Goal: Task Accomplishment & Management: Manage account settings

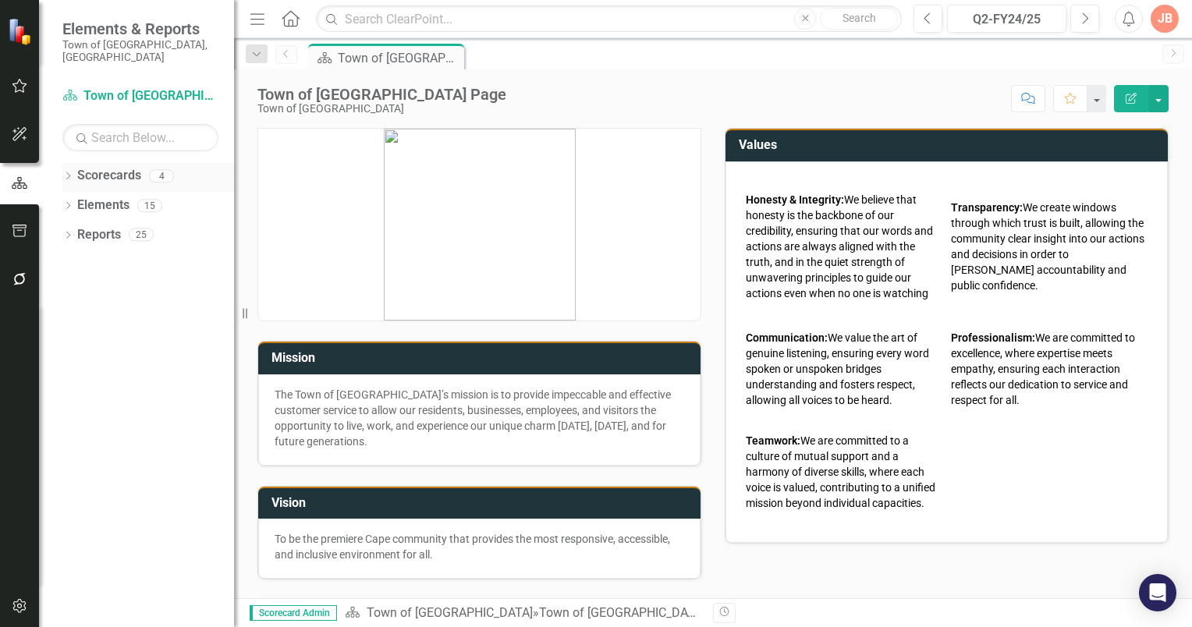
click at [67, 173] on icon "Dropdown" at bounding box center [67, 177] width 11 height 9
click at [76, 201] on icon "Dropdown" at bounding box center [76, 205] width 12 height 9
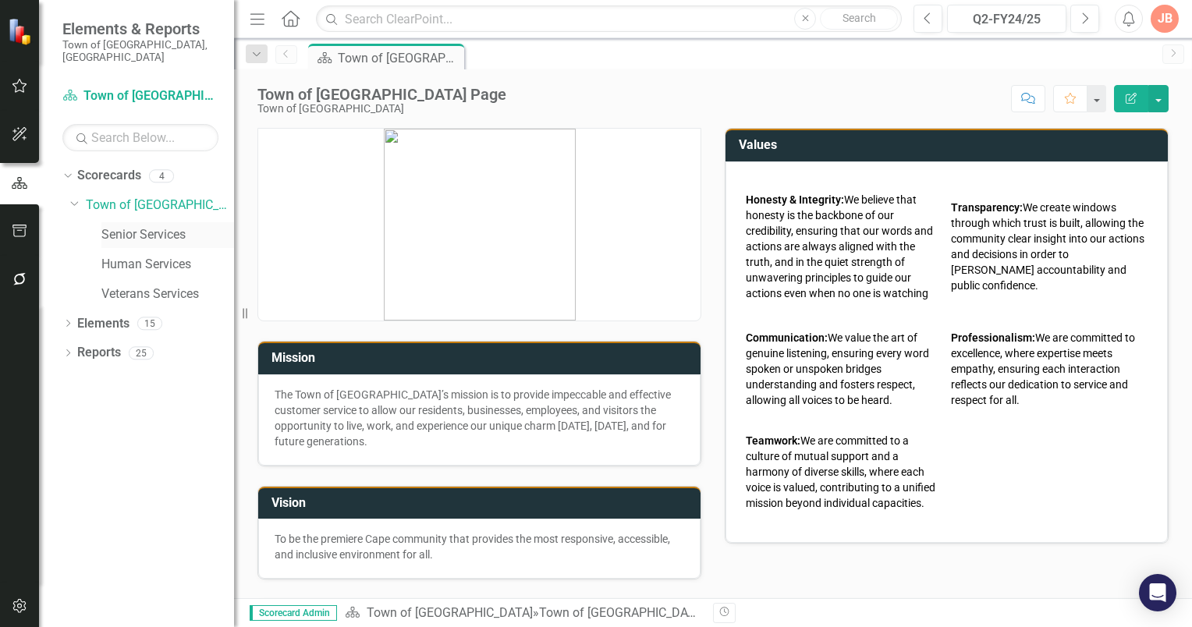
click at [126, 226] on link "Senior Services" at bounding box center [167, 235] width 133 height 18
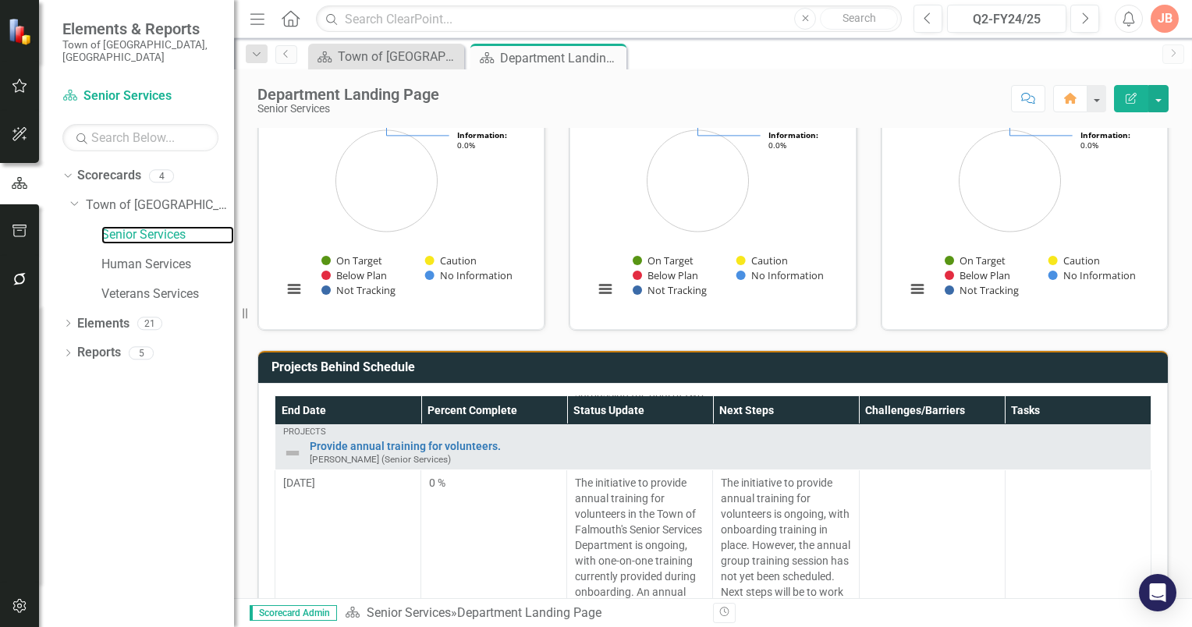
scroll to position [629, 0]
click at [69, 321] on icon "Dropdown" at bounding box center [67, 325] width 11 height 9
click at [75, 410] on icon "Dropdown" at bounding box center [75, 414] width 11 height 9
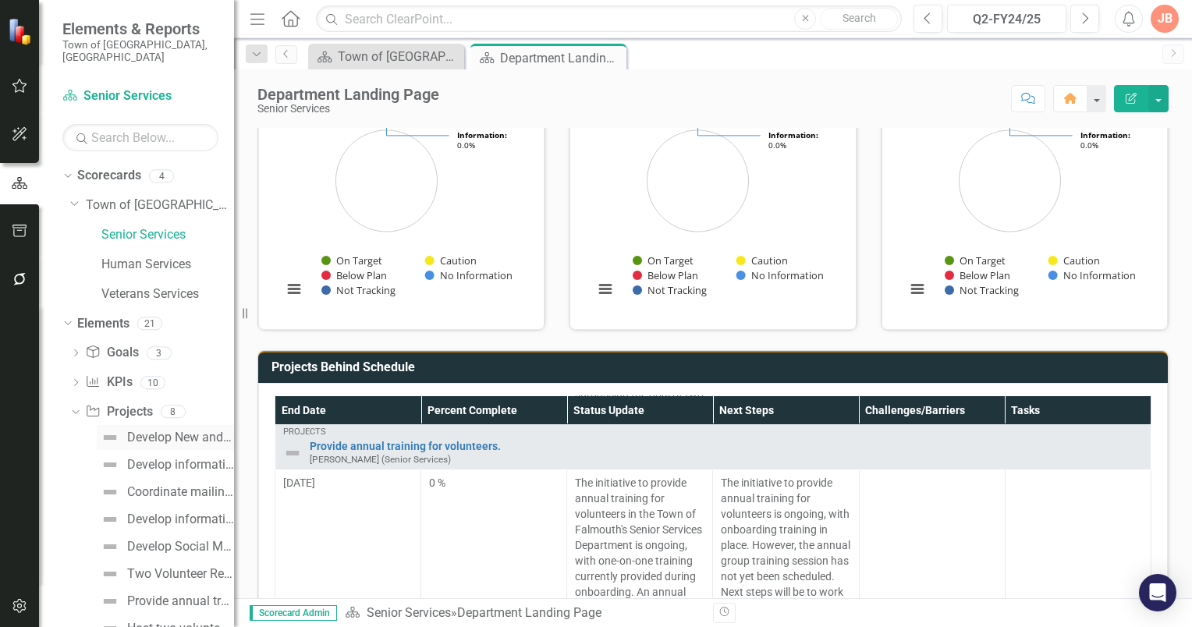
click at [141, 431] on div "Develop New and Review Existing Policies/Procedures." at bounding box center [180, 438] width 107 height 14
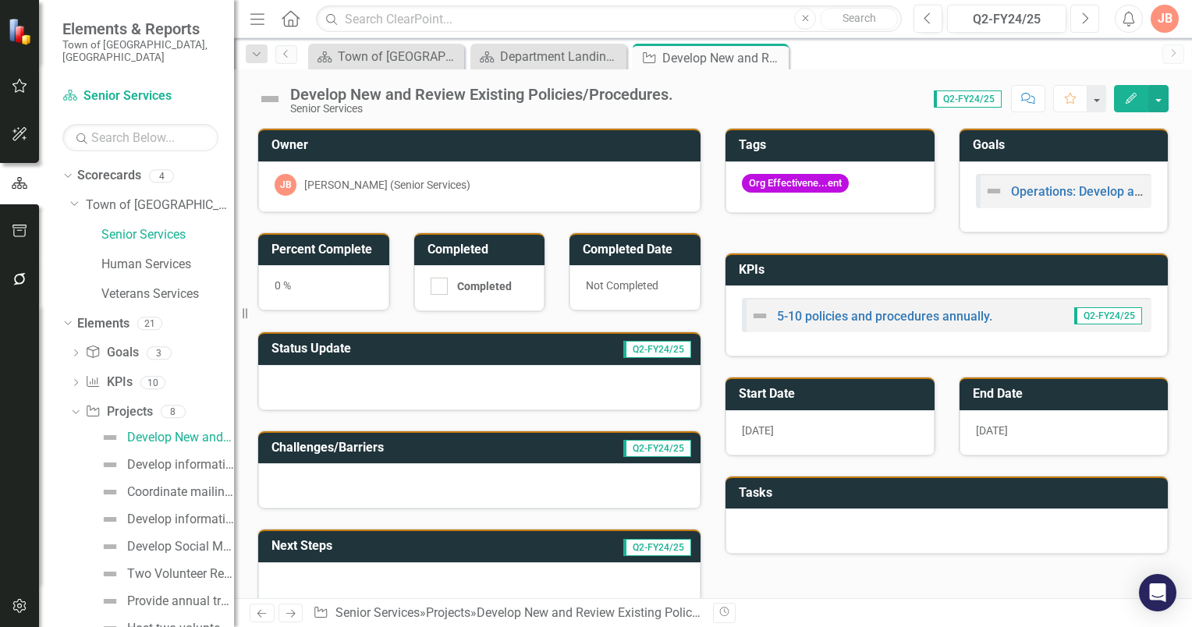
click at [1071, 20] on button "Next" at bounding box center [1085, 19] width 29 height 28
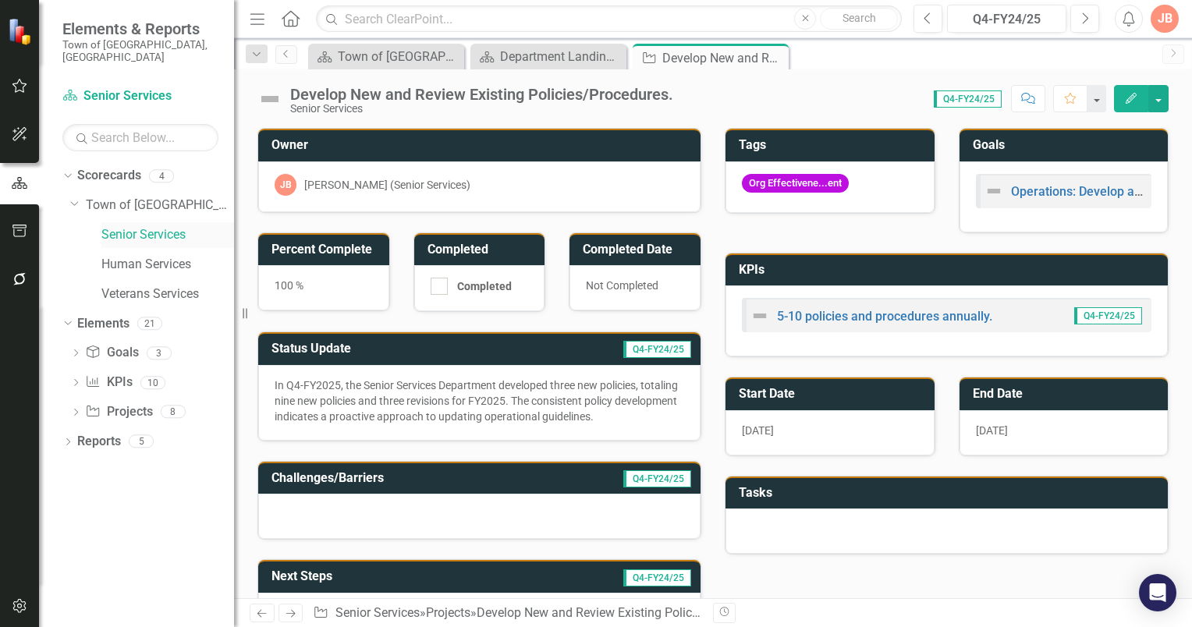
click at [115, 226] on link "Senior Services" at bounding box center [167, 235] width 133 height 18
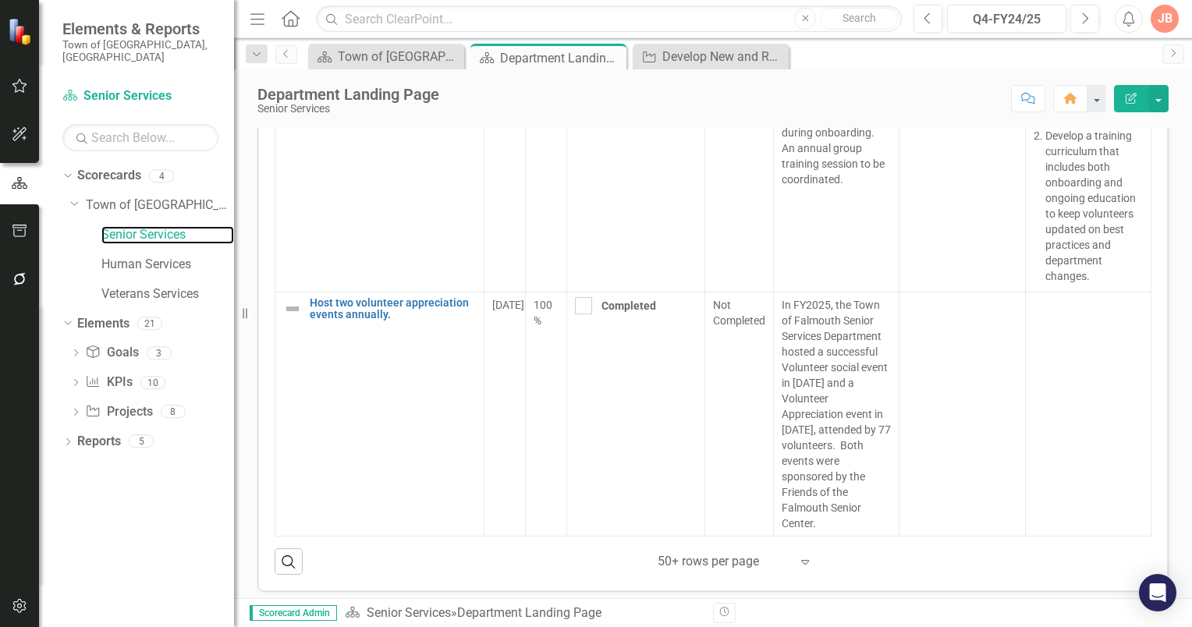
scroll to position [1357, 0]
click at [80, 380] on icon "Dropdown" at bounding box center [75, 384] width 11 height 9
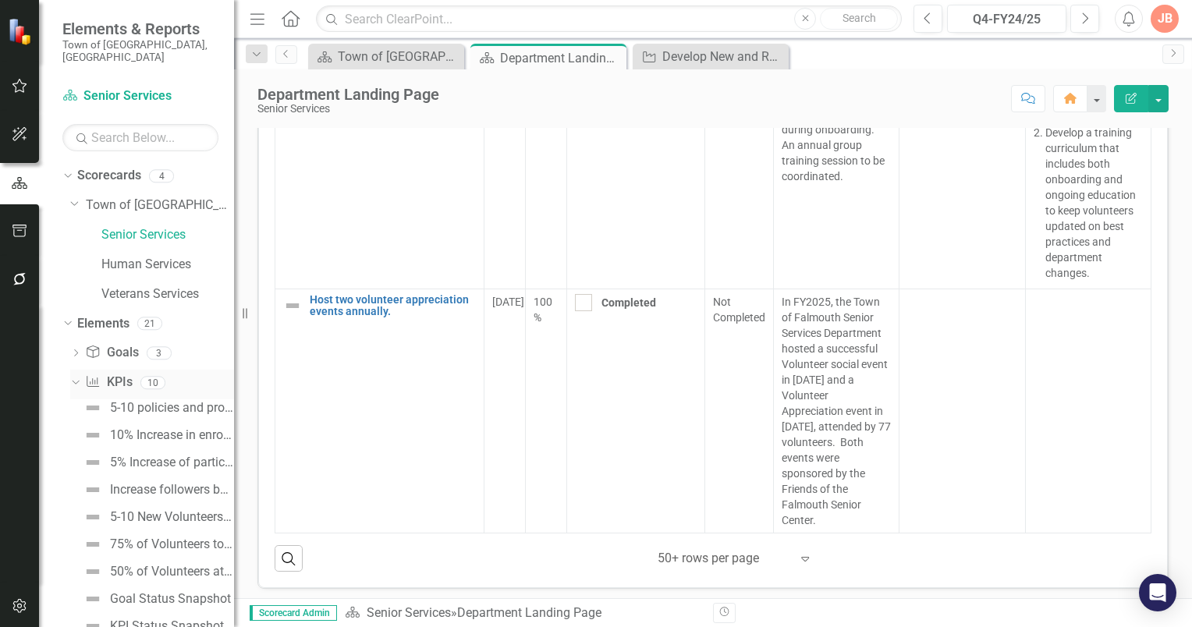
click at [119, 374] on link "KPI KPIs" at bounding box center [108, 383] width 47 height 18
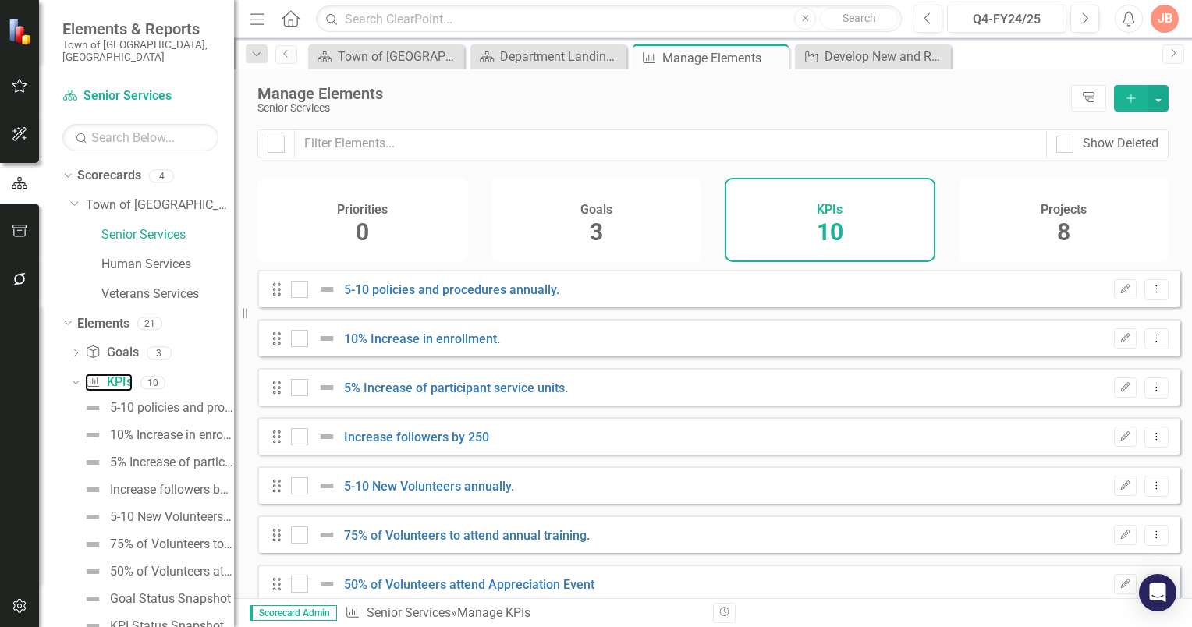
checkbox input "false"
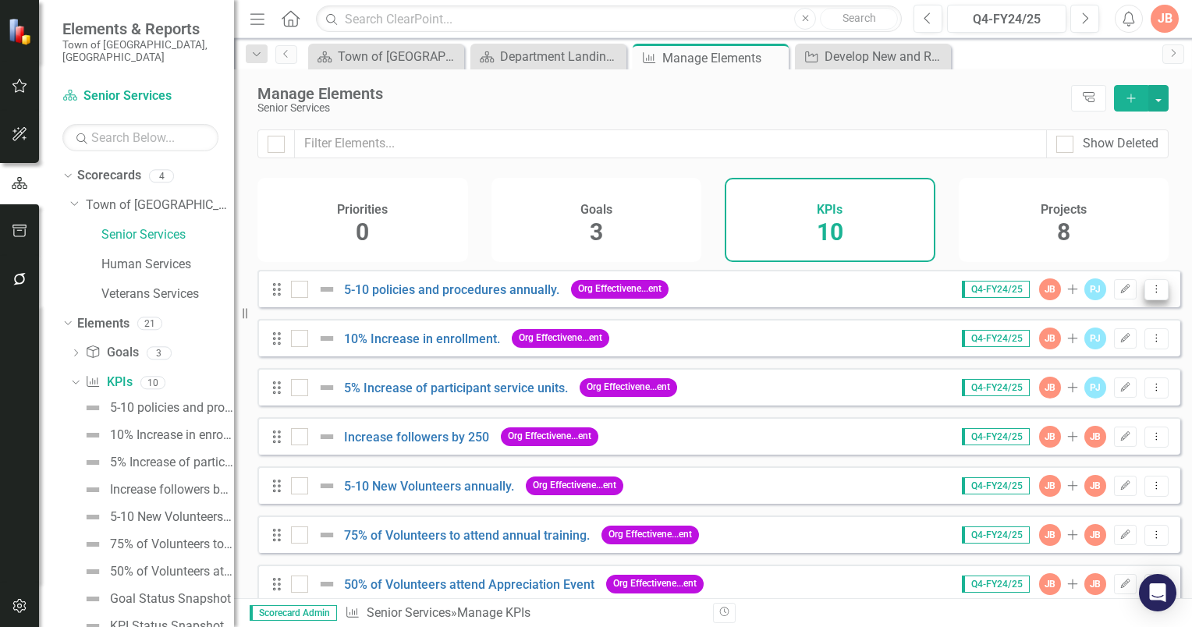
click at [1155, 299] on button "Dropdown Menu" at bounding box center [1157, 289] width 24 height 21
click at [992, 223] on div "Projects 8" at bounding box center [1064, 220] width 211 height 84
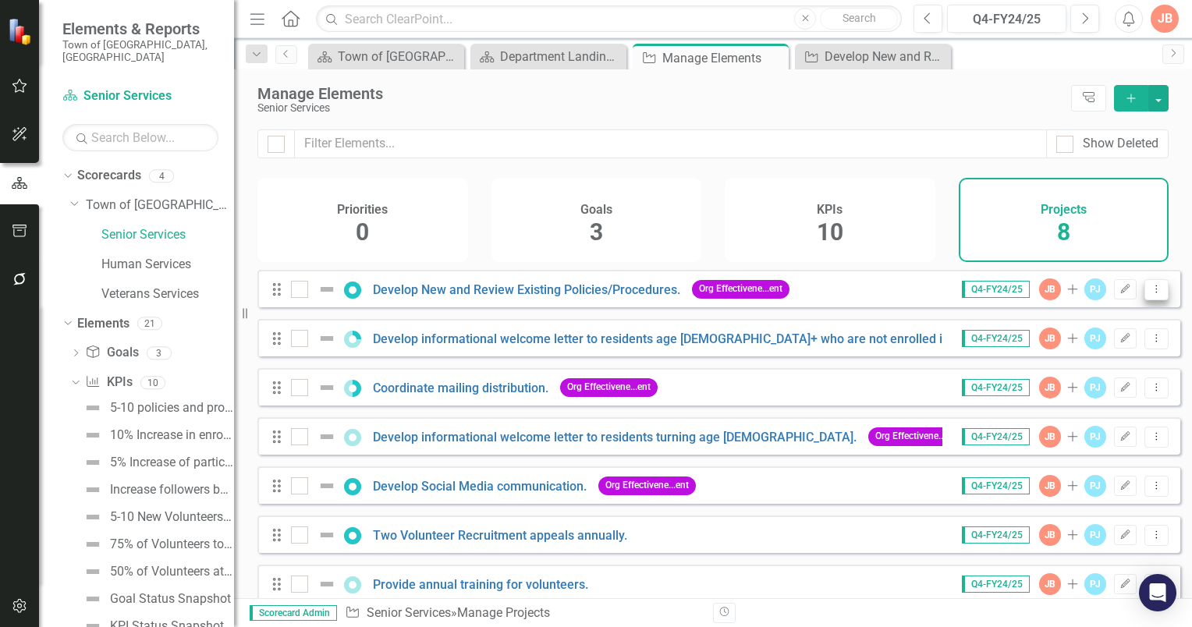
click at [1150, 294] on icon "Dropdown Menu" at bounding box center [1156, 289] width 13 height 10
click at [75, 349] on div "Dropdown" at bounding box center [75, 355] width 11 height 13
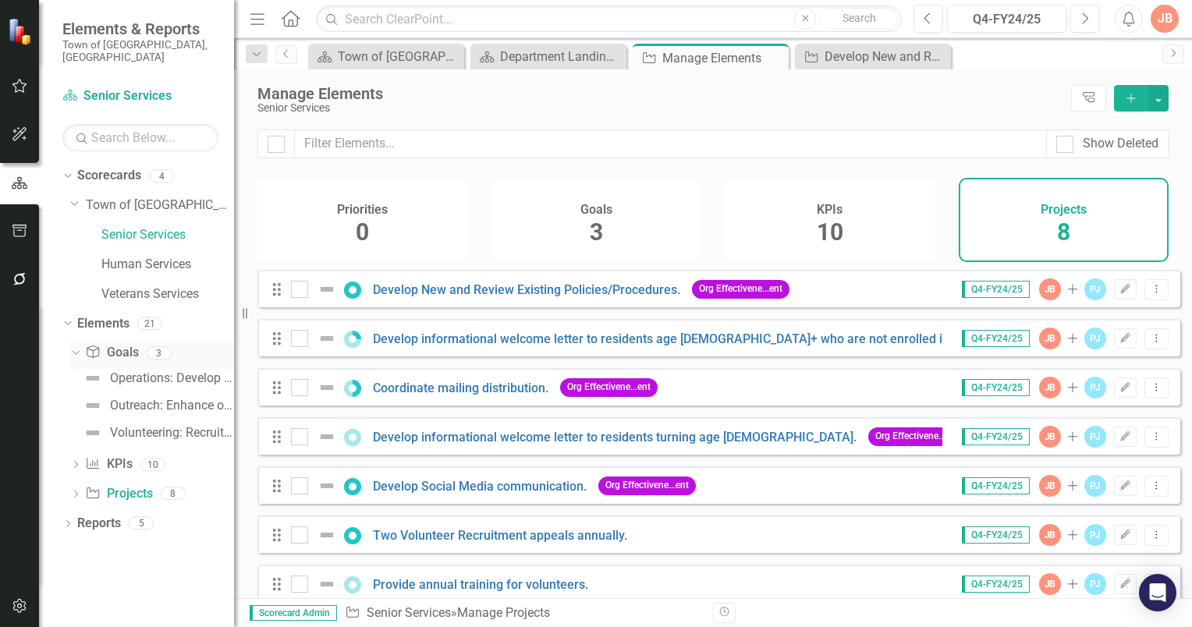
click at [119, 344] on link "Goal Goals" at bounding box center [111, 353] width 53 height 18
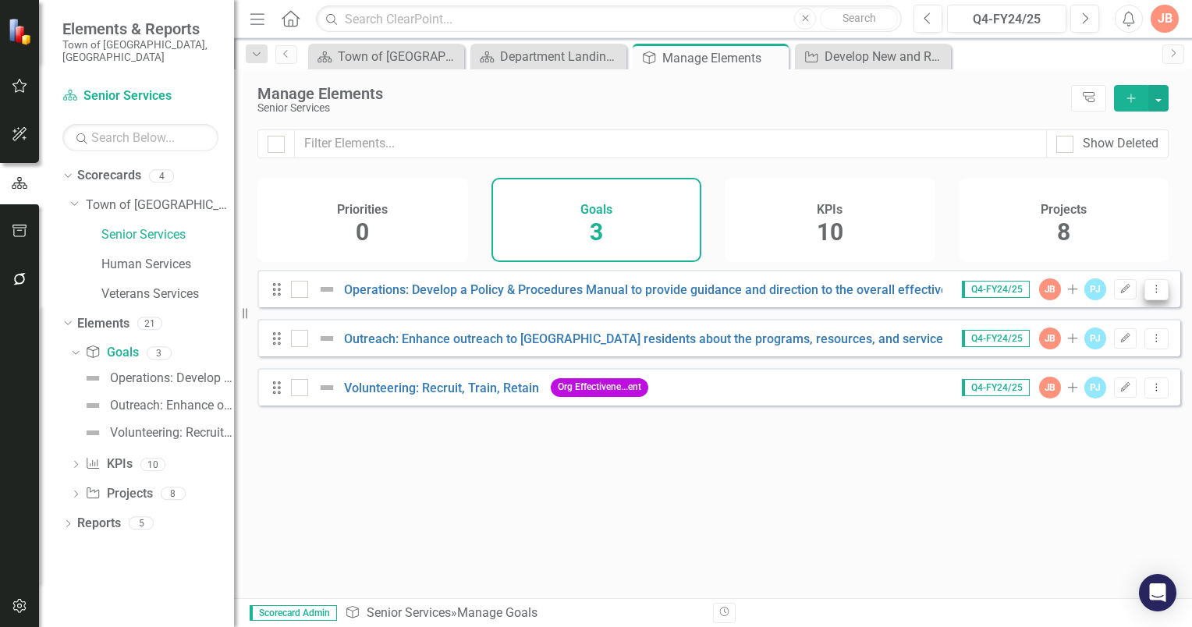
click at [1150, 294] on icon "Dropdown Menu" at bounding box center [1156, 289] width 13 height 10
click at [1101, 330] on link "Edit Edit Goal" at bounding box center [1095, 325] width 123 height 29
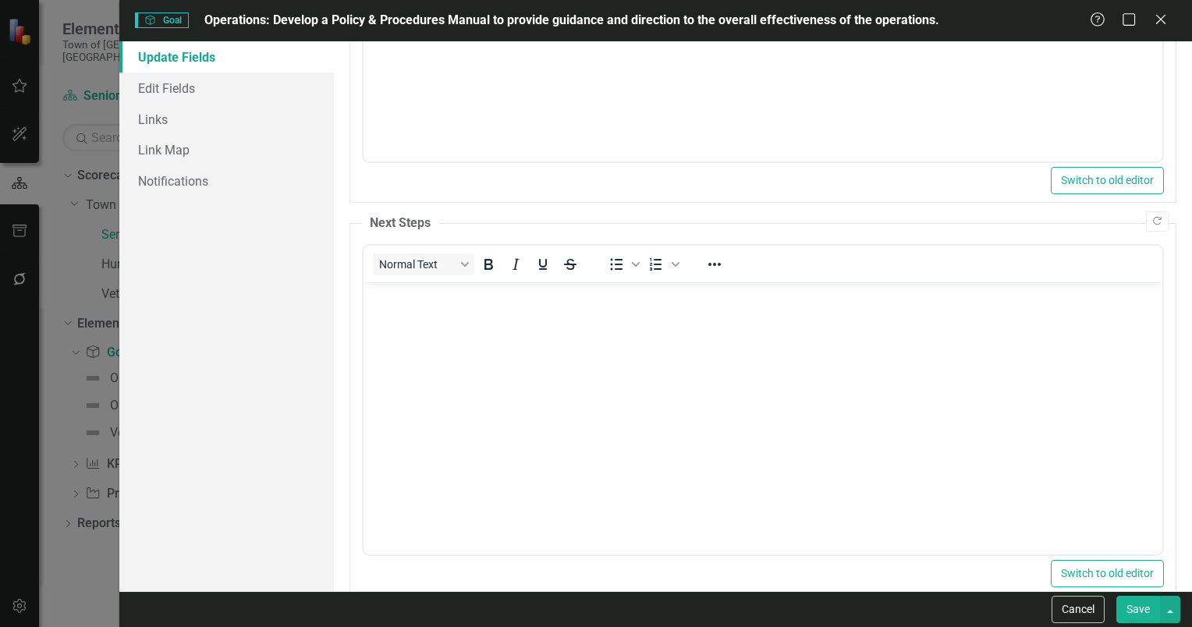
scroll to position [320, 0]
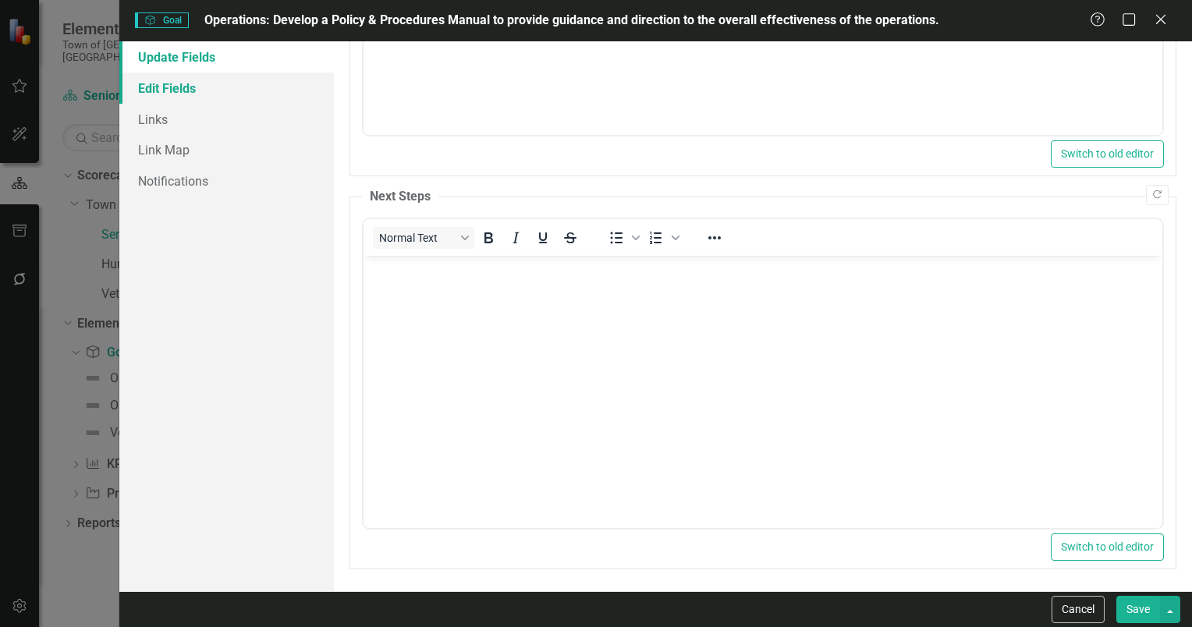
click at [178, 89] on link "Edit Fields" at bounding box center [226, 88] width 215 height 31
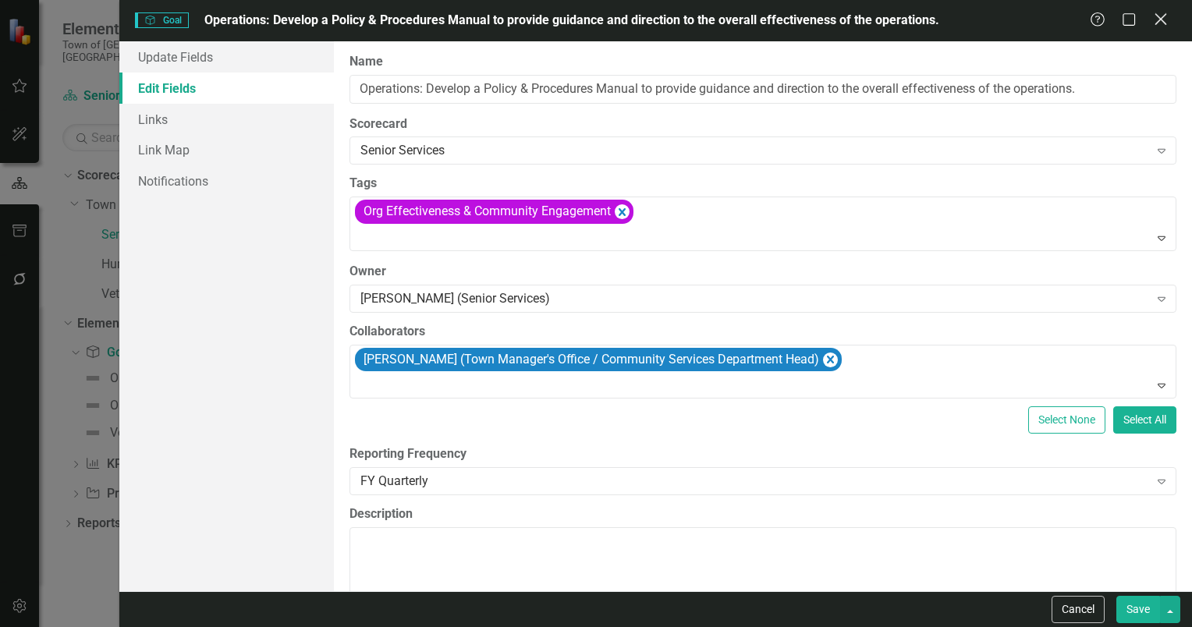
click at [1155, 16] on icon "Close" at bounding box center [1161, 19] width 20 height 15
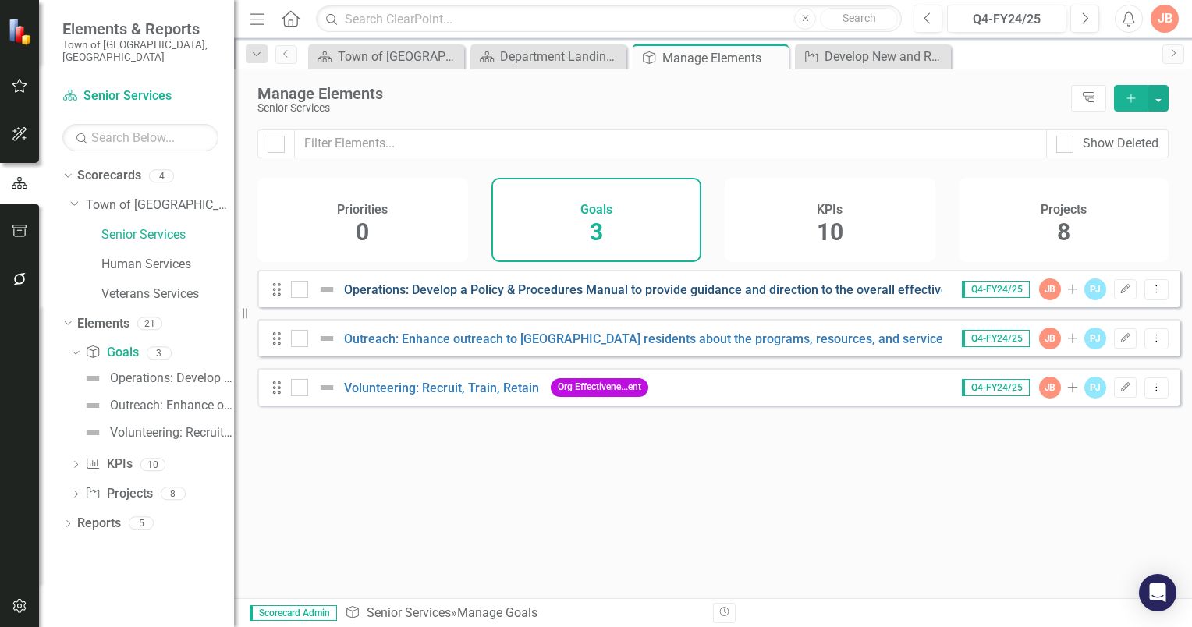
click at [464, 297] on link "Operations: Develop a Policy & Procedures Manual to provide guidance and direct…" at bounding box center [710, 289] width 733 height 15
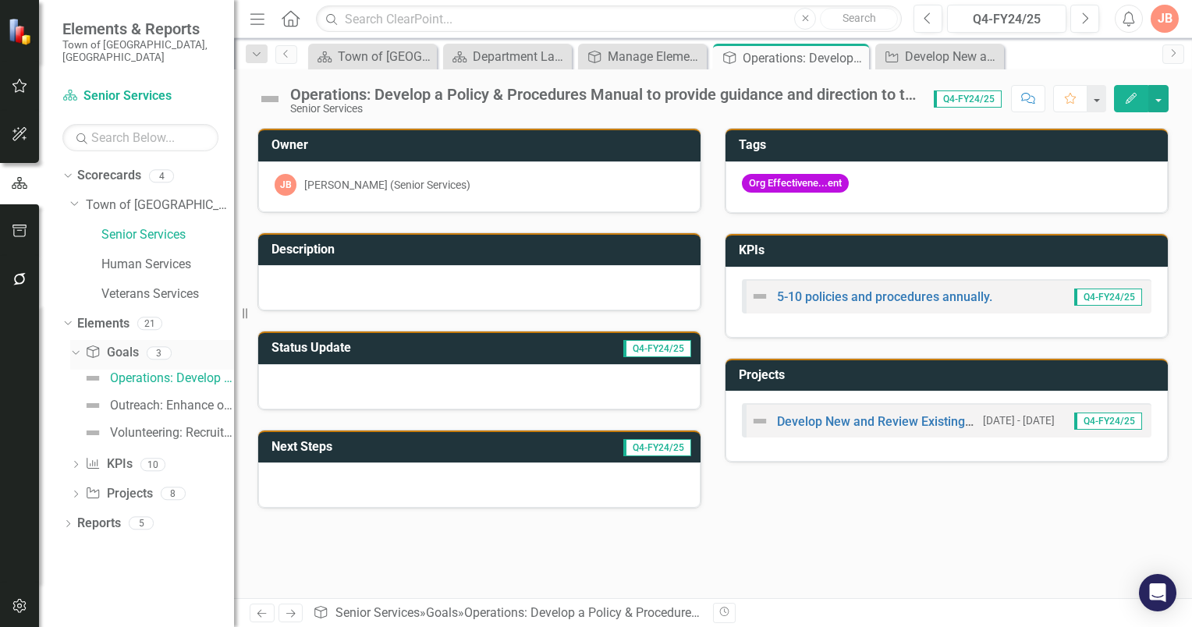
click at [123, 344] on link "Goal Goals" at bounding box center [111, 353] width 53 height 18
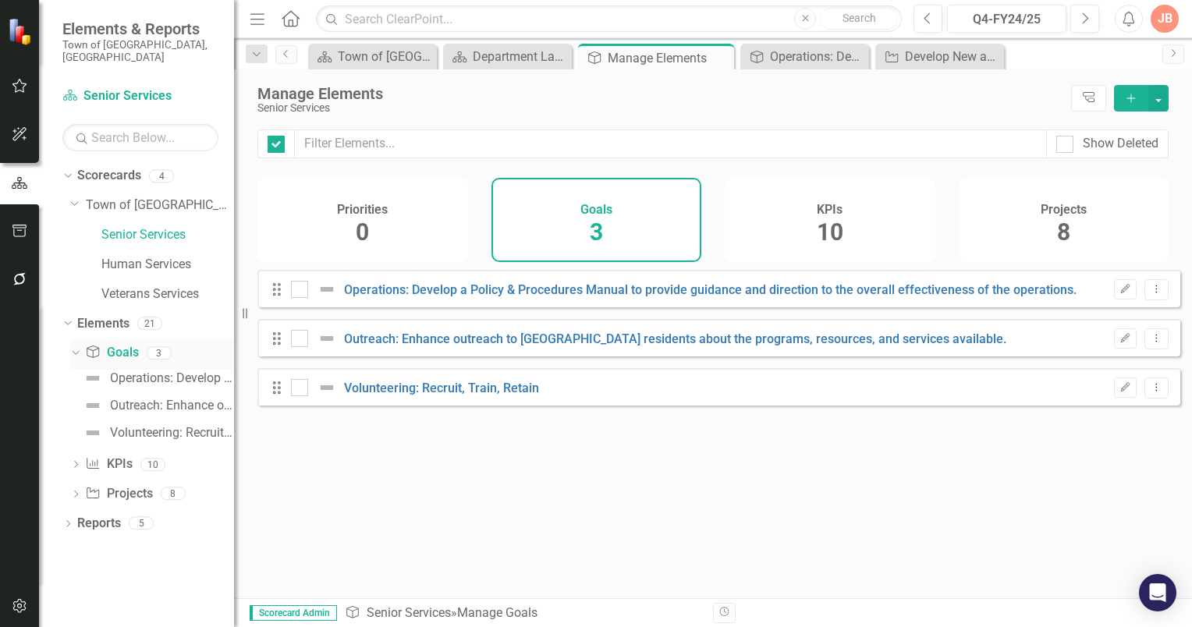
checkbox input "false"
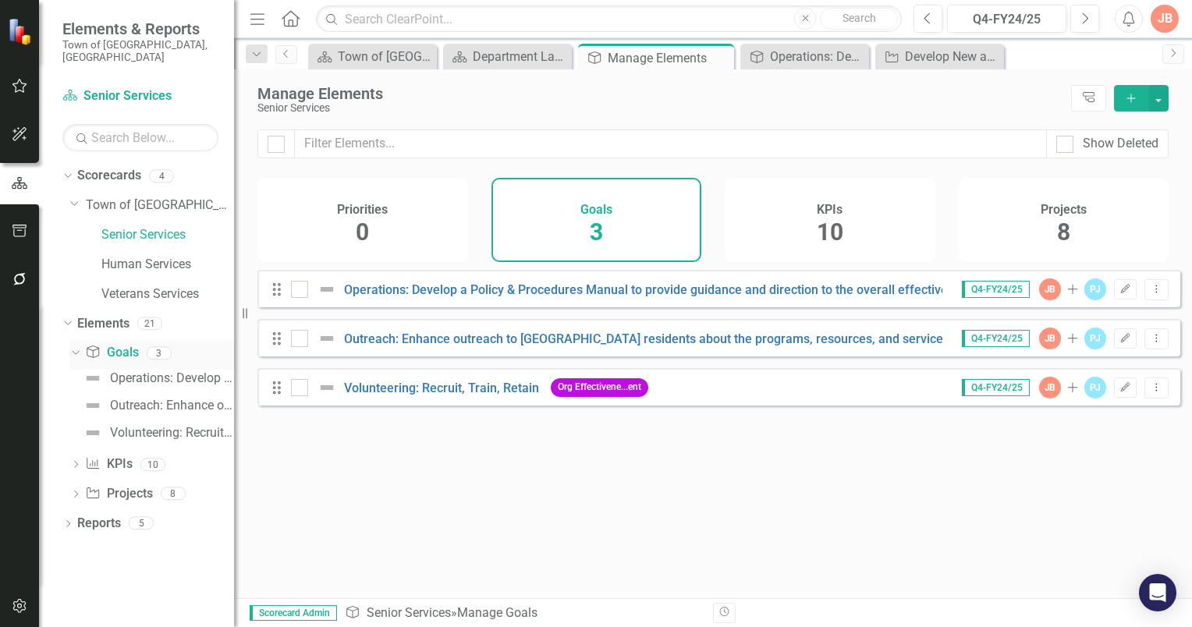
click at [77, 347] on icon "Dropdown" at bounding box center [73, 352] width 9 height 11
click at [114, 374] on link "KPI KPIs" at bounding box center [108, 383] width 47 height 18
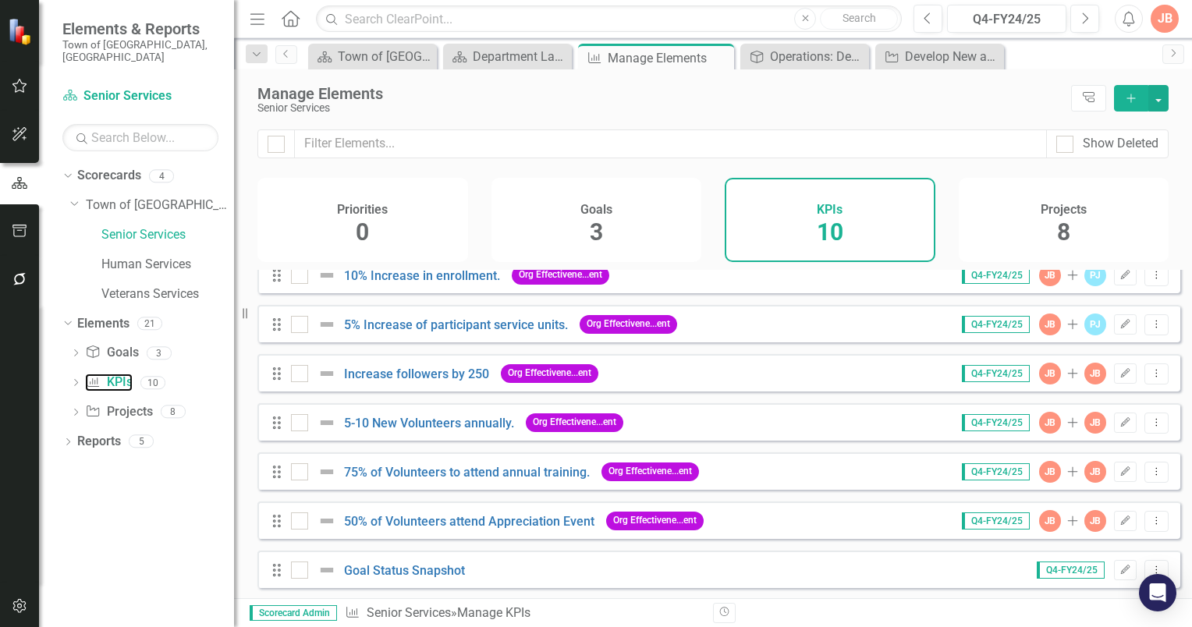
scroll to position [174, 0]
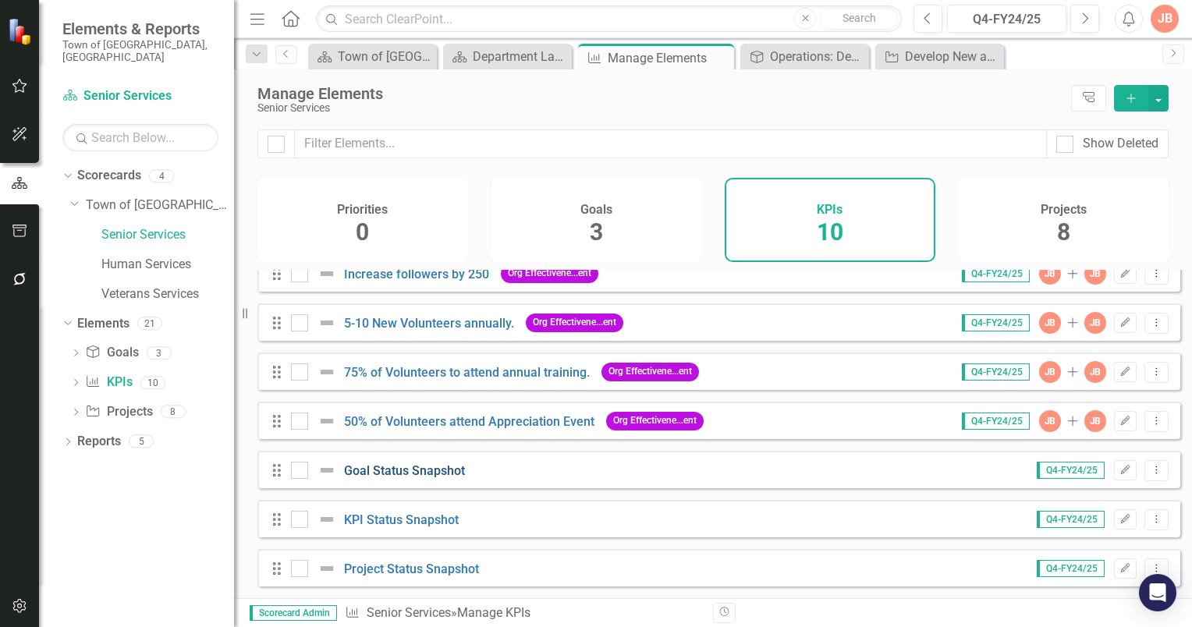
click at [442, 471] on link "Goal Status Snapshot" at bounding box center [404, 471] width 121 height 15
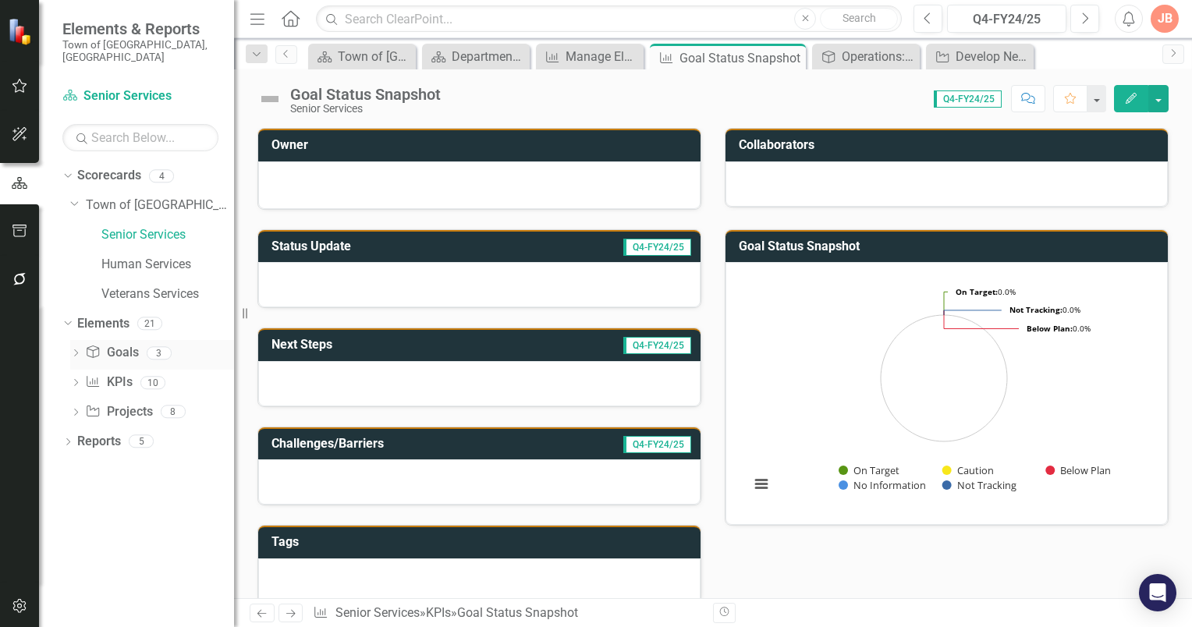
click at [110, 344] on link "Goal Goals" at bounding box center [111, 353] width 53 height 18
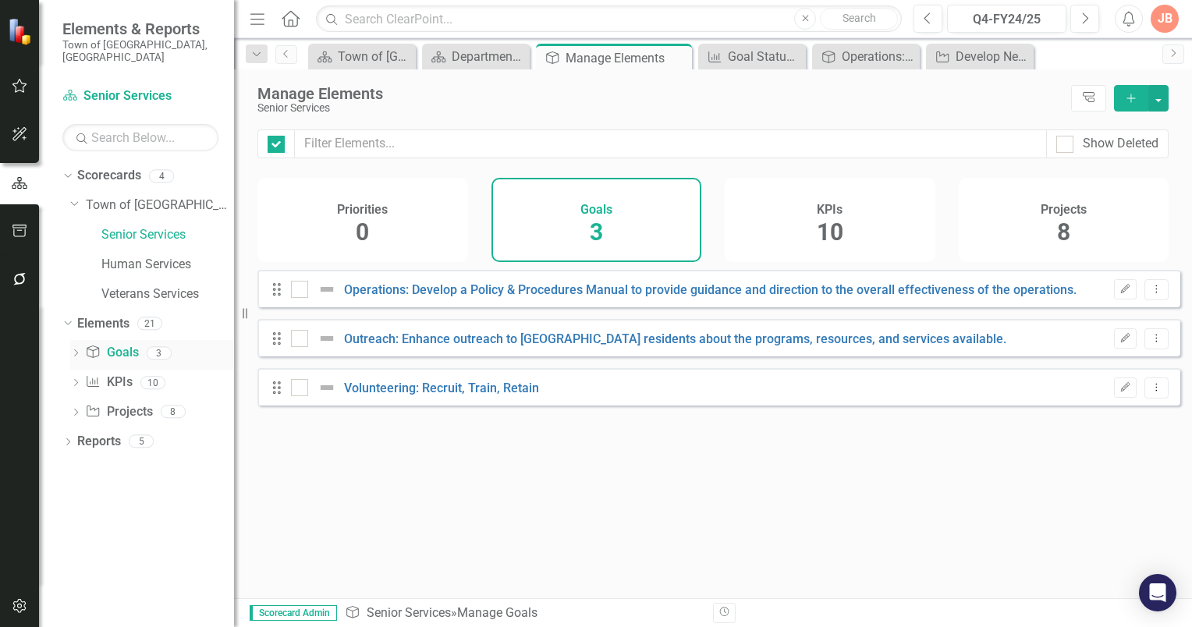
checkbox input "false"
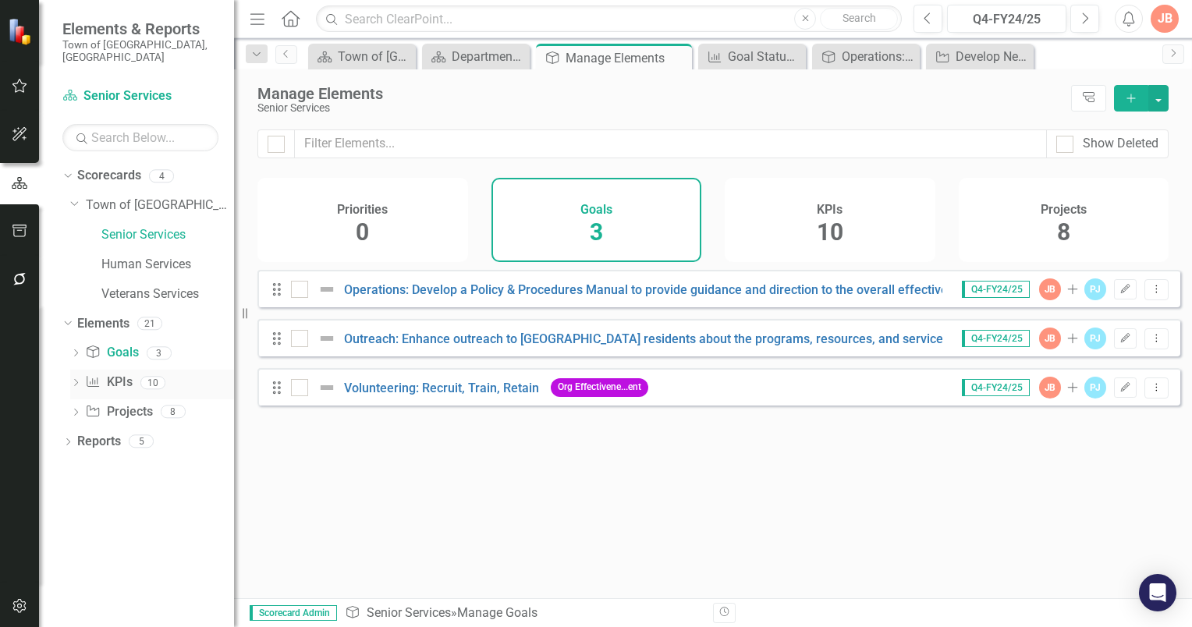
click at [119, 374] on link "KPI KPIs" at bounding box center [108, 383] width 47 height 18
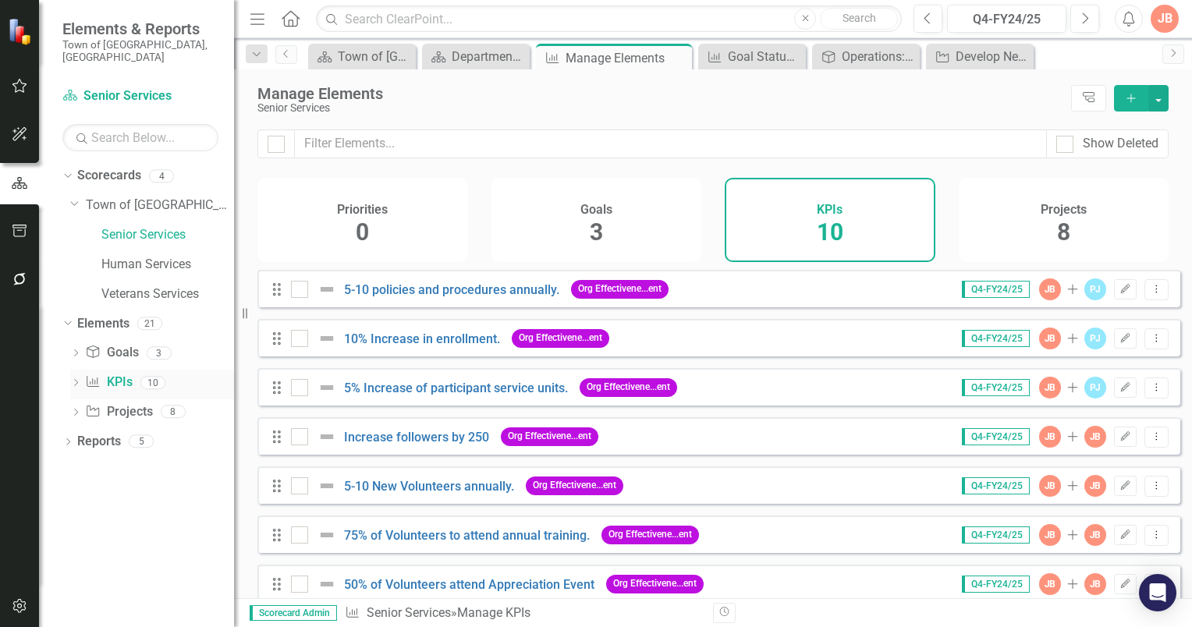
click at [74, 380] on icon "Dropdown" at bounding box center [75, 384] width 11 height 9
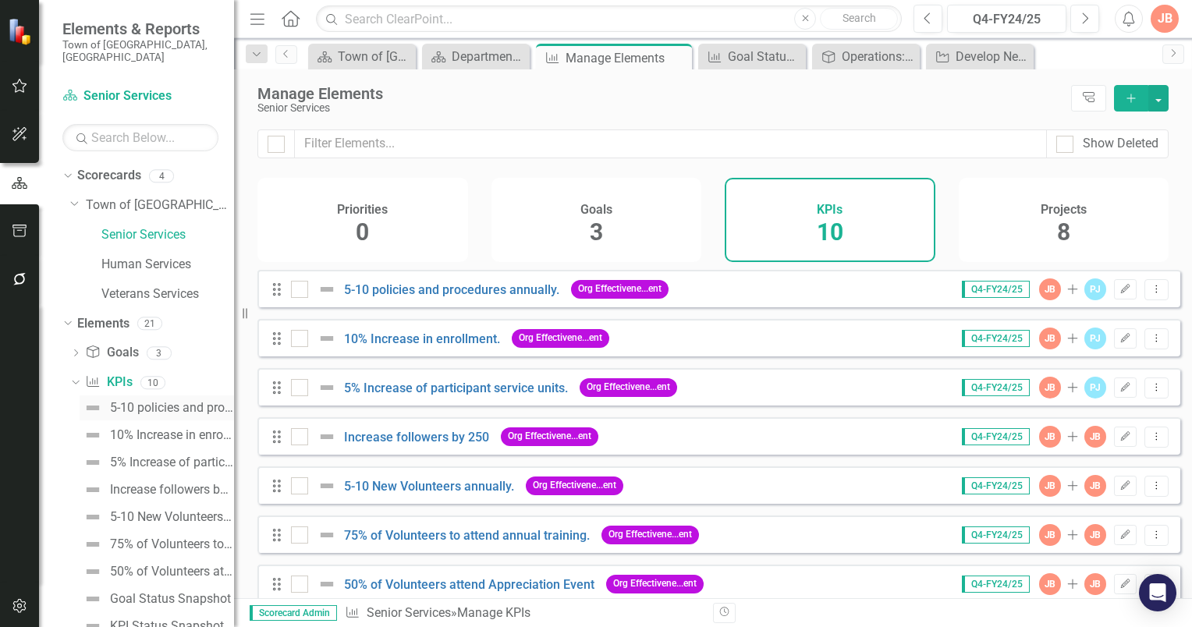
click at [142, 401] on div "5-10 policies and procedures annually." at bounding box center [172, 408] width 124 height 14
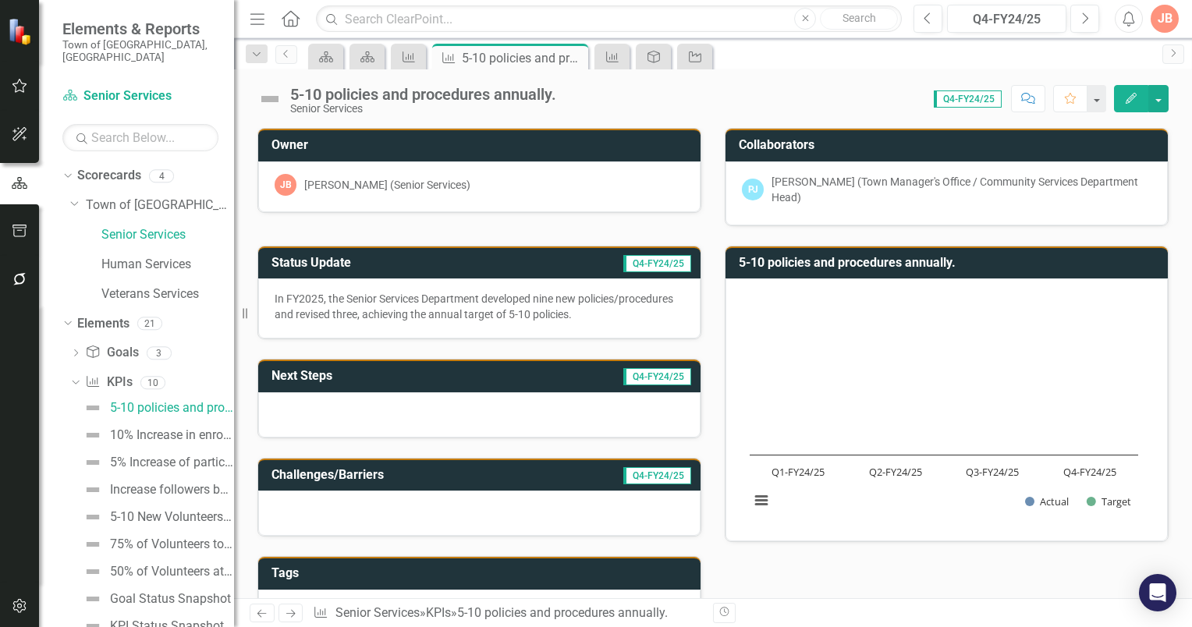
click at [964, 258] on h3 "5-10 policies and procedures annually." at bounding box center [949, 263] width 421 height 14
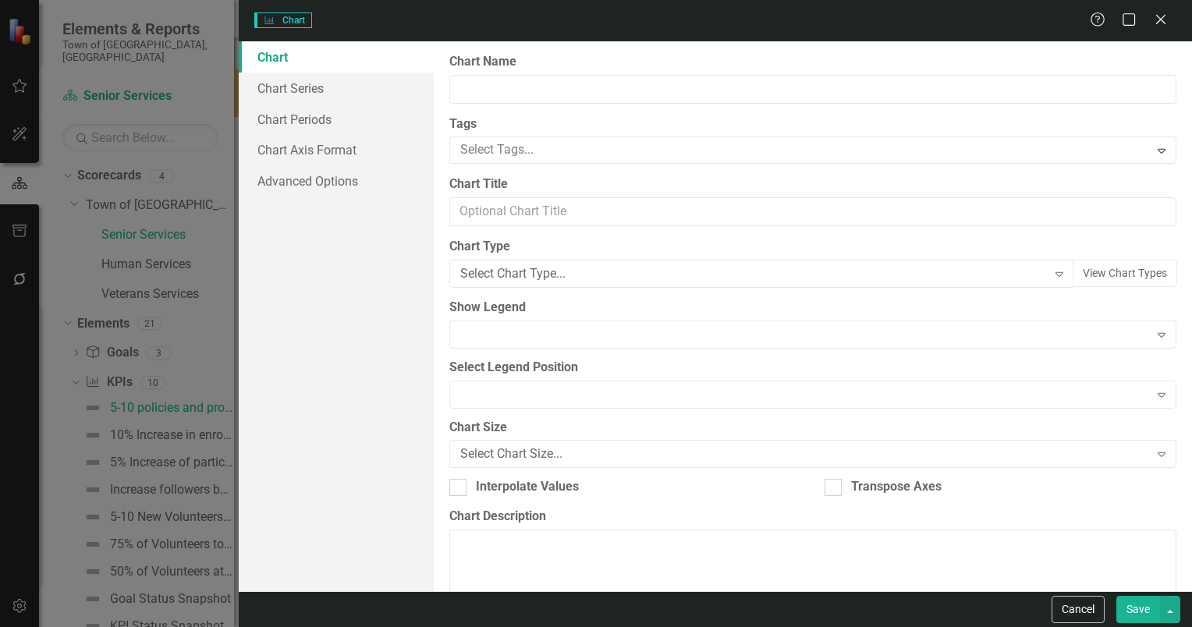
type input "5-10 policies and procedures annually."
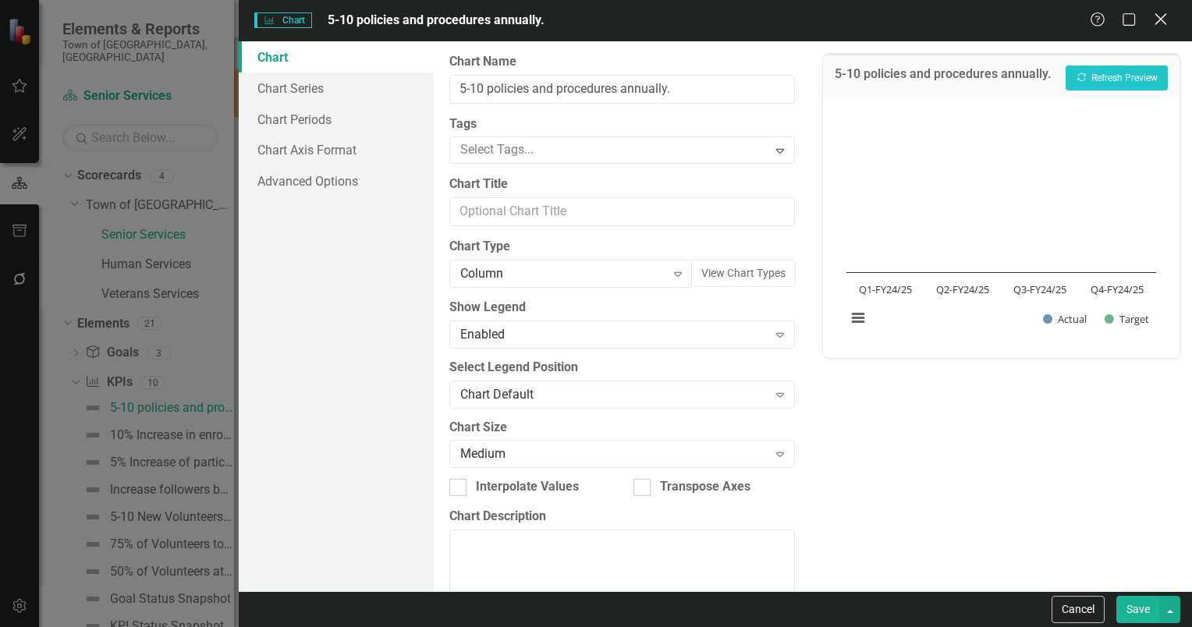
click at [1153, 19] on icon "Close" at bounding box center [1161, 19] width 20 height 15
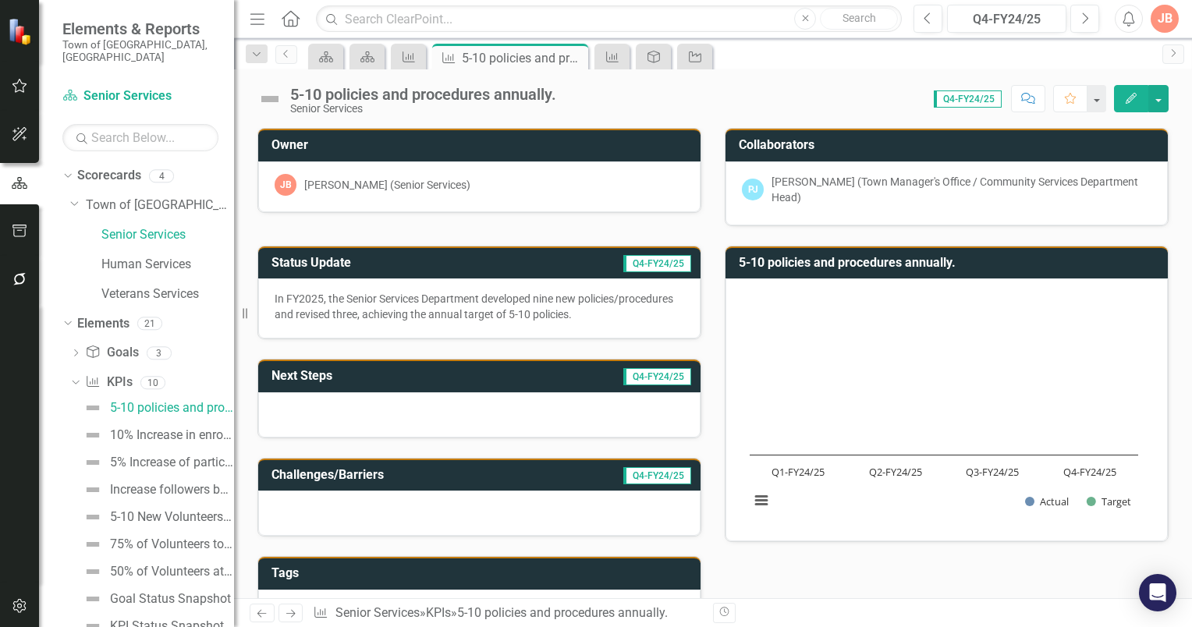
click at [961, 258] on h3 "5-10 policies and procedures annually." at bounding box center [949, 263] width 421 height 14
click at [959, 259] on h3 "5-10 policies and procedures annually." at bounding box center [949, 263] width 421 height 14
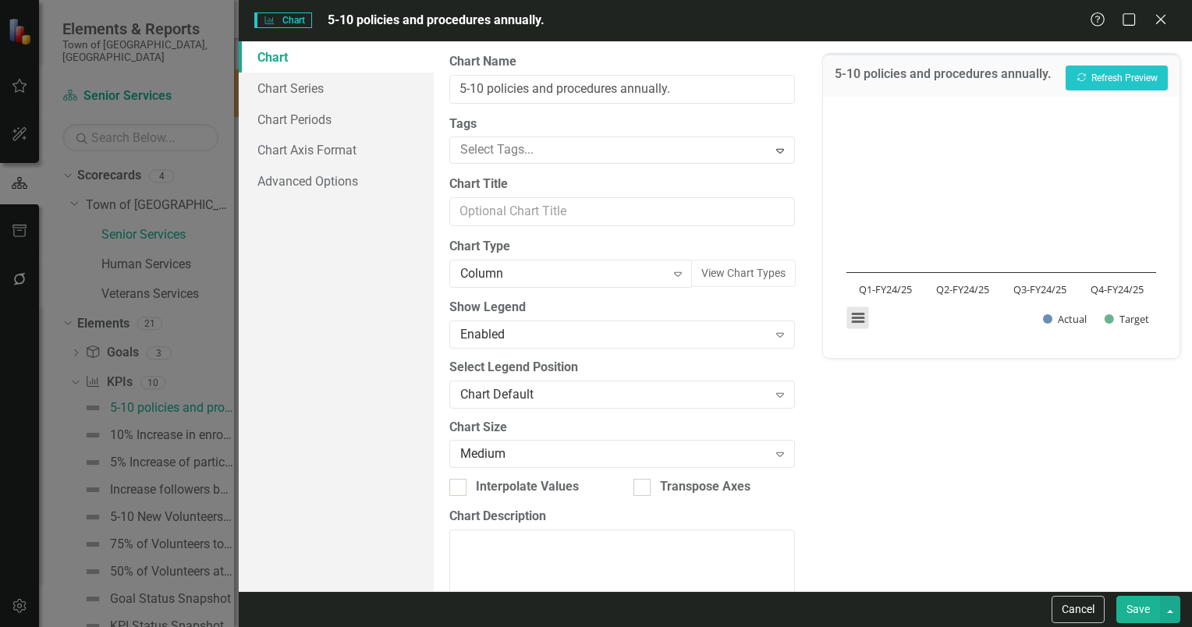
click at [854, 314] on button "View chart menu, Chart" at bounding box center [858, 318] width 22 height 22
click at [977, 326] on div "Download PNG image Download JPEG image Download PDF document Download SVG vecto…" at bounding box center [923, 252] width 197 height 152
click at [1126, 316] on button "Show Target" at bounding box center [1127, 319] width 44 height 14
click at [1130, 316] on button "Show Target" at bounding box center [1127, 319] width 44 height 14
click at [1070, 318] on button "Show Actual" at bounding box center [1065, 319] width 44 height 14
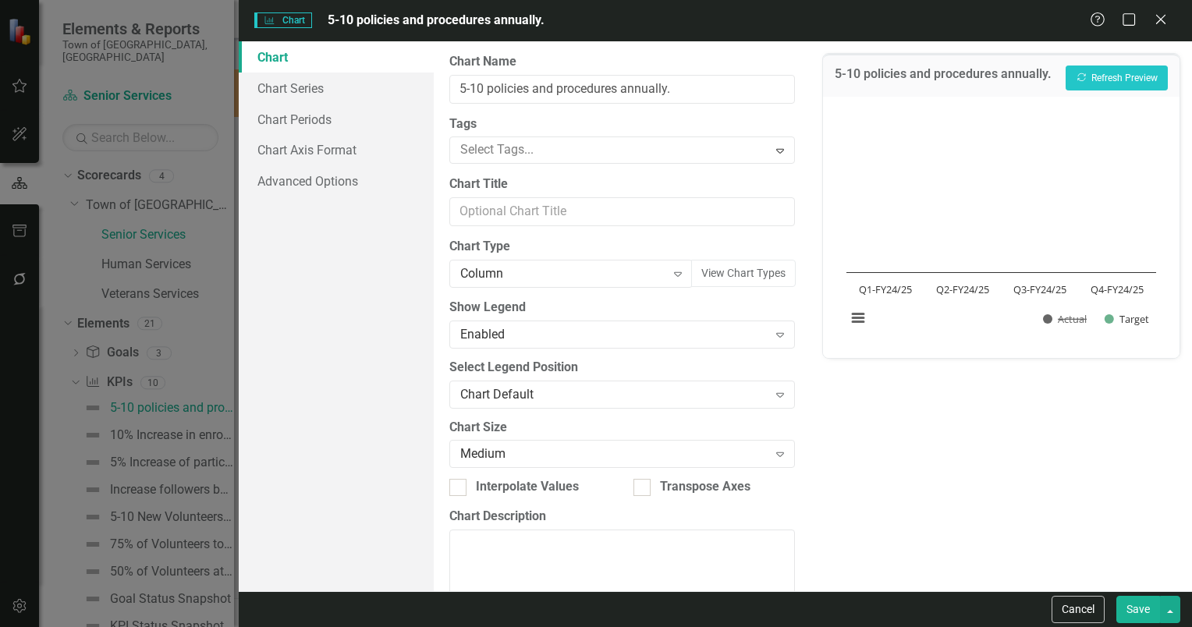
click at [1070, 318] on button "Show Actual" at bounding box center [1065, 319] width 44 height 14
drag, startPoint x: 1164, startPoint y: 23, endPoint x: 1073, endPoint y: 141, distance: 149.1
click at [1164, 23] on icon at bounding box center [1160, 19] width 9 height 9
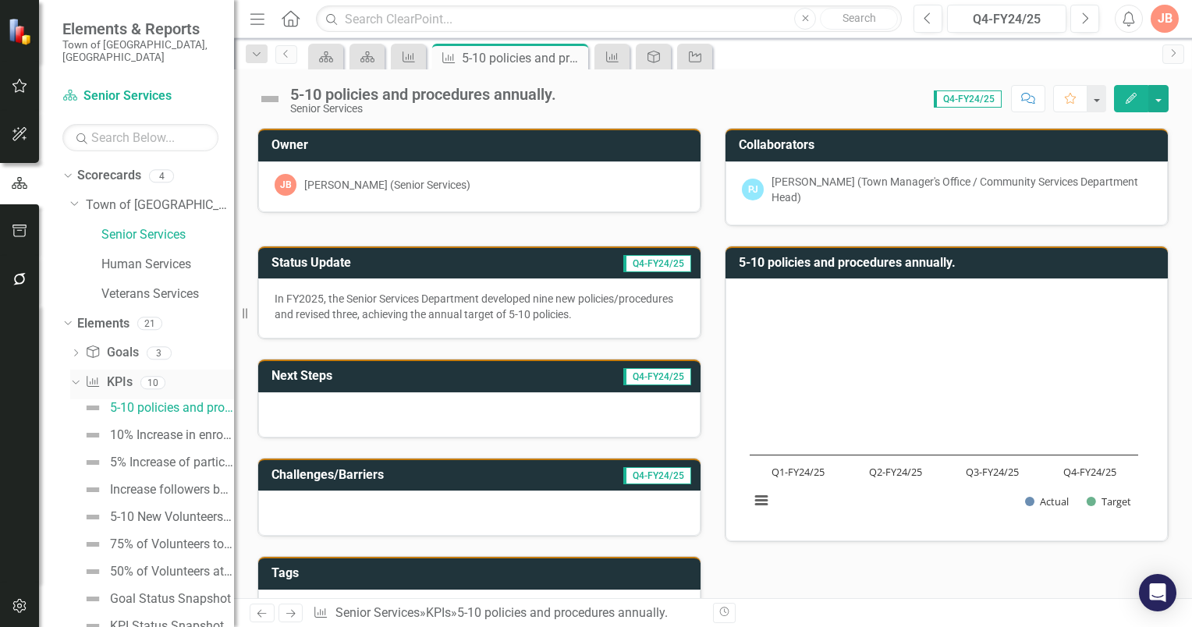
click at [72, 377] on icon "Dropdown" at bounding box center [73, 382] width 9 height 11
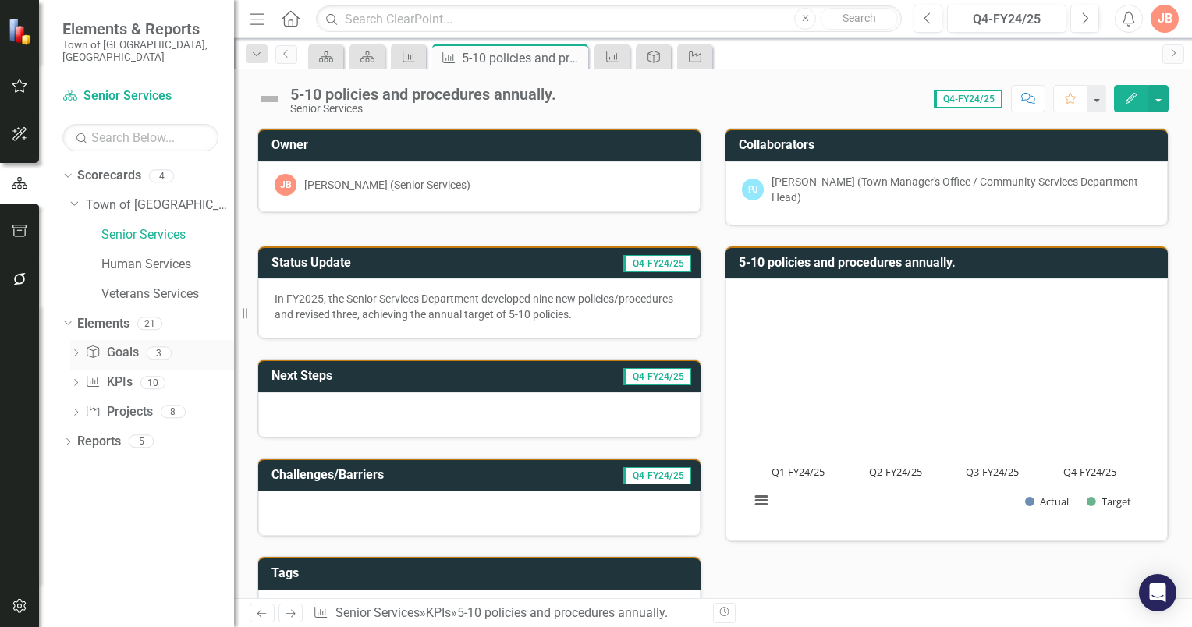
click at [75, 350] on icon "Dropdown" at bounding box center [75, 354] width 11 height 9
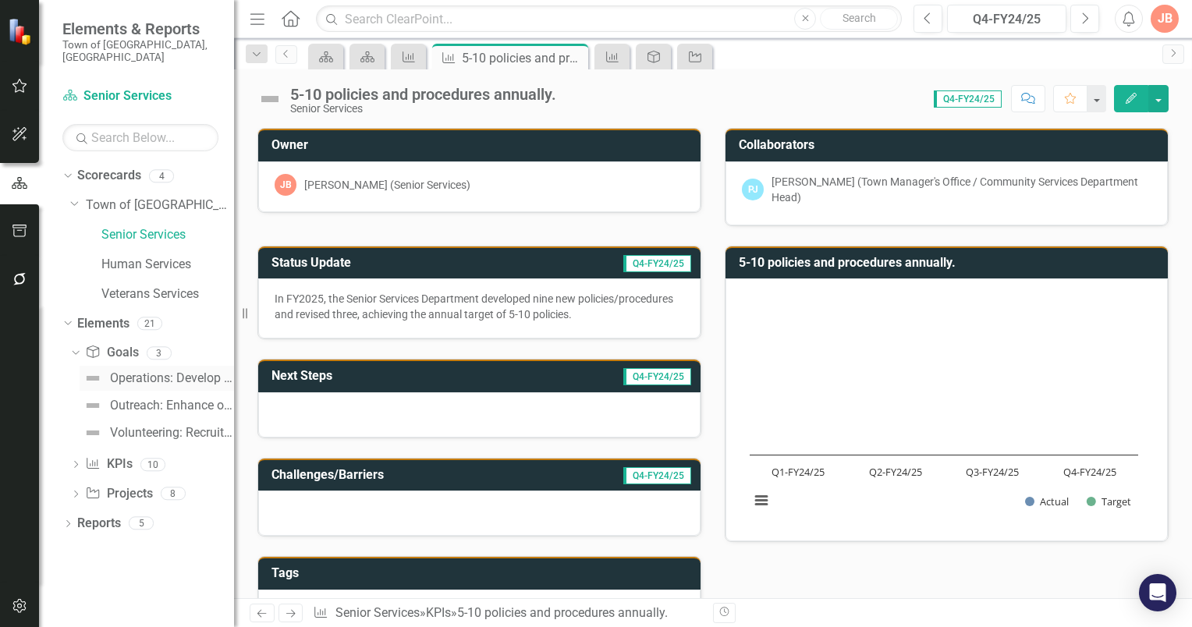
click at [156, 371] on div "Operations: Develop a Policy & Procedures Manual to provide guidance and direct…" at bounding box center [172, 378] width 124 height 14
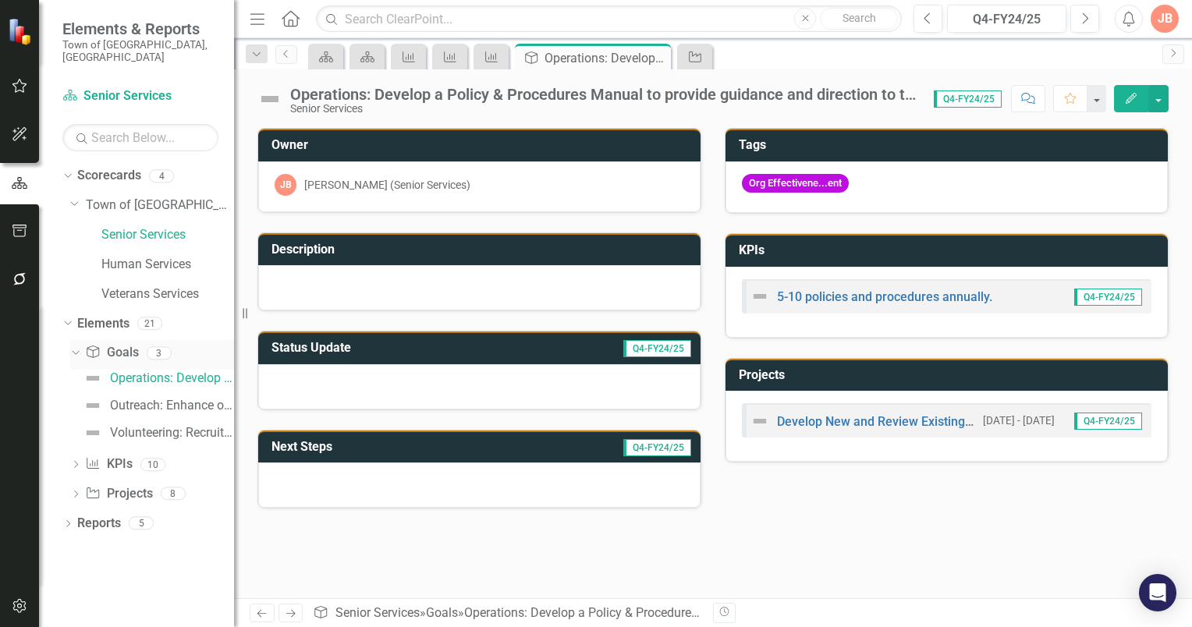
click at [76, 347] on icon "Dropdown" at bounding box center [73, 352] width 9 height 11
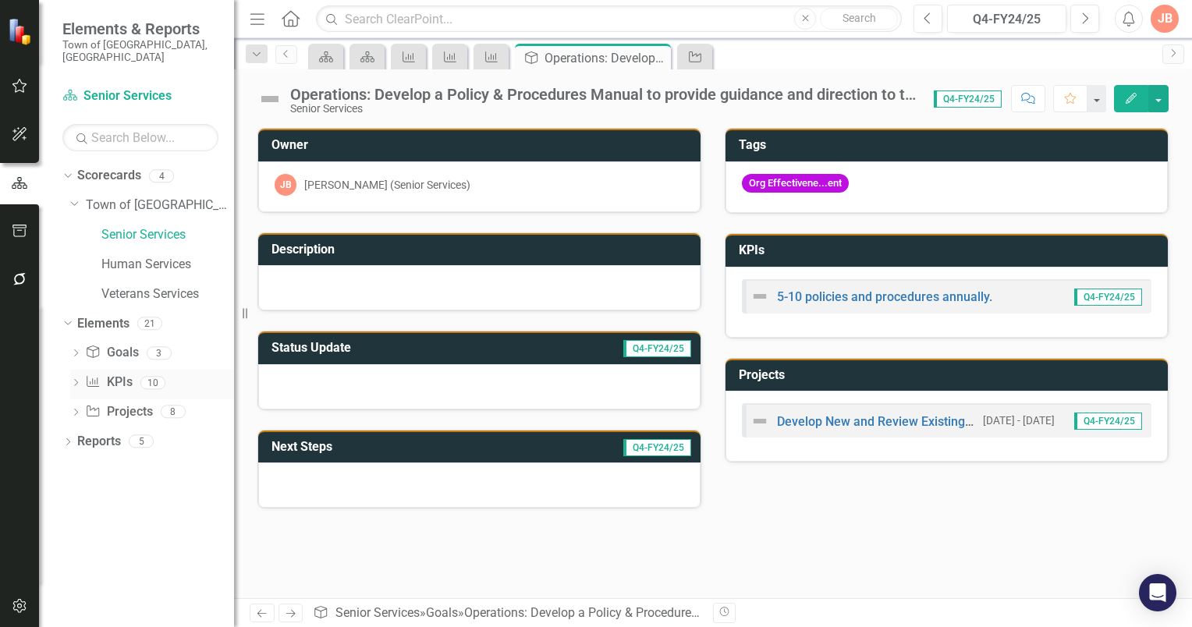
click at [77, 380] on icon "Dropdown" at bounding box center [75, 384] width 11 height 9
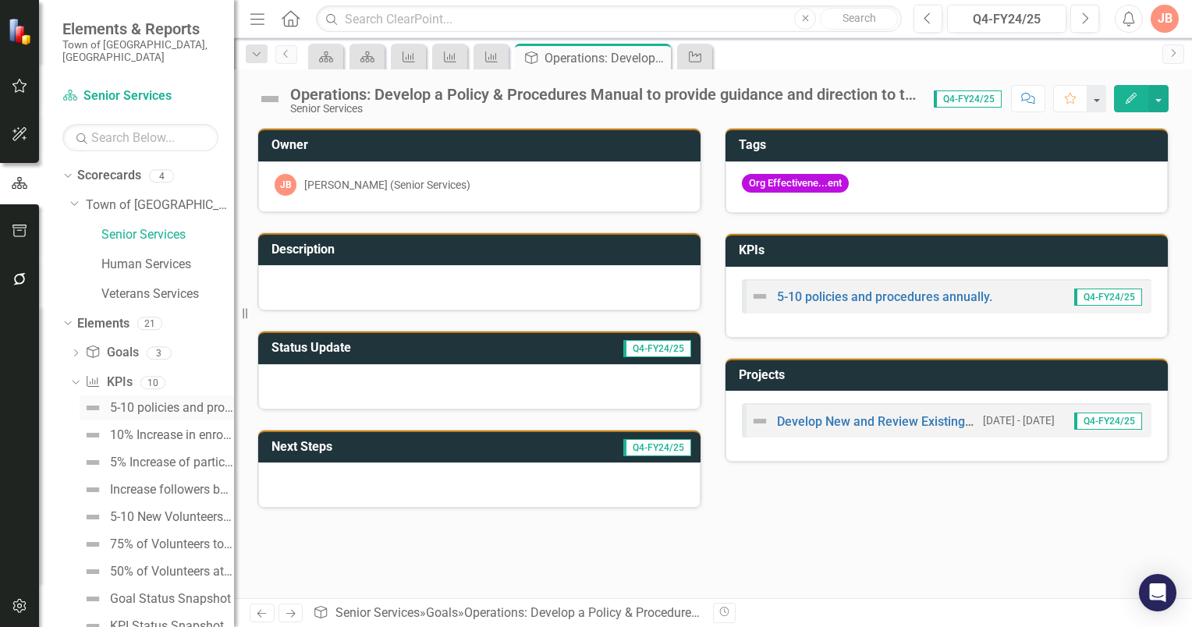
click at [164, 401] on div "5-10 policies and procedures annually." at bounding box center [172, 408] width 124 height 14
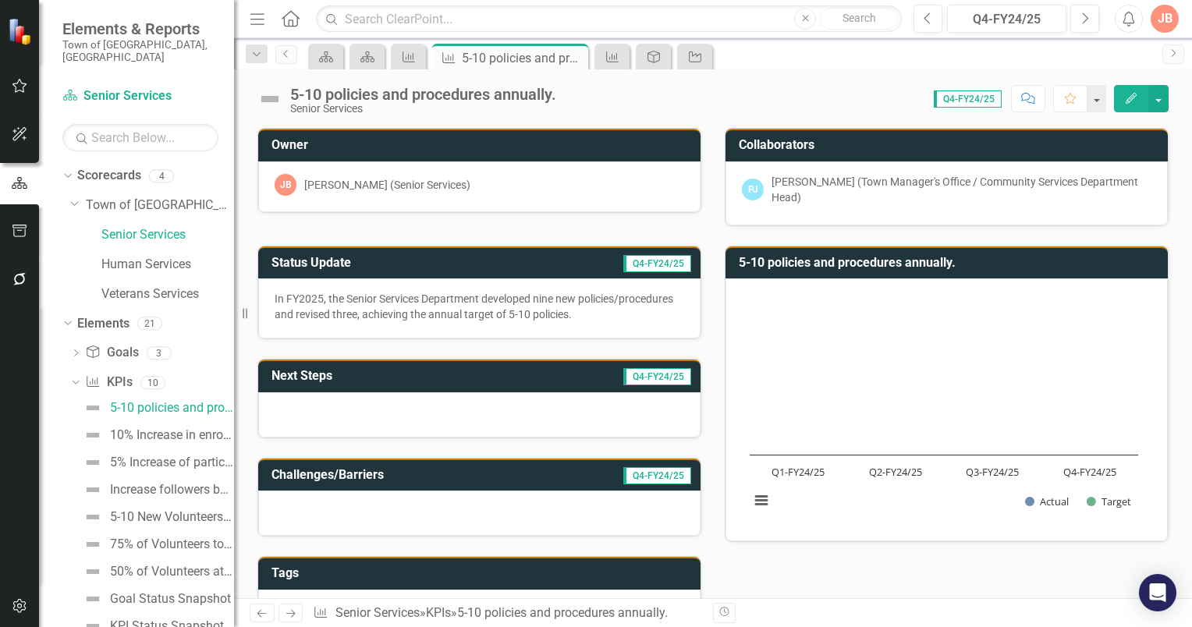
click at [538, 258] on td "Q4-FY24/25" at bounding box center [594, 265] width 197 height 26
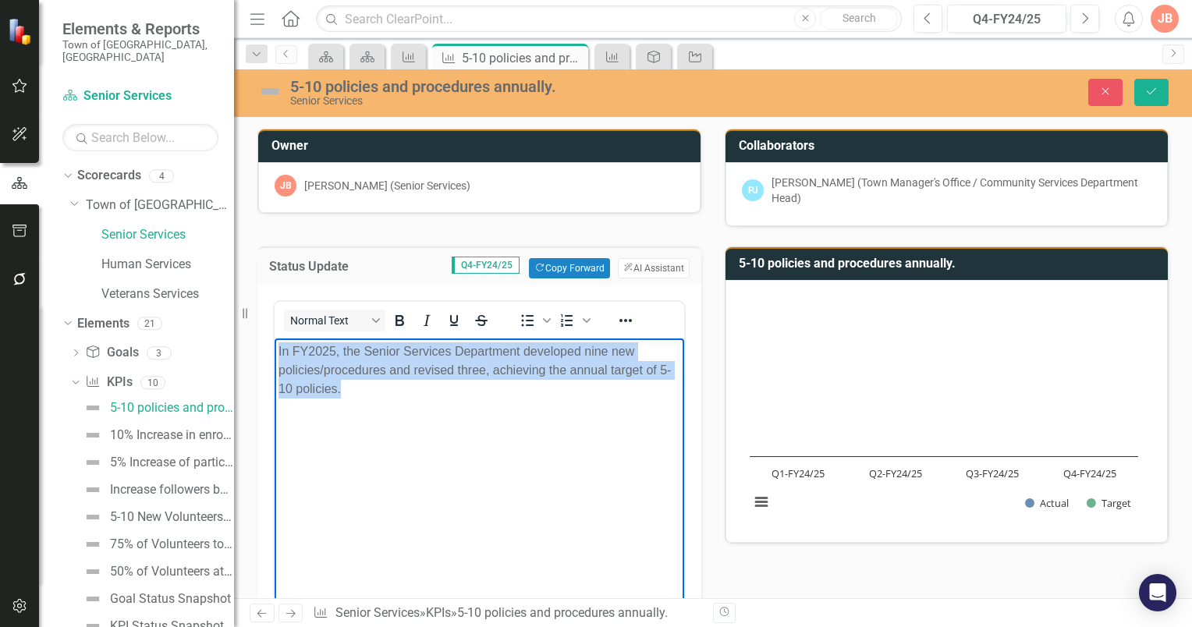
drag, startPoint x: 350, startPoint y: 389, endPoint x: 535, endPoint y: 674, distance: 339.6
click at [275, 342] on html "In FY2025, the Senior Services Department developed nine new policies/procedure…" at bounding box center [480, 456] width 410 height 234
copy p "In FY2025, the Senior Services Department developed nine new policies/procedure…"
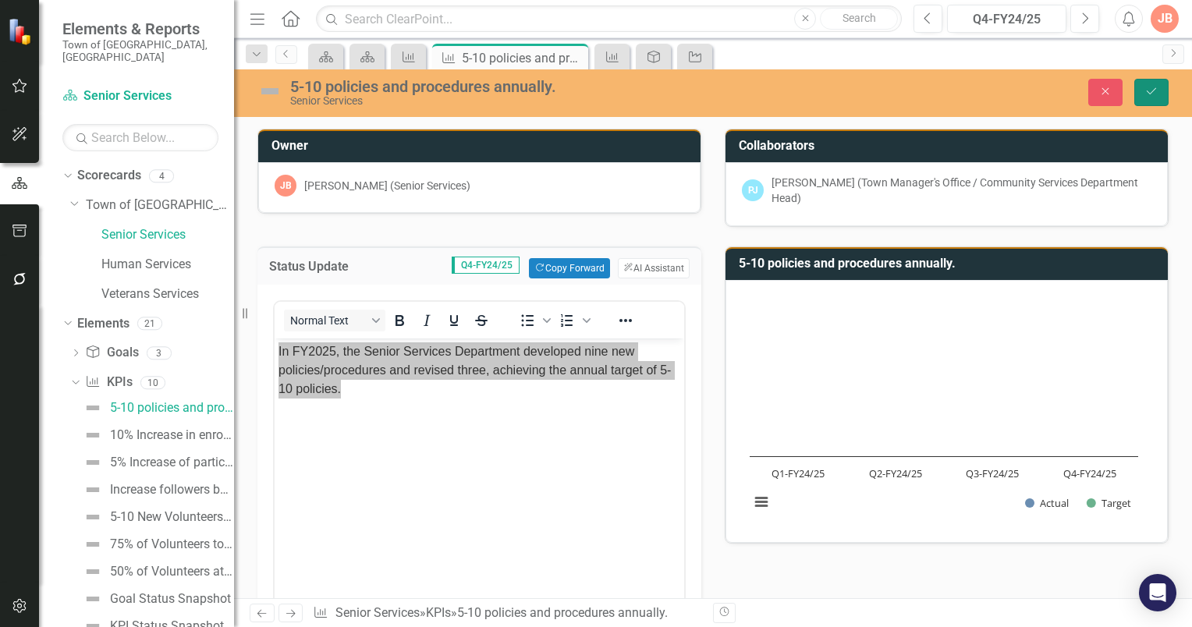
click at [1152, 95] on icon "Save" at bounding box center [1152, 91] width 14 height 11
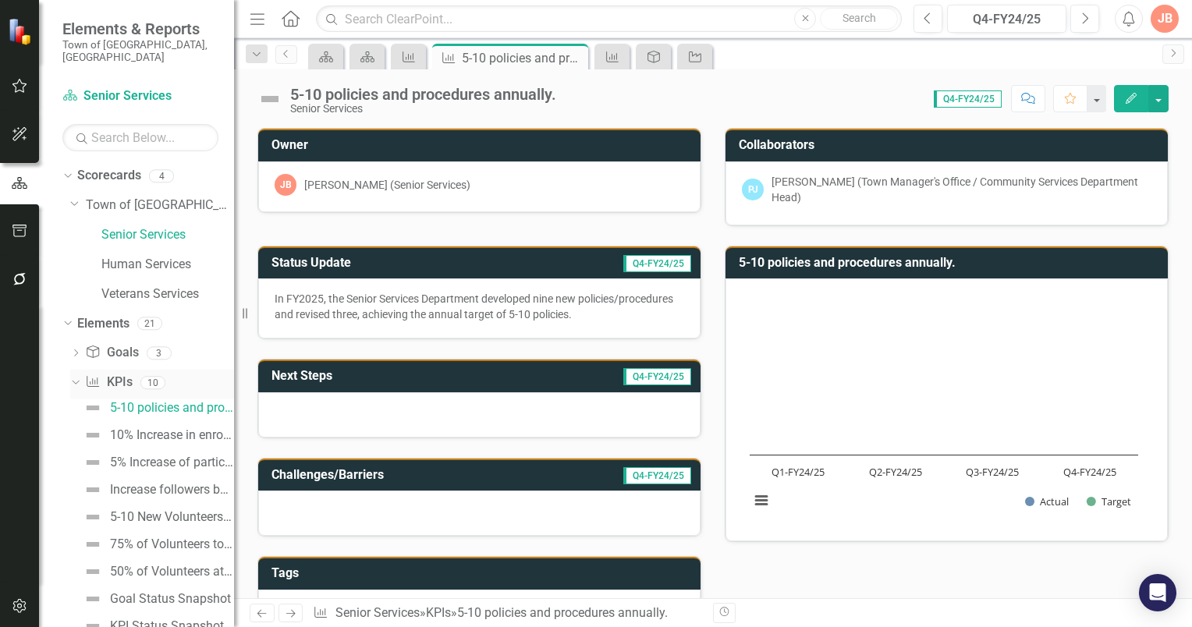
drag, startPoint x: 75, startPoint y: 368, endPoint x: 92, endPoint y: 359, distance: 19.2
click at [76, 377] on icon "Dropdown" at bounding box center [73, 382] width 9 height 11
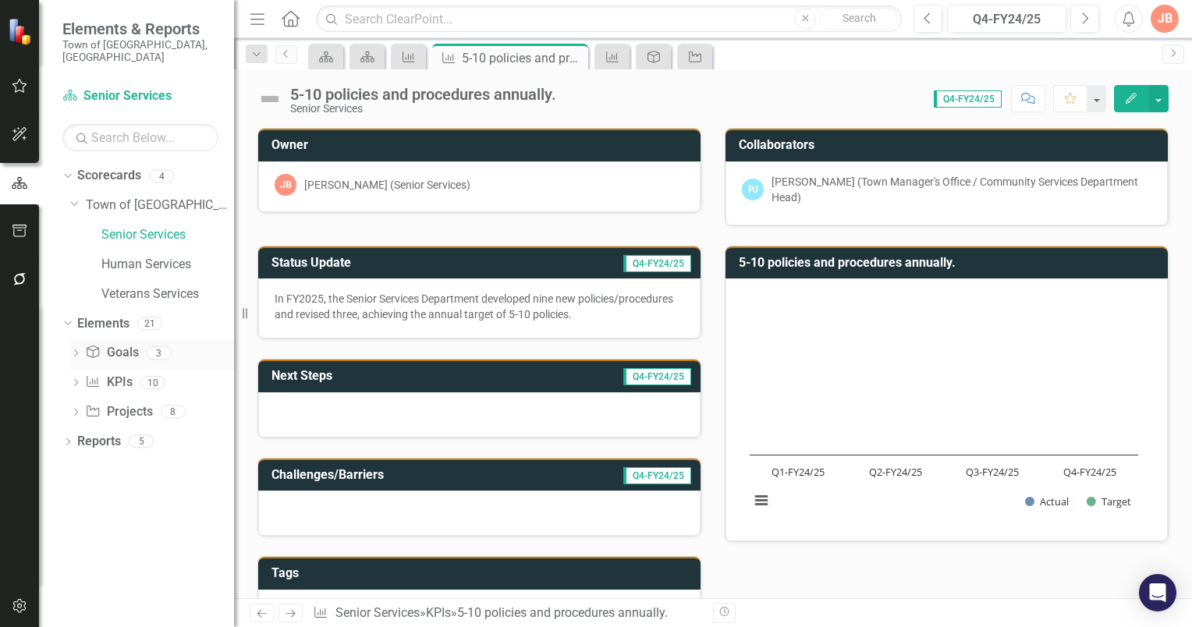
click at [78, 350] on icon "Dropdown" at bounding box center [75, 354] width 11 height 9
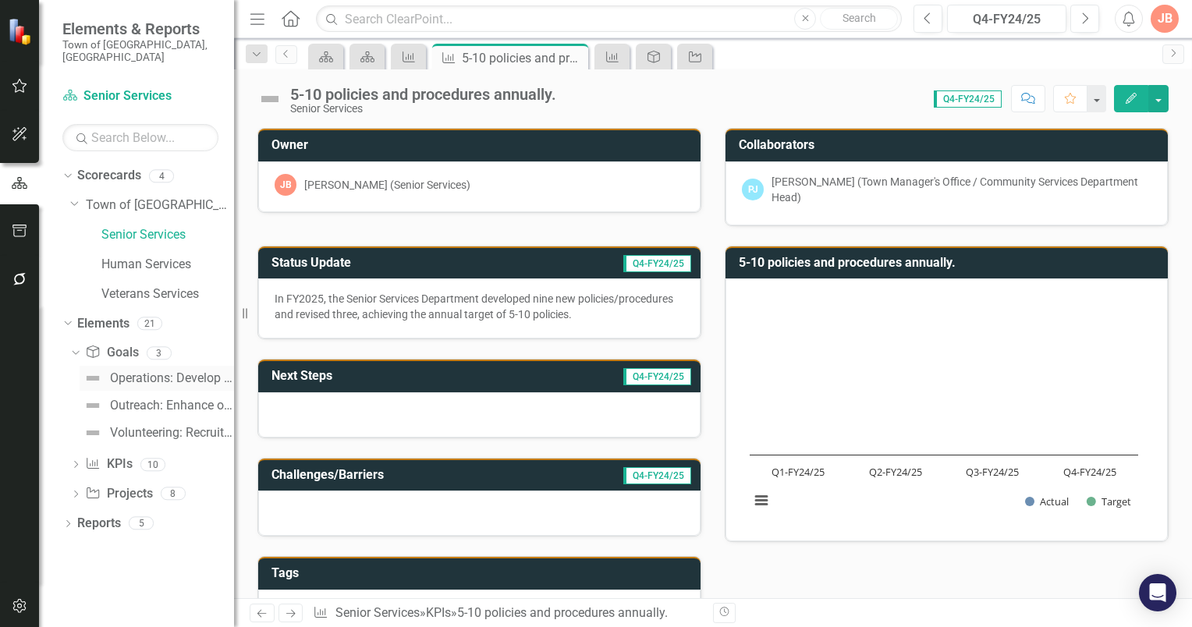
click at [147, 371] on div "Operations: Develop a Policy & Procedures Manual to provide guidance and direct…" at bounding box center [172, 378] width 124 height 14
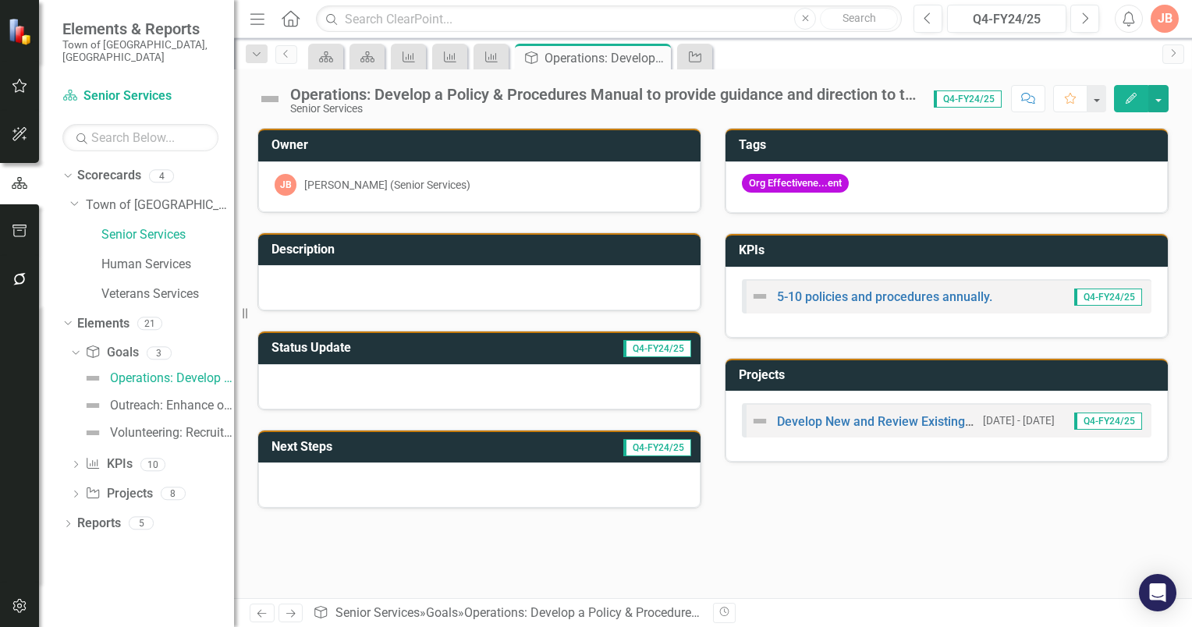
click at [442, 243] on h3 "Description" at bounding box center [482, 250] width 421 height 14
click at [421, 347] on h3 "Status Update" at bounding box center [384, 348] width 225 height 14
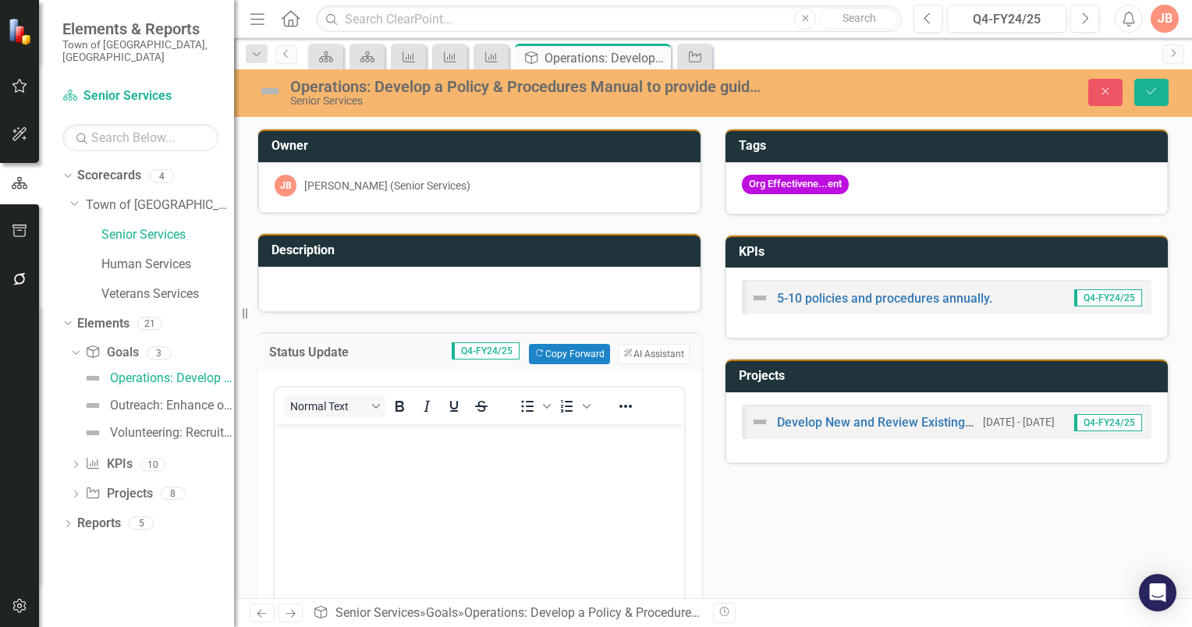
click at [326, 454] on body "Rich Text Area. Press ALT-0 for help." at bounding box center [480, 541] width 410 height 234
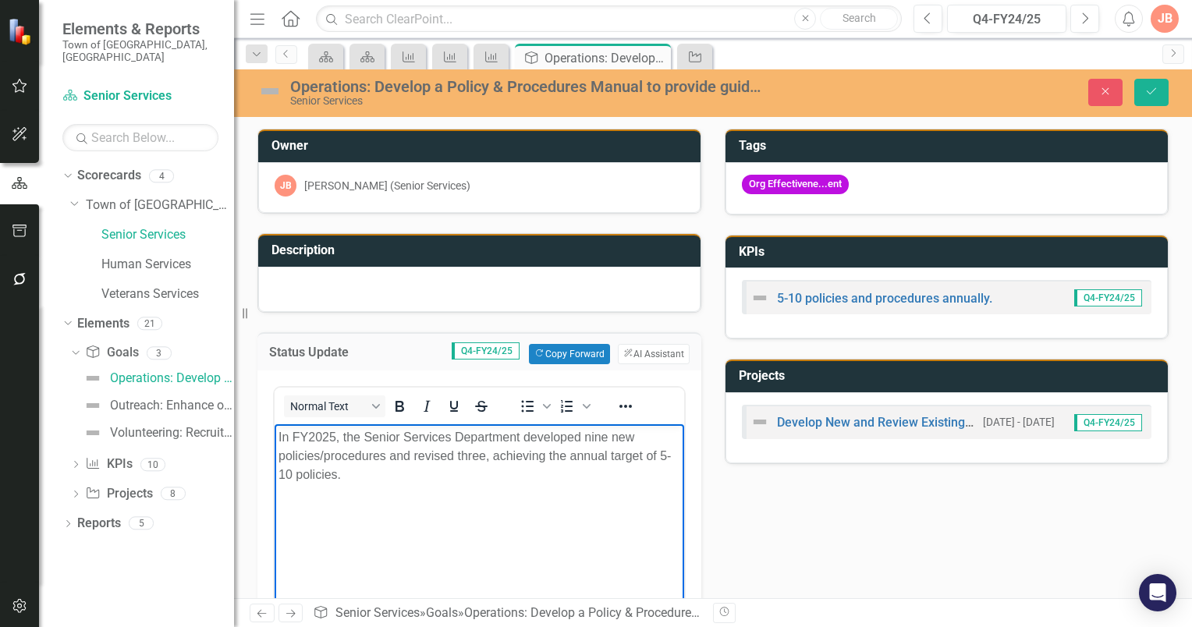
click at [377, 470] on p "In FY2025, the Senior Services Department developed nine new policies/procedure…" at bounding box center [480, 456] width 402 height 56
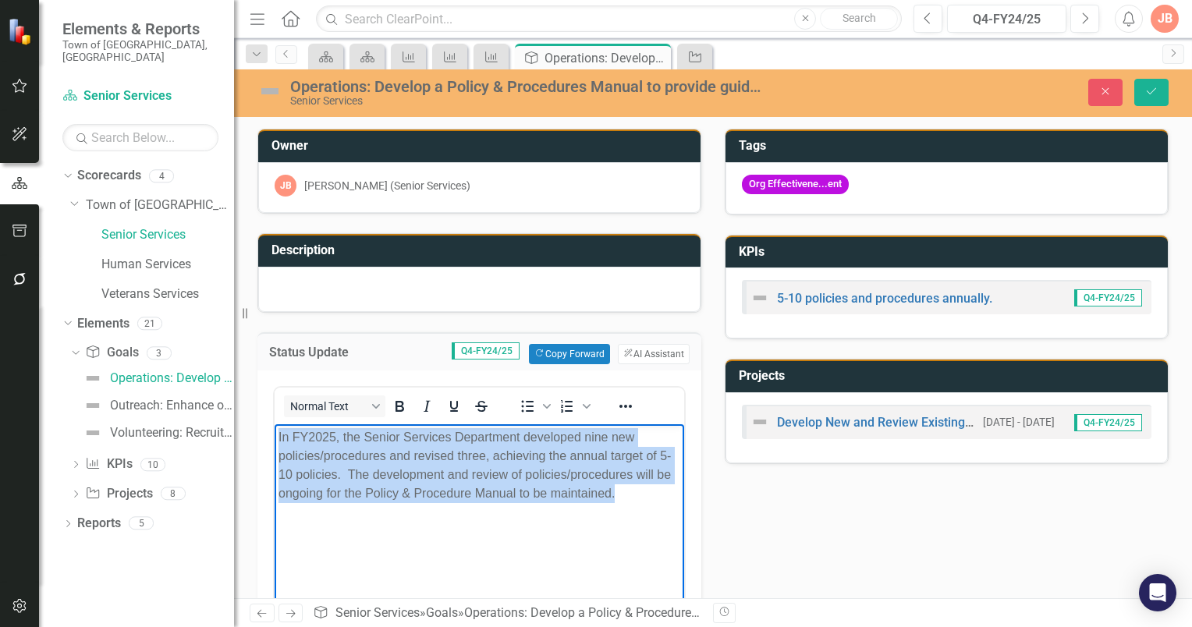
drag, startPoint x: 634, startPoint y: 497, endPoint x: 706, endPoint y: 799, distance: 310.4
click at [275, 436] on html "In FY2025, the Senior Services Department developed nine new policies/procedure…" at bounding box center [480, 541] width 410 height 234
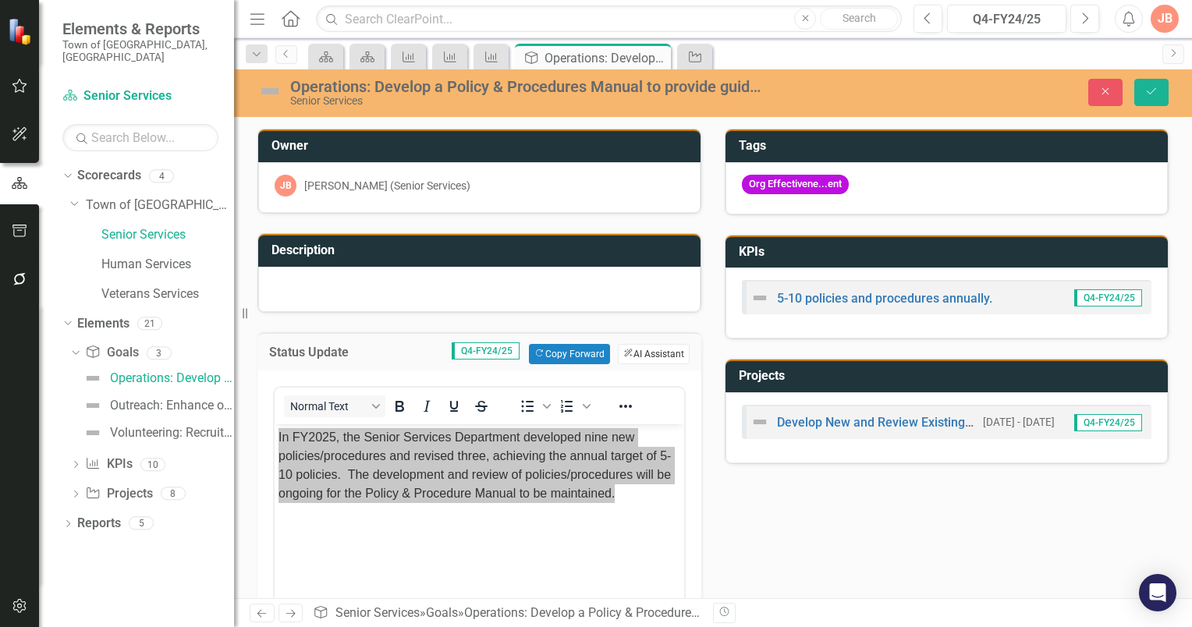
click at [655, 349] on button "ClearPoint AI AI Assistant" at bounding box center [654, 354] width 72 height 20
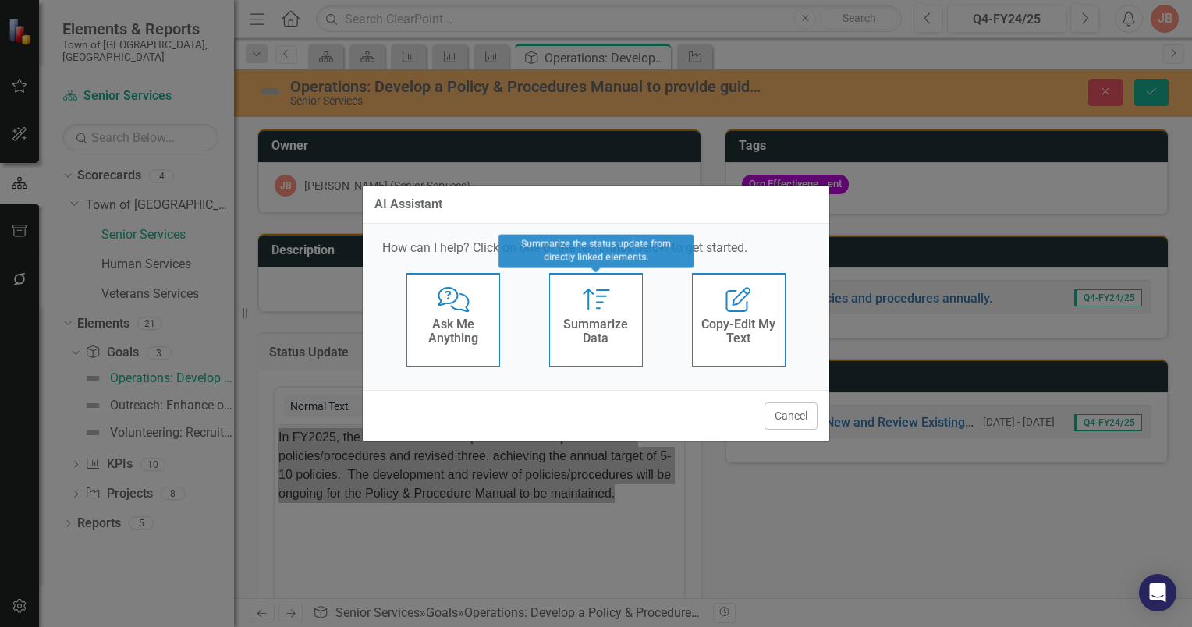
click at [612, 315] on div "Summarize Data" at bounding box center [596, 333] width 76 height 39
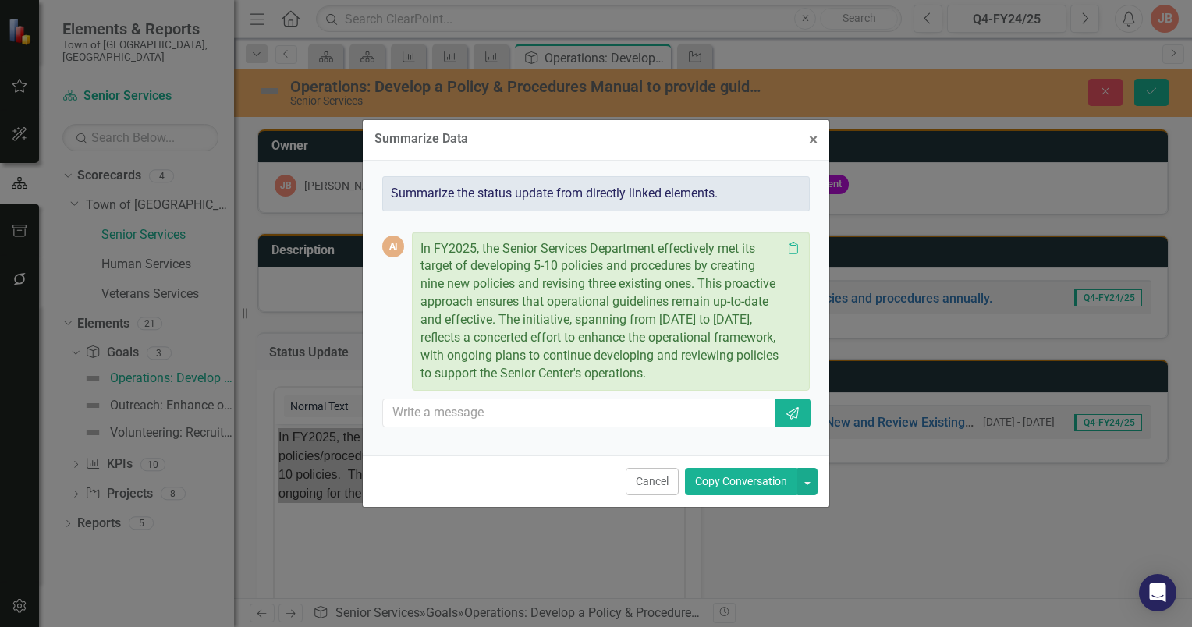
drag, startPoint x: 420, startPoint y: 248, endPoint x: 769, endPoint y: 372, distance: 370.2
click at [769, 372] on p "In FY2025, the Senior Services Department effectively met its target of develop…" at bounding box center [601, 311] width 361 height 143
copy p "In FY2025, the Senior Services Department effectively met its target of develop…"
click at [812, 135] on span "×" at bounding box center [813, 139] width 9 height 19
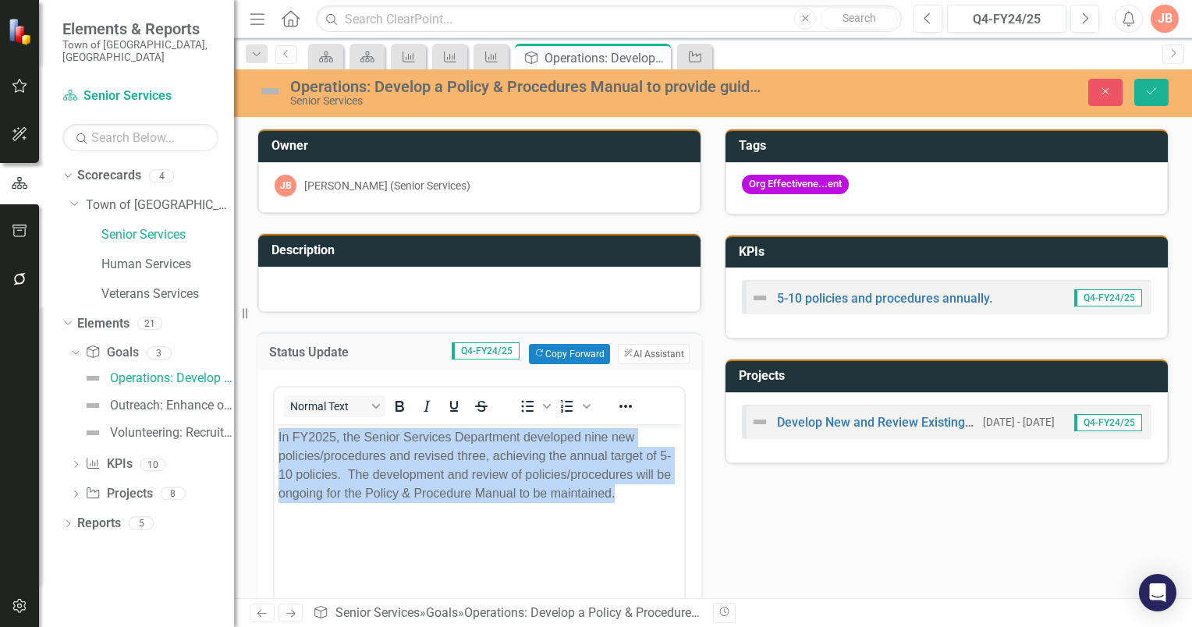
click at [337, 540] on body "In FY2025, the Senior Services Department developed nine new policies/procedure…" at bounding box center [480, 541] width 410 height 234
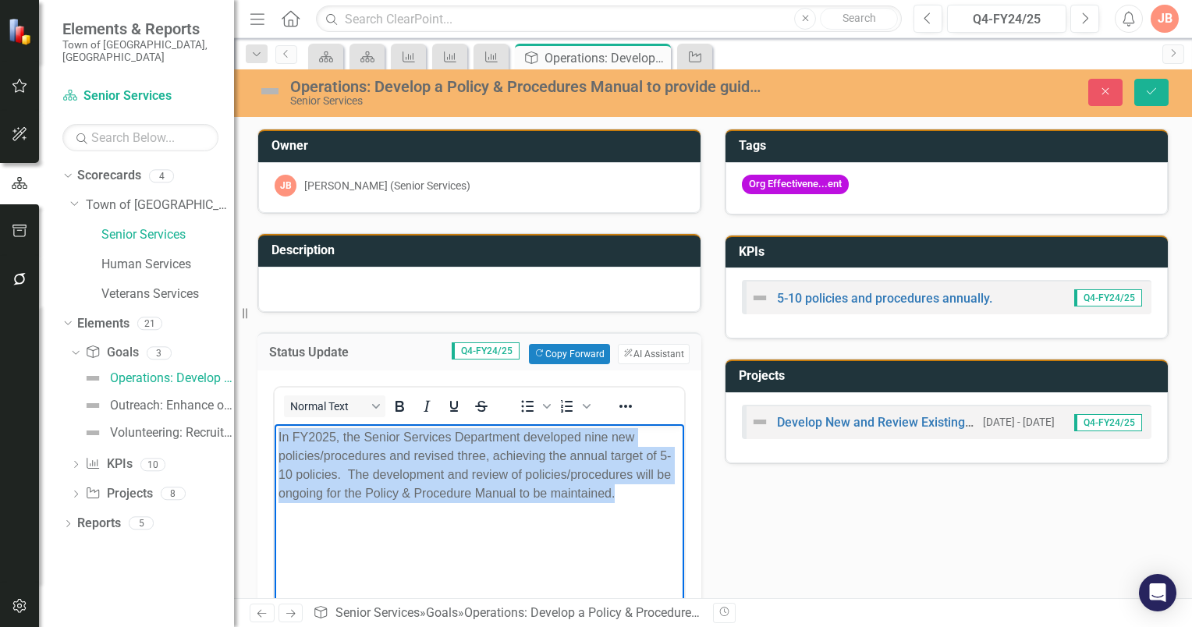
drag, startPoint x: 638, startPoint y: 493, endPoint x: 272, endPoint y: 435, distance: 370.5
click at [275, 435] on html "In FY2025, the Senior Services Department developed nine new policies/procedure…" at bounding box center [480, 541] width 410 height 234
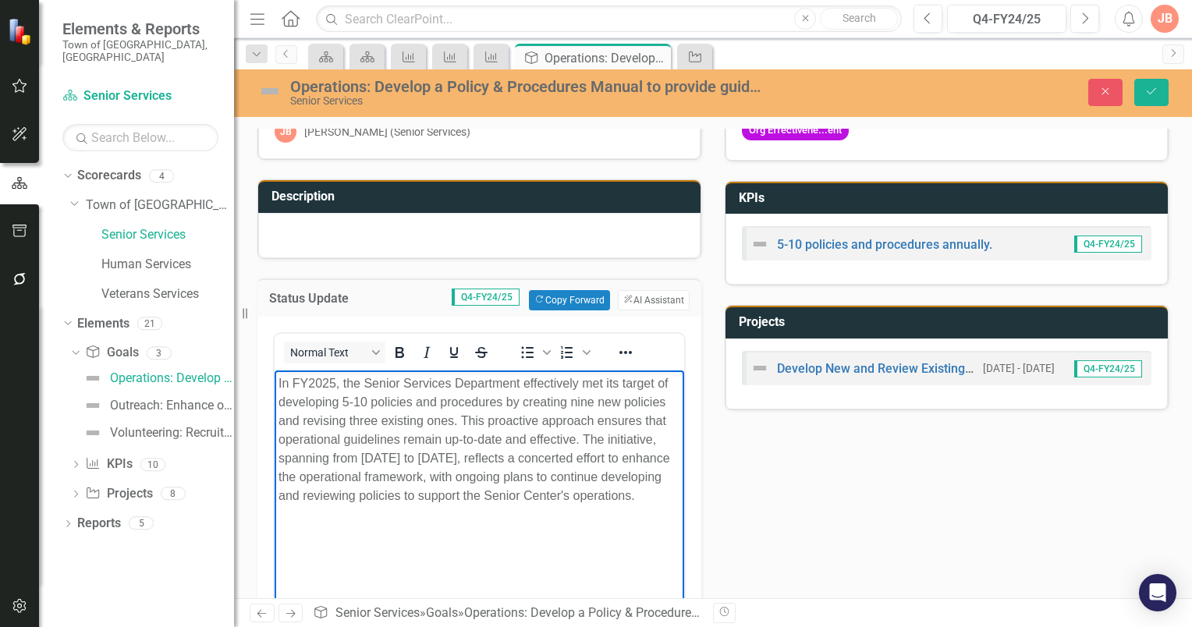
scroll to position [78, 0]
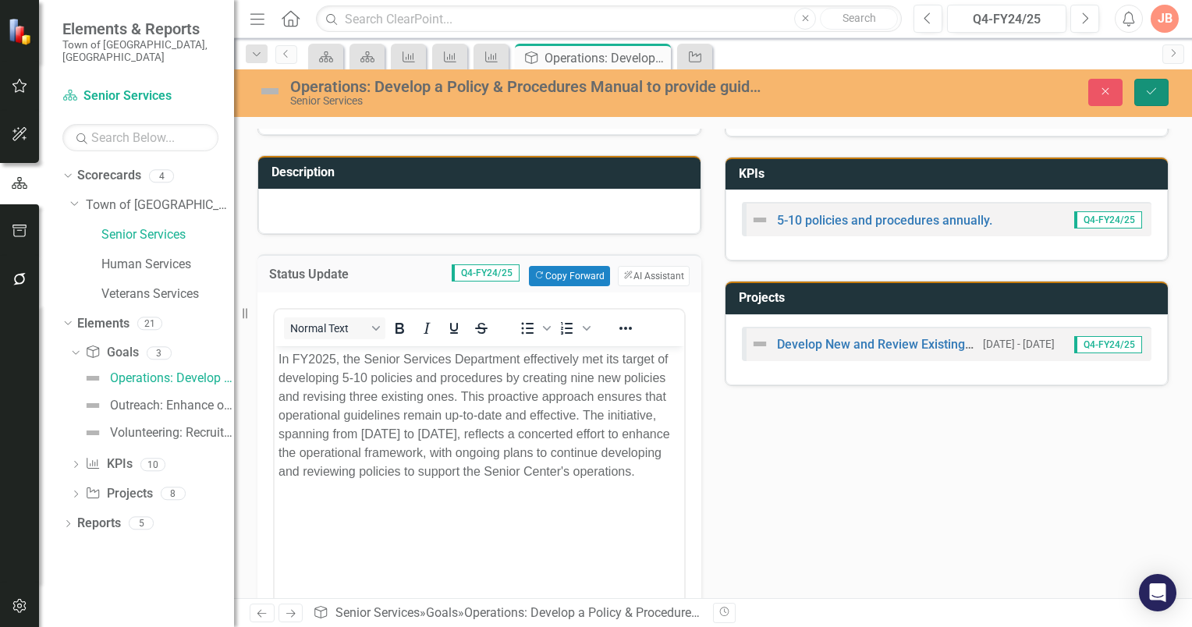
click at [1158, 91] on icon "Save" at bounding box center [1152, 91] width 14 height 11
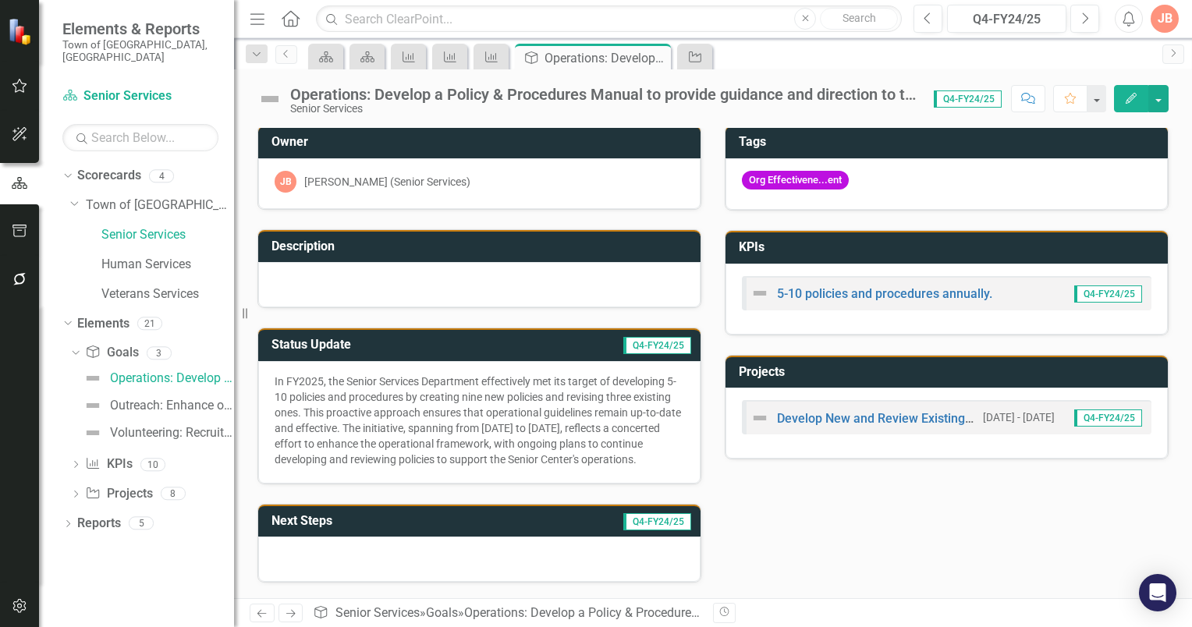
scroll to position [0, 0]
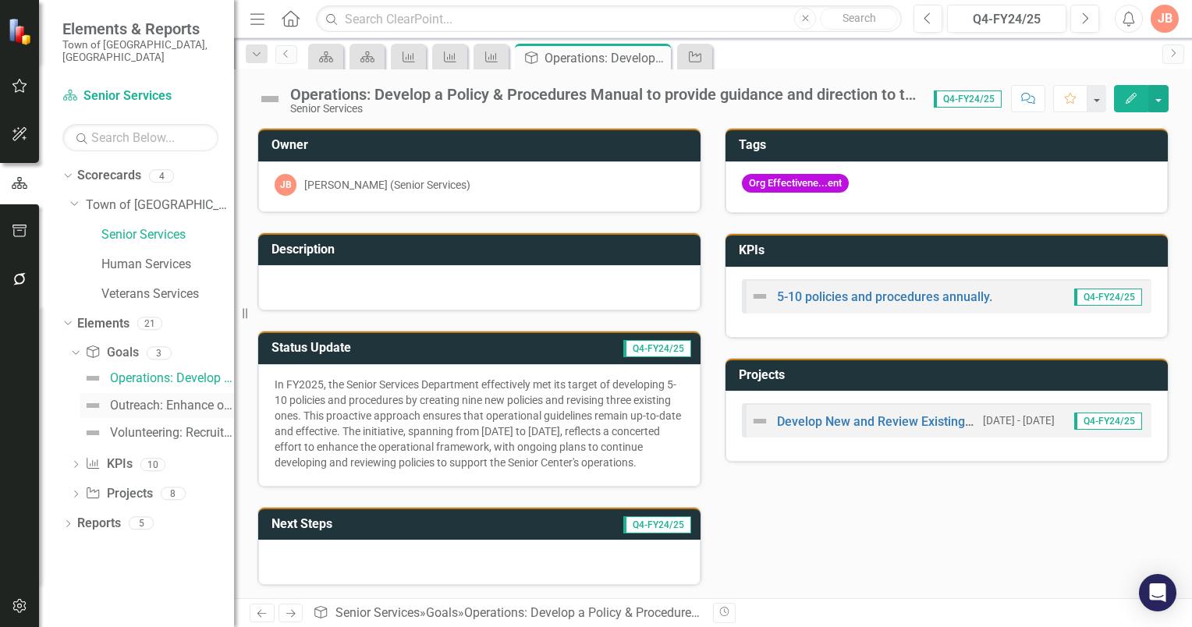
click at [137, 399] on div "Outreach: Enhance outreach to [GEOGRAPHIC_DATA] residents about the programs, r…" at bounding box center [172, 406] width 124 height 14
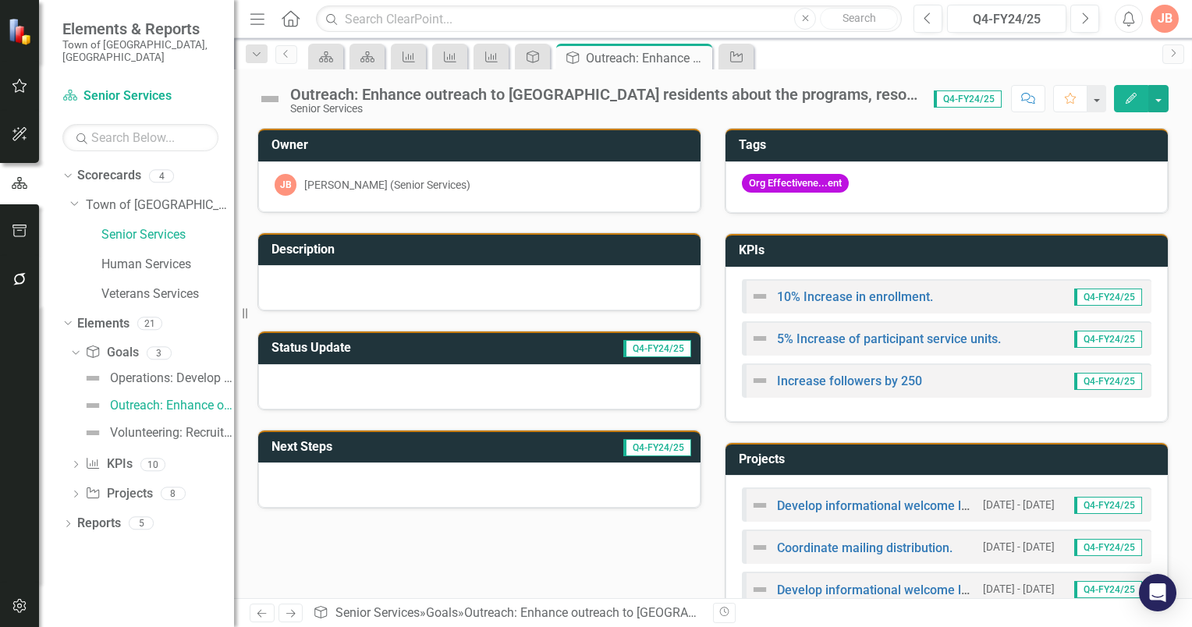
click at [445, 341] on h3 "Status Update" at bounding box center [384, 348] width 225 height 14
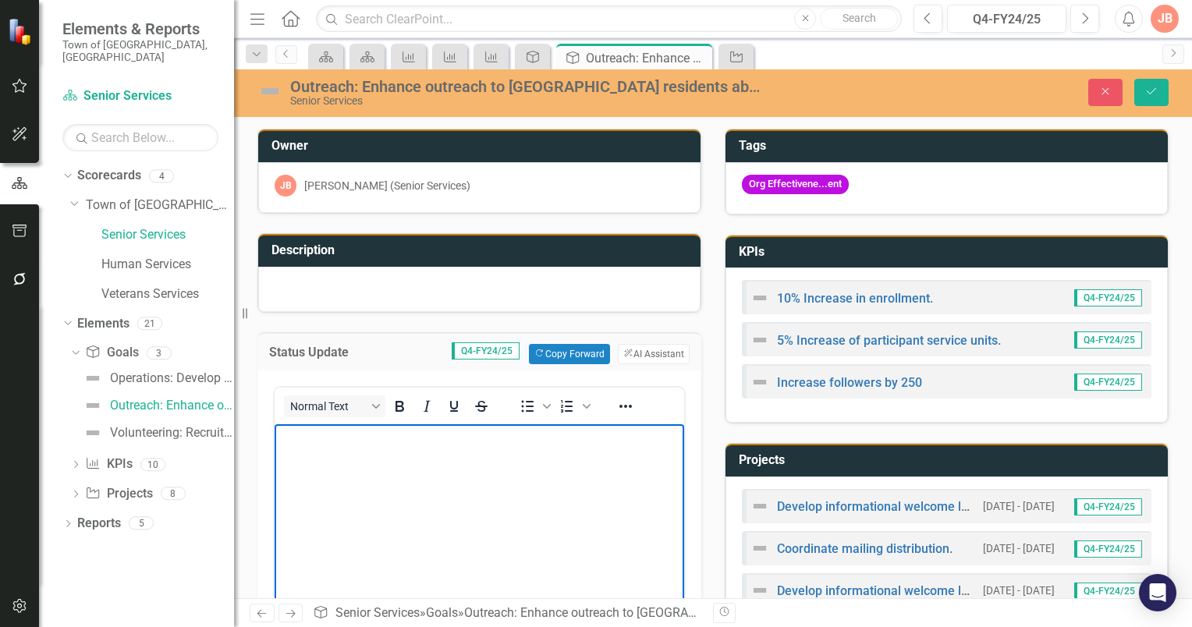
click at [432, 442] on p "Rich Text Area. Press ALT-0 for help." at bounding box center [480, 437] width 402 height 19
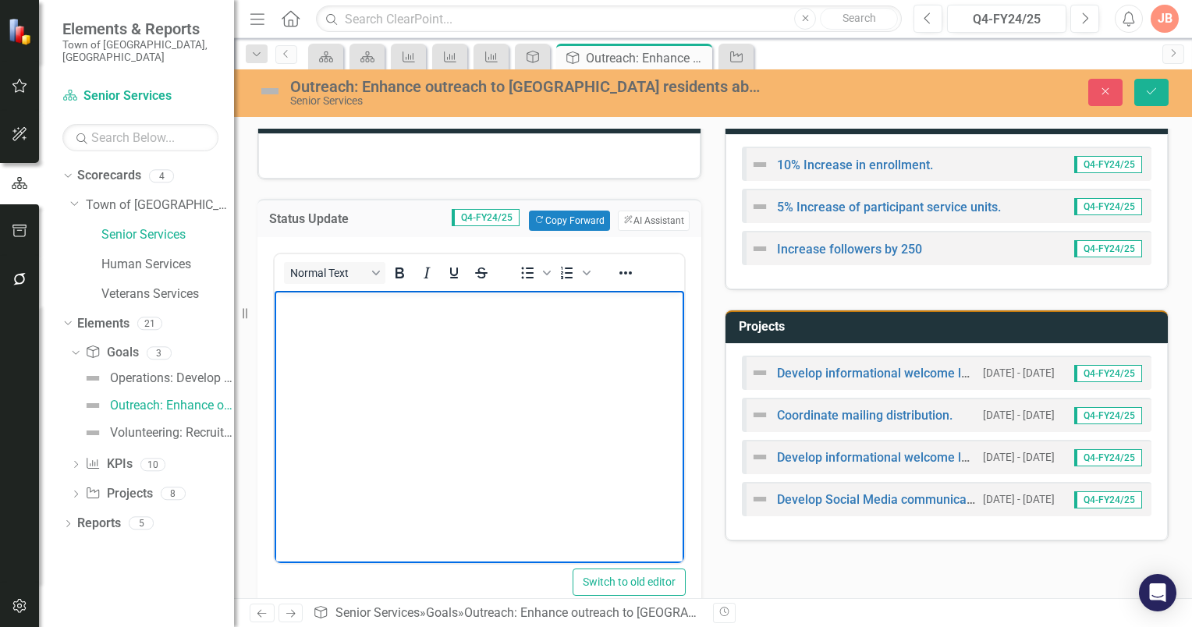
scroll to position [130, 0]
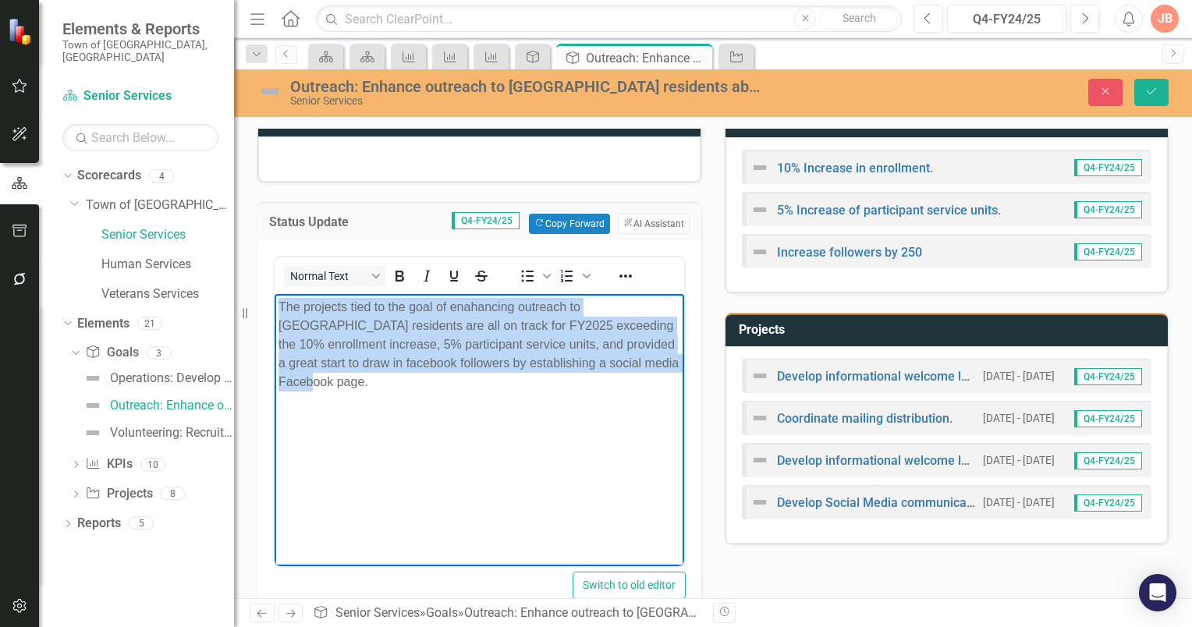
drag, startPoint x: 318, startPoint y: 385, endPoint x: 282, endPoint y: 306, distance: 86.6
click at [282, 306] on p "The projects tied to the goal of enahancing outreach to [GEOGRAPHIC_DATA] resid…" at bounding box center [480, 344] width 402 height 94
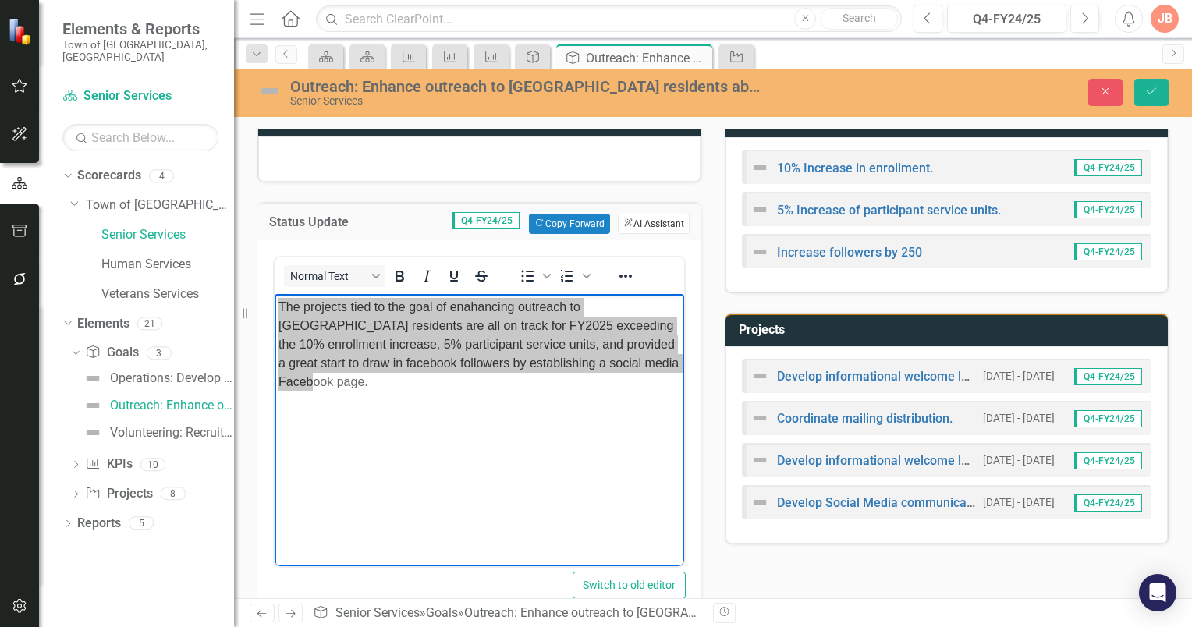
click at [663, 222] on button "ClearPoint AI AI Assistant" at bounding box center [654, 224] width 72 height 20
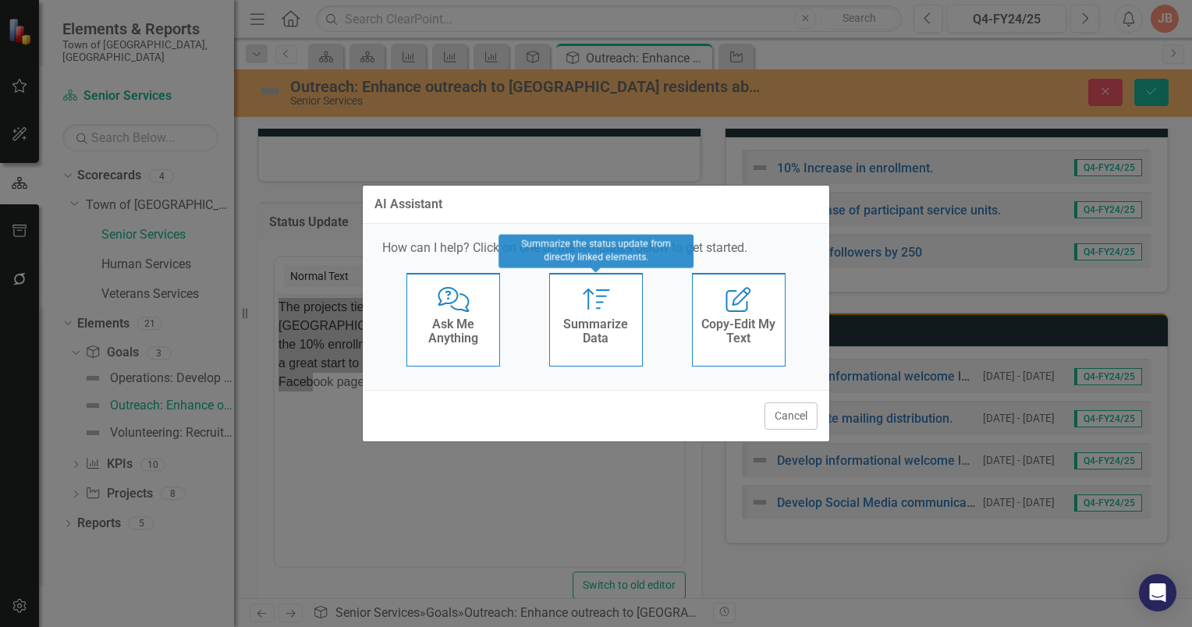
click at [612, 338] on h4 "Summarize Data" at bounding box center [596, 331] width 76 height 27
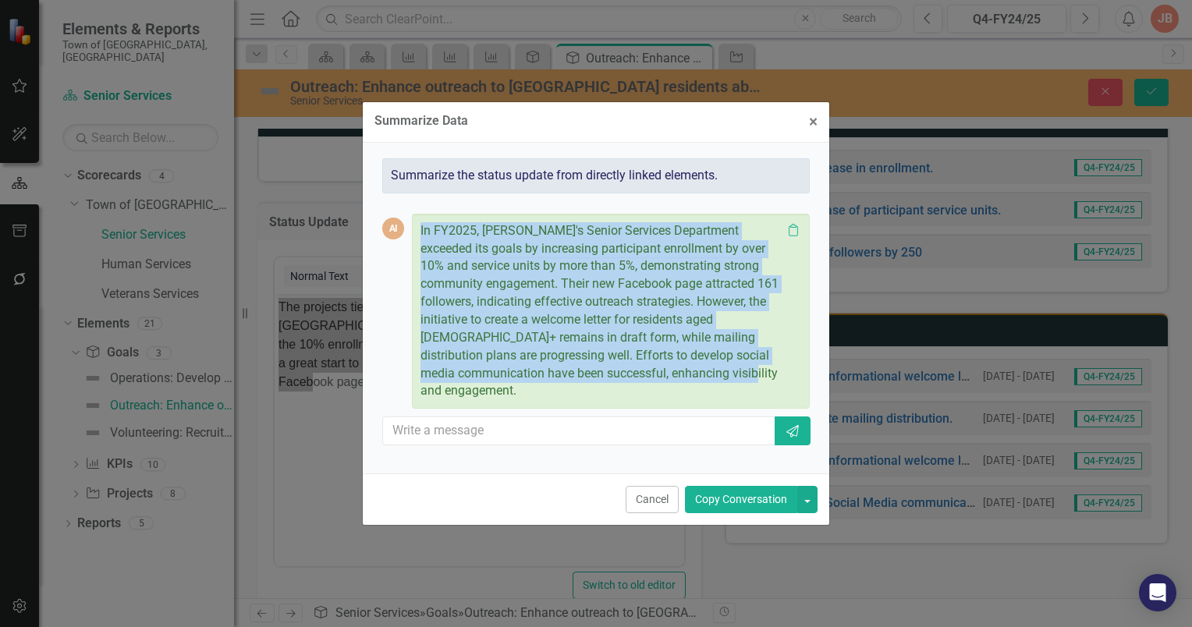
drag, startPoint x: 421, startPoint y: 240, endPoint x: 715, endPoint y: 392, distance: 331.6
click at [715, 392] on div "In FY2025, [PERSON_NAME]'s Senior Services Department exceeded its goals by inc…" at bounding box center [611, 311] width 398 height 195
copy p "In FY2025, [PERSON_NAME]'s Senior Services Department exceeded its goals by inc…"
click at [815, 130] on span "×" at bounding box center [813, 121] width 9 height 19
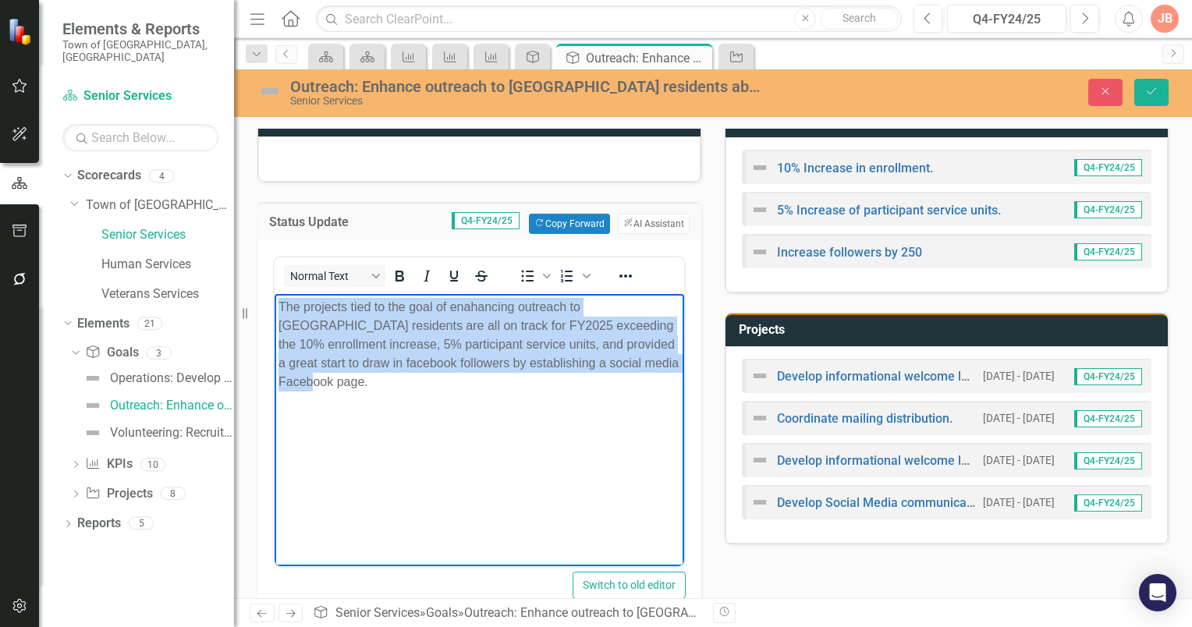
click at [326, 385] on p "The projects tied to the goal of enahancing outreach to [GEOGRAPHIC_DATA] resid…" at bounding box center [480, 344] width 402 height 94
drag, startPoint x: 326, startPoint y: 385, endPoint x: 282, endPoint y: 302, distance: 94.6
click at [282, 302] on p "The projects tied to the goal of enahancing outreach to [GEOGRAPHIC_DATA] resid…" at bounding box center [480, 344] width 402 height 94
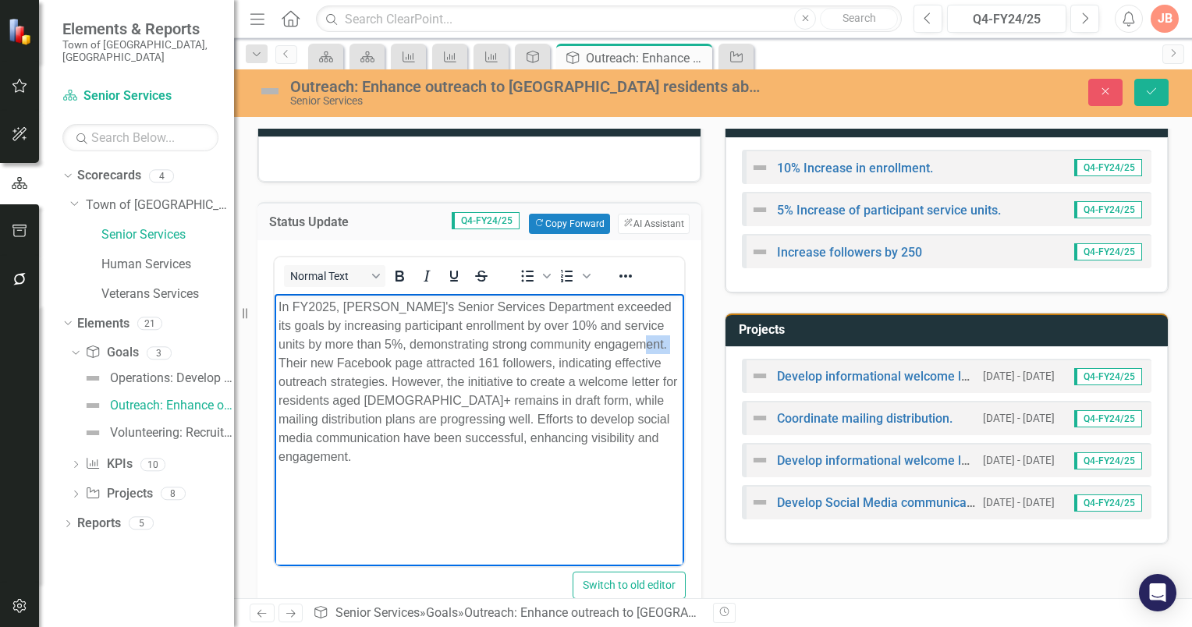
drag, startPoint x: 656, startPoint y: 343, endPoint x: 626, endPoint y: 345, distance: 30.5
click at [626, 345] on p "In FY2025, [PERSON_NAME]'s Senior Services Department exceeded its goals by inc…" at bounding box center [480, 381] width 402 height 169
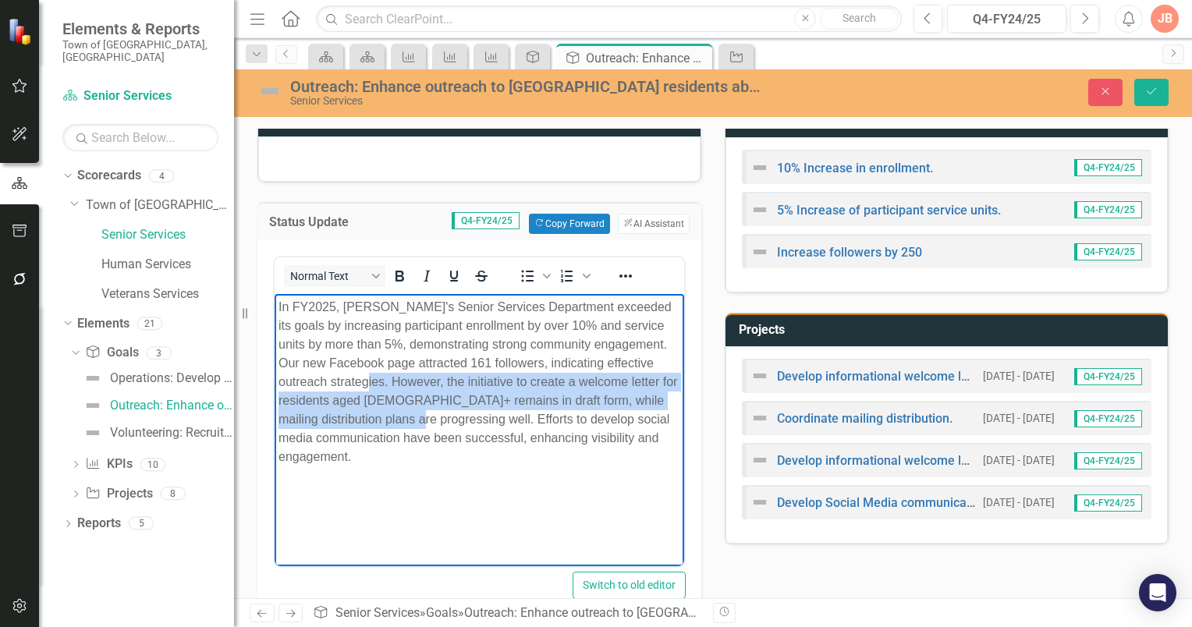
drag, startPoint x: 430, startPoint y: 420, endPoint x: 340, endPoint y: 382, distance: 97.2
click at [340, 382] on p "In FY2025, [PERSON_NAME]'s Senior Services Department exceeded its goals by inc…" at bounding box center [480, 381] width 402 height 169
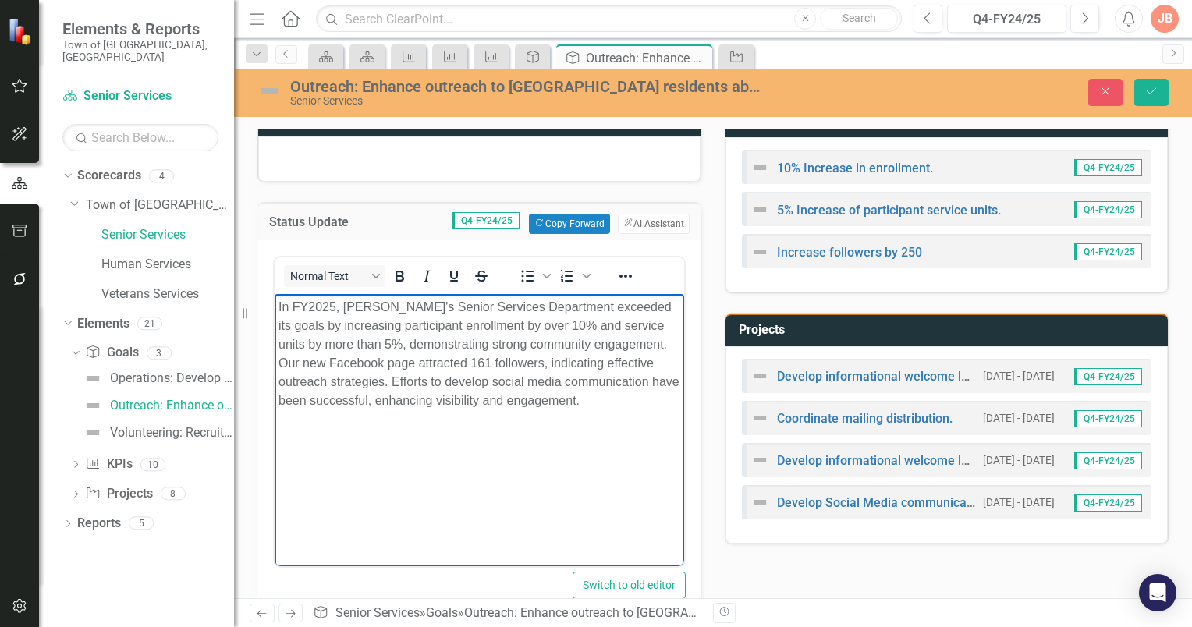
click at [585, 400] on p "In FY2025, [PERSON_NAME]'s Senior Services Department exceeded its goals by inc…" at bounding box center [480, 353] width 402 height 112
click at [277, 304] on body "In FY2025, [PERSON_NAME]'s Senior Services Department exceeded its goals by inc…" at bounding box center [480, 410] width 410 height 234
click at [1157, 82] on button "Save" at bounding box center [1152, 92] width 34 height 27
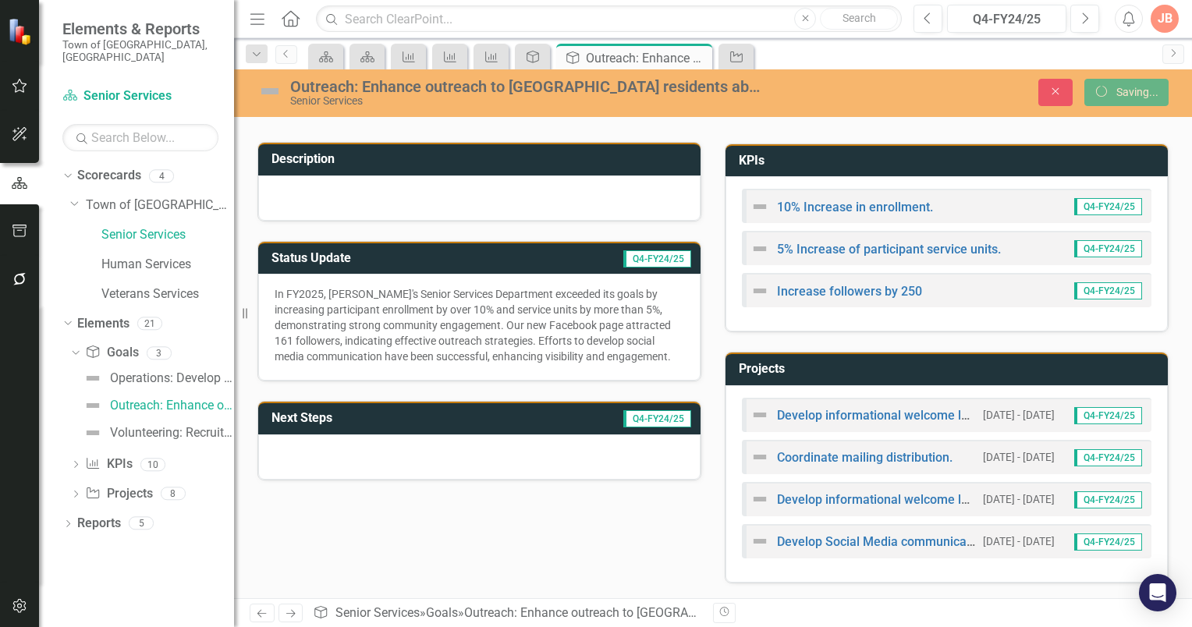
scroll to position [87, 0]
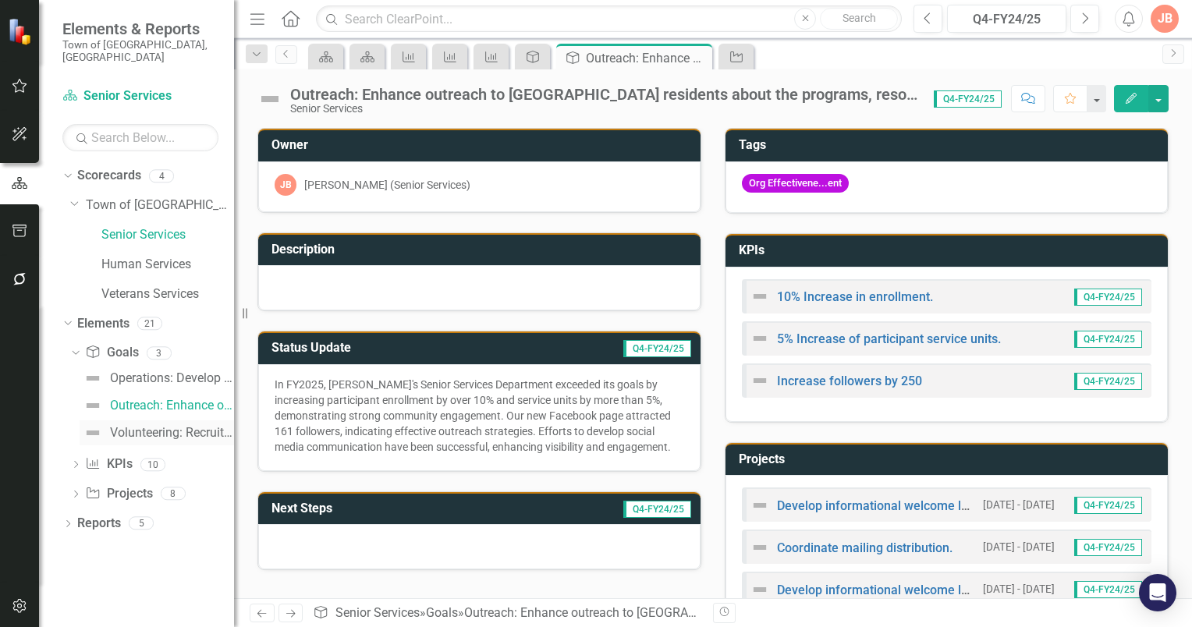
click at [148, 426] on div "Volunteering: Recruit, Train, Retain" at bounding box center [172, 433] width 124 height 14
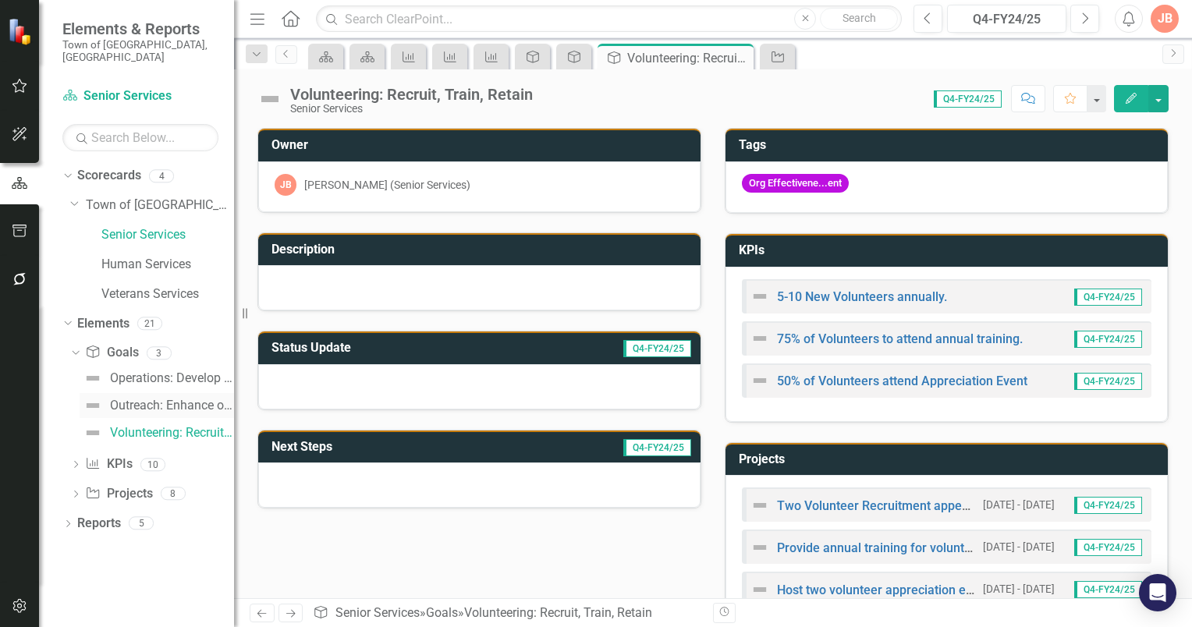
click at [156, 399] on div "Outreach: Enhance outreach to [GEOGRAPHIC_DATA] residents about the programs, r…" at bounding box center [172, 406] width 124 height 14
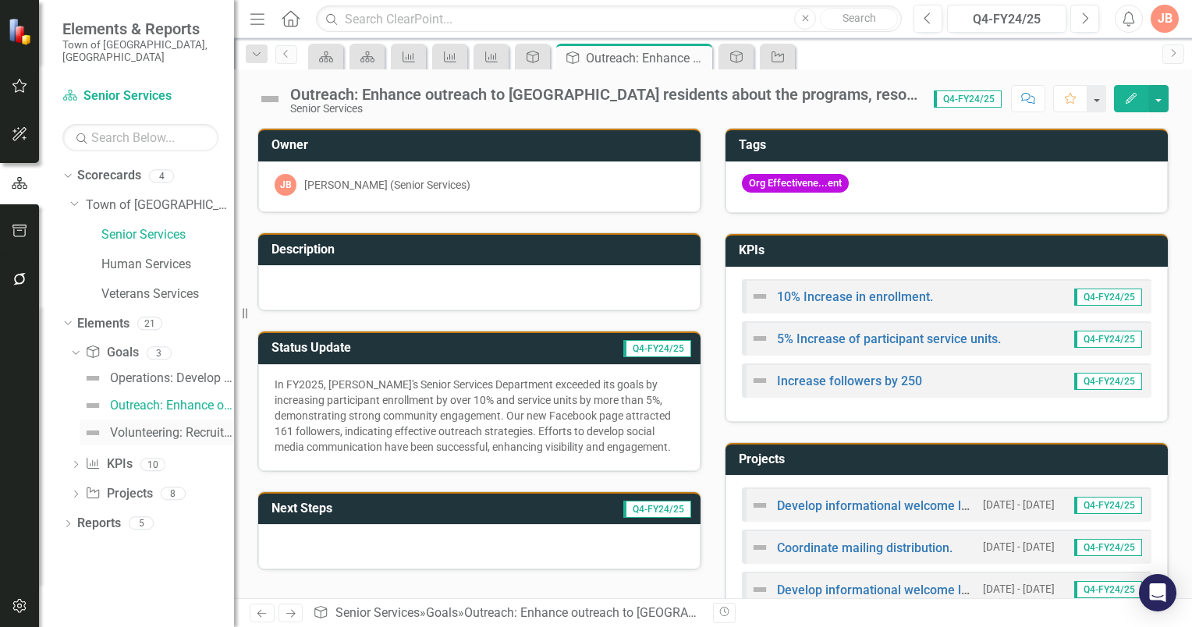
click at [150, 426] on div "Volunteering: Recruit, Train, Retain" at bounding box center [172, 433] width 124 height 14
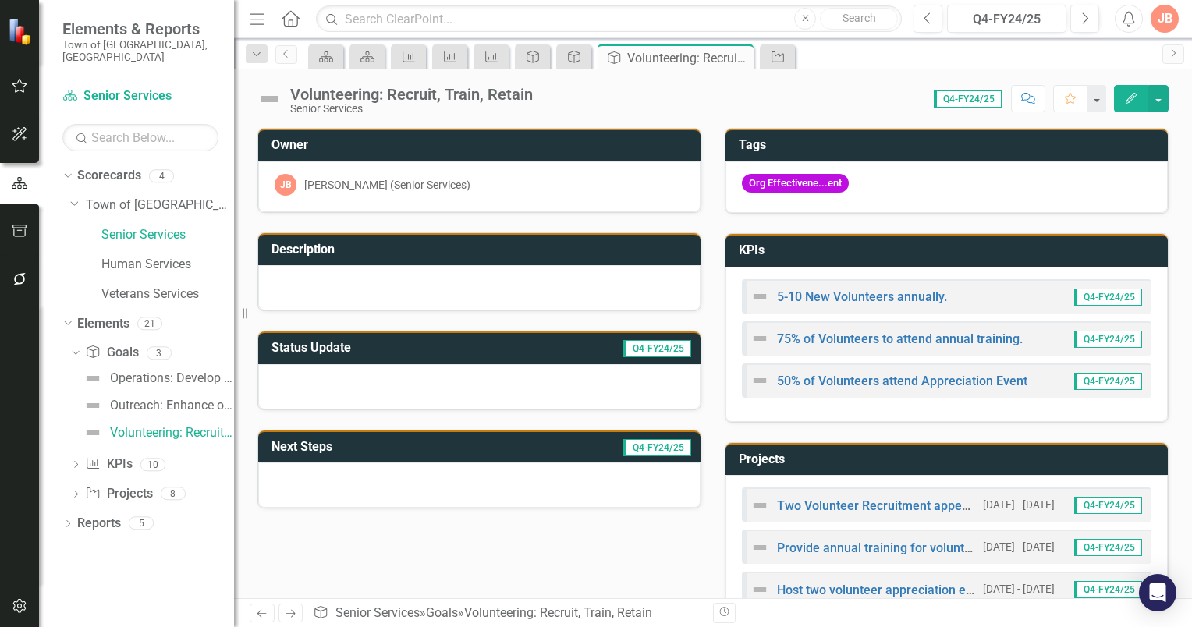
click at [399, 341] on h3 "Status Update" at bounding box center [384, 348] width 225 height 14
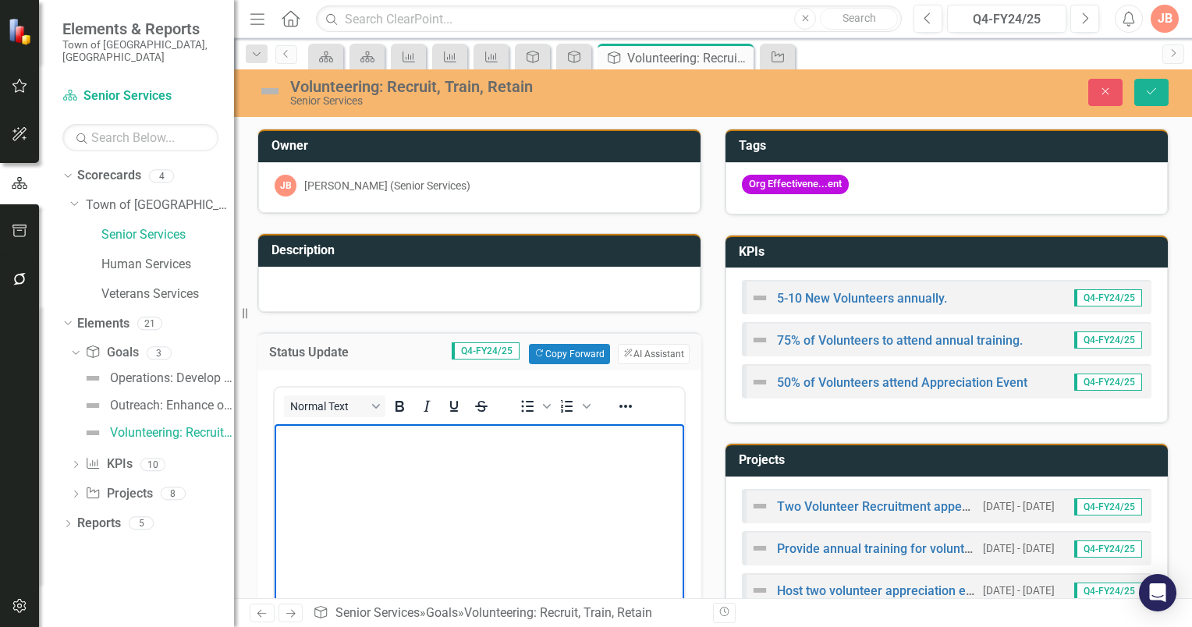
click at [295, 435] on p "Rich Text Area. Press ALT-0 for help." at bounding box center [480, 437] width 402 height 19
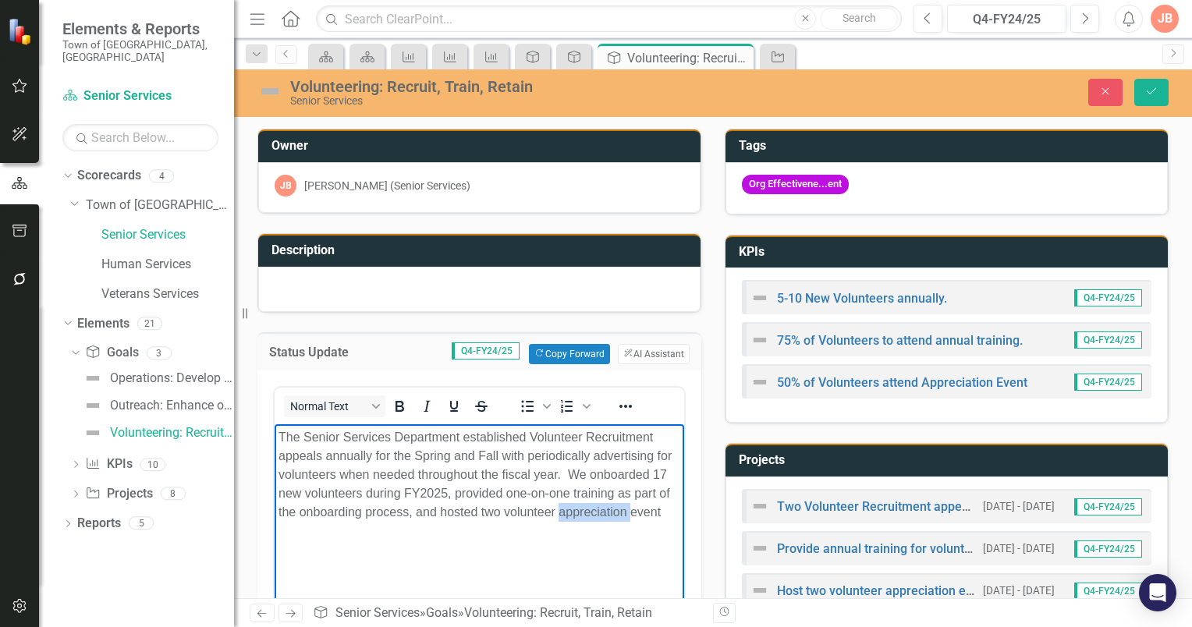
drag, startPoint x: 629, startPoint y: 513, endPoint x: 560, endPoint y: 520, distance: 69.0
click at [560, 520] on p "The Senior Services Department established Volunteer Recruitment appeals annual…" at bounding box center [480, 475] width 402 height 94
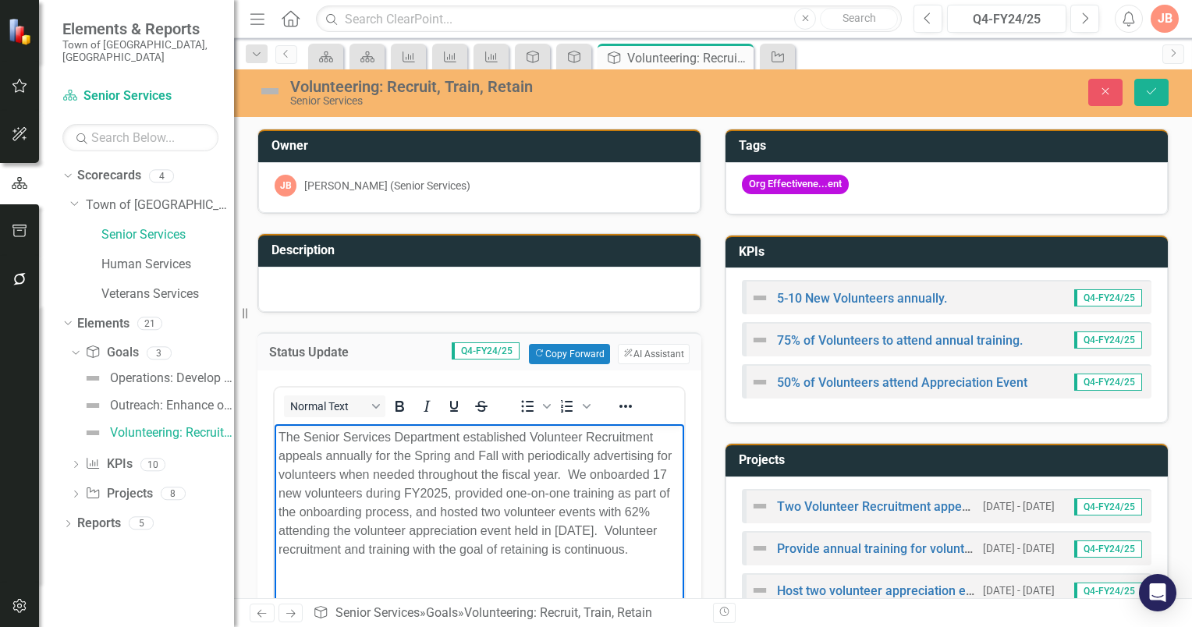
drag, startPoint x: 354, startPoint y: 567, endPoint x: 279, endPoint y: 438, distance: 149.0
click at [279, 438] on p "The Senior Services Department established Volunteer Recruitment appeals annual…" at bounding box center [480, 493] width 402 height 131
click at [652, 350] on button "ClearPoint AI AI Assistant" at bounding box center [654, 354] width 72 height 20
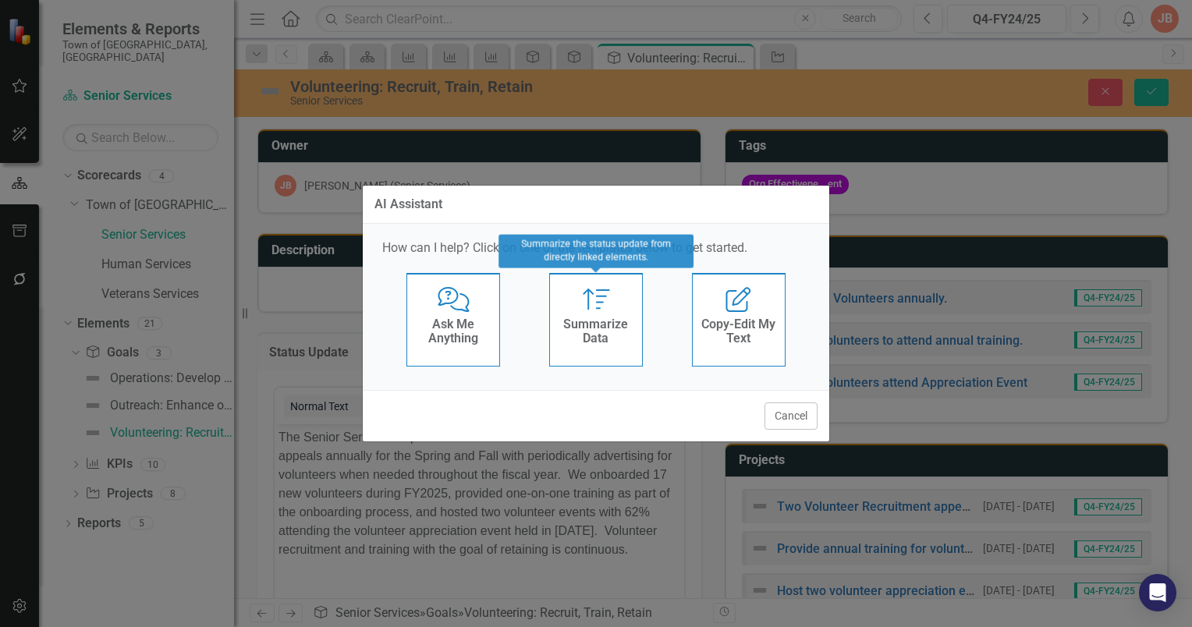
click at [601, 300] on icon "Summarize" at bounding box center [597, 299] width 32 height 25
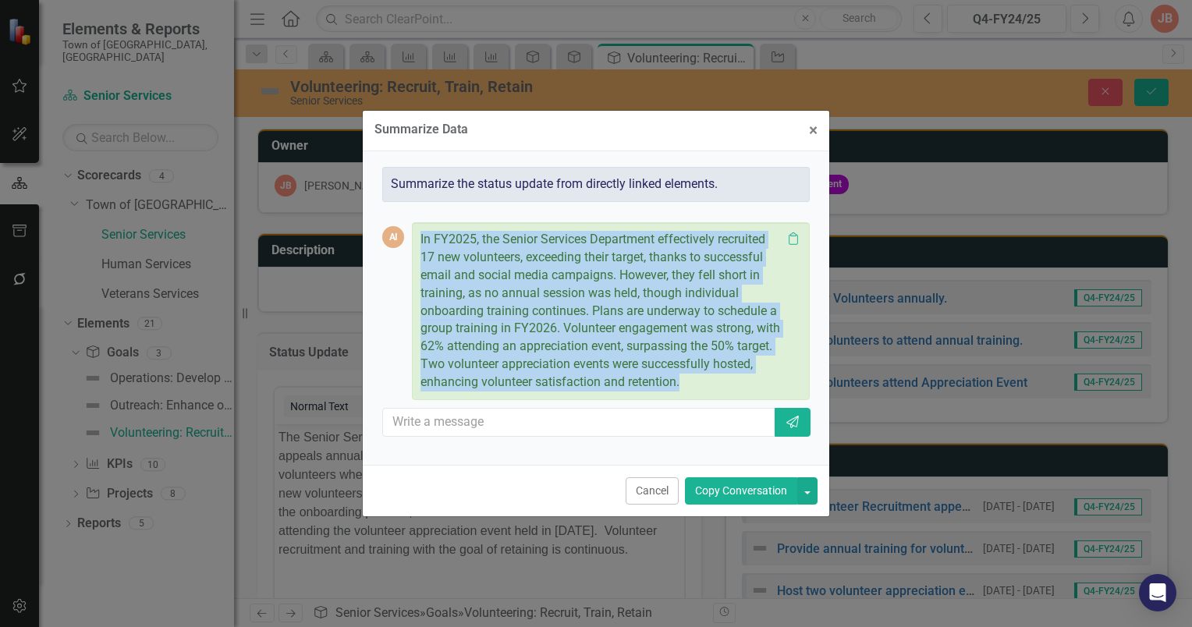
drag, startPoint x: 420, startPoint y: 238, endPoint x: 699, endPoint y: 396, distance: 321.1
click at [699, 396] on div "In FY2025, the Senior Services Department effectively recruited 17 new voluntee…" at bounding box center [611, 311] width 398 height 178
copy p "In FY2025, the Senior Services Department effectively recruited 17 new voluntee…"
click at [815, 132] on span "×" at bounding box center [813, 130] width 9 height 19
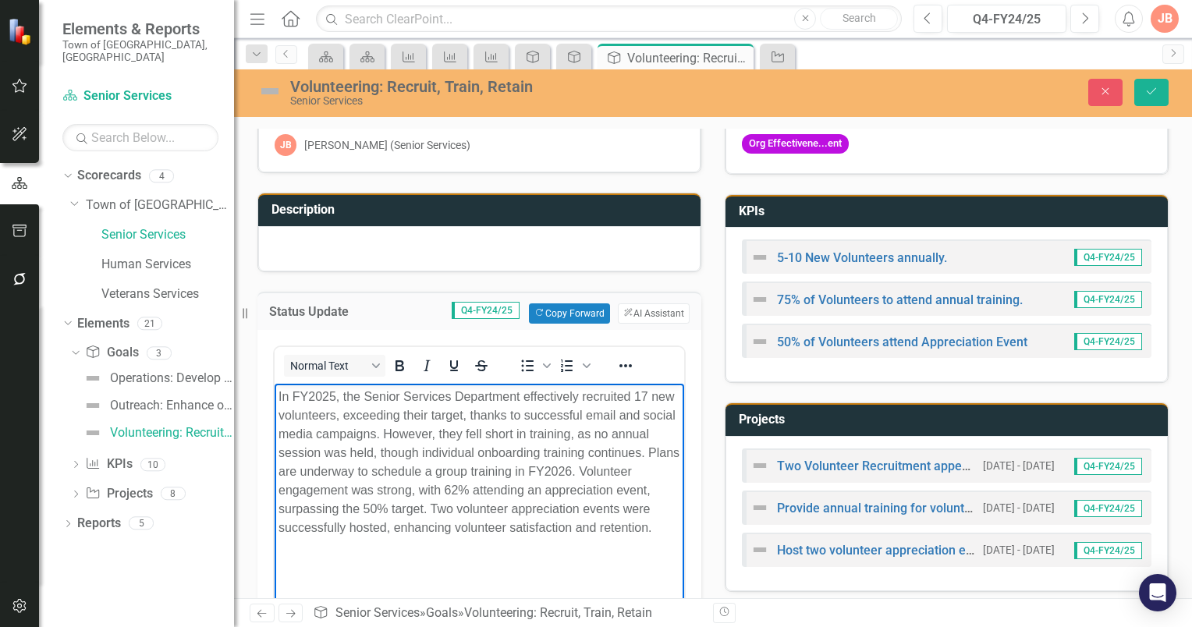
scroll to position [78, 0]
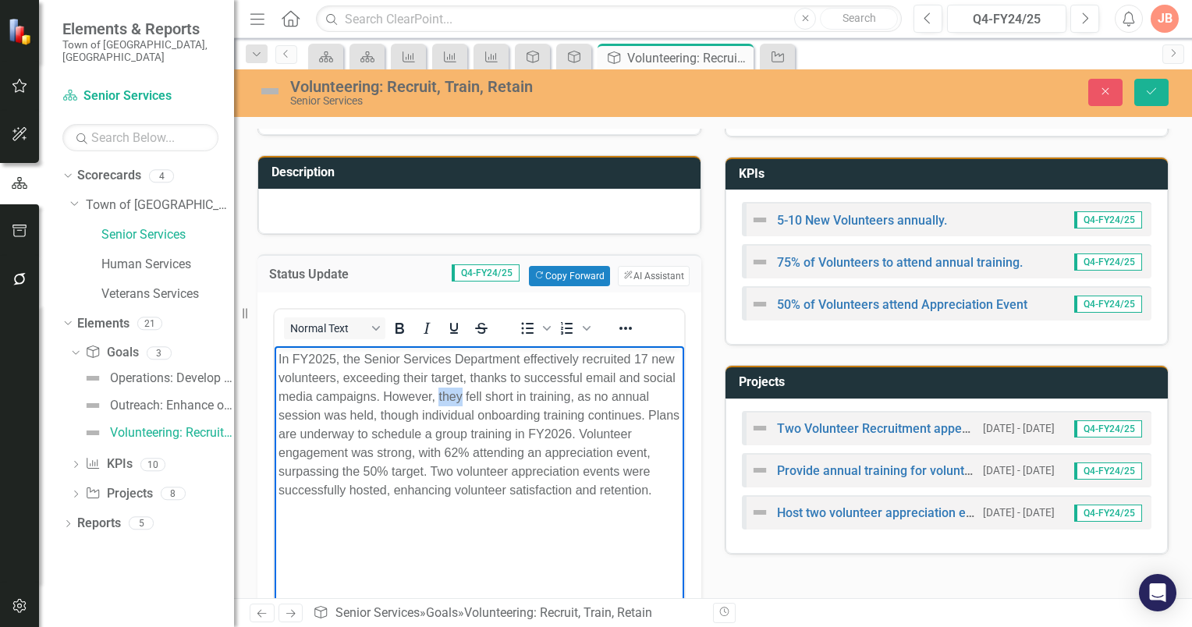
drag, startPoint x: 496, startPoint y: 396, endPoint x: 473, endPoint y: 400, distance: 23.7
click at [473, 400] on p "In FY2025, the Senior Services Department effectively recruited 17 new voluntee…" at bounding box center [480, 425] width 402 height 150
click at [557, 396] on p "In FY2025, the Senior Services Department effectively recruited 17 new voluntee…" at bounding box center [480, 425] width 402 height 150
click at [353, 499] on p "In FY2025, the Senior Services Department effectively recruited 17 new voluntee…" at bounding box center [480, 425] width 402 height 150
click at [1153, 87] on icon "Save" at bounding box center [1152, 91] width 14 height 11
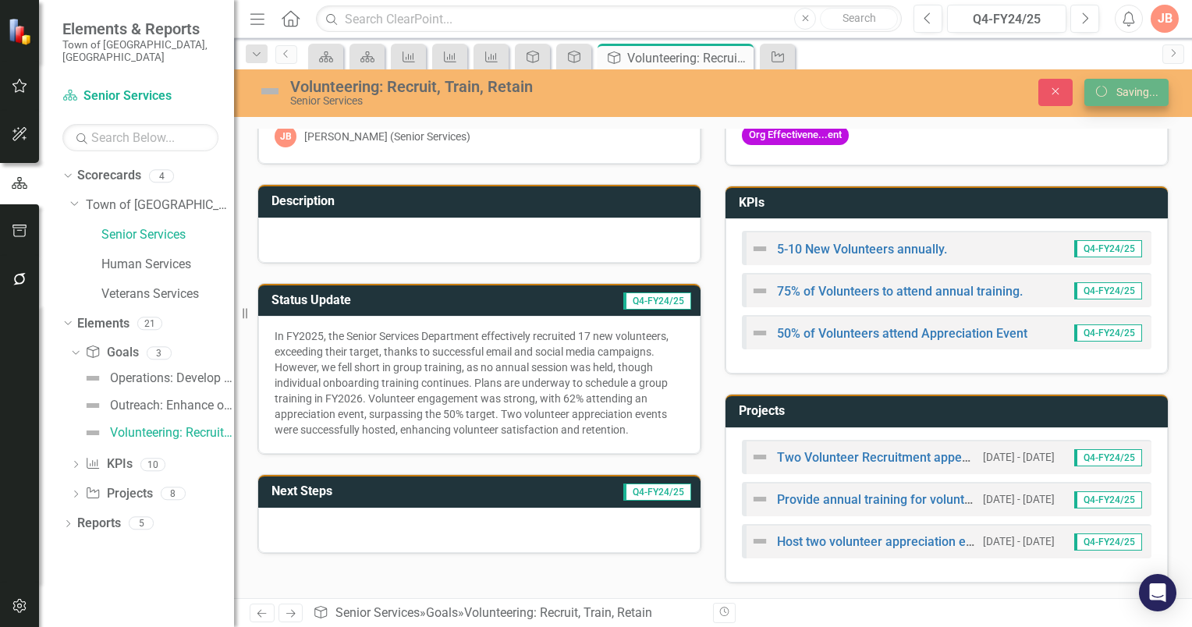
scroll to position [46, 0]
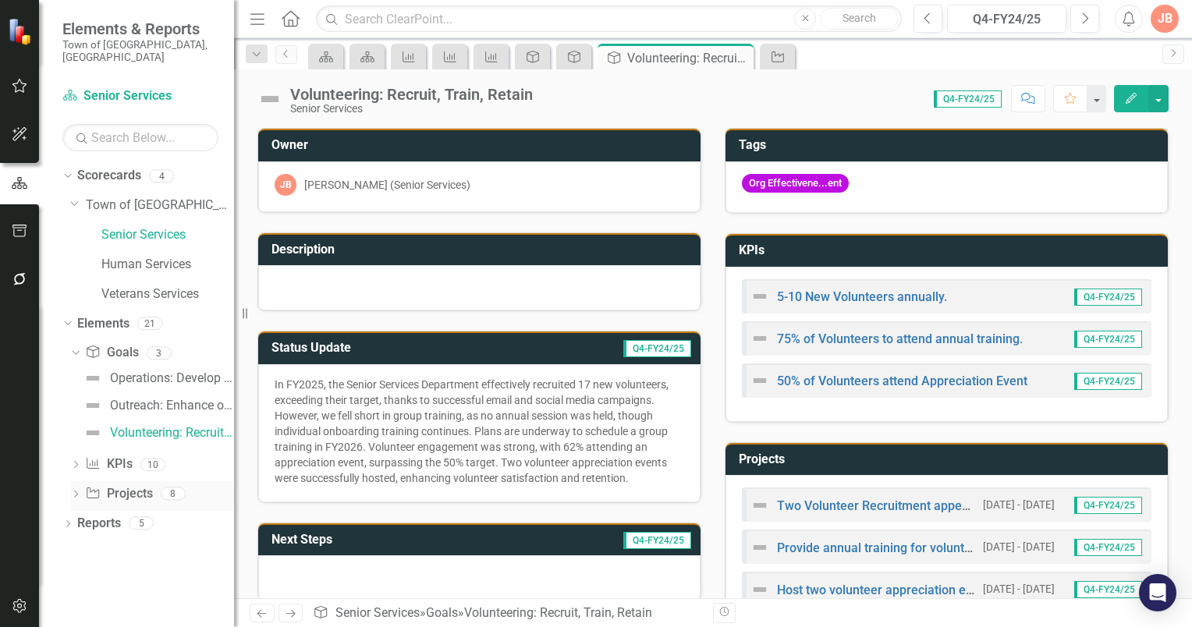
click at [75, 491] on icon at bounding box center [76, 494] width 4 height 7
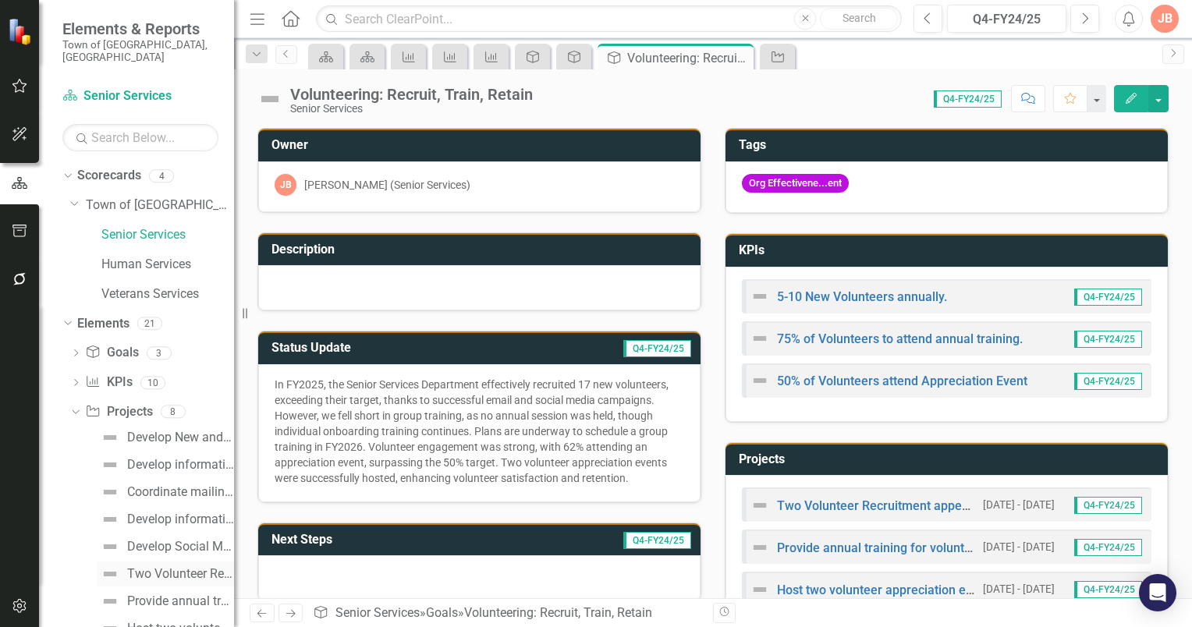
click at [172, 567] on div "Two Volunteer Recruitment appeals annually." at bounding box center [180, 574] width 107 height 14
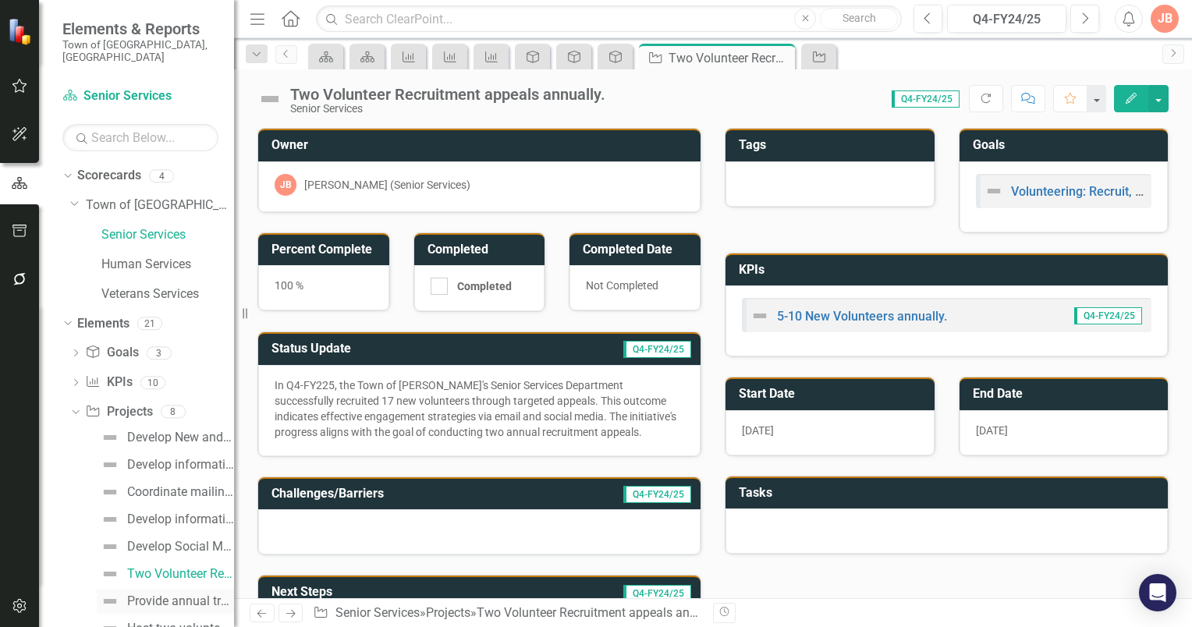
click at [157, 595] on div "Provide annual training for volunteers." at bounding box center [180, 602] width 107 height 14
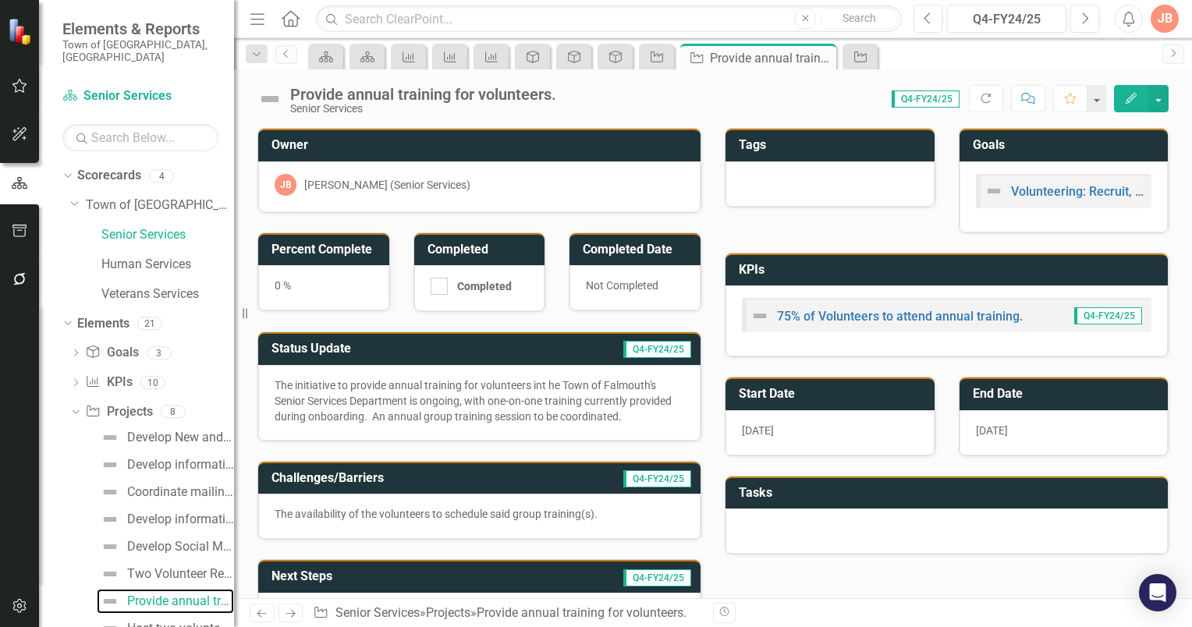
scroll to position [37, 0]
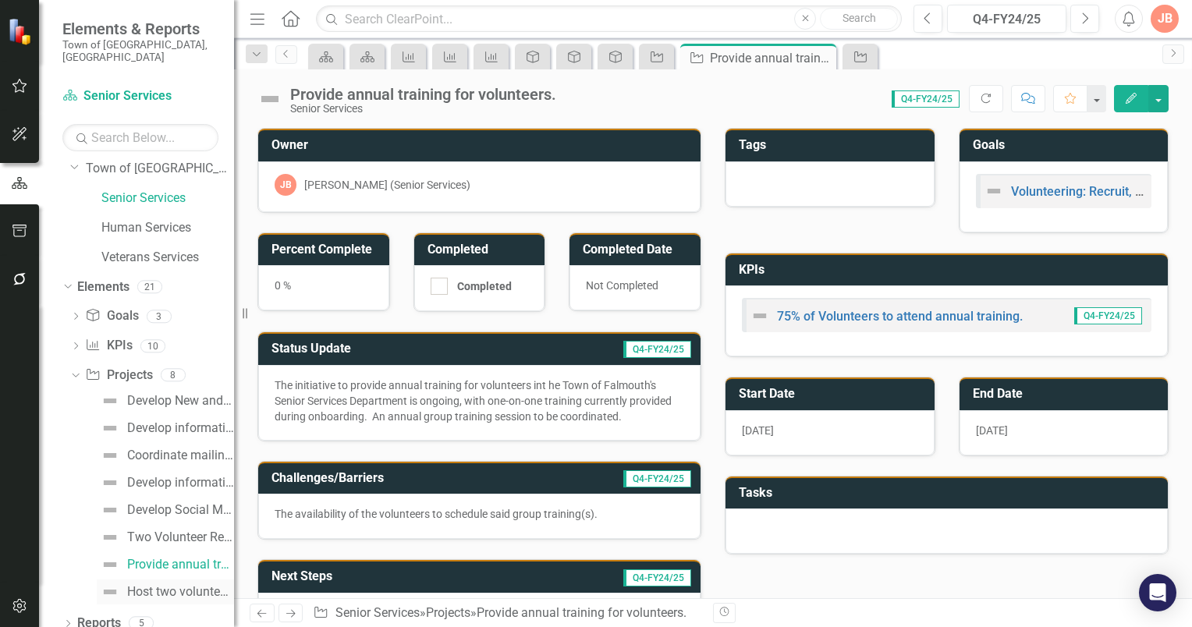
click at [165, 585] on div "Host two volunteer appreciation events annually." at bounding box center [180, 592] width 107 height 14
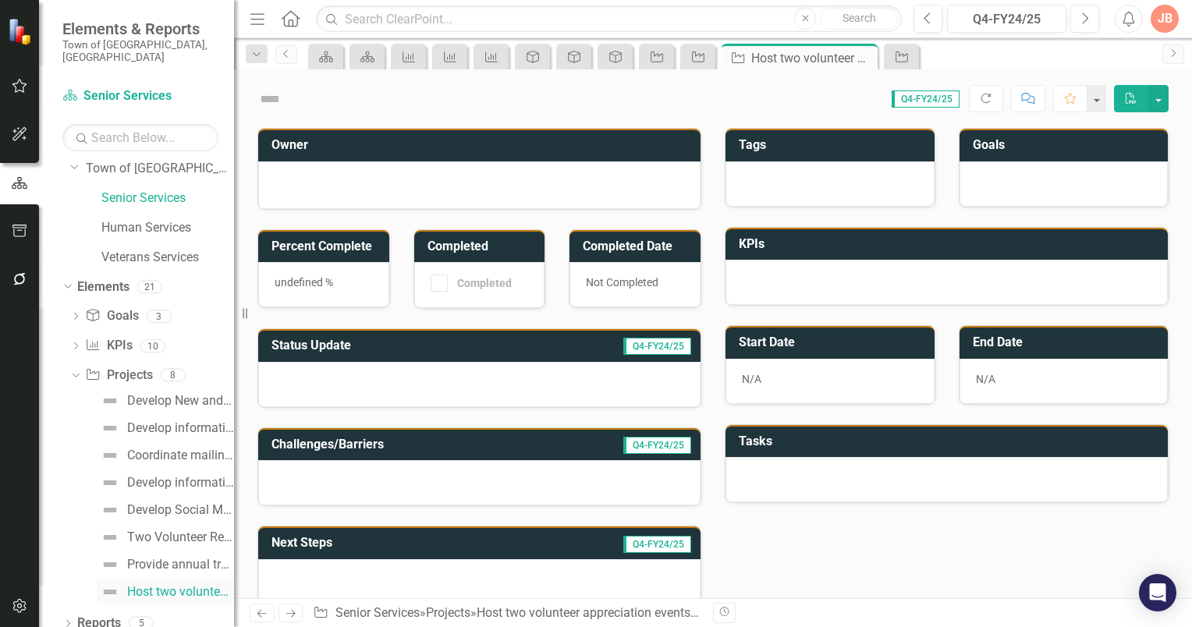
scroll to position [1, 0]
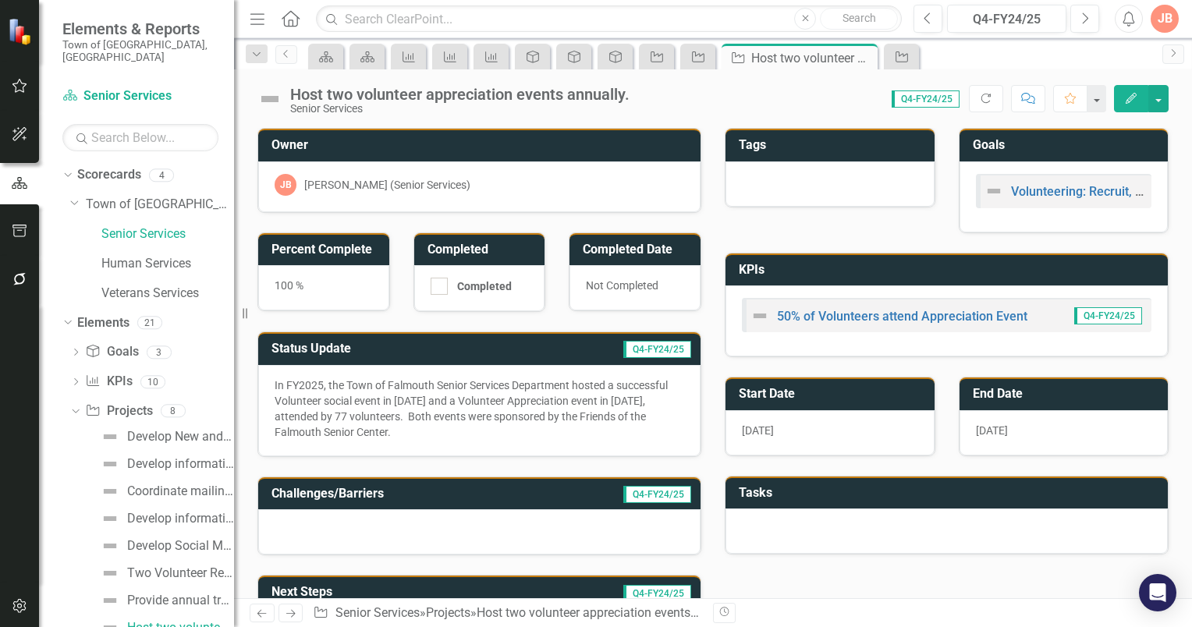
click at [462, 346] on h3 "Status Update" at bounding box center [384, 349] width 225 height 14
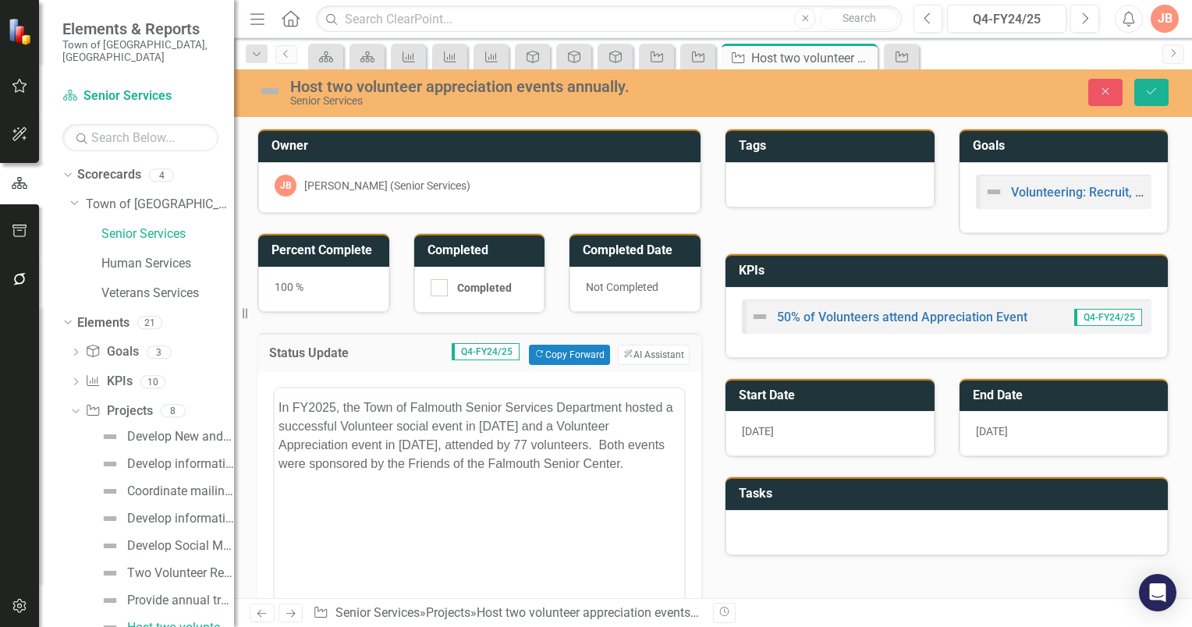
scroll to position [0, 0]
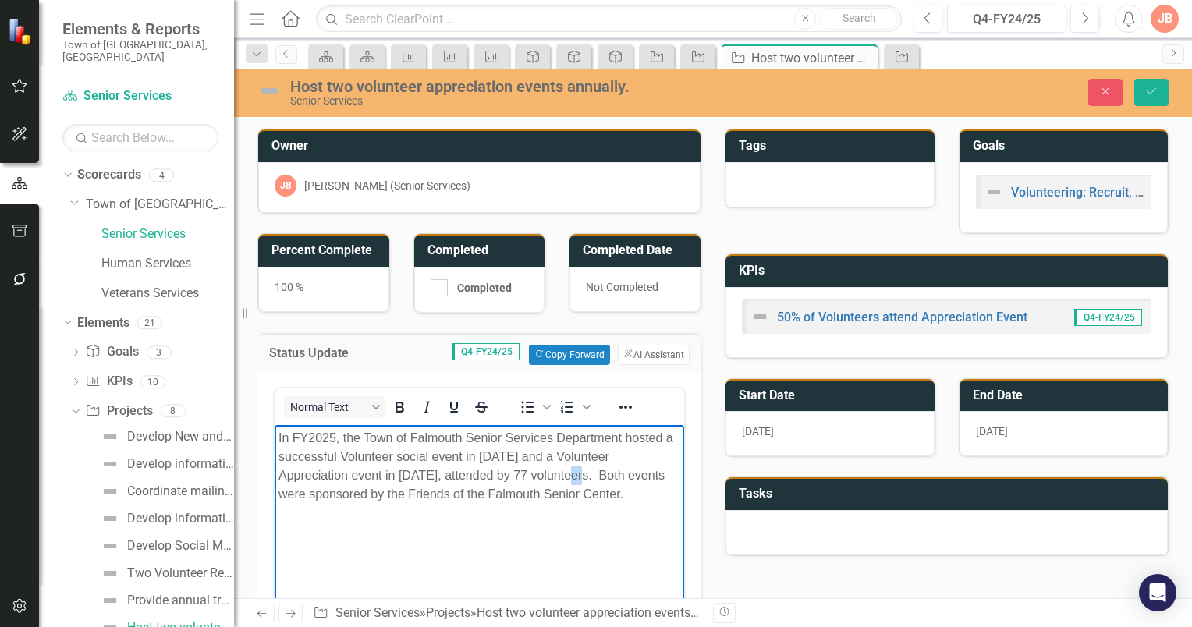
drag, startPoint x: 548, startPoint y: 472, endPoint x: 523, endPoint y: 455, distance: 30.3
click at [534, 471] on p "In FY2025, the Town of Falmouth Senior Services Department hosted a successful …" at bounding box center [480, 465] width 402 height 75
click at [339, 503] on p "In FY2025, the Town of Falmouth Senior Services Department hosted a successful …" at bounding box center [480, 465] width 402 height 75
click at [276, 436] on body "In FY2025, the Town of Falmouth Senior Services Department hosted a successful …" at bounding box center [480, 541] width 410 height 234
click at [1155, 91] on icon "Save" at bounding box center [1152, 91] width 14 height 11
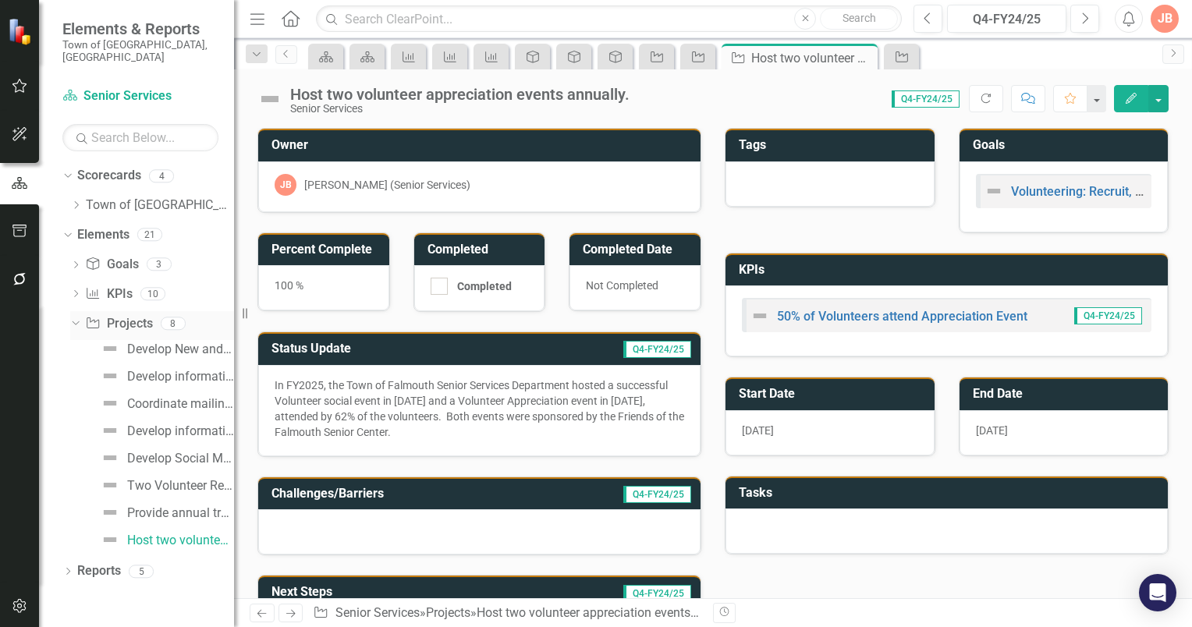
click at [75, 318] on icon "Dropdown" at bounding box center [73, 323] width 9 height 11
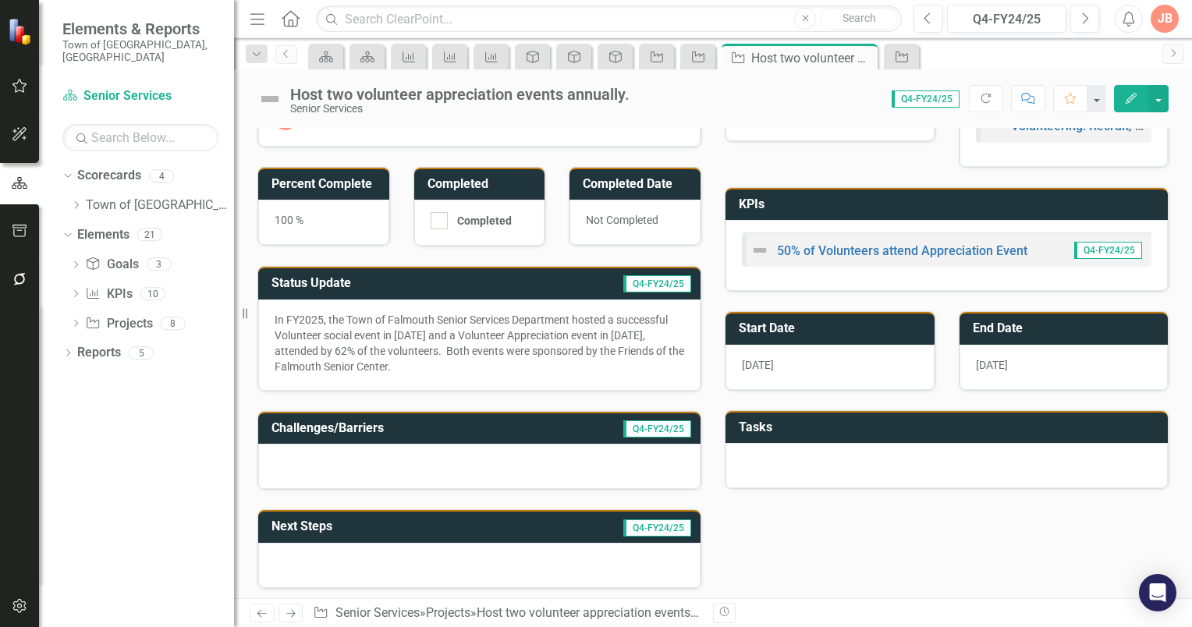
scroll to position [229, 0]
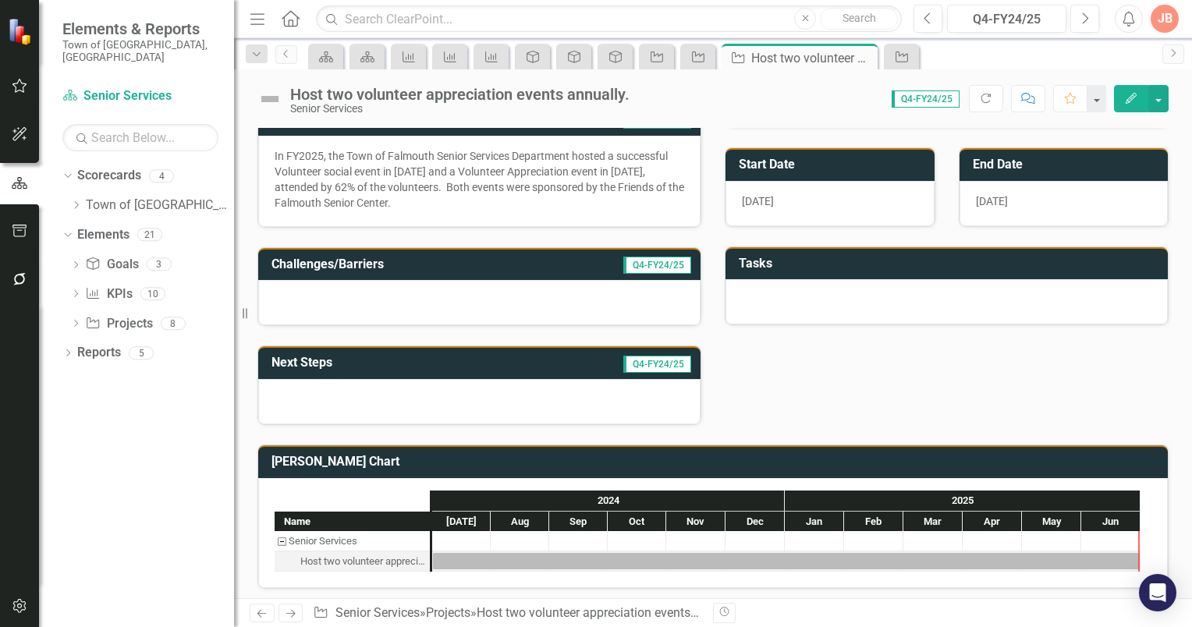
click at [666, 456] on h3 "[PERSON_NAME] Chart" at bounding box center [716, 462] width 889 height 14
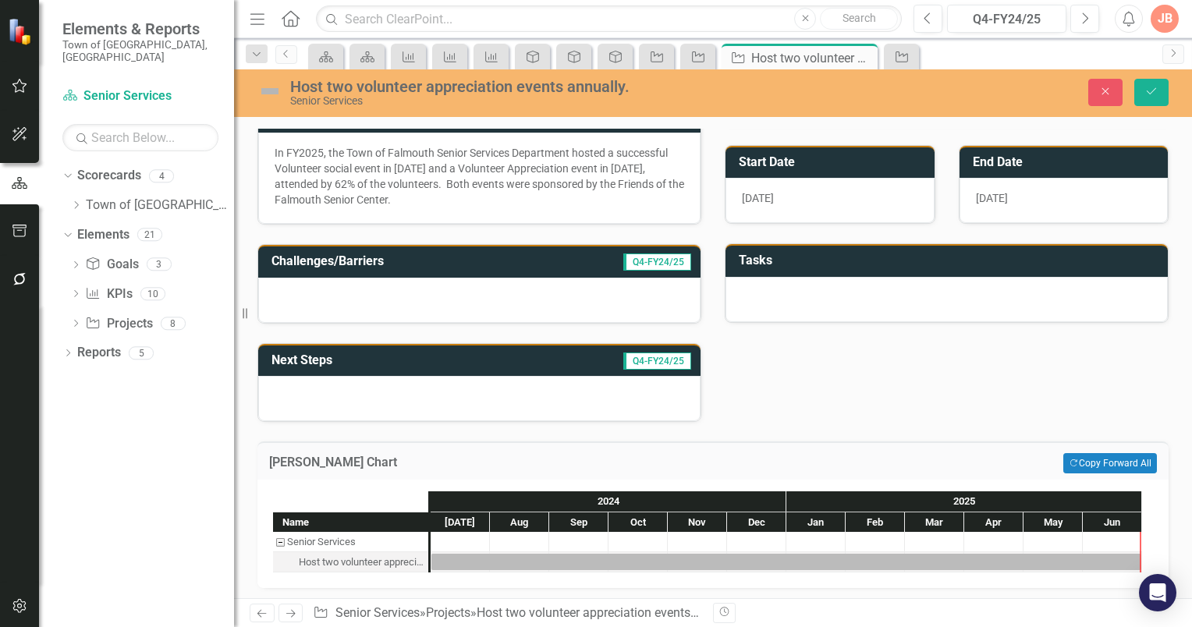
scroll to position [234, 0]
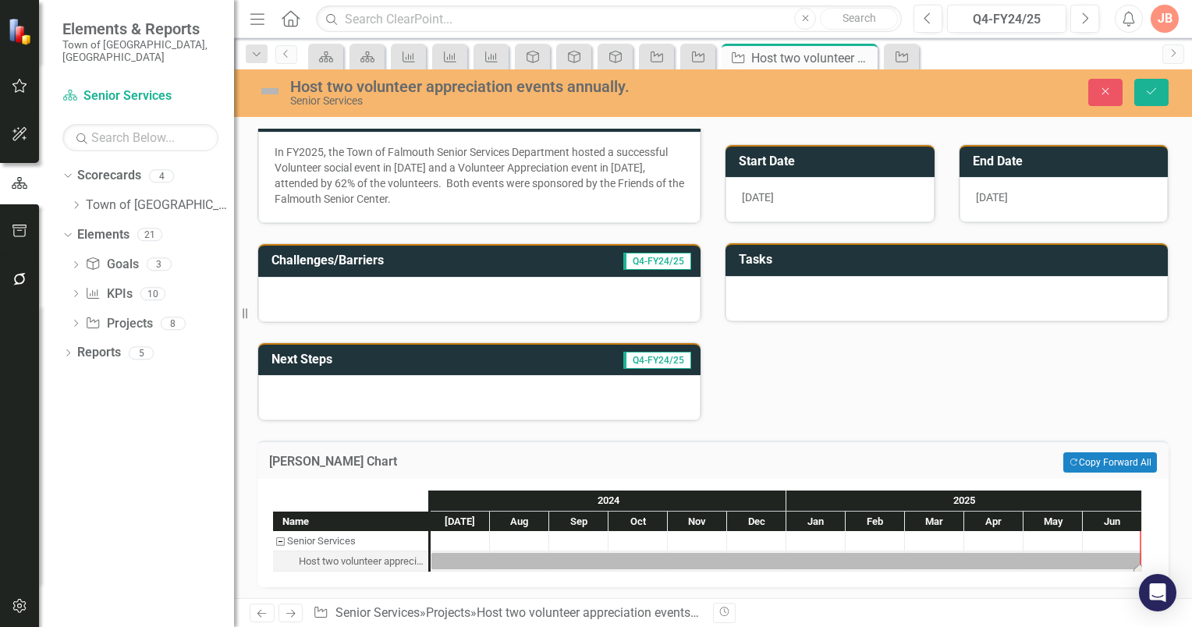
click at [457, 556] on div "Task: Start date: 2024-07-01 End date: 2025-06-30" at bounding box center [787, 561] width 710 height 16
click at [1114, 91] on button "Close" at bounding box center [1106, 92] width 34 height 27
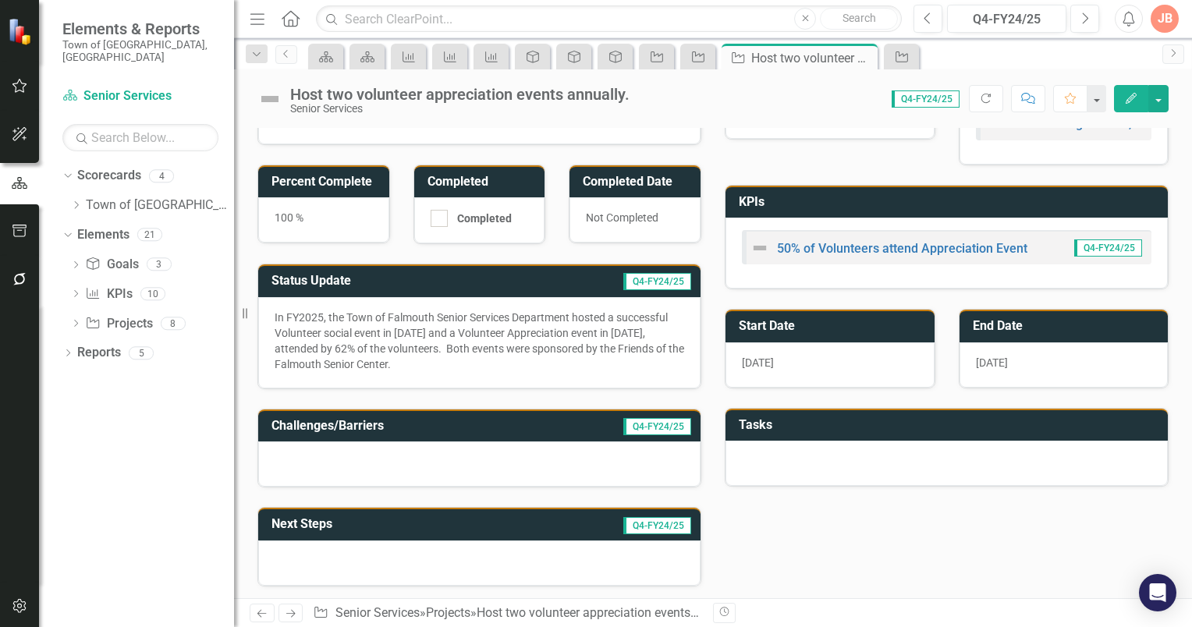
scroll to position [0, 0]
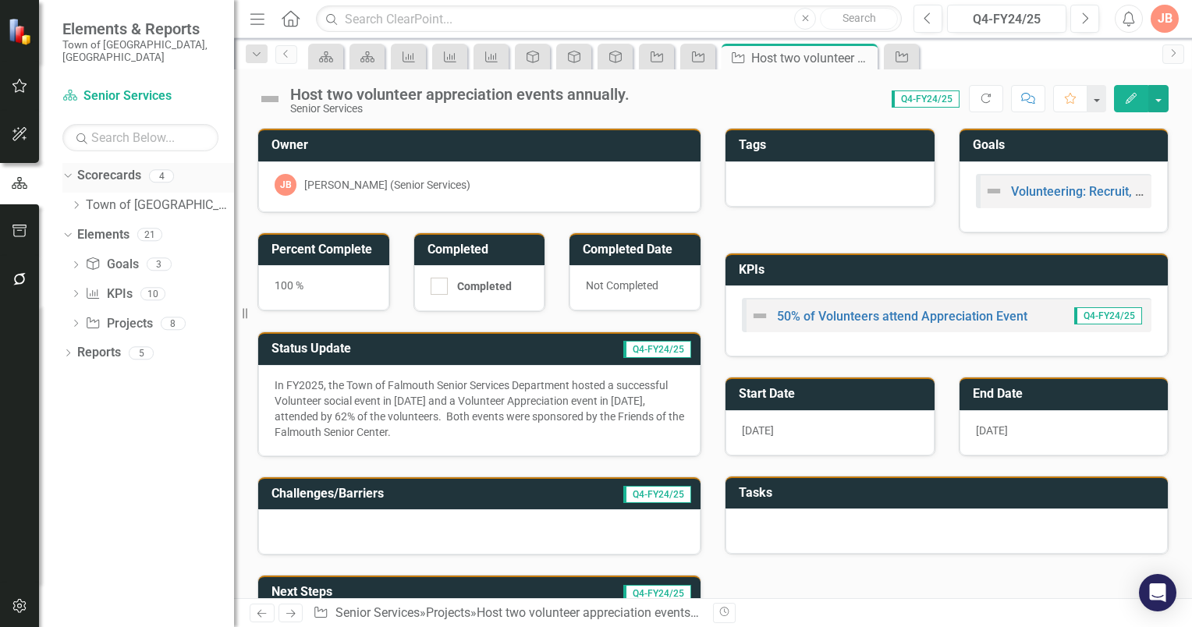
click at [103, 167] on link "Scorecards" at bounding box center [109, 176] width 64 height 18
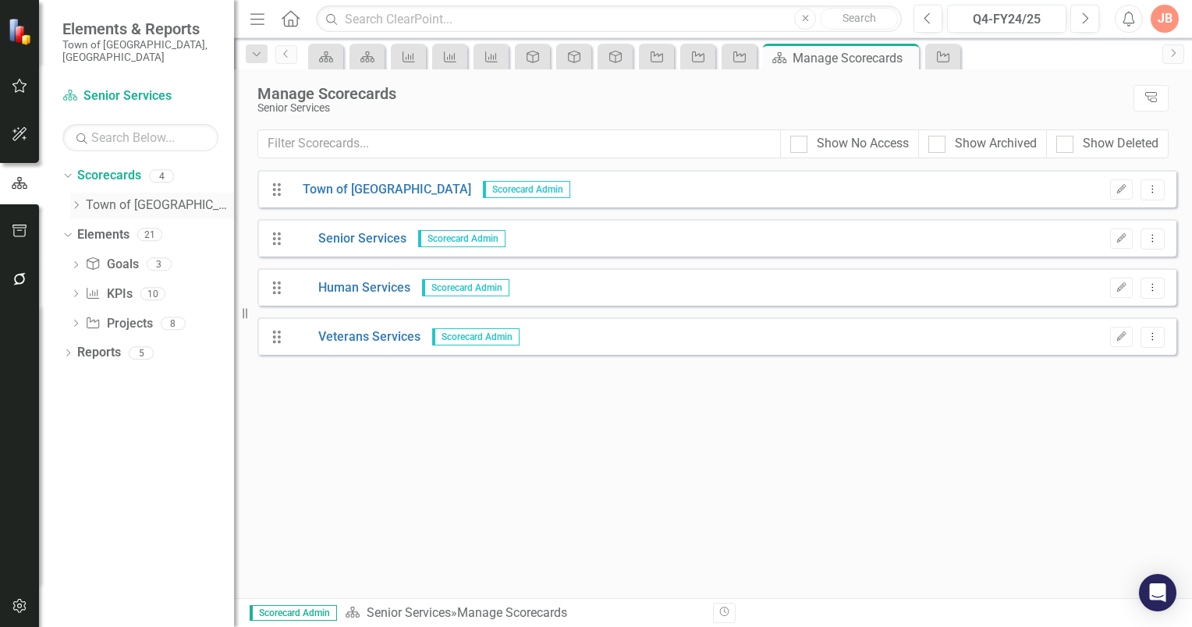
click at [77, 201] on icon "Dropdown" at bounding box center [76, 205] width 12 height 9
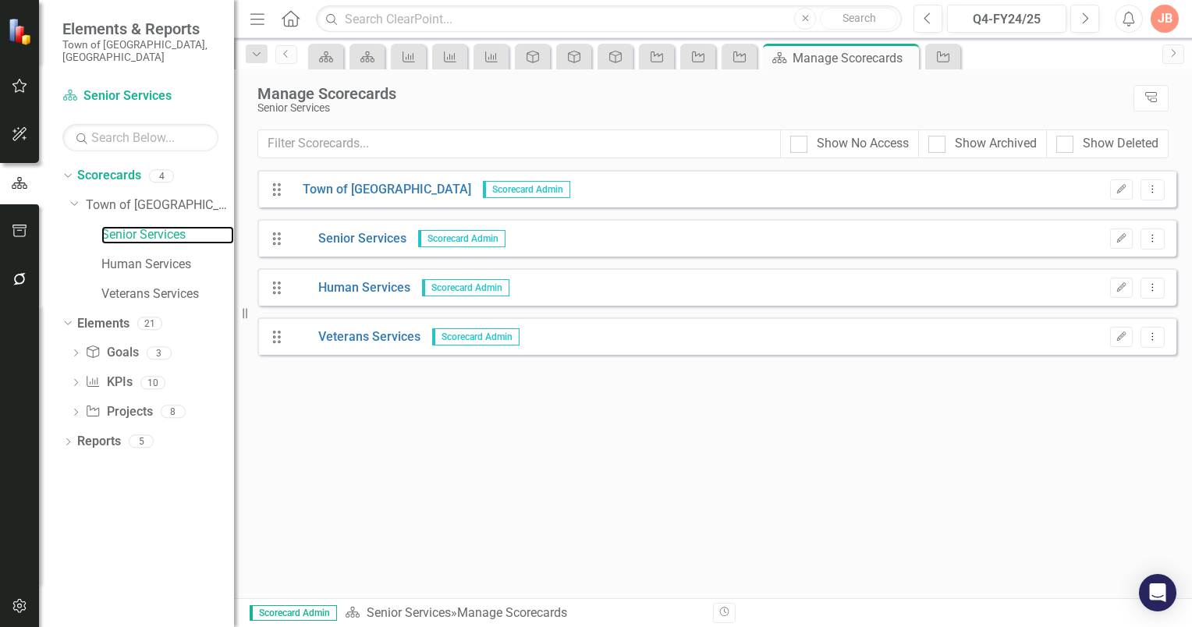
drag, startPoint x: 122, startPoint y: 223, endPoint x: 241, endPoint y: 226, distance: 119.4
click at [122, 226] on link "Senior Services" at bounding box center [167, 235] width 133 height 18
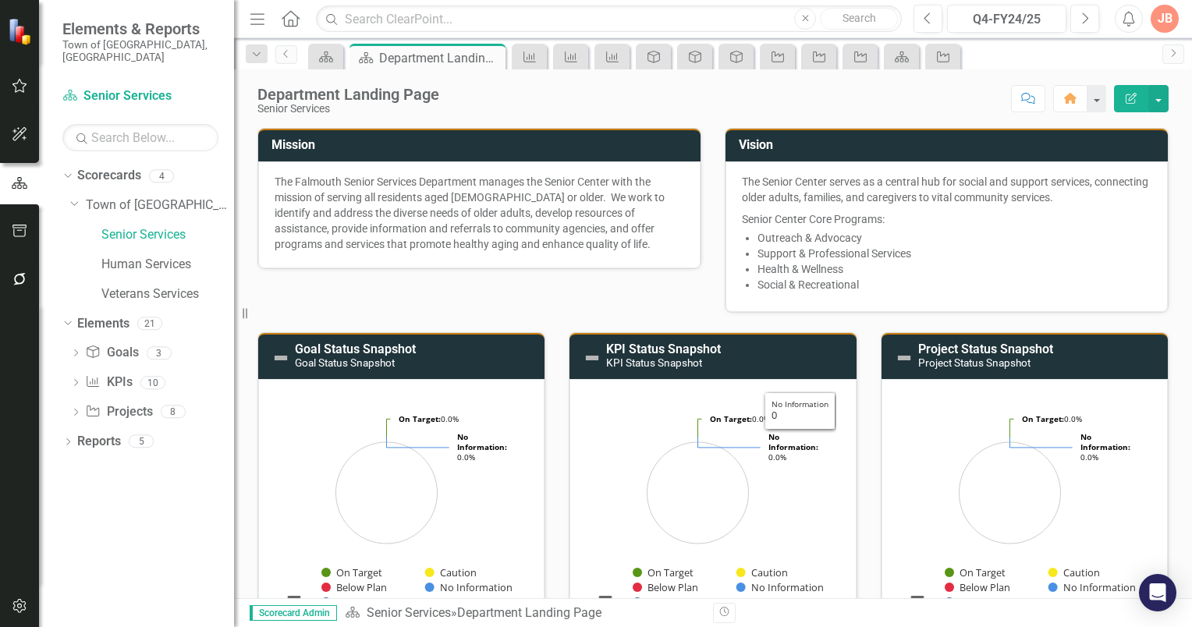
click at [474, 359] on h3 "Goal Status Snapshot Goal Status Snapshot" at bounding box center [416, 356] width 242 height 27
click at [473, 359] on h3 "Goal Status Snapshot Goal Status Snapshot" at bounding box center [416, 356] width 242 height 27
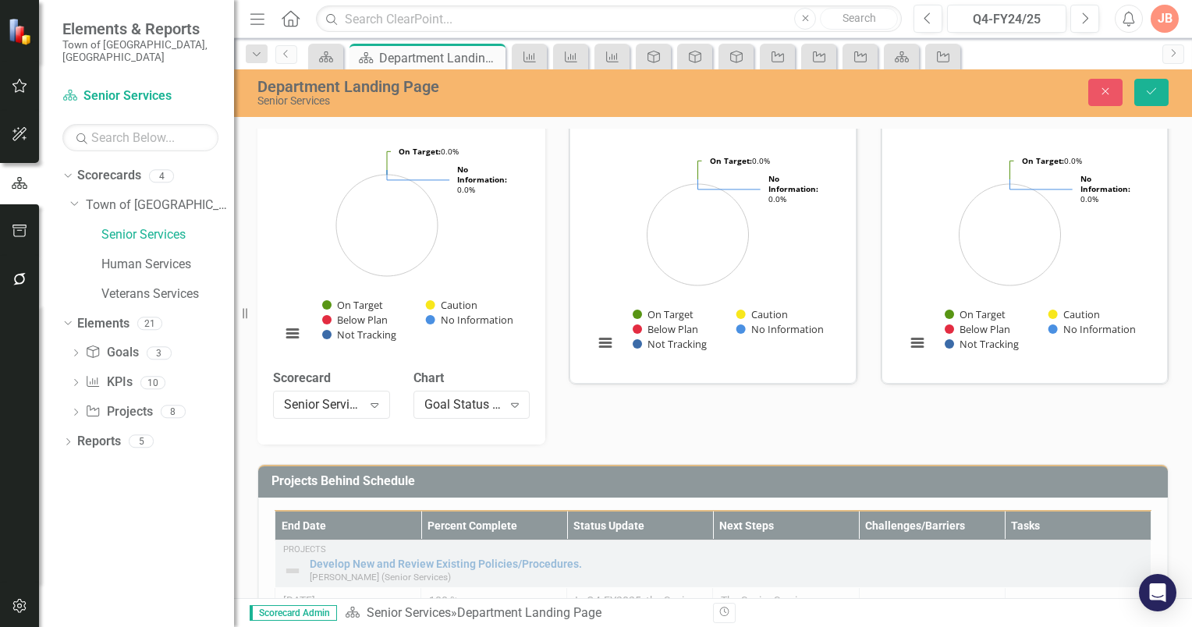
scroll to position [275, 0]
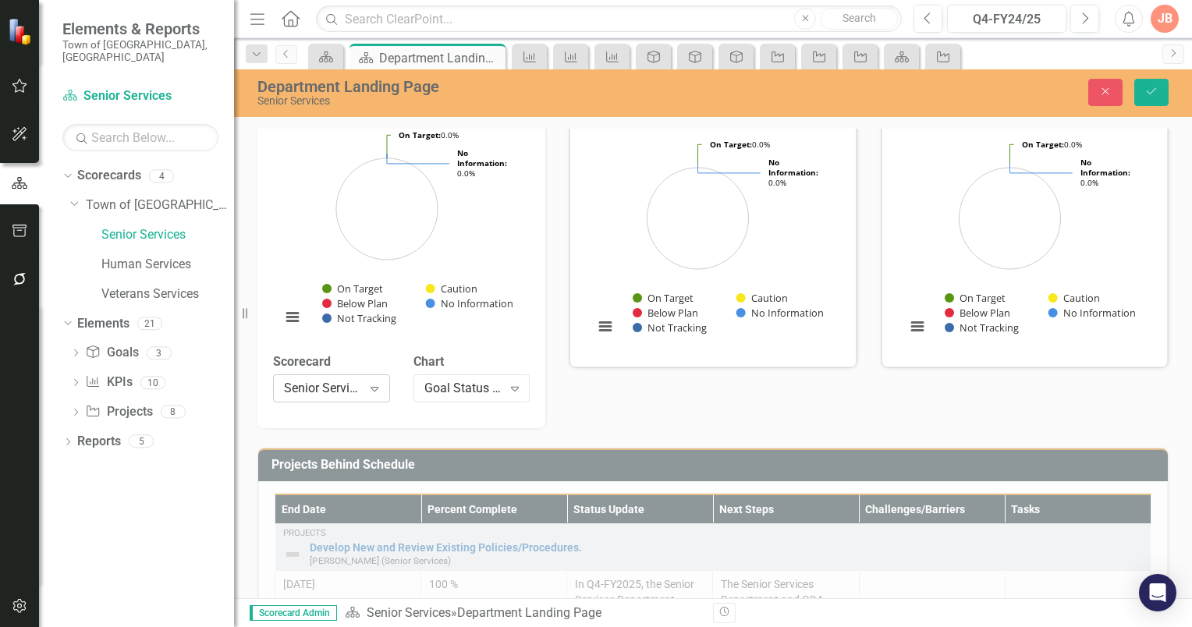
click at [377, 387] on icon "Expand" at bounding box center [375, 388] width 16 height 12
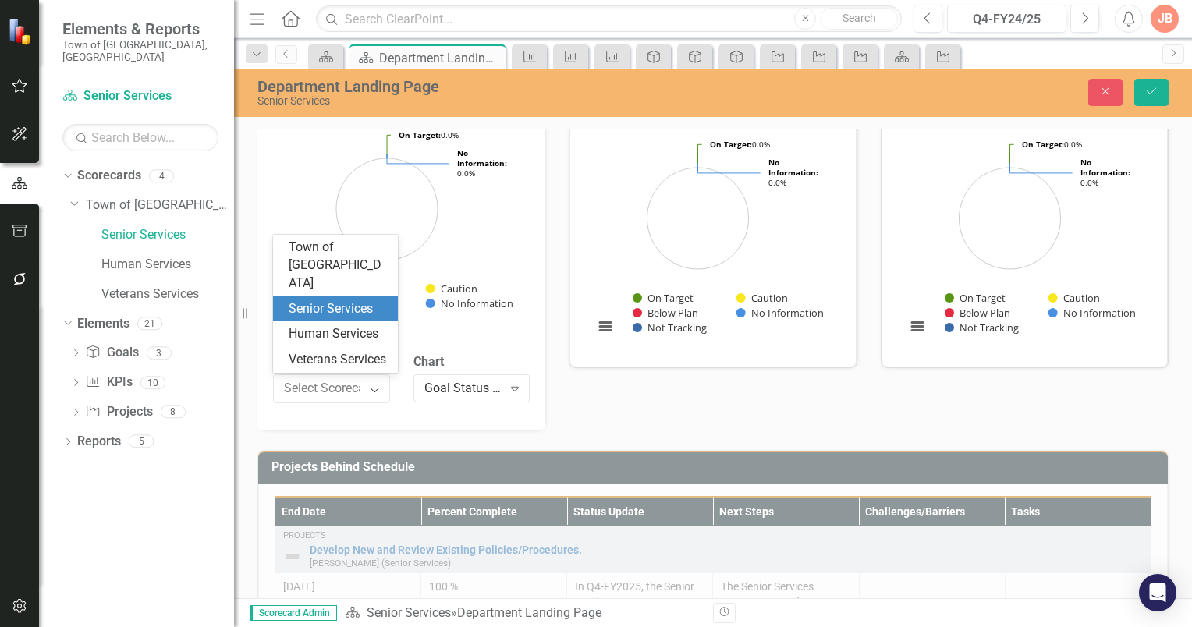
click at [368, 307] on div "Senior Services" at bounding box center [339, 309] width 100 height 18
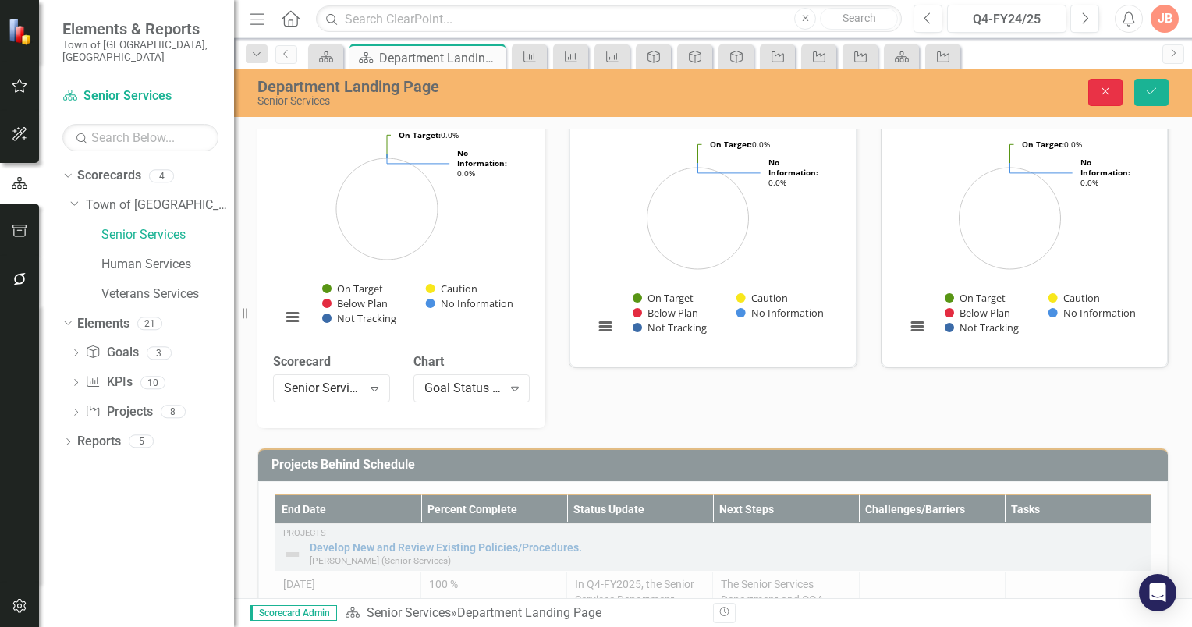
click at [1108, 93] on icon "button" at bounding box center [1106, 91] width 7 height 7
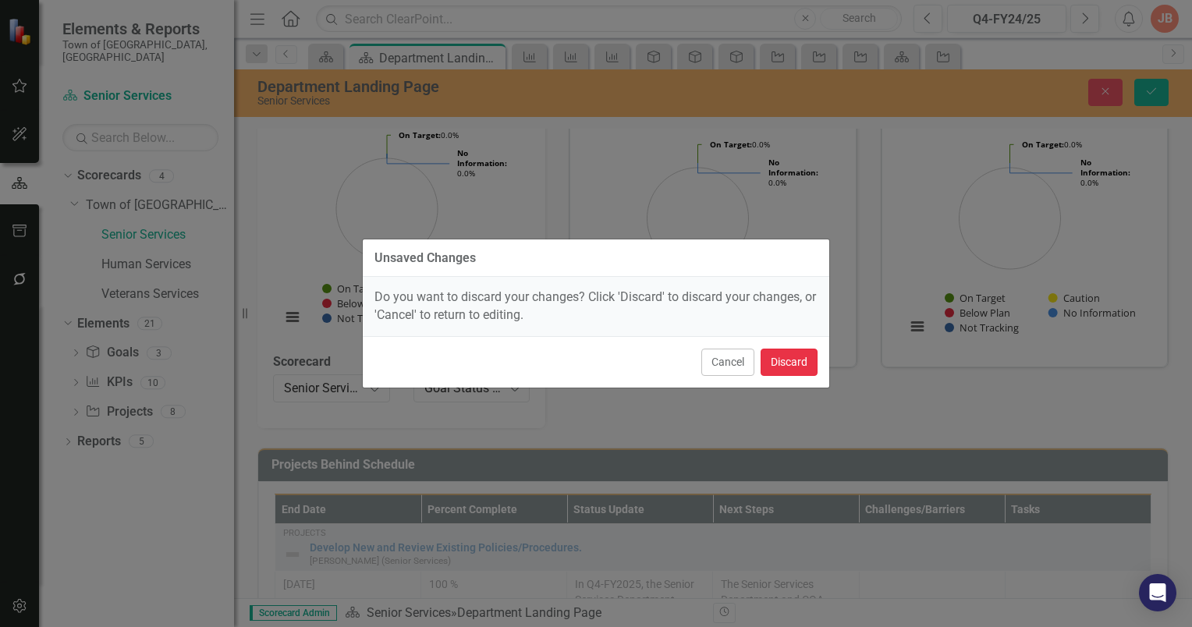
click at [796, 359] on button "Discard" at bounding box center [789, 362] width 57 height 27
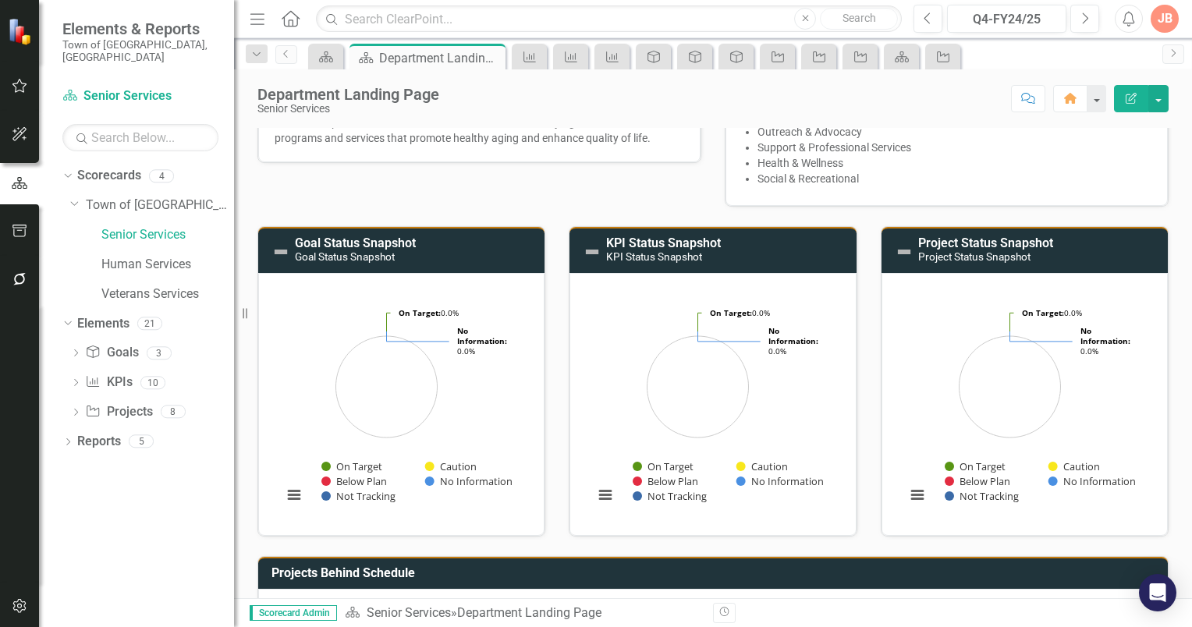
scroll to position [0, 0]
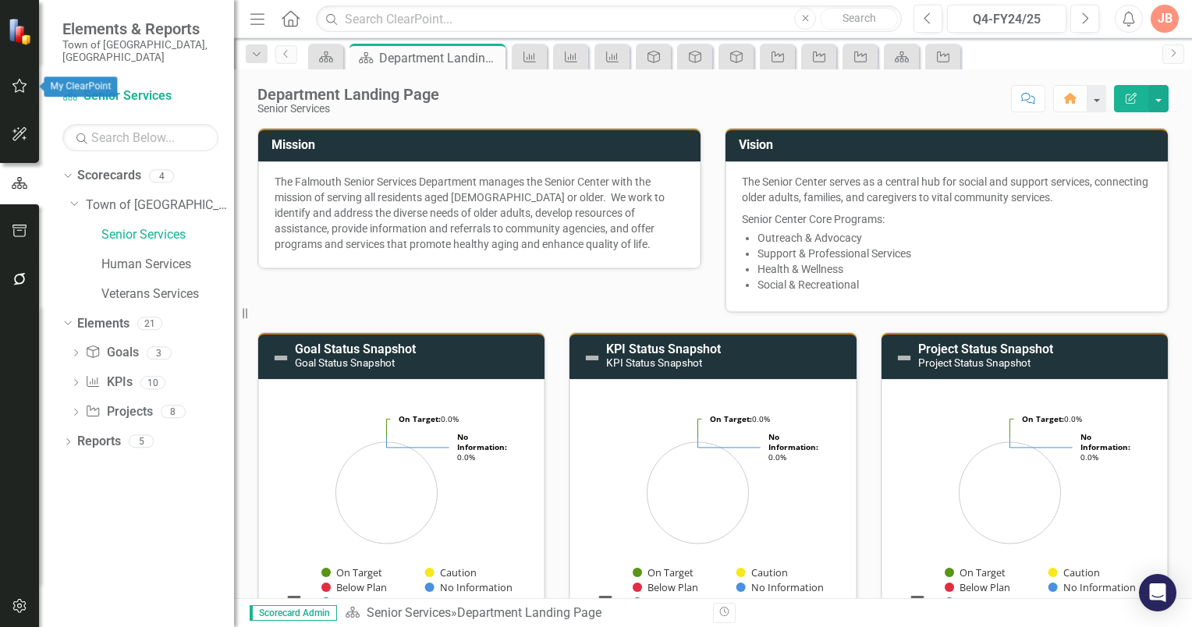
click at [17, 84] on icon "button" at bounding box center [20, 86] width 16 height 12
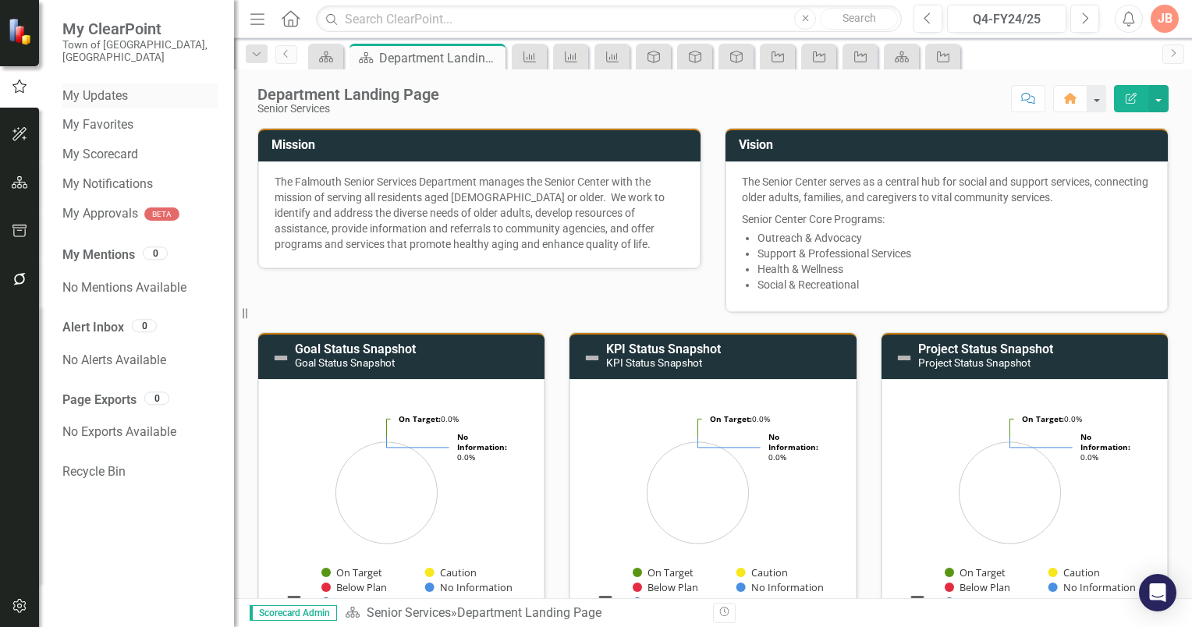
click at [108, 87] on link "My Updates" at bounding box center [140, 96] width 156 height 18
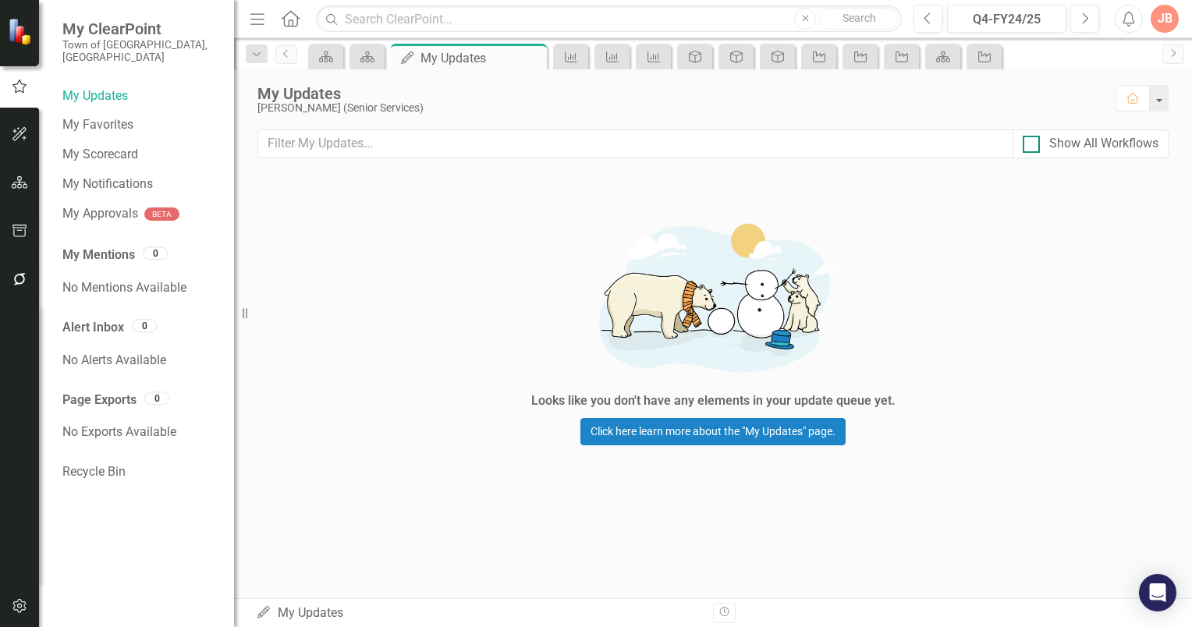
click at [1031, 147] on div at bounding box center [1031, 144] width 17 height 17
click at [1031, 146] on input "Show All Workflows" at bounding box center [1028, 141] width 10 height 10
checkbox input "true"
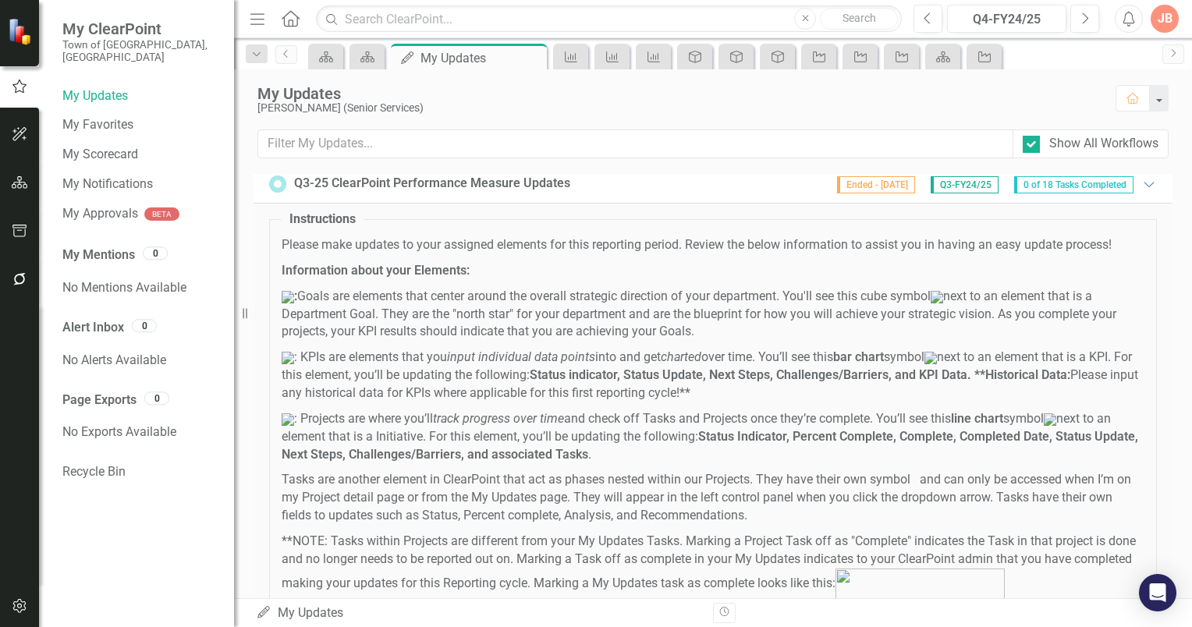
scroll to position [39, 0]
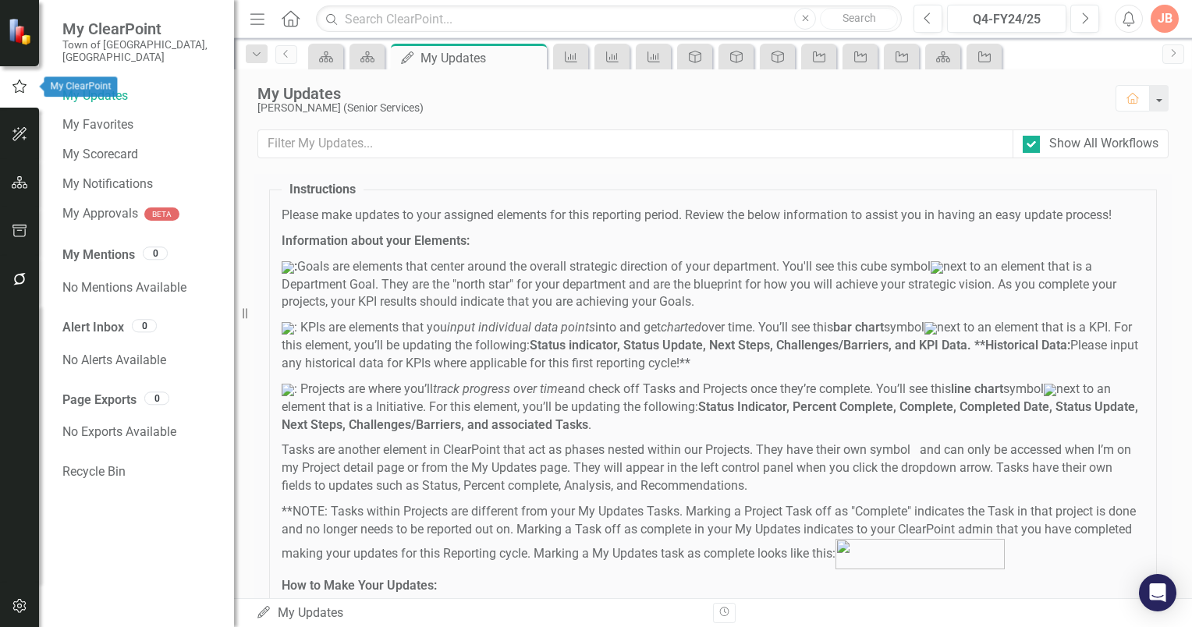
click at [17, 85] on icon "button" at bounding box center [19, 87] width 17 height 14
click at [19, 179] on icon "button" at bounding box center [20, 182] width 16 height 12
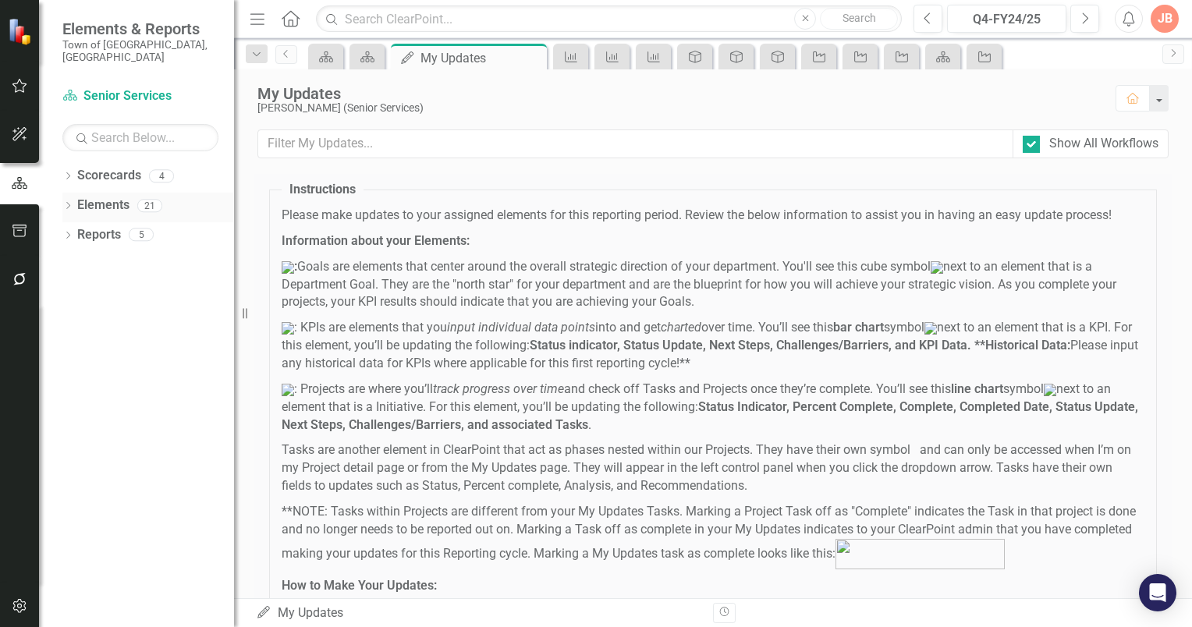
click at [68, 203] on icon "Dropdown" at bounding box center [67, 207] width 11 height 9
click at [89, 258] on icon "KPI" at bounding box center [93, 264] width 16 height 12
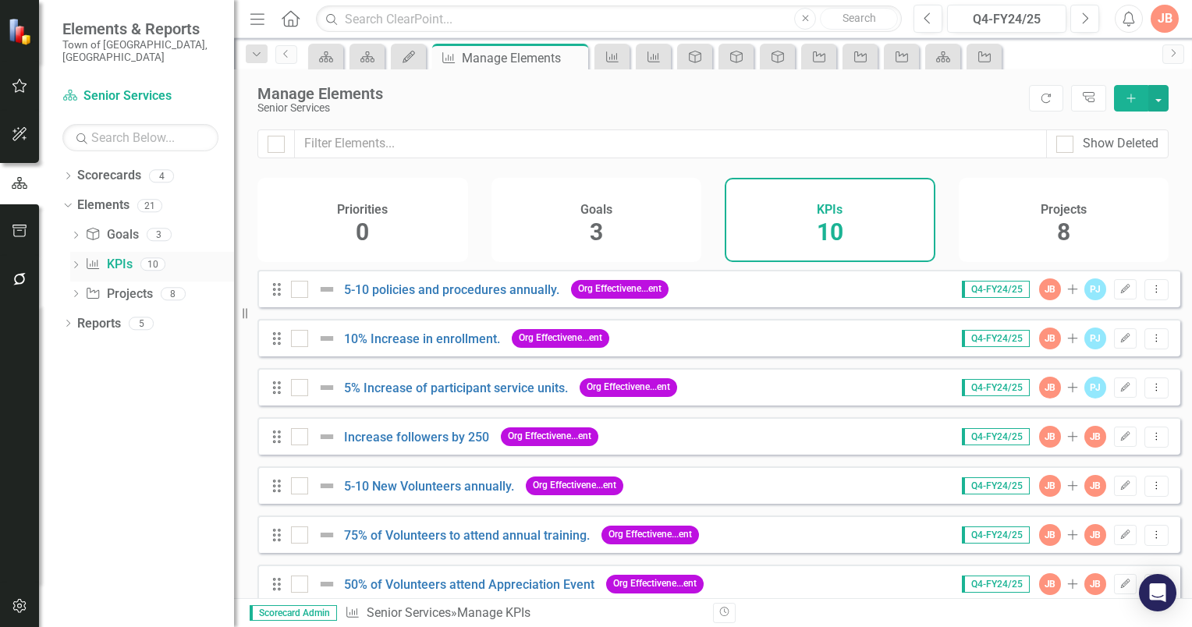
click at [76, 262] on icon "Dropdown" at bounding box center [75, 266] width 11 height 9
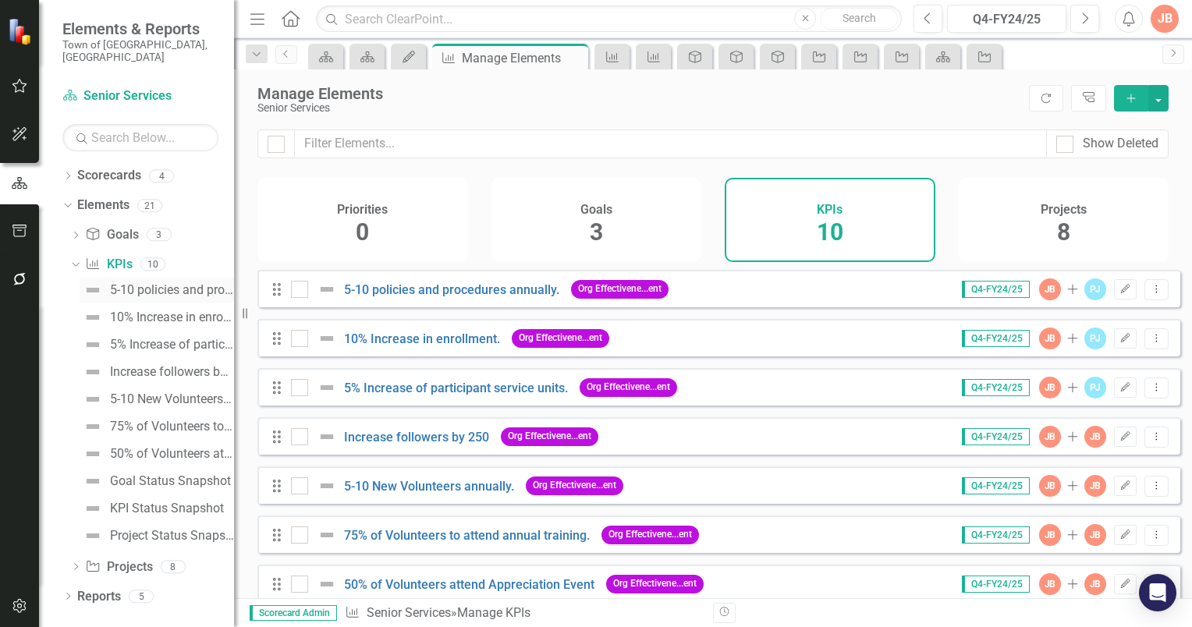
click at [165, 283] on div "5-10 policies and procedures annually." at bounding box center [172, 290] width 124 height 14
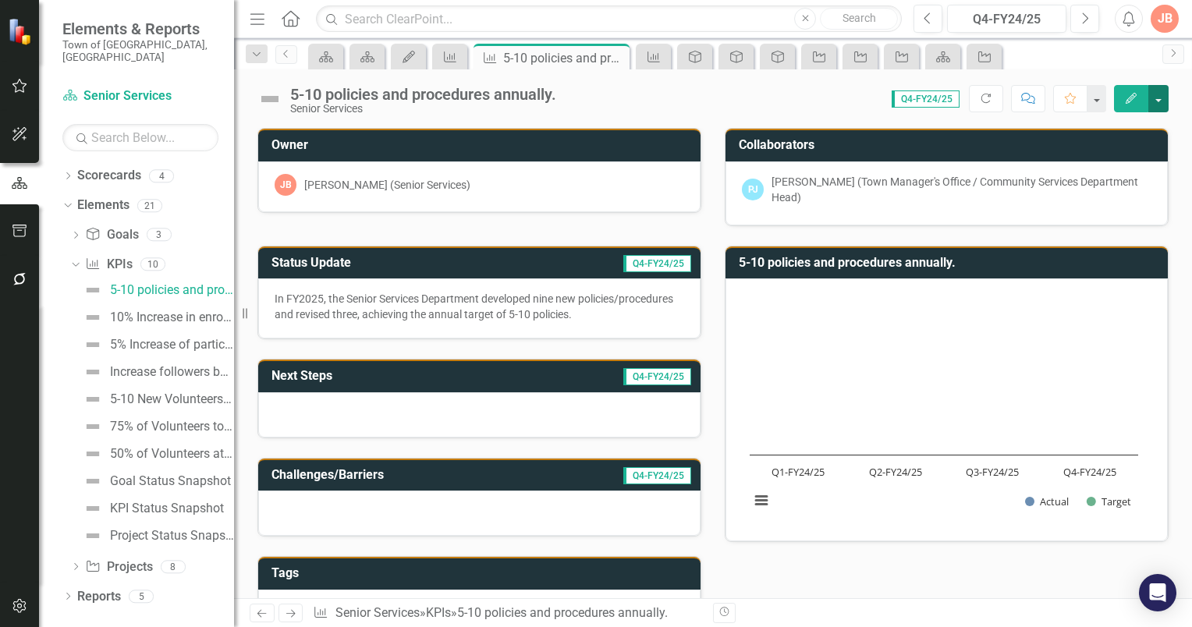
click at [1159, 103] on button "button" at bounding box center [1159, 98] width 20 height 27
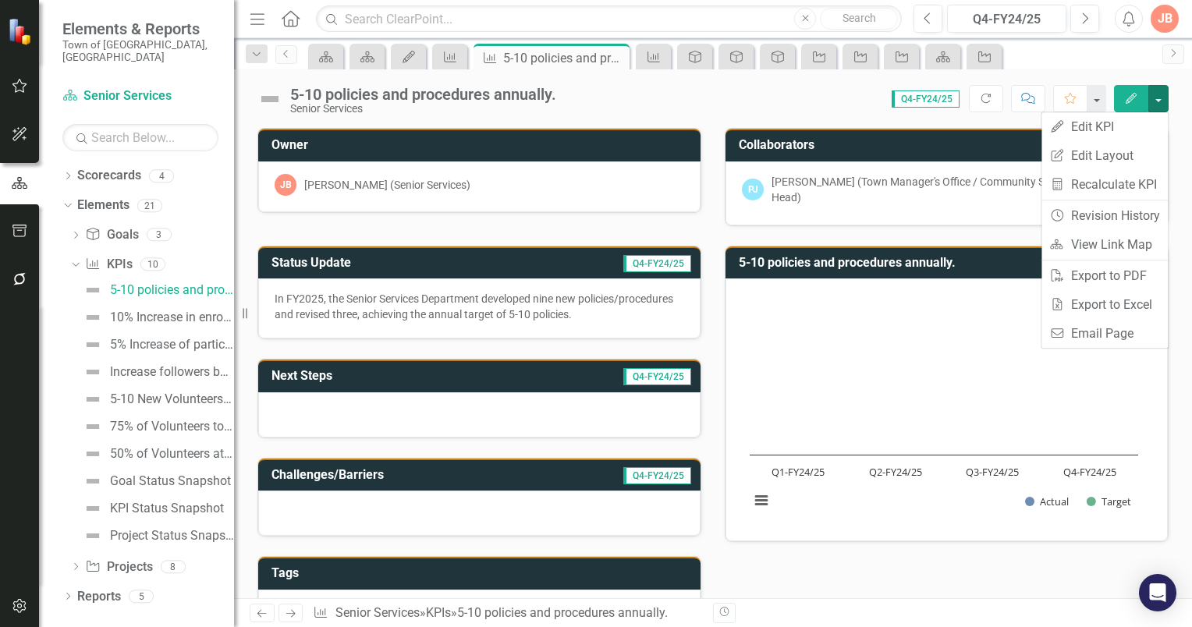
click at [715, 93] on div "Score: 0.00 Q4-FY24/25 Completed Refresh Comment Favorite Edit" at bounding box center [866, 98] width 605 height 27
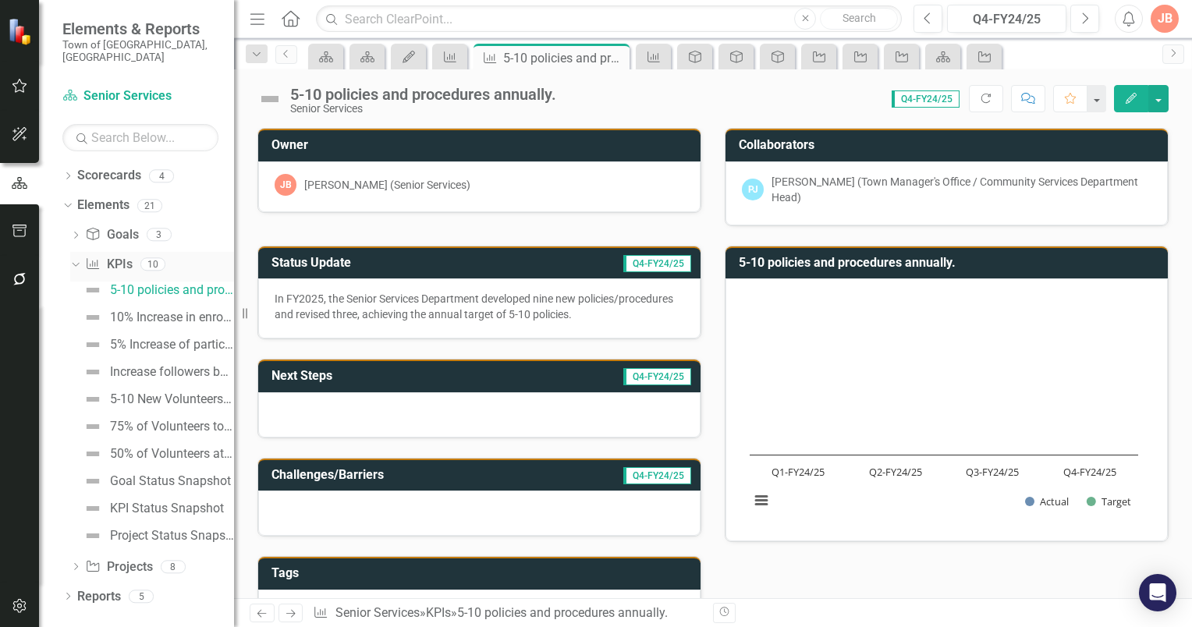
click at [75, 258] on icon "Dropdown" at bounding box center [73, 263] width 9 height 11
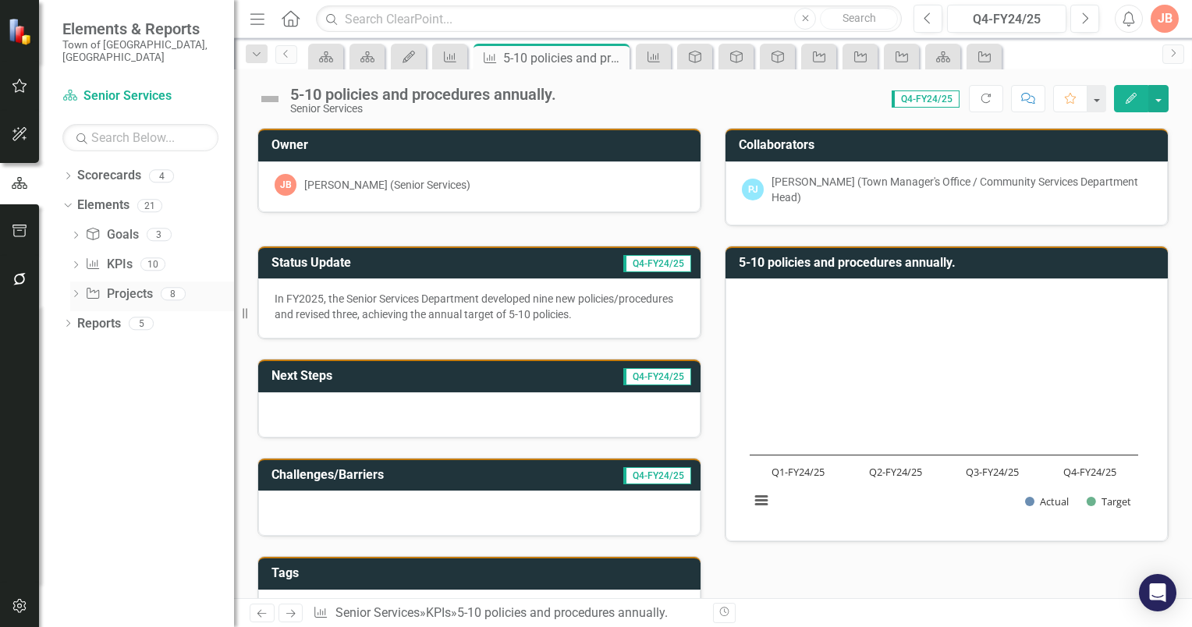
click at [75, 291] on icon "Dropdown" at bounding box center [75, 295] width 11 height 9
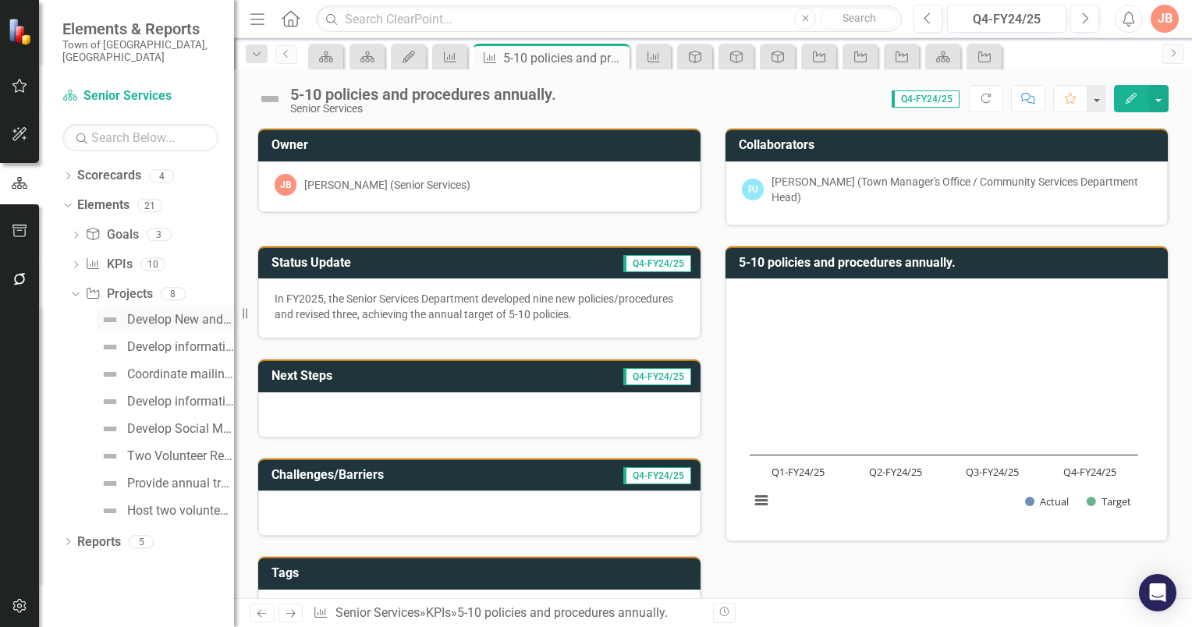
click at [183, 313] on div "Develop New and Review Existing Policies/Procedures." at bounding box center [180, 320] width 107 height 14
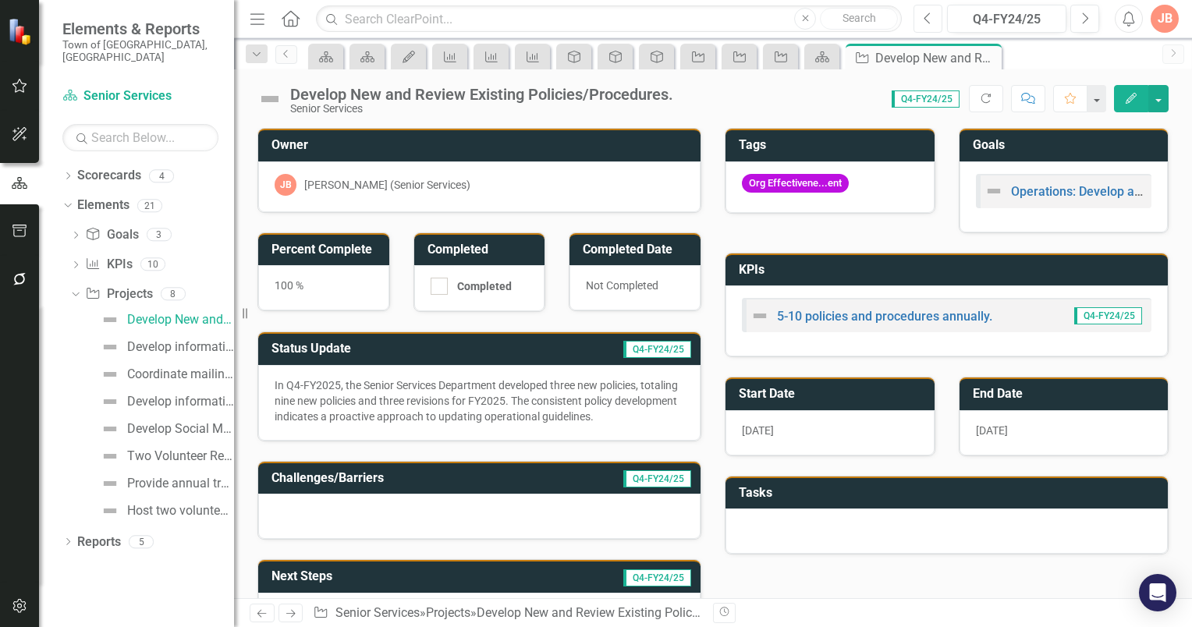
click at [929, 18] on icon "Previous" at bounding box center [928, 19] width 9 height 14
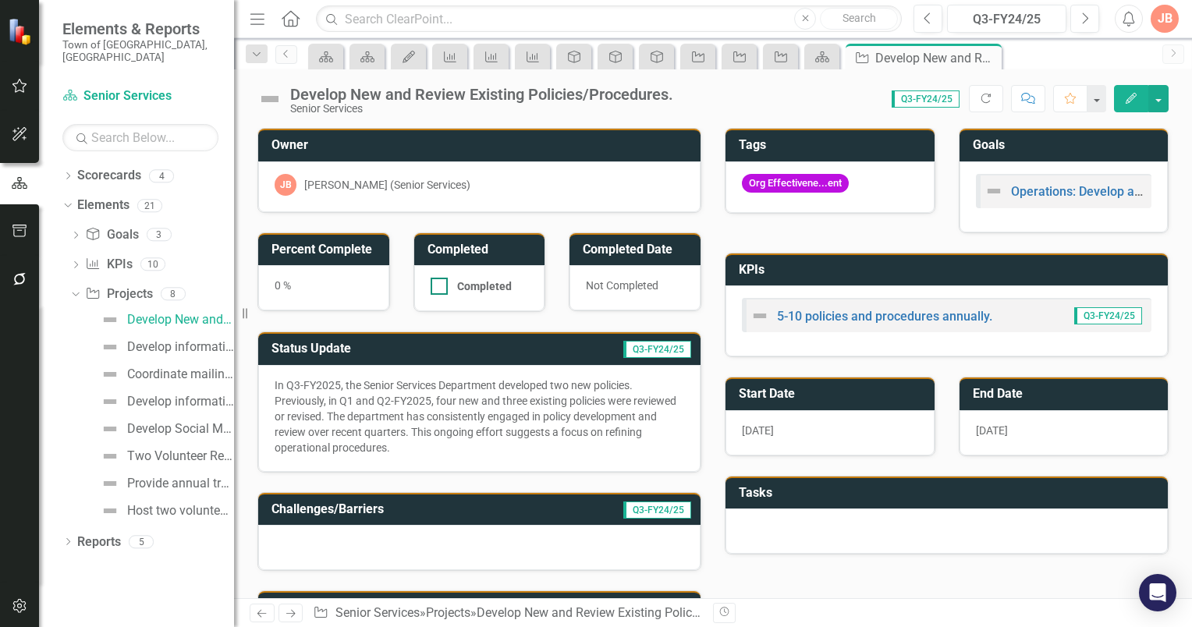
click at [437, 283] on input "Completed" at bounding box center [436, 283] width 10 height 10
checkbox input "true"
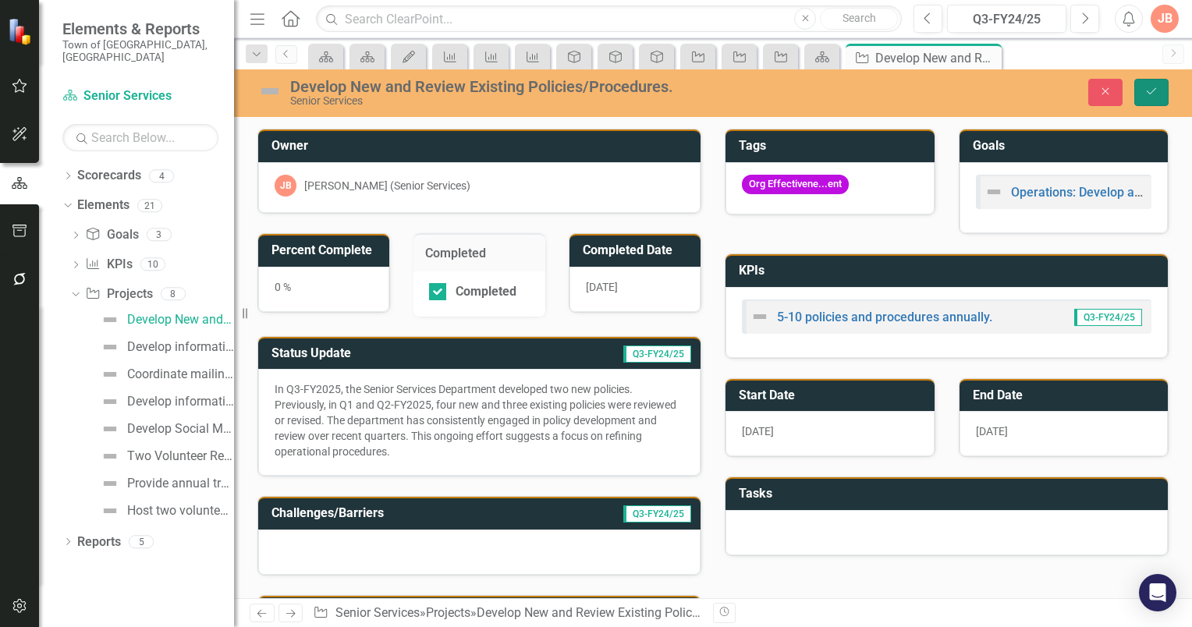
click at [1159, 87] on button "Save" at bounding box center [1152, 92] width 34 height 27
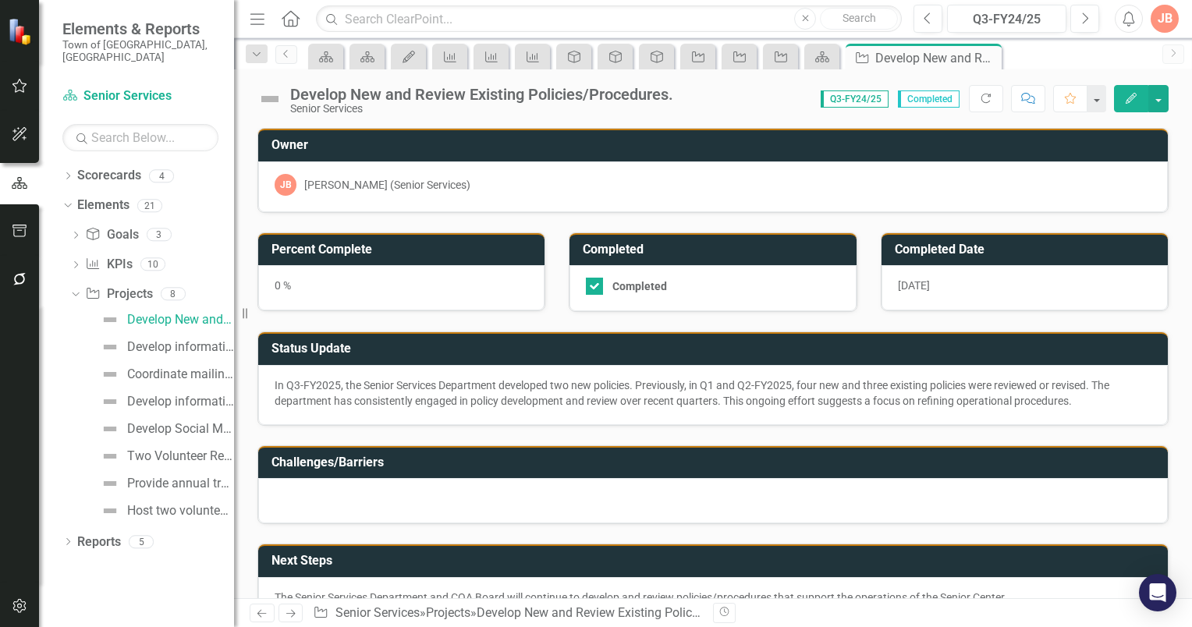
click at [343, 248] on h3 "Percent Complete" at bounding box center [404, 250] width 265 height 14
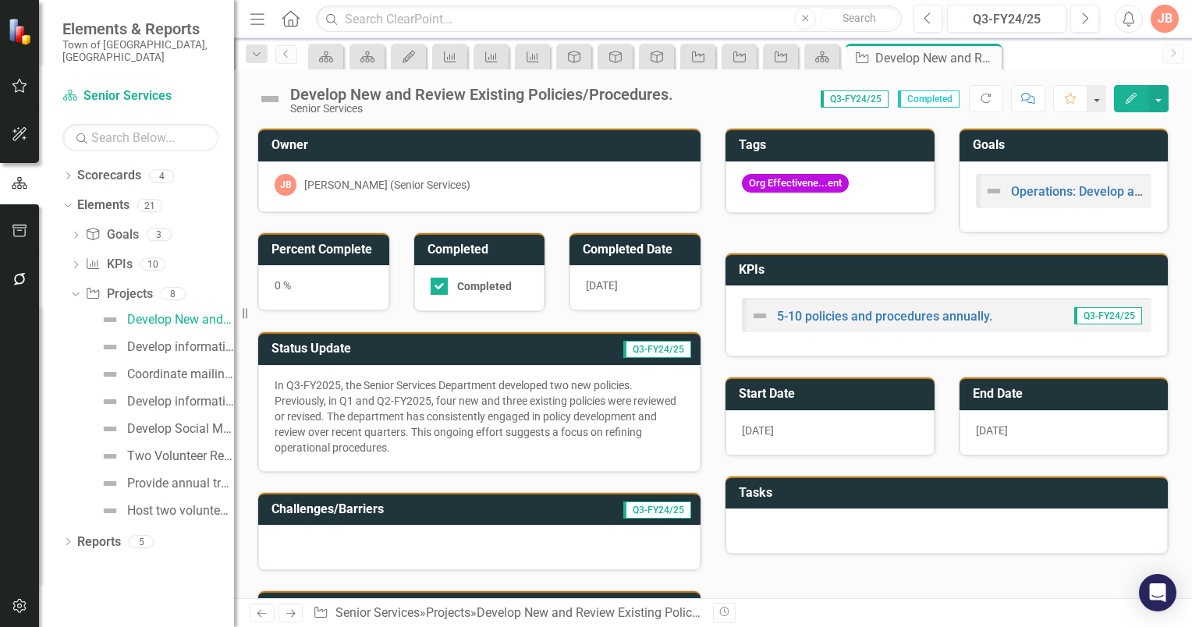
click at [343, 248] on h3 "Percent Complete" at bounding box center [327, 250] width 110 height 14
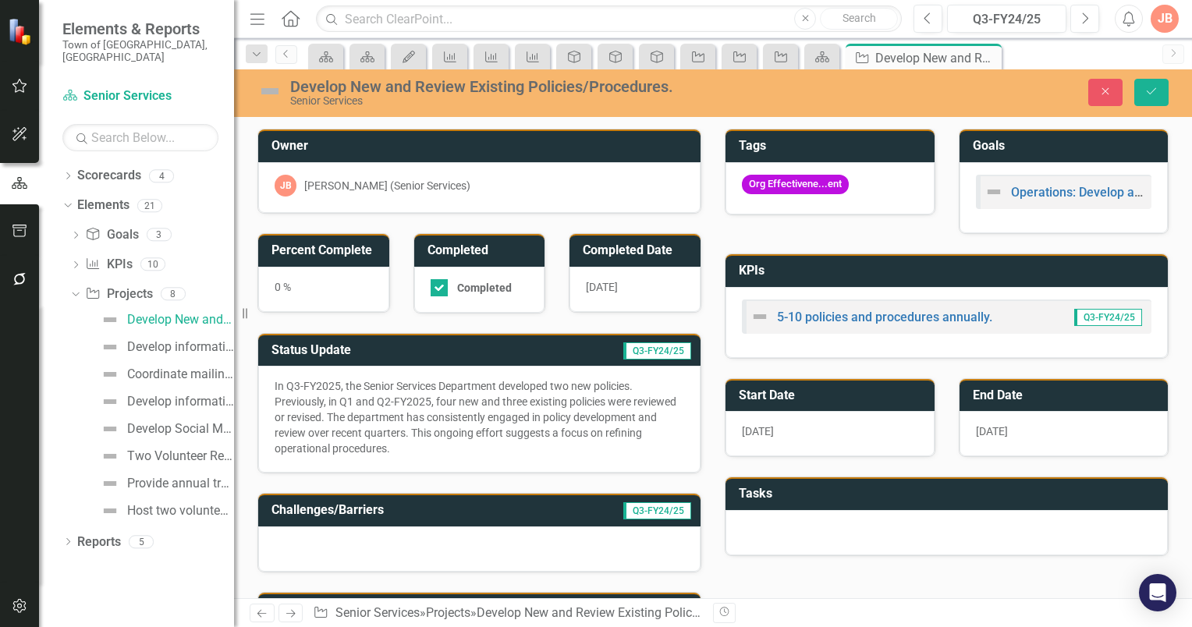
click at [349, 250] on h3 "Percent Complete" at bounding box center [327, 250] width 110 height 14
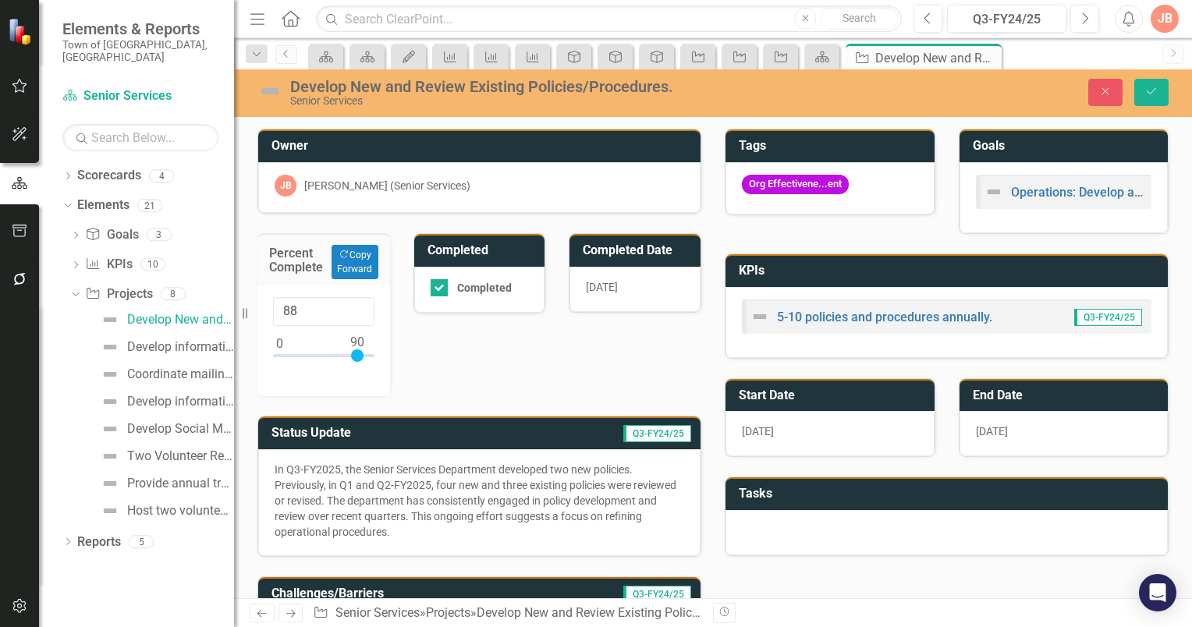
type input "90"
drag, startPoint x: 283, startPoint y: 353, endPoint x: 361, endPoint y: 350, distance: 78.1
click at [361, 350] on div at bounding box center [357, 356] width 12 height 12
click at [1155, 89] on icon "Save" at bounding box center [1152, 91] width 14 height 11
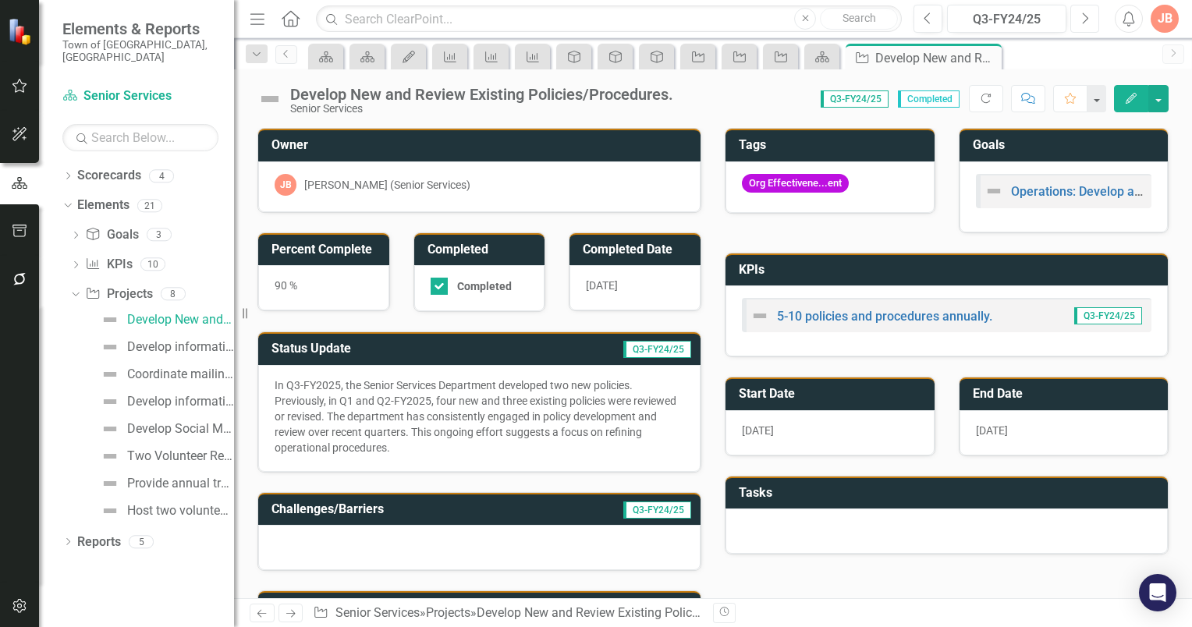
click at [1080, 14] on button "Next" at bounding box center [1085, 19] width 29 height 28
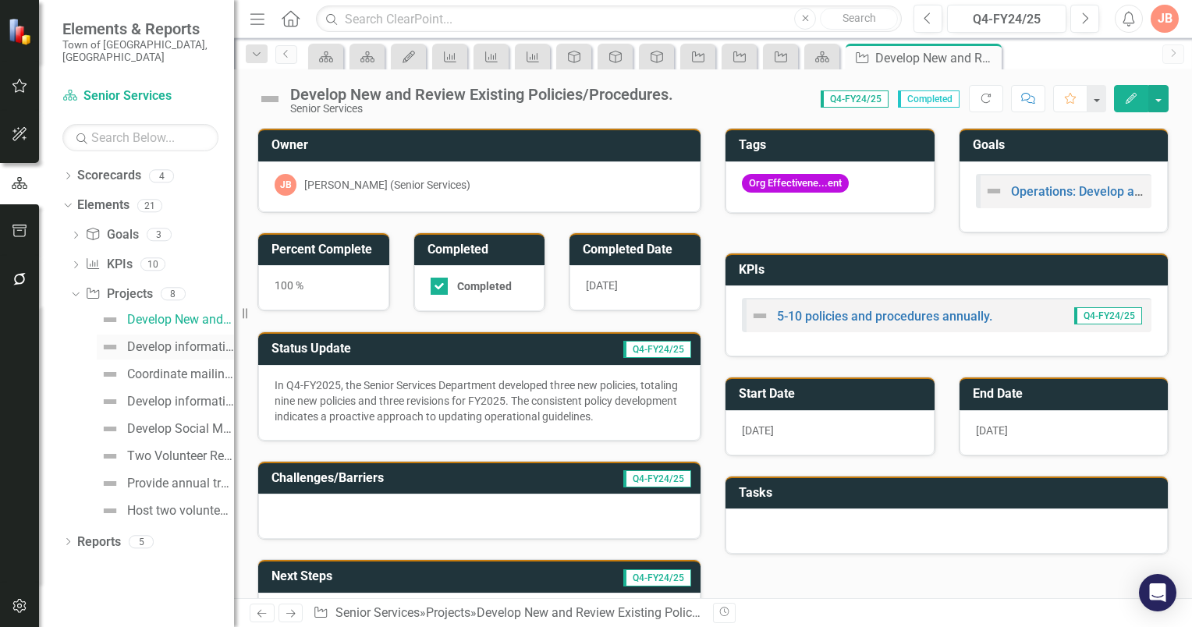
drag, startPoint x: 129, startPoint y: 331, endPoint x: 147, endPoint y: 332, distance: 18.7
click at [129, 340] on div "Develop informational welcome letter to residents age [DEMOGRAPHIC_DATA]+ who a…" at bounding box center [180, 347] width 107 height 14
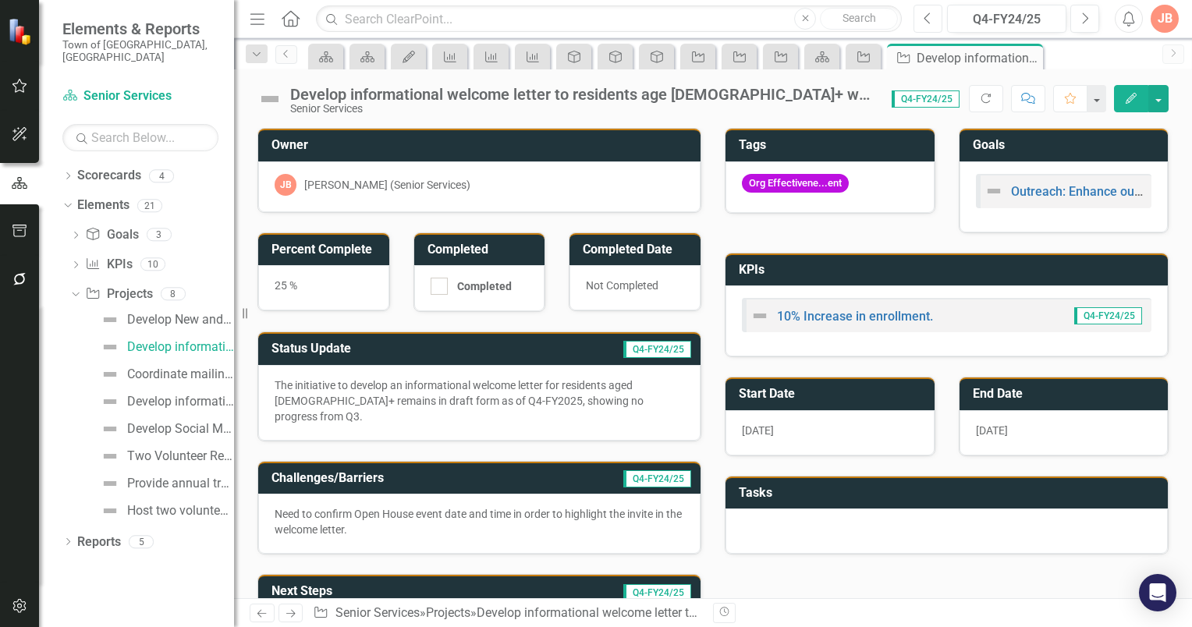
click at [927, 16] on icon "button" at bounding box center [928, 17] width 6 height 11
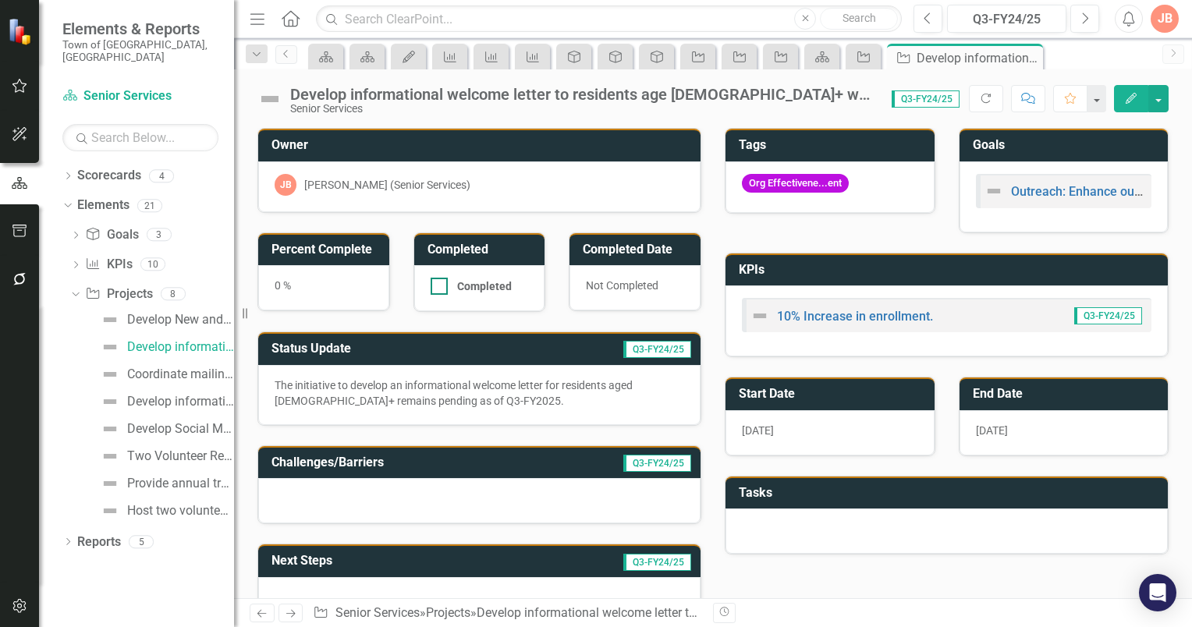
click at [434, 283] on input "Completed" at bounding box center [436, 283] width 10 height 10
checkbox input "true"
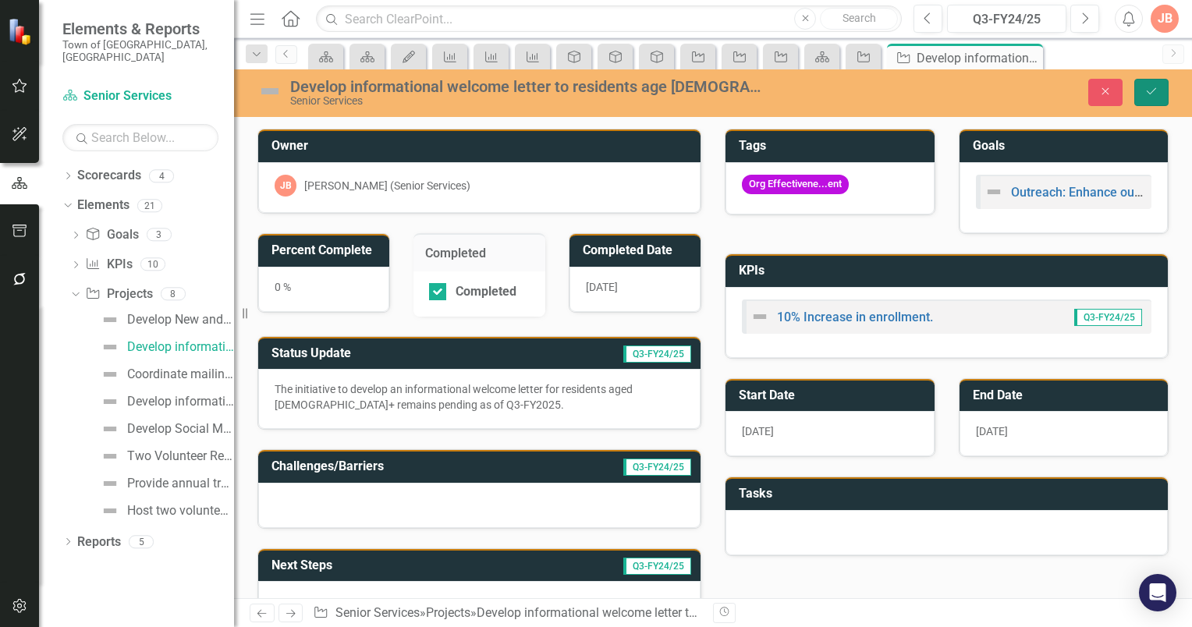
click at [1156, 87] on icon "Save" at bounding box center [1152, 91] width 14 height 11
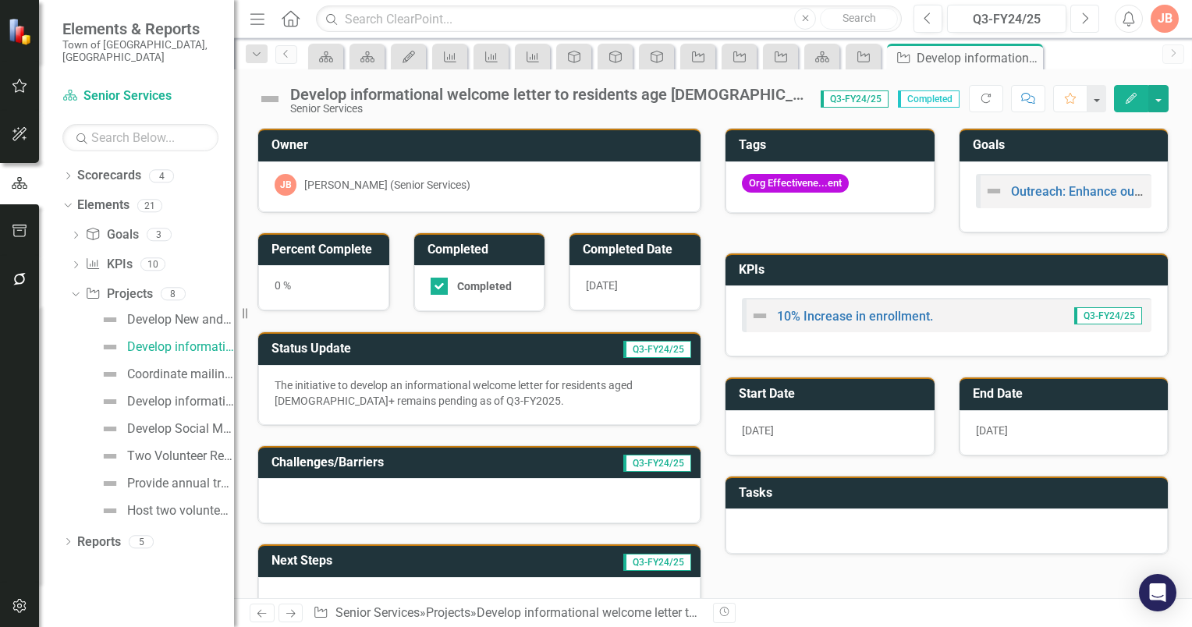
click at [1073, 14] on button "Next" at bounding box center [1085, 19] width 29 height 28
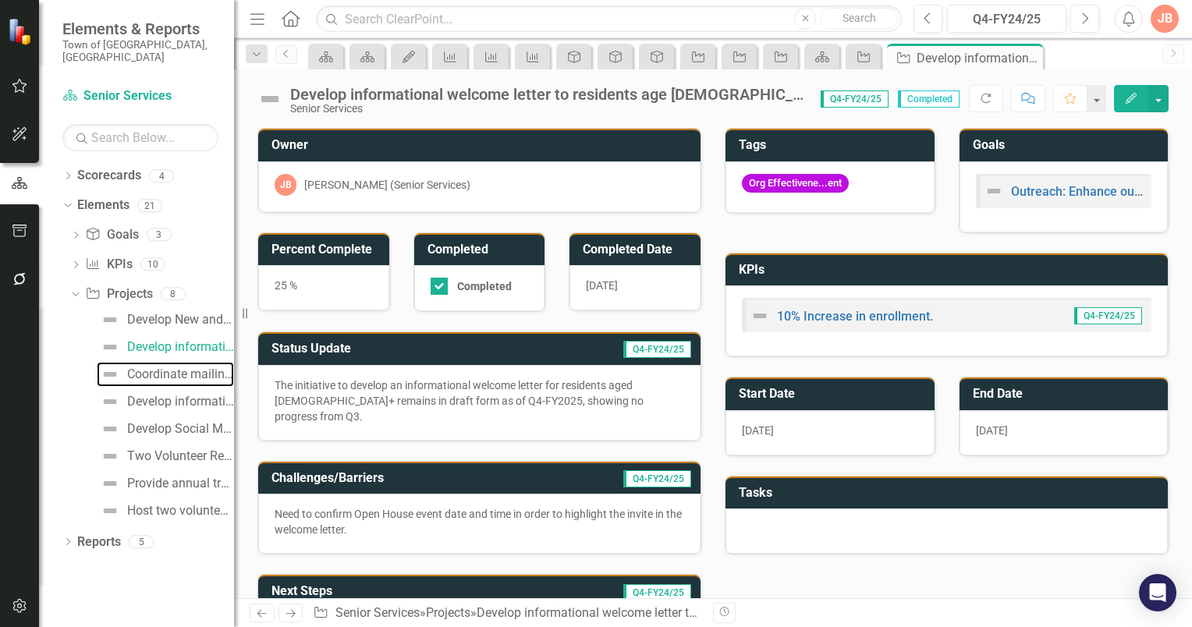
drag, startPoint x: 165, startPoint y: 362, endPoint x: 243, endPoint y: 362, distance: 78.8
click at [165, 368] on div "Coordinate mailing distribution." at bounding box center [180, 375] width 107 height 14
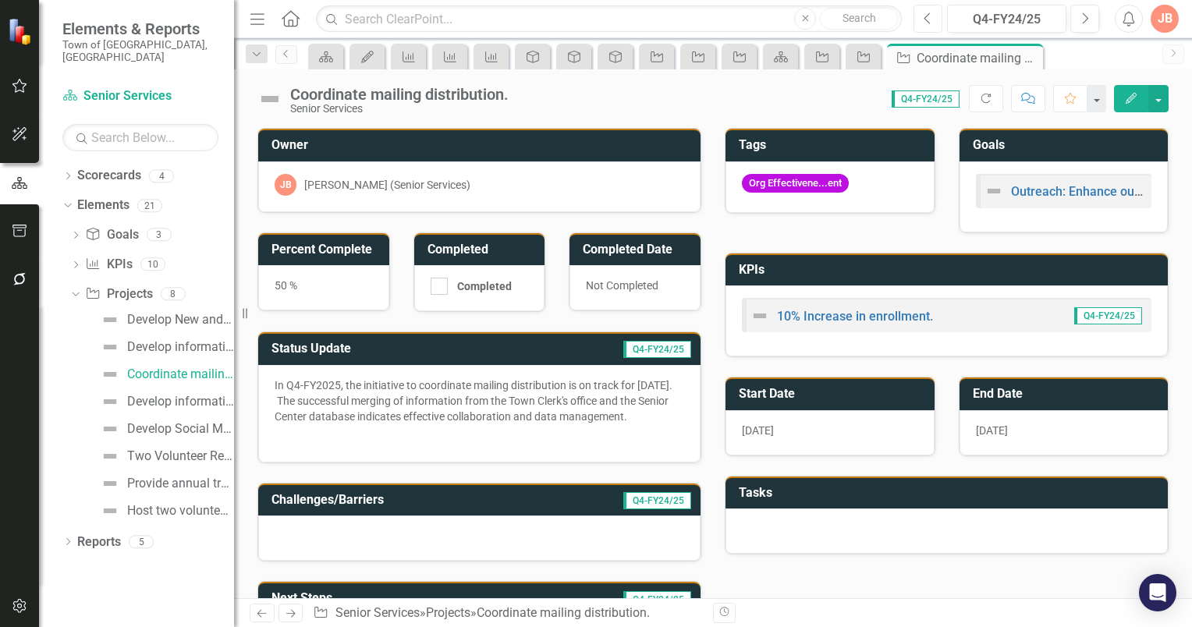
click at [924, 16] on icon "Previous" at bounding box center [928, 19] width 9 height 14
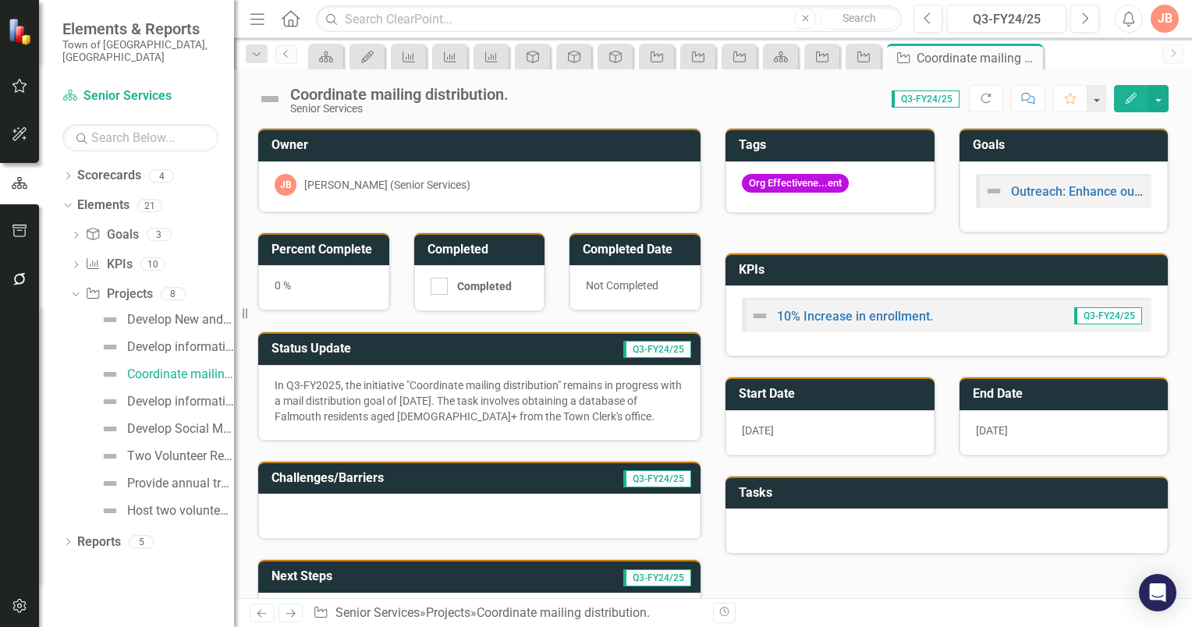
click at [356, 247] on h3 "Percent Complete" at bounding box center [327, 250] width 110 height 14
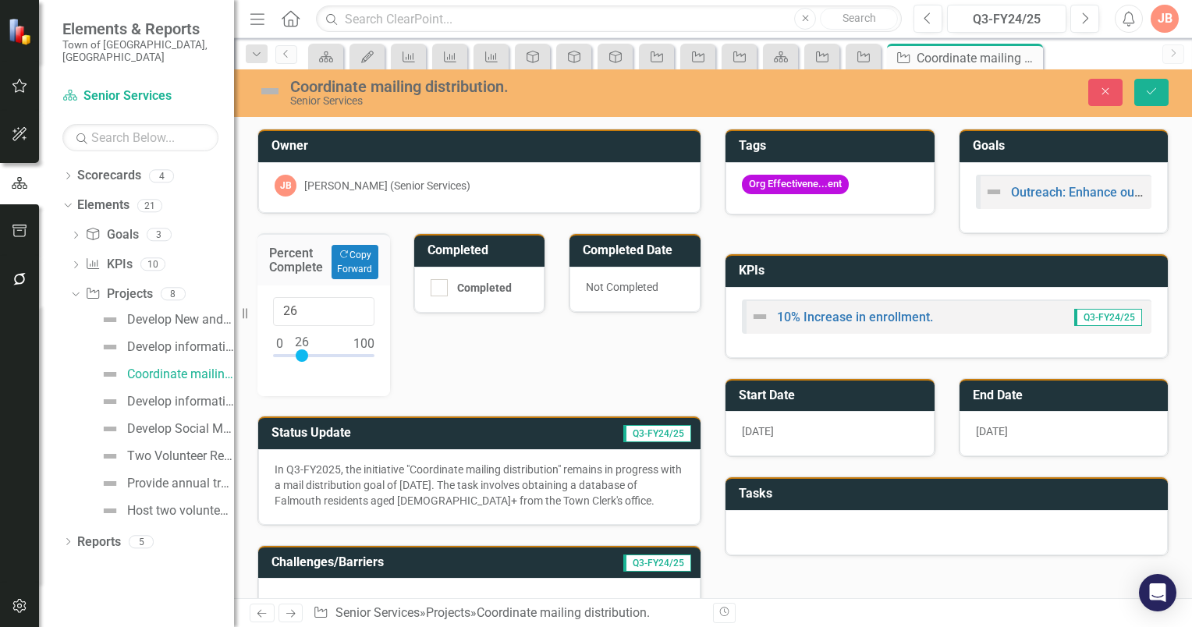
type input "25"
drag, startPoint x: 282, startPoint y: 353, endPoint x: 304, endPoint y: 351, distance: 22.0
click at [304, 351] on div at bounding box center [301, 356] width 12 height 12
click at [1158, 87] on icon "Save" at bounding box center [1152, 91] width 14 height 11
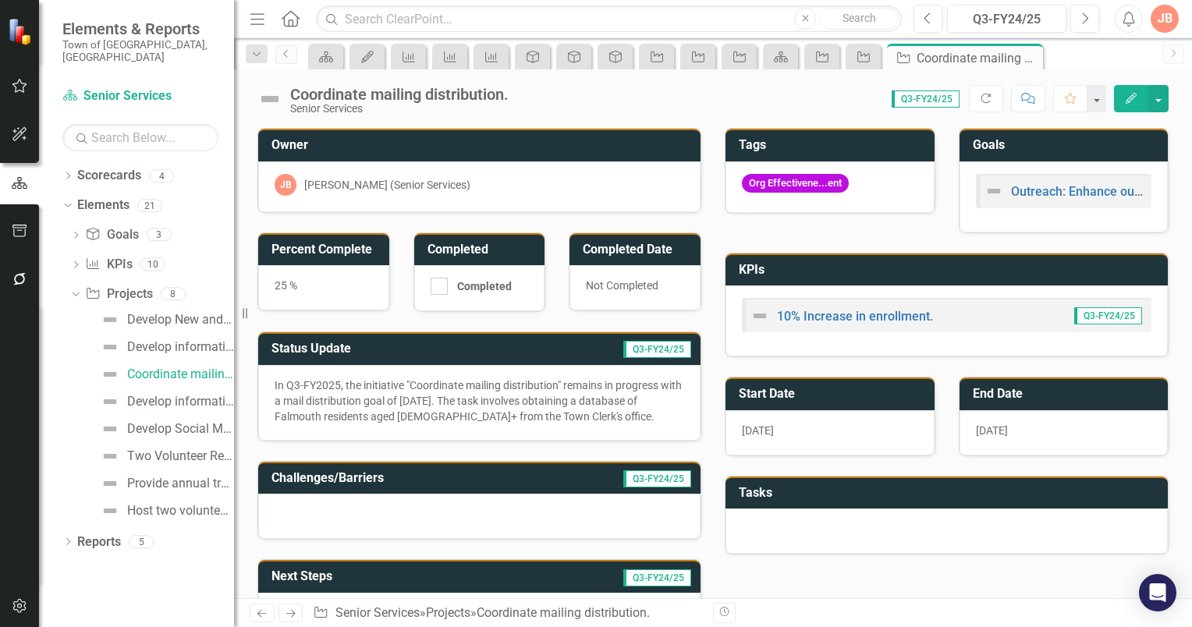
drag, startPoint x: 439, startPoint y: 282, endPoint x: 559, endPoint y: 303, distance: 122.0
click at [440, 281] on div at bounding box center [439, 286] width 17 height 17
click at [440, 281] on input "Completed" at bounding box center [436, 283] width 10 height 10
checkbox input "true"
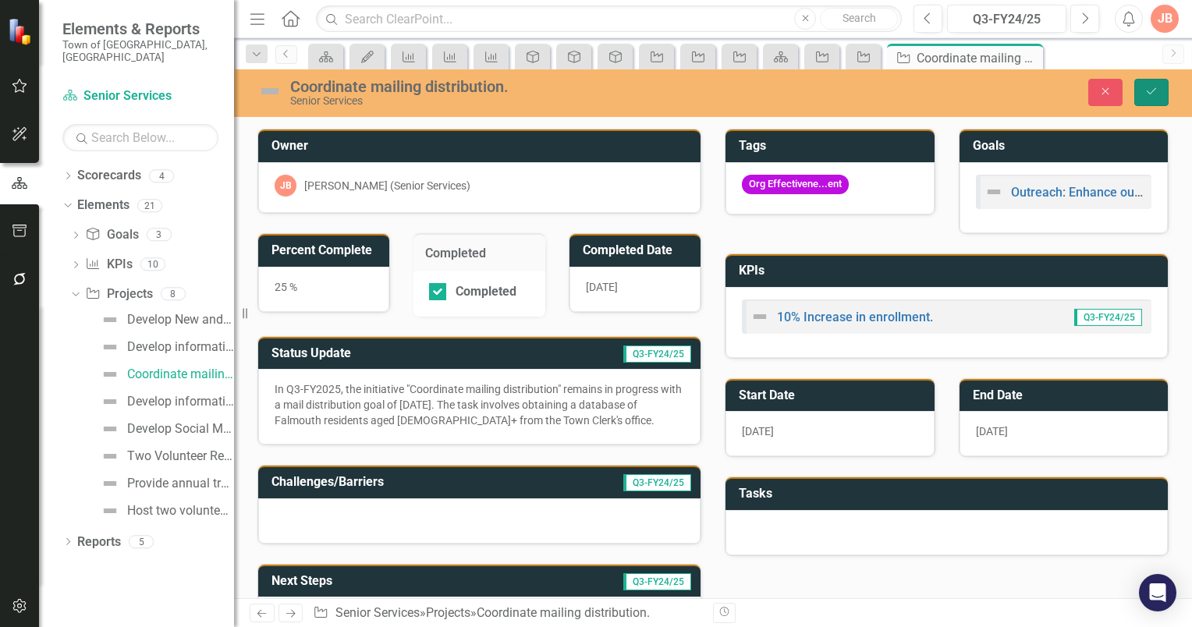
click at [1152, 87] on icon "Save" at bounding box center [1152, 91] width 14 height 11
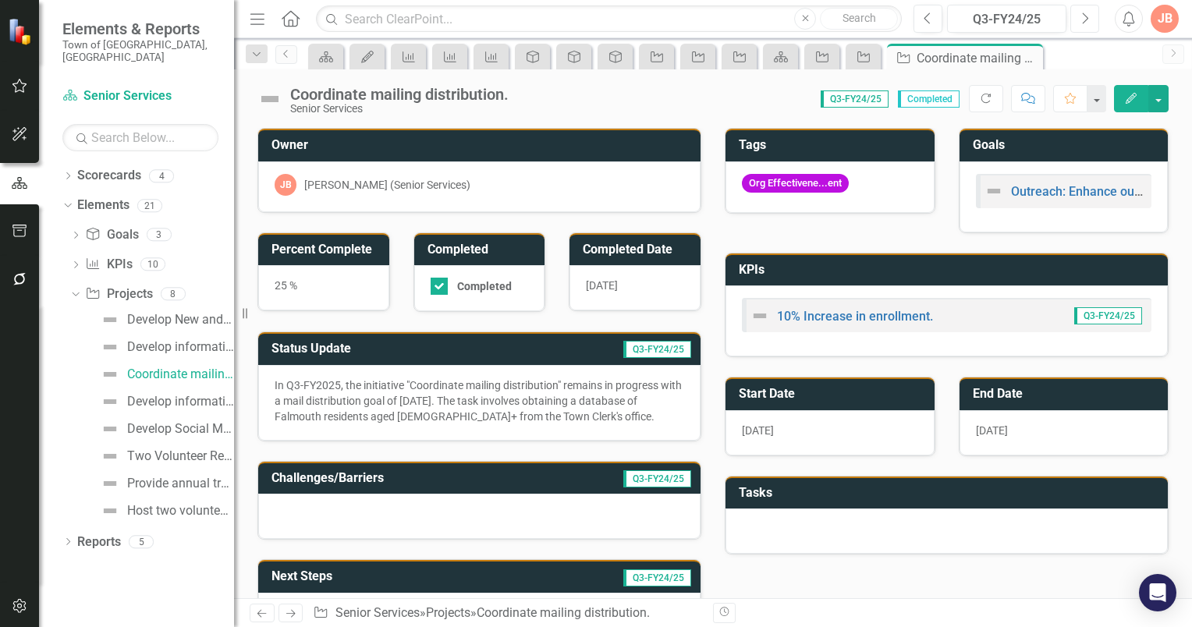
click at [1089, 19] on button "Next" at bounding box center [1085, 19] width 29 height 28
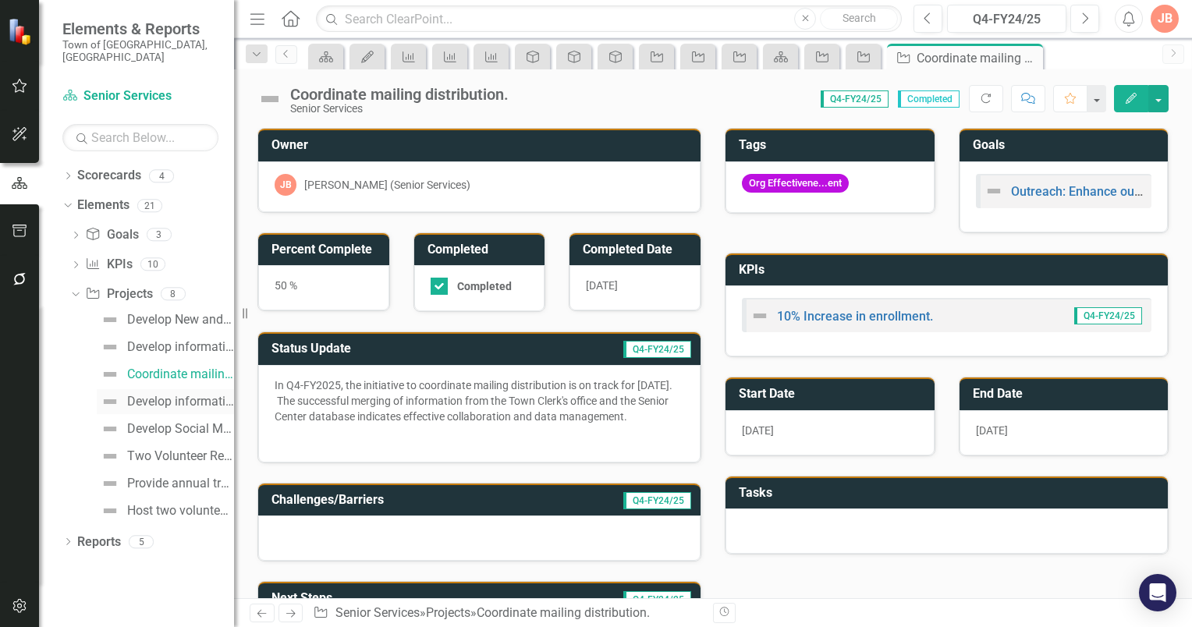
click at [141, 395] on div "Develop informational welcome letter to residents turning age [DEMOGRAPHIC_DATA…" at bounding box center [180, 402] width 107 height 14
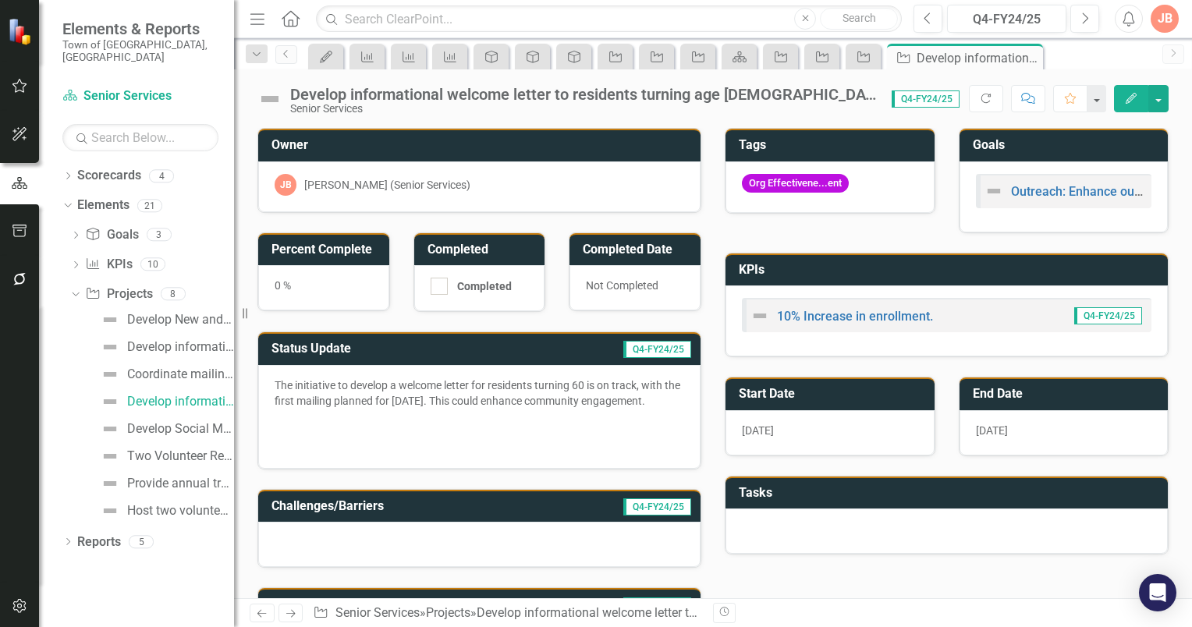
click at [345, 249] on h3 "Percent Complete" at bounding box center [327, 250] width 110 height 14
click at [347, 250] on h3 "Percent Complete" at bounding box center [327, 250] width 110 height 14
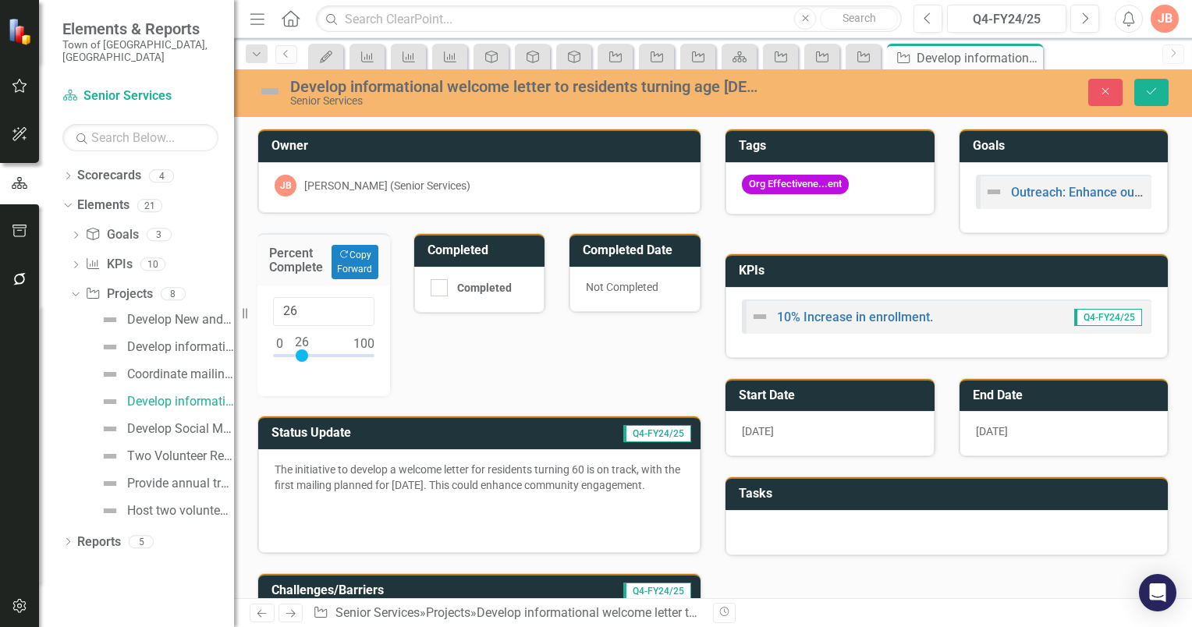
type input "25"
drag, startPoint x: 279, startPoint y: 352, endPoint x: 300, endPoint y: 353, distance: 21.9
click at [300, 353] on div at bounding box center [301, 356] width 12 height 12
click at [1156, 90] on icon "Save" at bounding box center [1152, 91] width 14 height 11
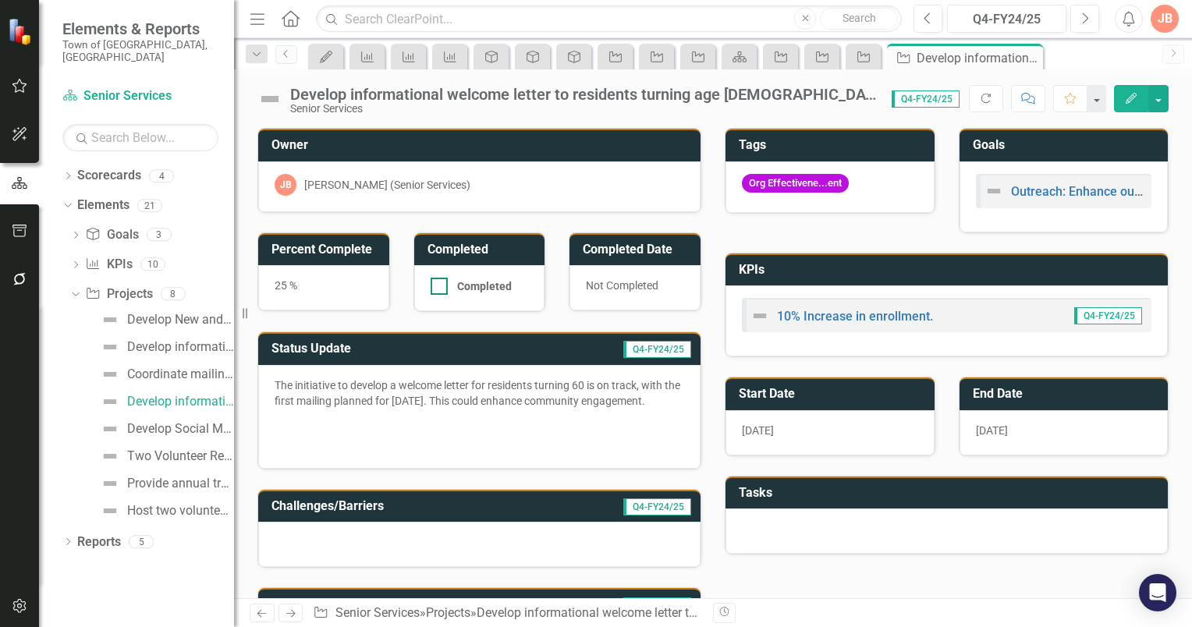
click at [440, 287] on div at bounding box center [439, 286] width 17 height 17
click at [440, 287] on input "Completed" at bounding box center [436, 283] width 10 height 10
checkbox input "true"
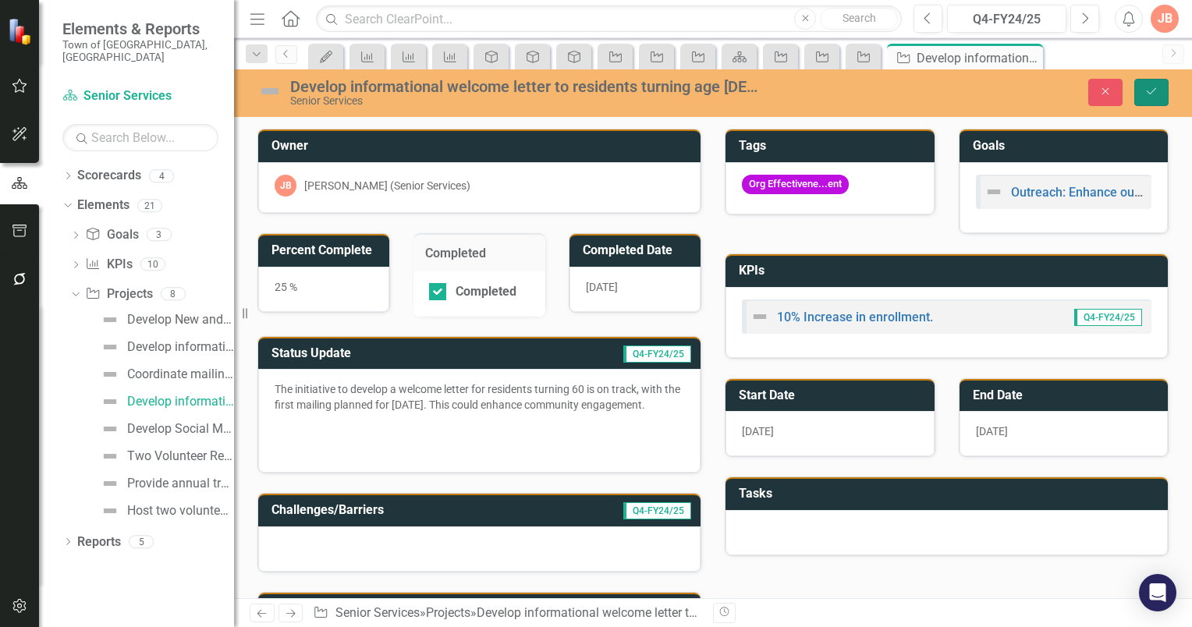
click at [1149, 89] on icon "Save" at bounding box center [1152, 91] width 14 height 11
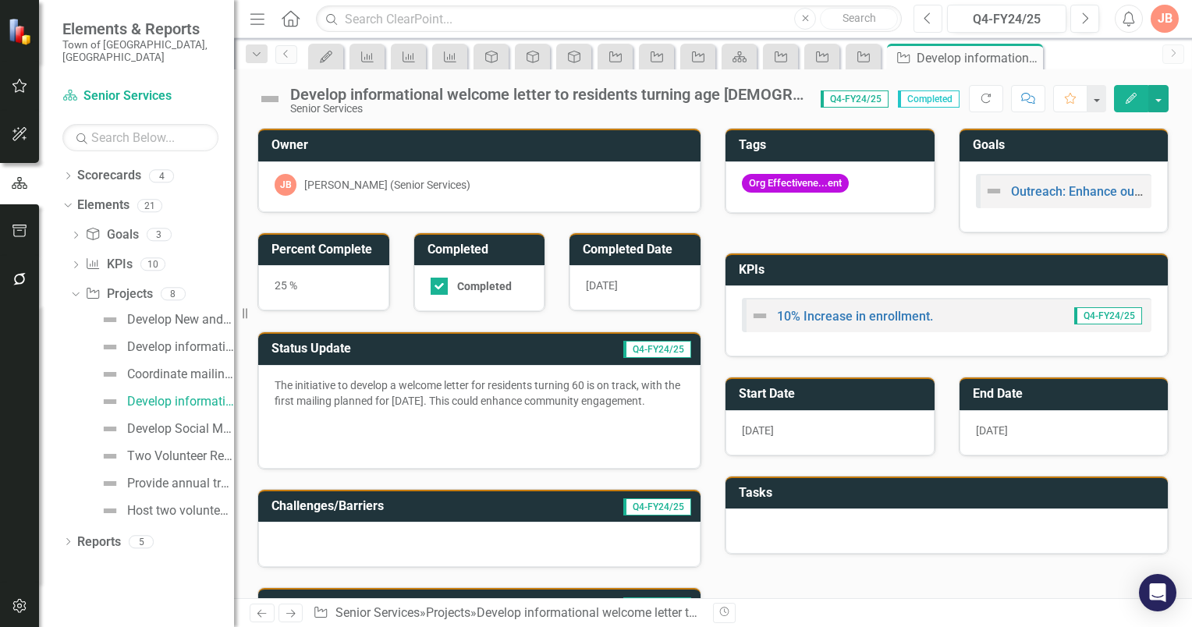
click at [930, 20] on icon "Previous" at bounding box center [928, 19] width 9 height 14
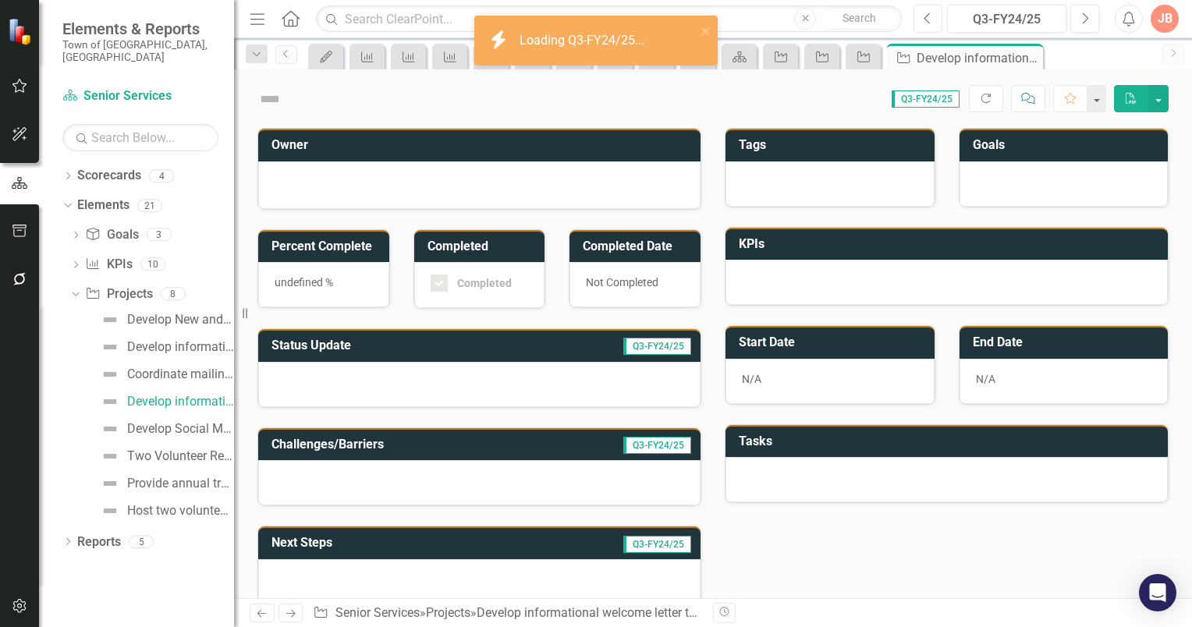
checkbox input "true"
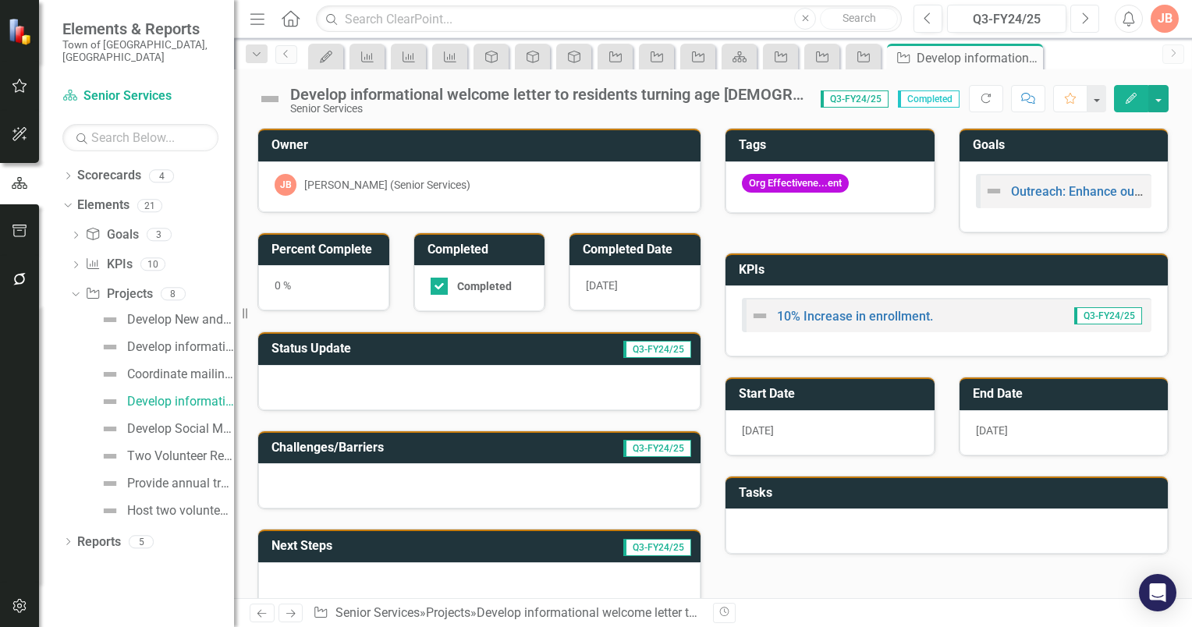
click at [1086, 12] on icon "Next" at bounding box center [1085, 19] width 9 height 14
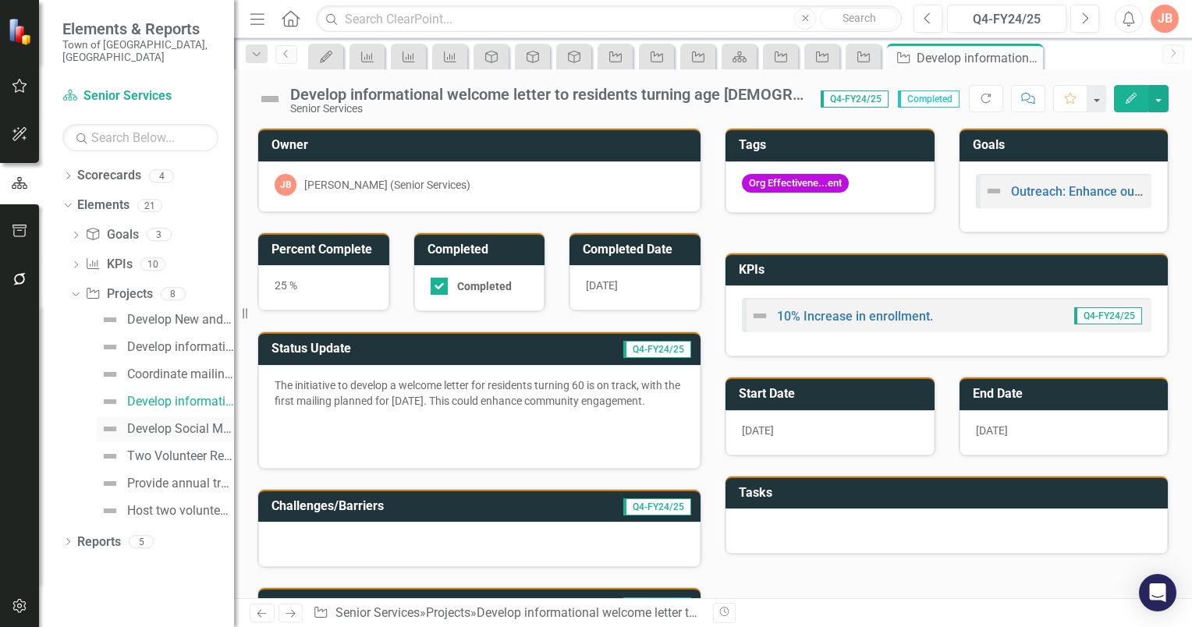
click at [180, 422] on div "Develop Social Media communication." at bounding box center [180, 429] width 107 height 14
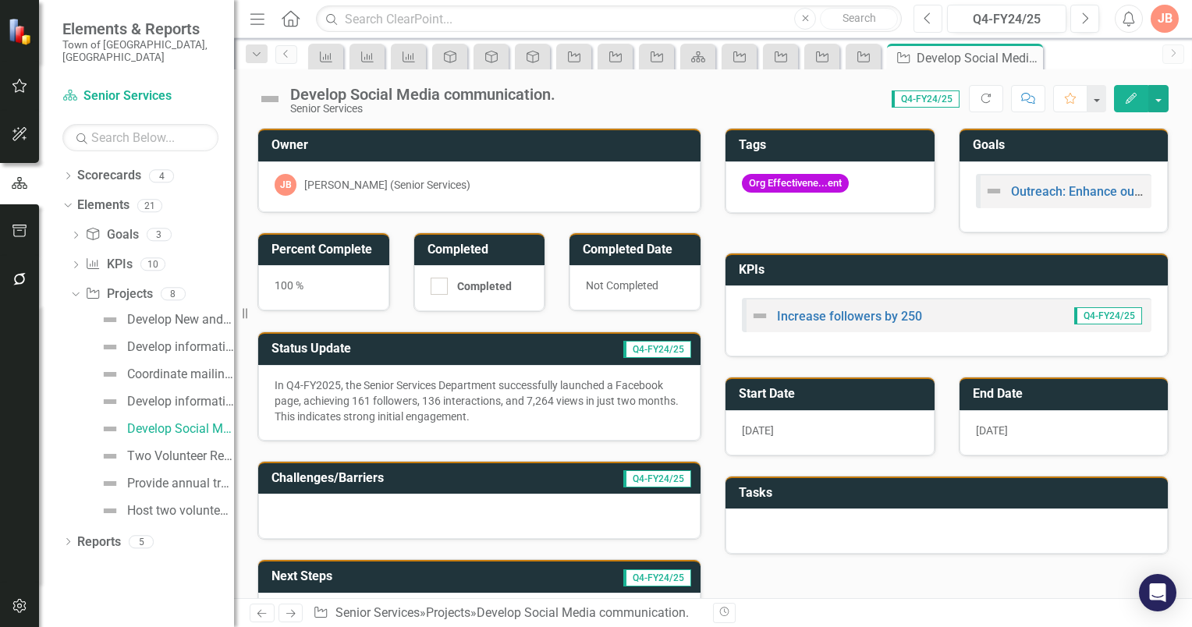
click at [924, 20] on icon "Previous" at bounding box center [928, 19] width 9 height 14
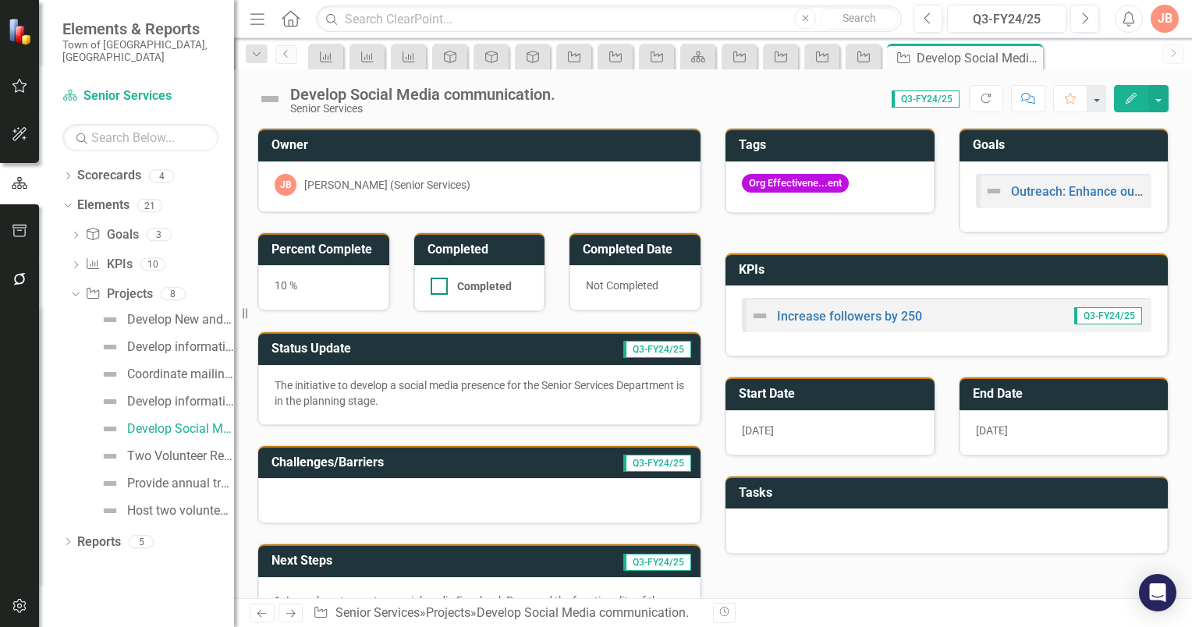
click at [441, 285] on div at bounding box center [439, 286] width 17 height 17
click at [441, 285] on input "Completed" at bounding box center [436, 283] width 10 height 10
checkbox input "true"
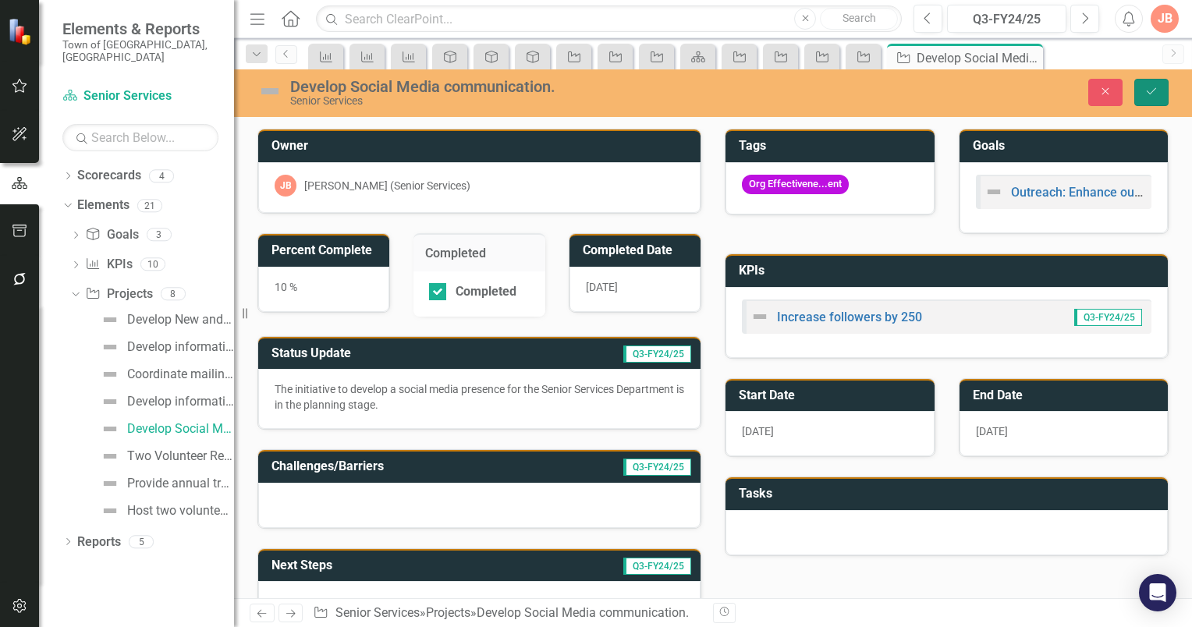
click at [1161, 90] on button "Save" at bounding box center [1152, 92] width 34 height 27
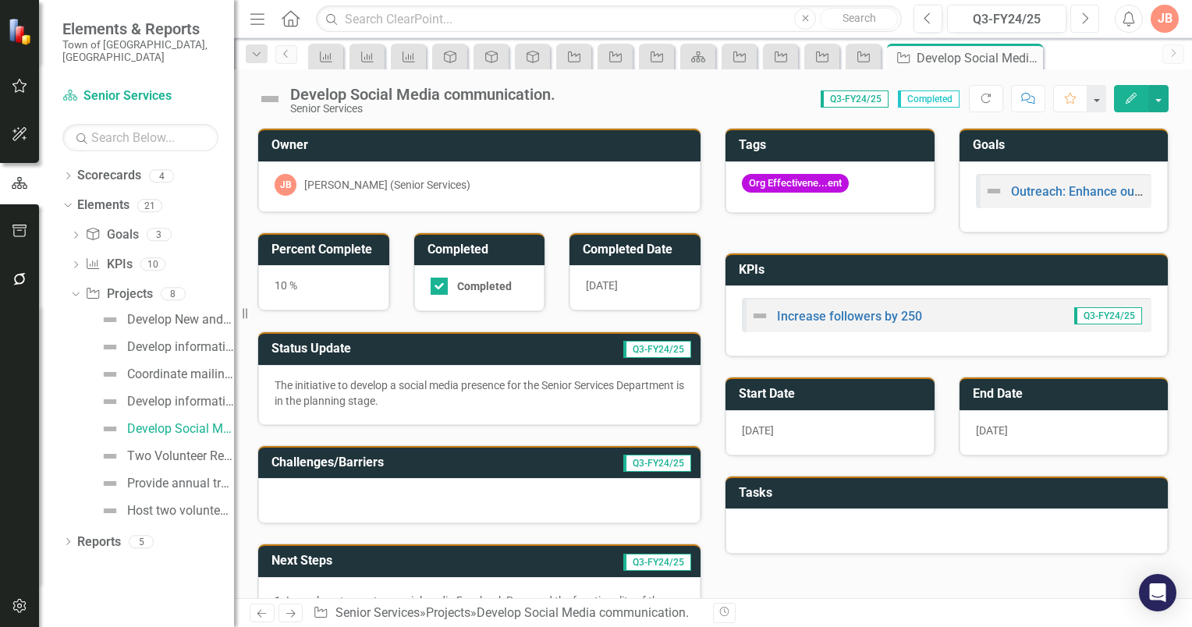
click at [1082, 19] on icon "Next" at bounding box center [1085, 19] width 9 height 14
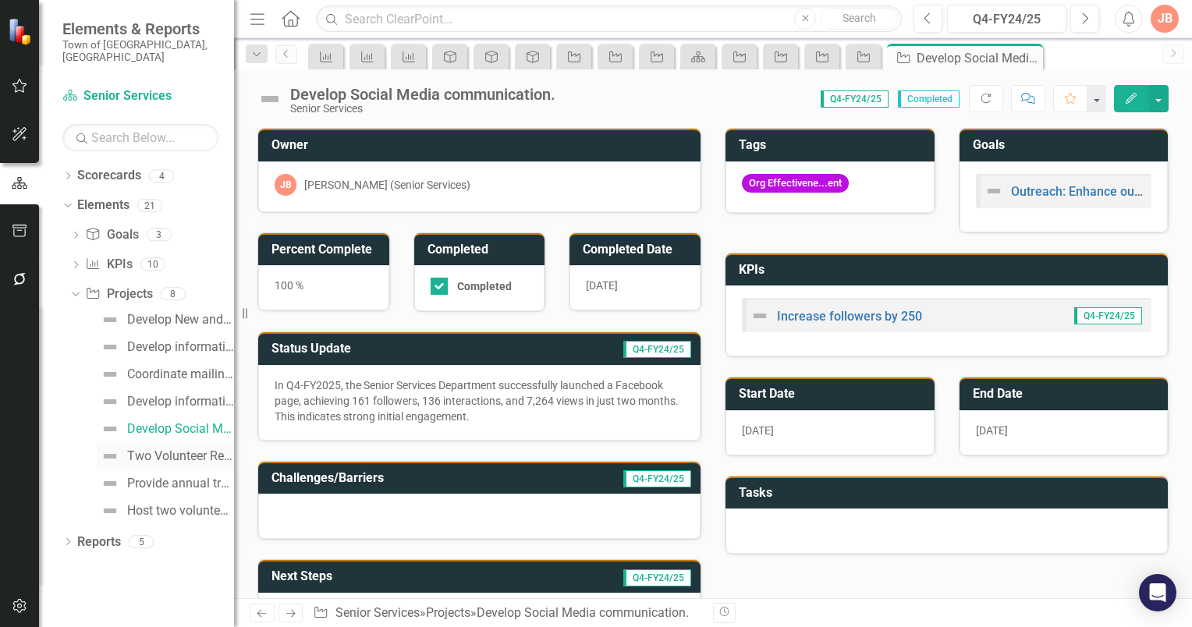
click at [153, 449] on div "Two Volunteer Recruitment appeals annually." at bounding box center [180, 456] width 107 height 14
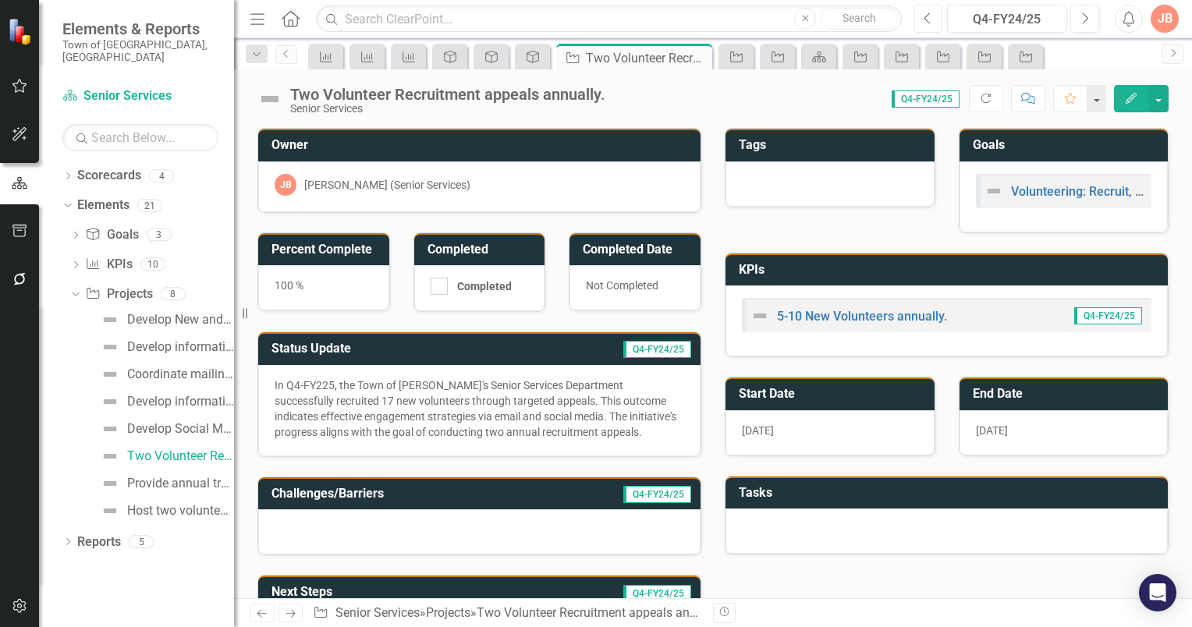
click at [927, 20] on icon "button" at bounding box center [928, 17] width 6 height 11
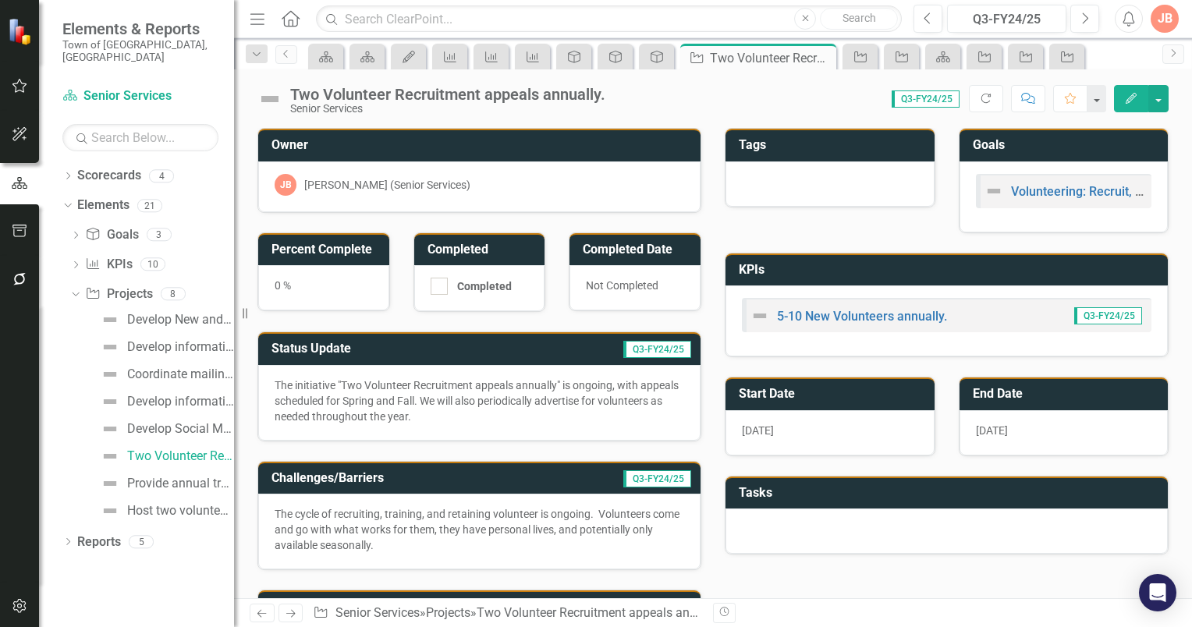
click at [352, 247] on h3 "Percent Complete" at bounding box center [327, 250] width 110 height 14
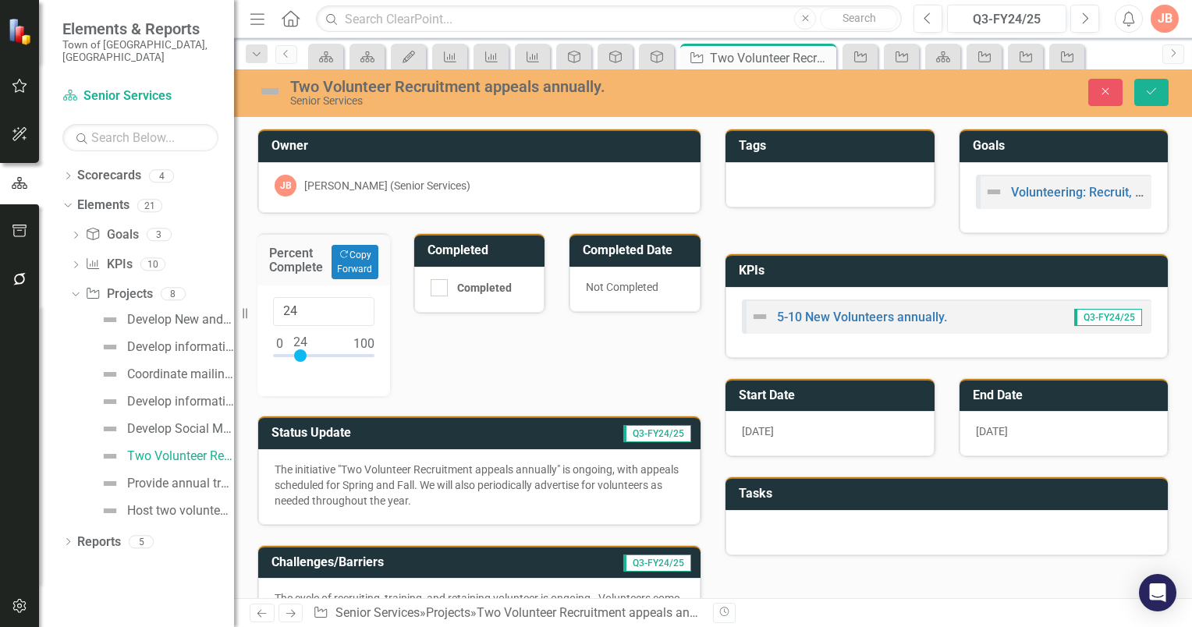
drag, startPoint x: 280, startPoint y: 351, endPoint x: 301, endPoint y: 350, distance: 21.1
click at [301, 350] on div at bounding box center [300, 356] width 12 height 12
type input "25"
click at [357, 304] on input "25" at bounding box center [323, 311] width 101 height 29
click at [1149, 91] on icon "Save" at bounding box center [1152, 91] width 14 height 11
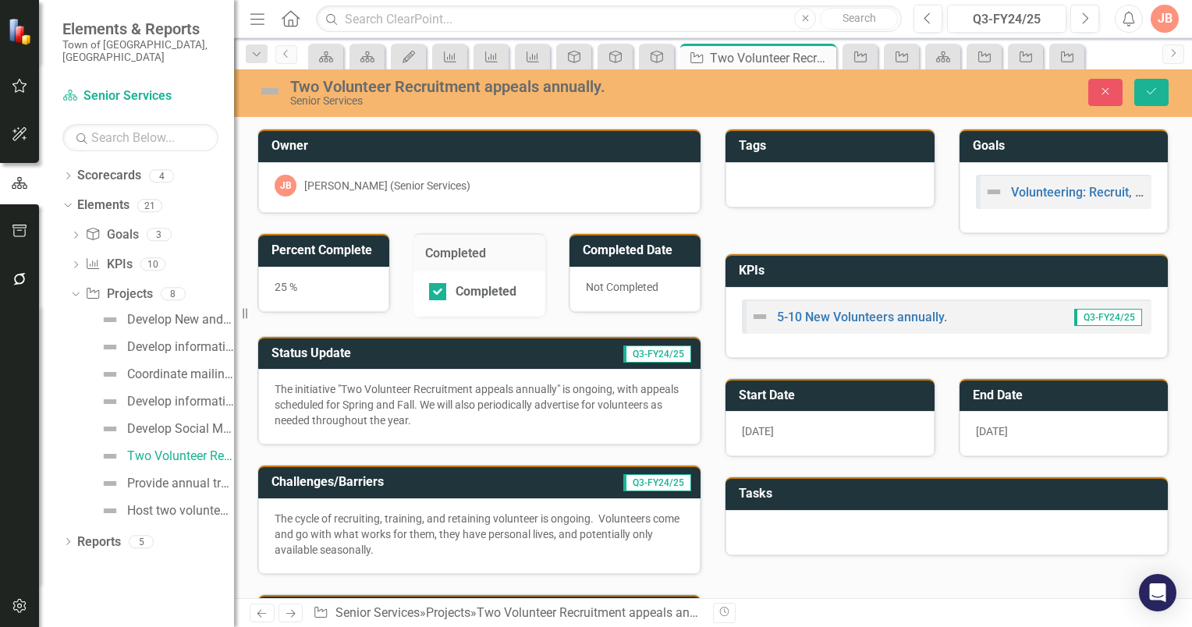
checkbox input "false"
click at [1148, 91] on icon "Save" at bounding box center [1152, 91] width 14 height 11
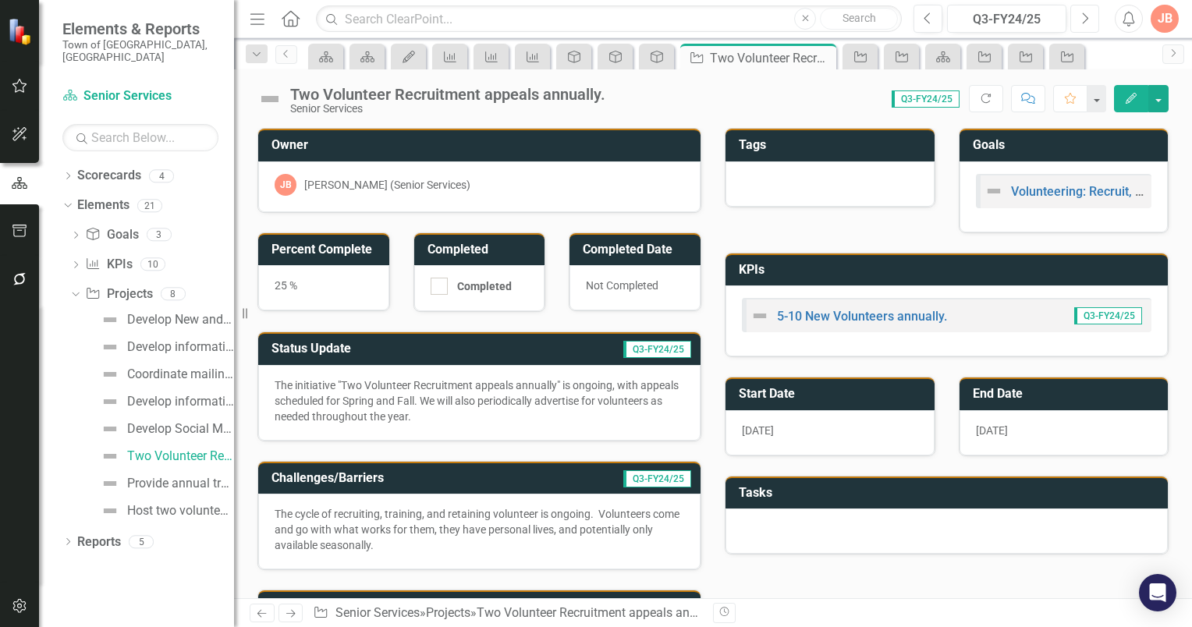
click at [1085, 17] on icon "Next" at bounding box center [1085, 19] width 9 height 14
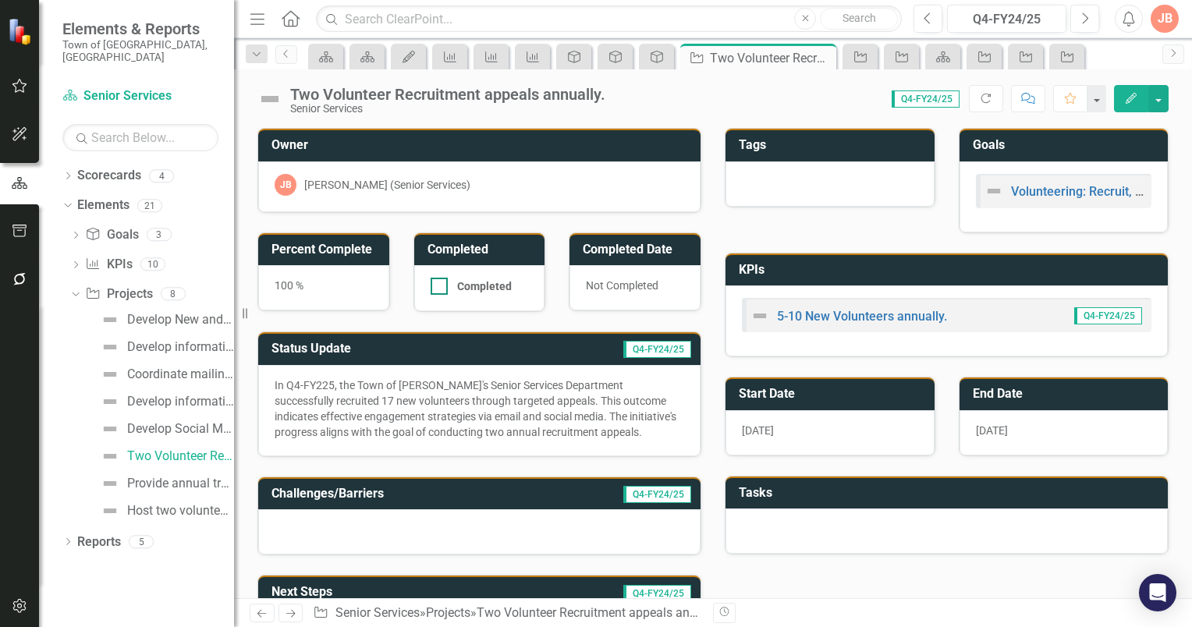
click at [439, 287] on div at bounding box center [439, 286] width 17 height 17
click at [439, 287] on input "Completed" at bounding box center [436, 283] width 10 height 10
checkbox input "true"
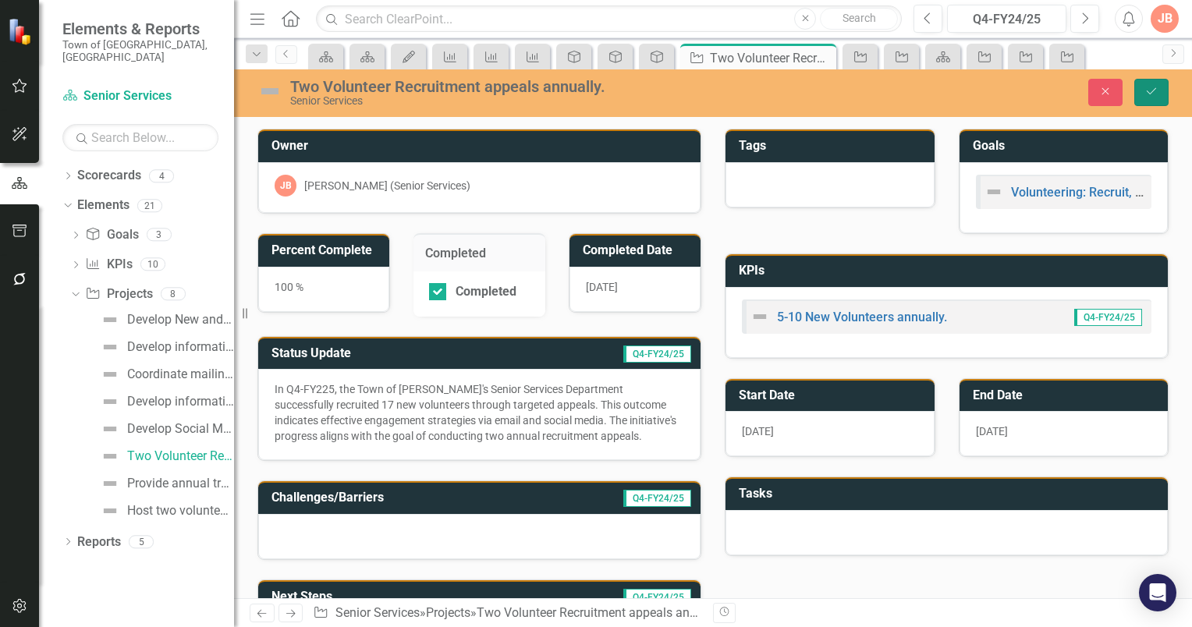
click at [1149, 93] on icon "Save" at bounding box center [1152, 91] width 14 height 11
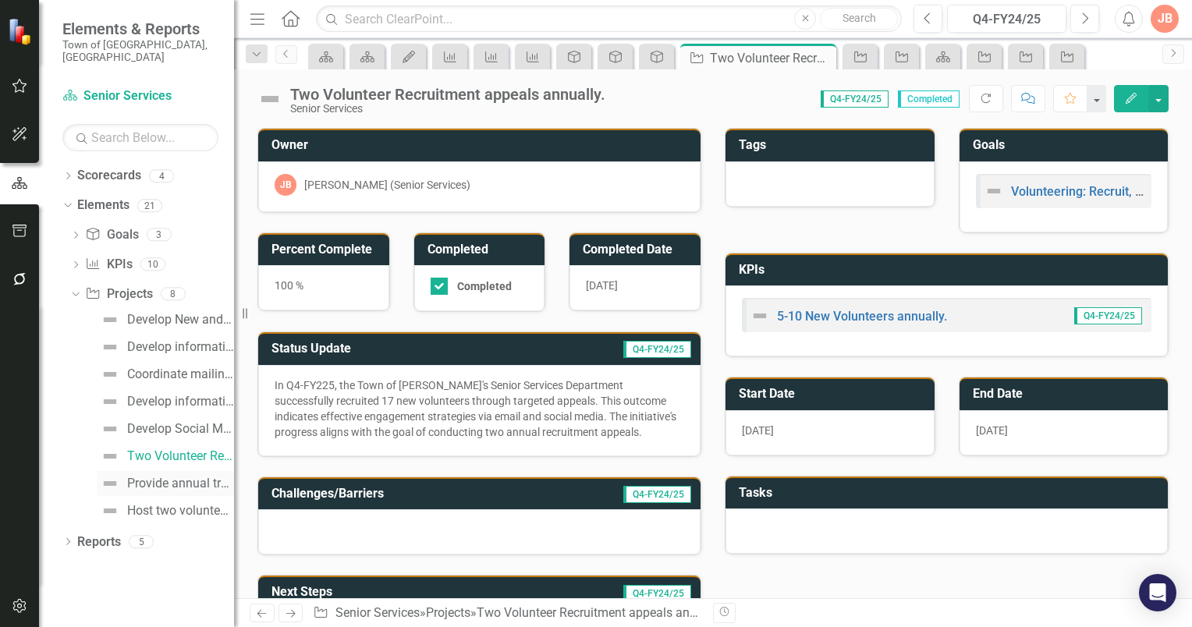
click at [140, 477] on div "Provide annual training for volunteers." at bounding box center [180, 484] width 107 height 14
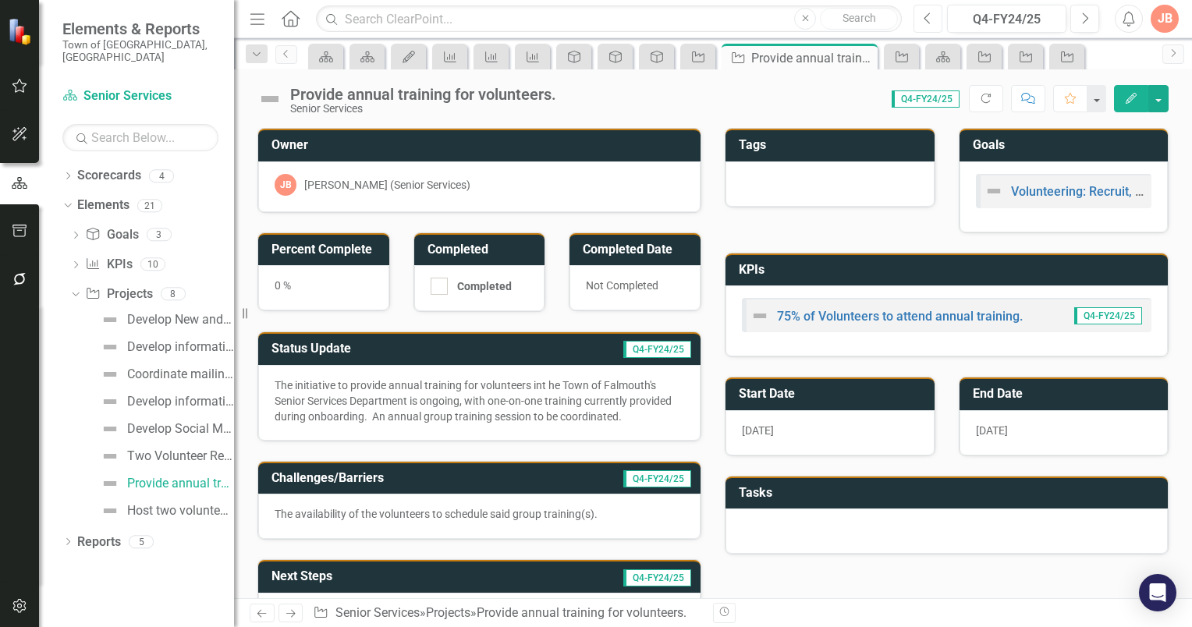
click at [935, 20] on button "Previous" at bounding box center [928, 19] width 29 height 28
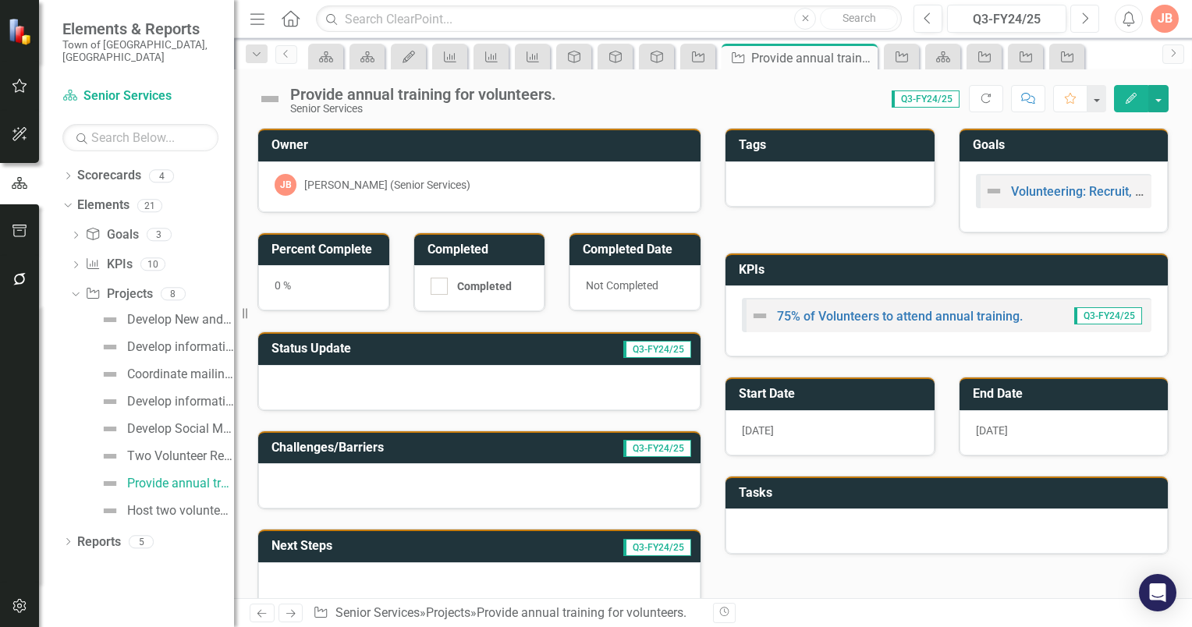
click at [1089, 18] on button "Next" at bounding box center [1085, 19] width 29 height 28
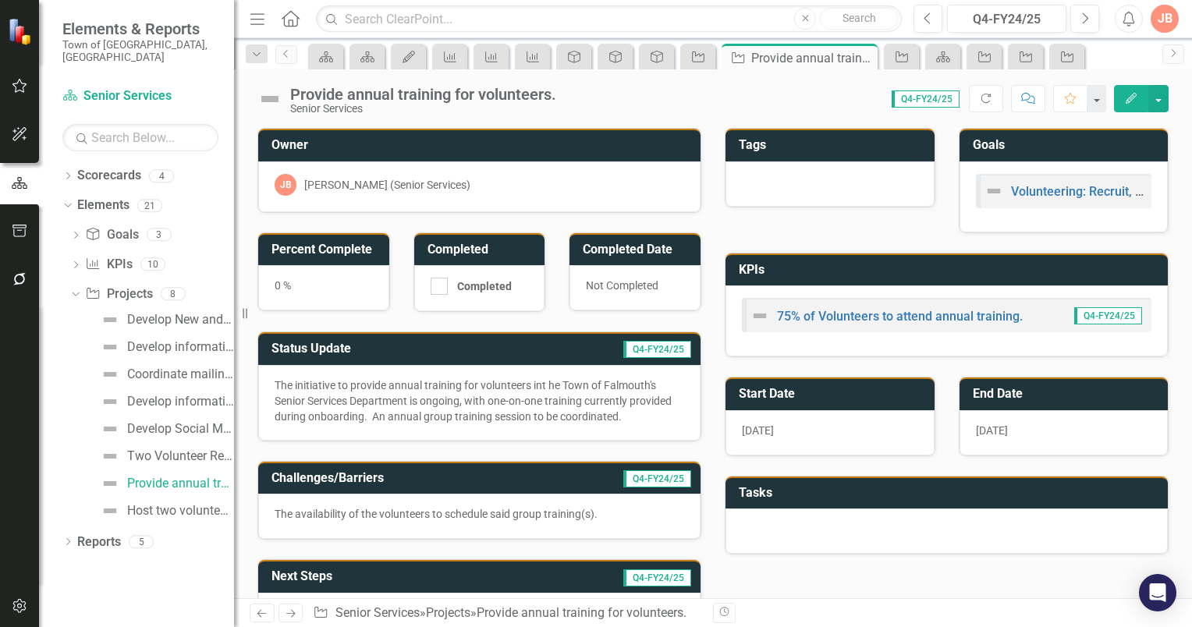
click at [485, 343] on h3 "Status Update" at bounding box center [384, 349] width 225 height 14
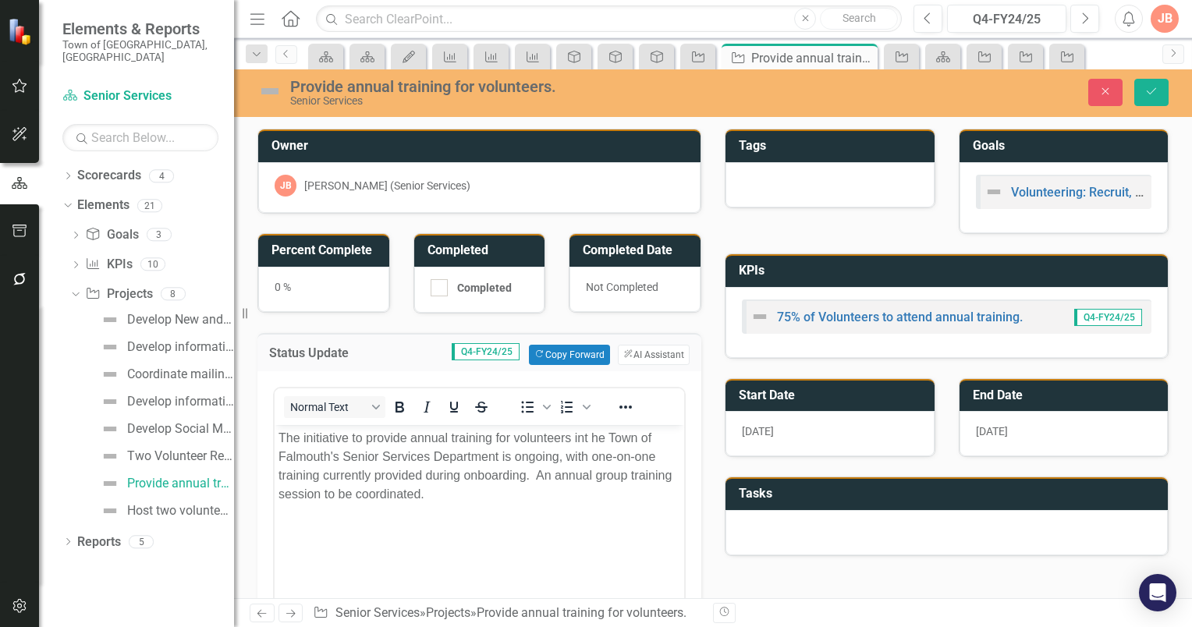
click at [640, 437] on p "The initiative to provide annual training for volunteers int he Town of Falmout…" at bounding box center [480, 465] width 402 height 75
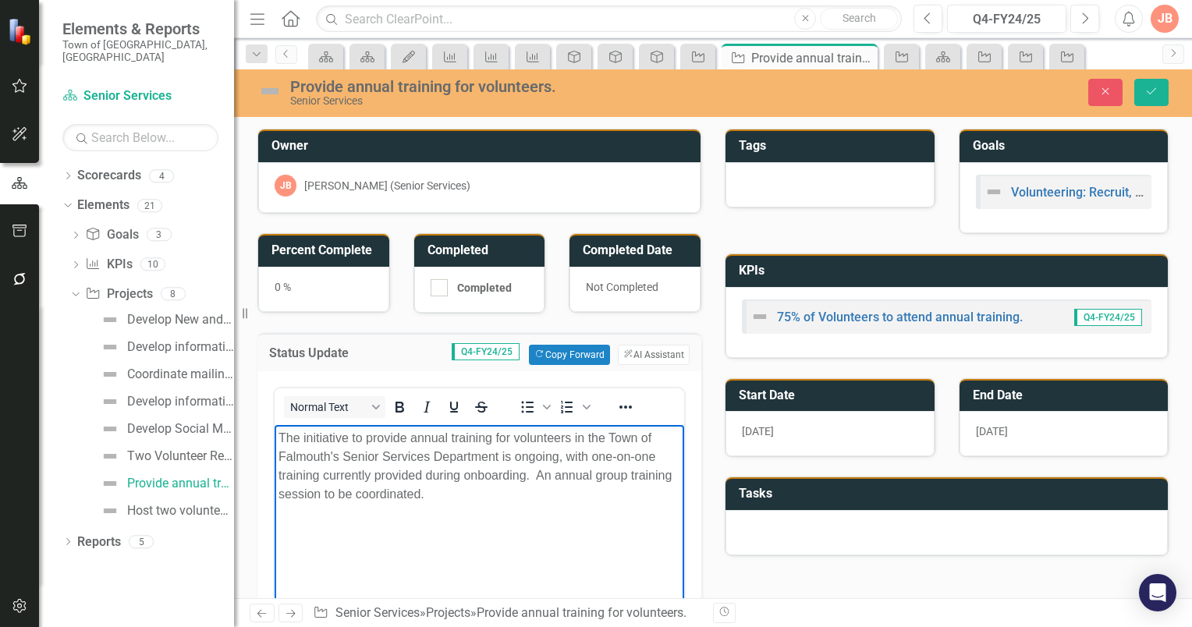
click at [279, 435] on p "The initiative to provide annual training for volunteers in the Town of Falmout…" at bounding box center [480, 465] width 402 height 75
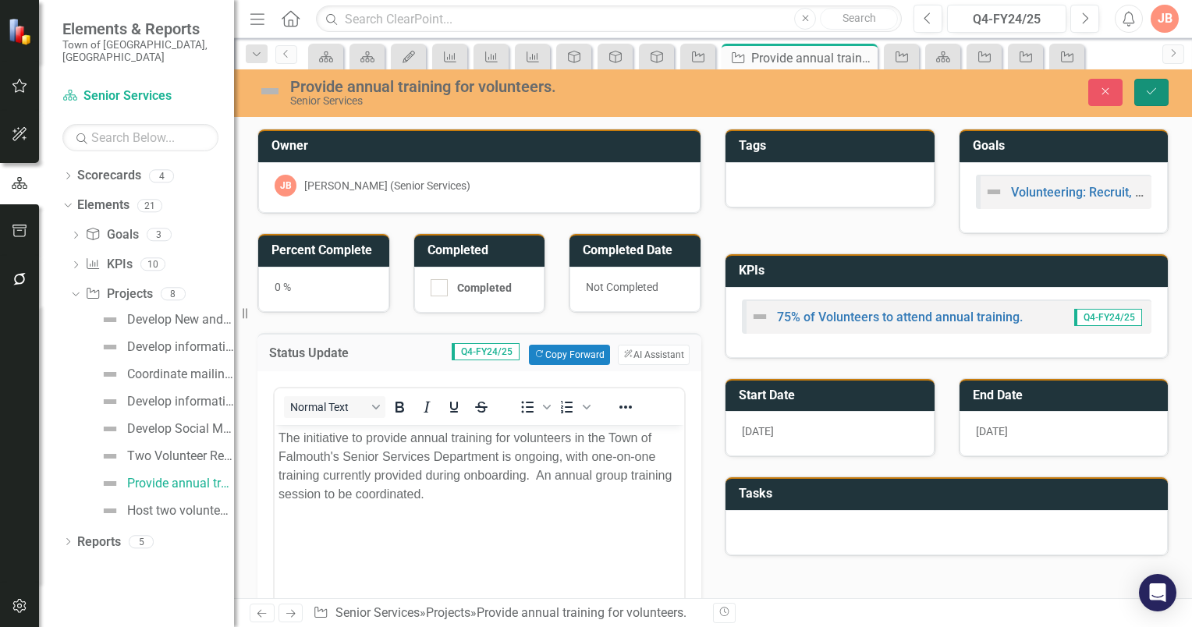
click at [1145, 94] on icon "Save" at bounding box center [1152, 91] width 14 height 11
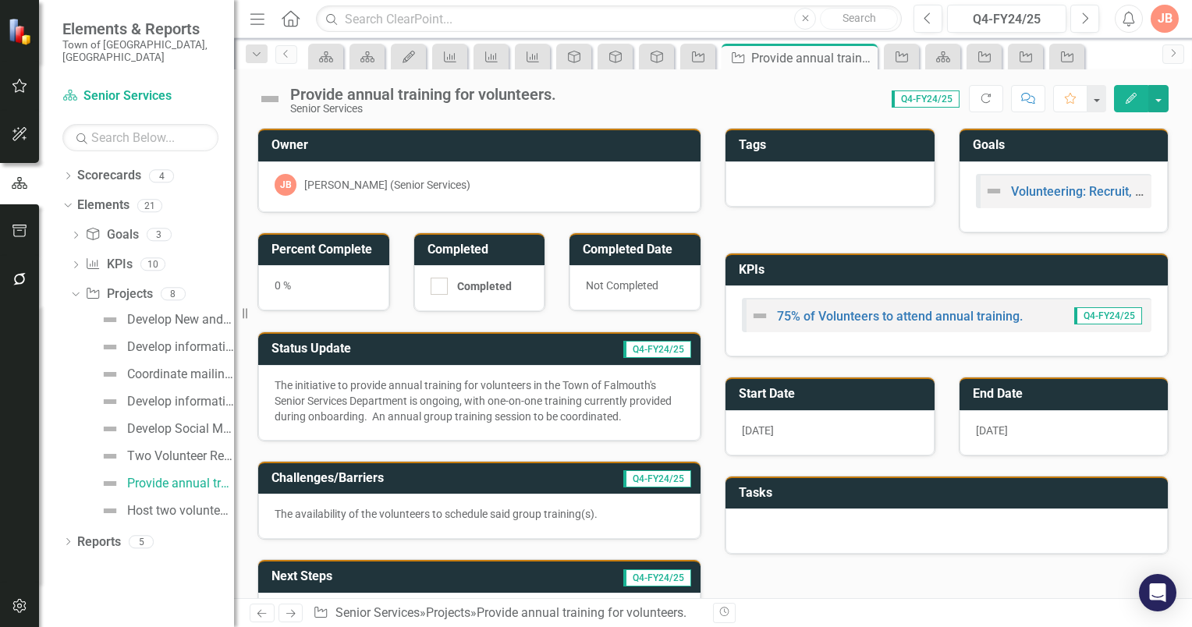
click at [350, 248] on h3 "Percent Complete" at bounding box center [327, 250] width 110 height 14
click at [348, 247] on h3 "Percent Complete" at bounding box center [327, 250] width 110 height 14
click at [349, 247] on h3 "Percent Complete" at bounding box center [327, 250] width 110 height 14
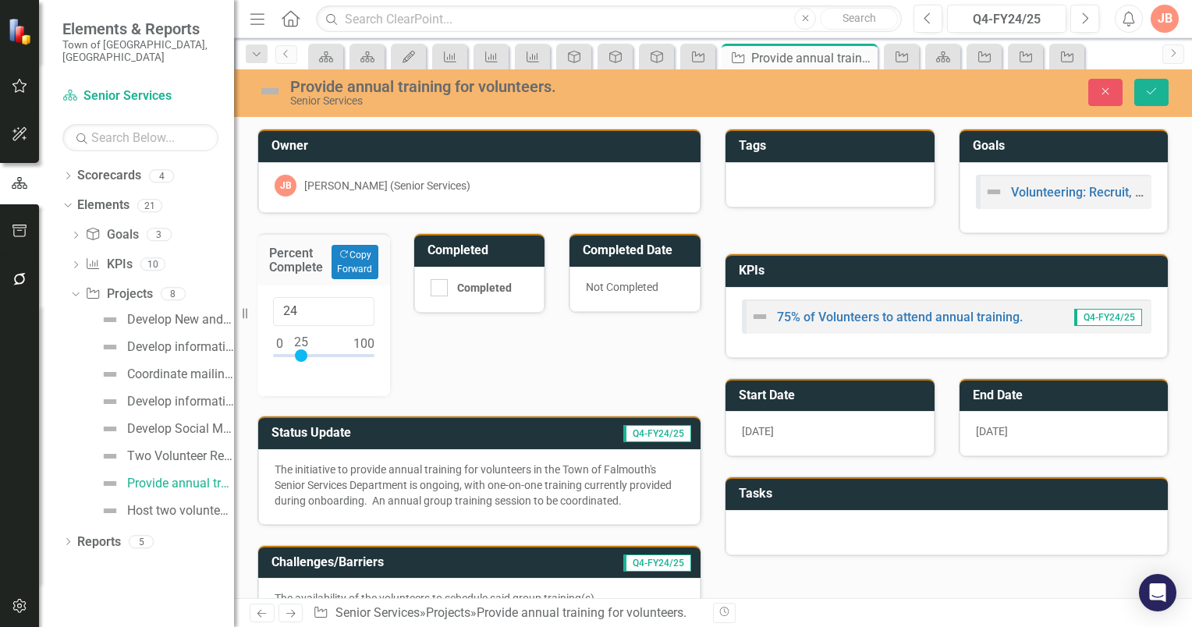
type input "25"
drag, startPoint x: 280, startPoint y: 352, endPoint x: 302, endPoint y: 346, distance: 22.5
click at [302, 350] on div at bounding box center [301, 356] width 12 height 12
click at [1153, 90] on icon "Save" at bounding box center [1152, 91] width 14 height 11
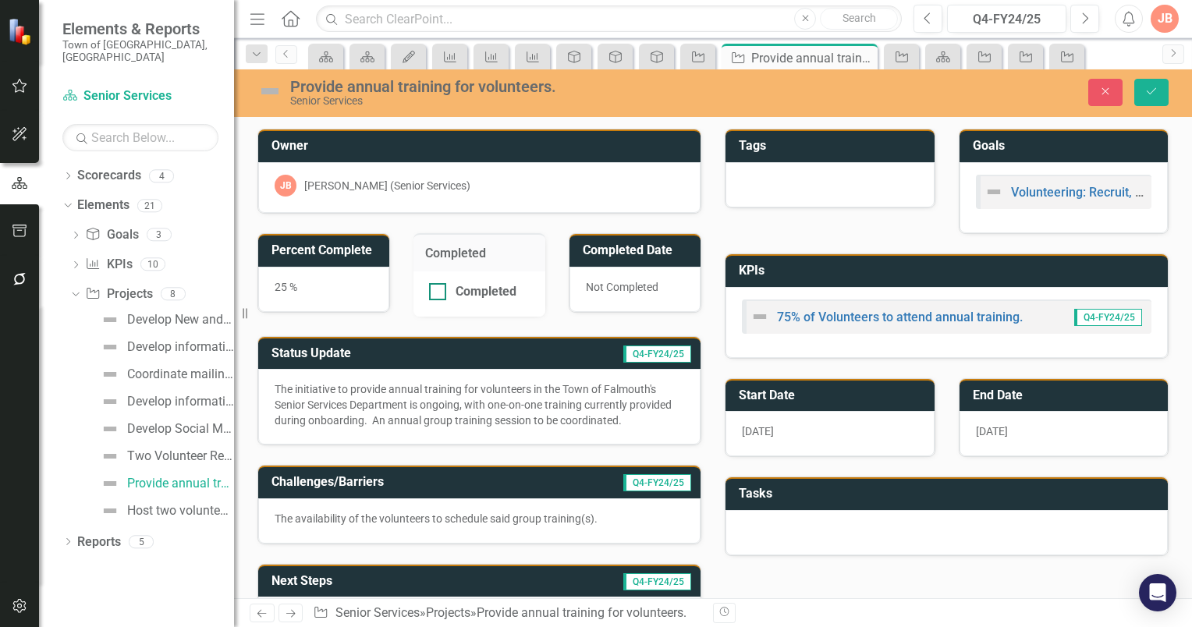
drag, startPoint x: 436, startPoint y: 293, endPoint x: 488, endPoint y: 293, distance: 52.3
click at [436, 293] on div at bounding box center [437, 291] width 17 height 17
click at [436, 293] on input "Completed" at bounding box center [434, 288] width 10 height 10
checkbox input "true"
click at [1150, 91] on icon "Save" at bounding box center [1152, 91] width 14 height 11
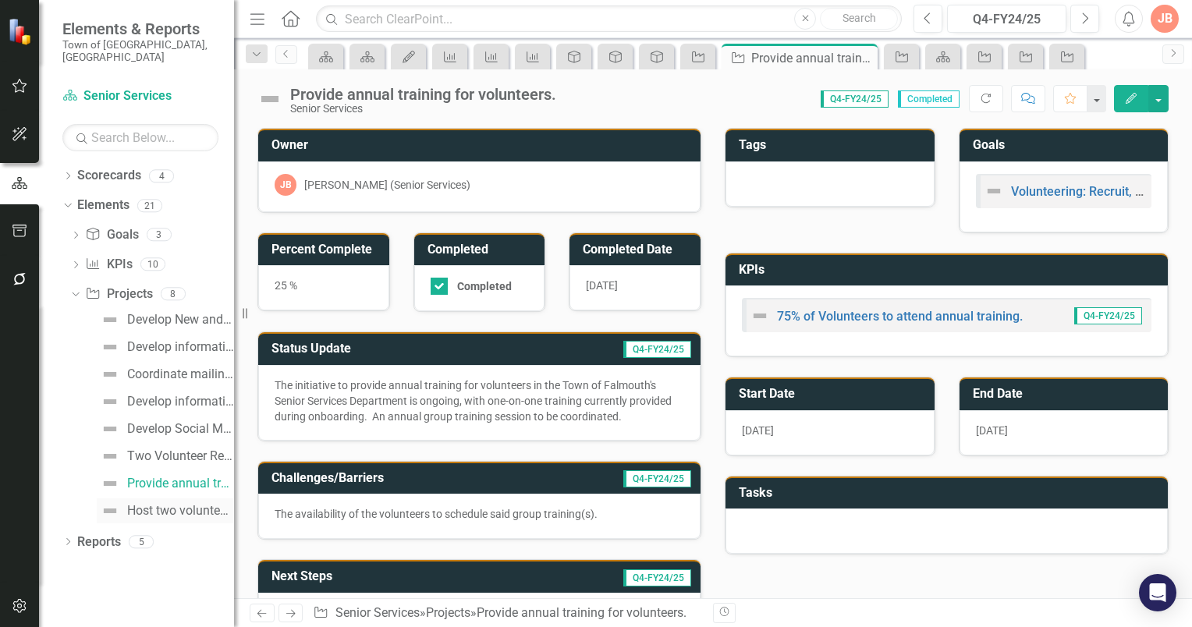
click at [146, 504] on div "Host two volunteer appreciation events annually." at bounding box center [180, 511] width 107 height 14
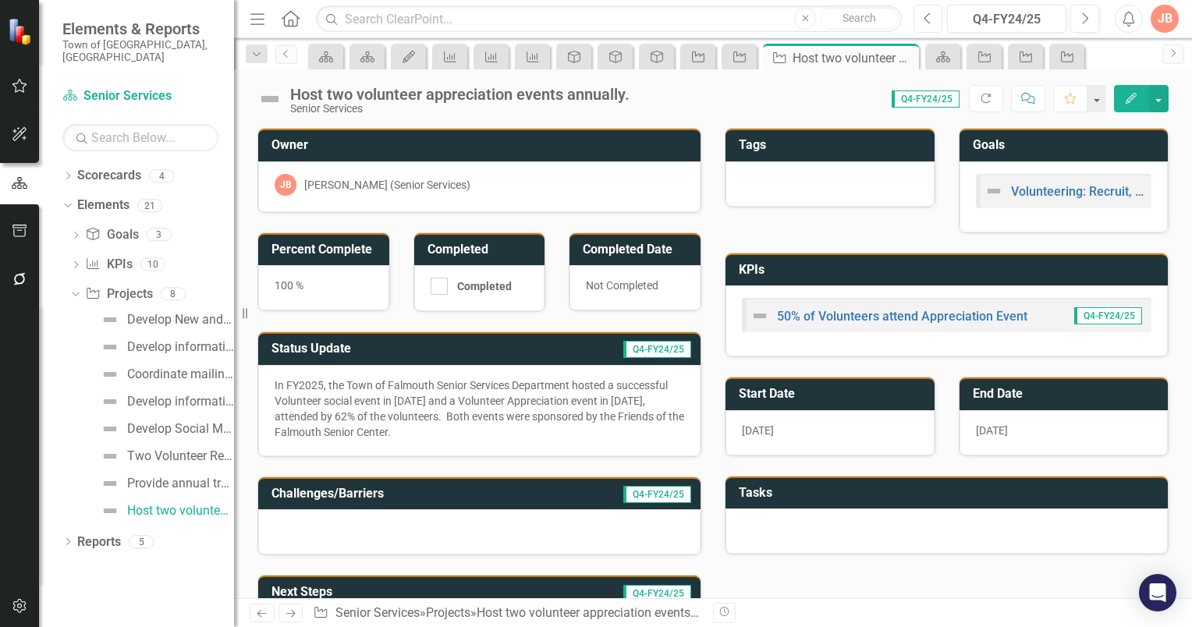
click at [929, 17] on icon "Previous" at bounding box center [928, 19] width 9 height 14
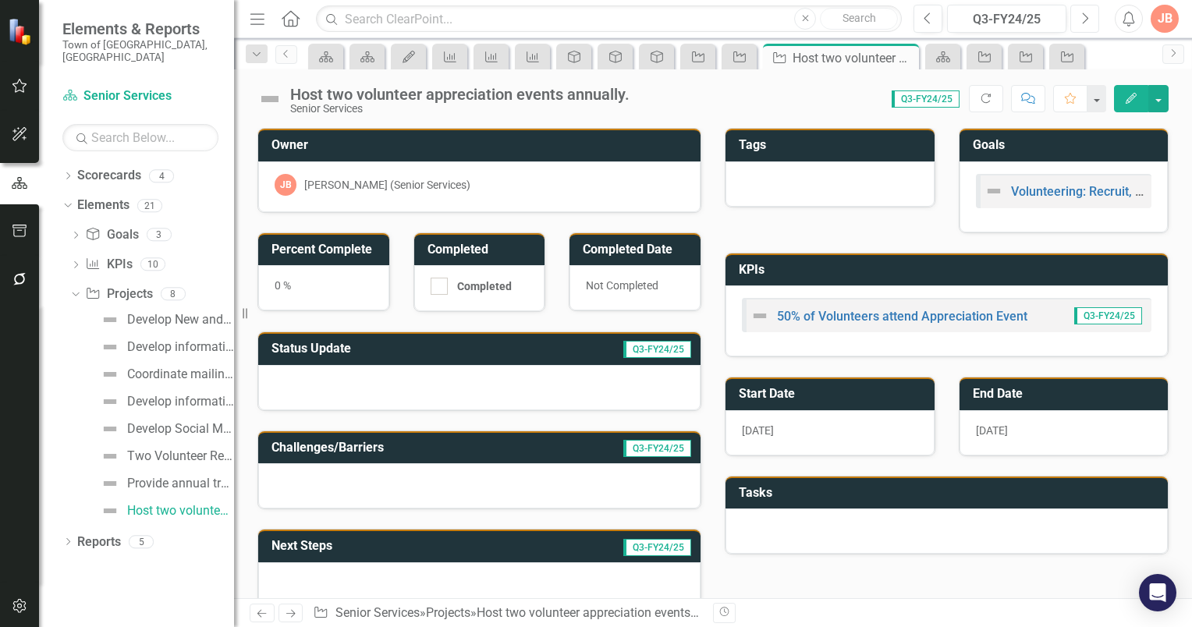
click at [1092, 14] on button "Next" at bounding box center [1085, 19] width 29 height 28
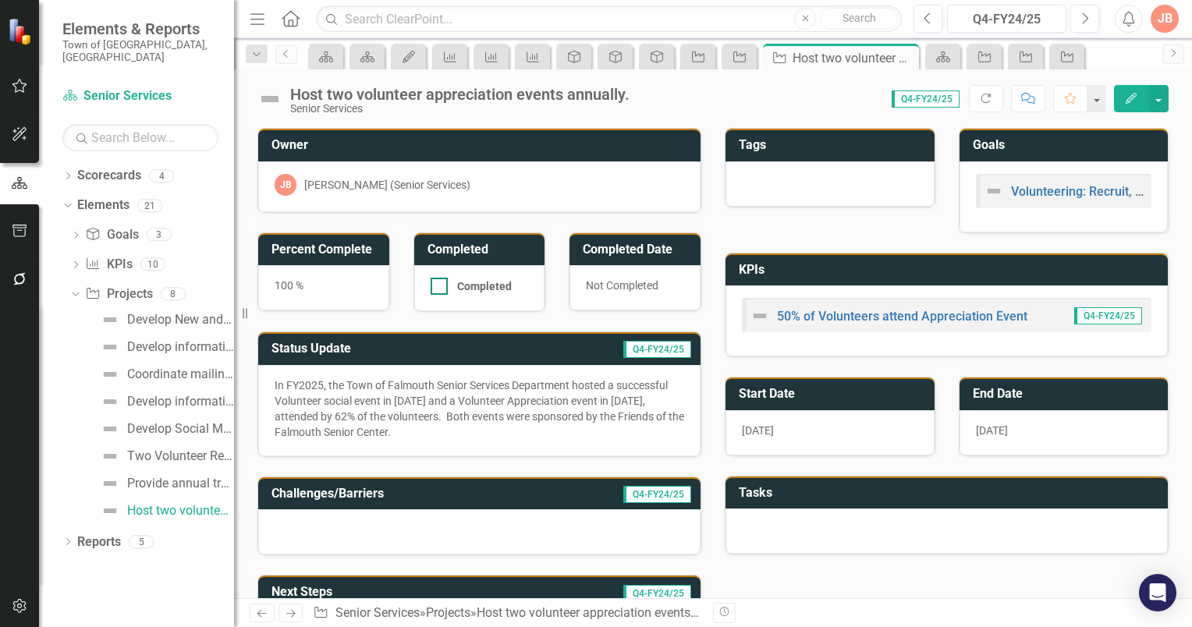
click at [439, 284] on div at bounding box center [439, 286] width 17 height 17
click at [439, 284] on input "Completed" at bounding box center [436, 283] width 10 height 10
checkbox input "true"
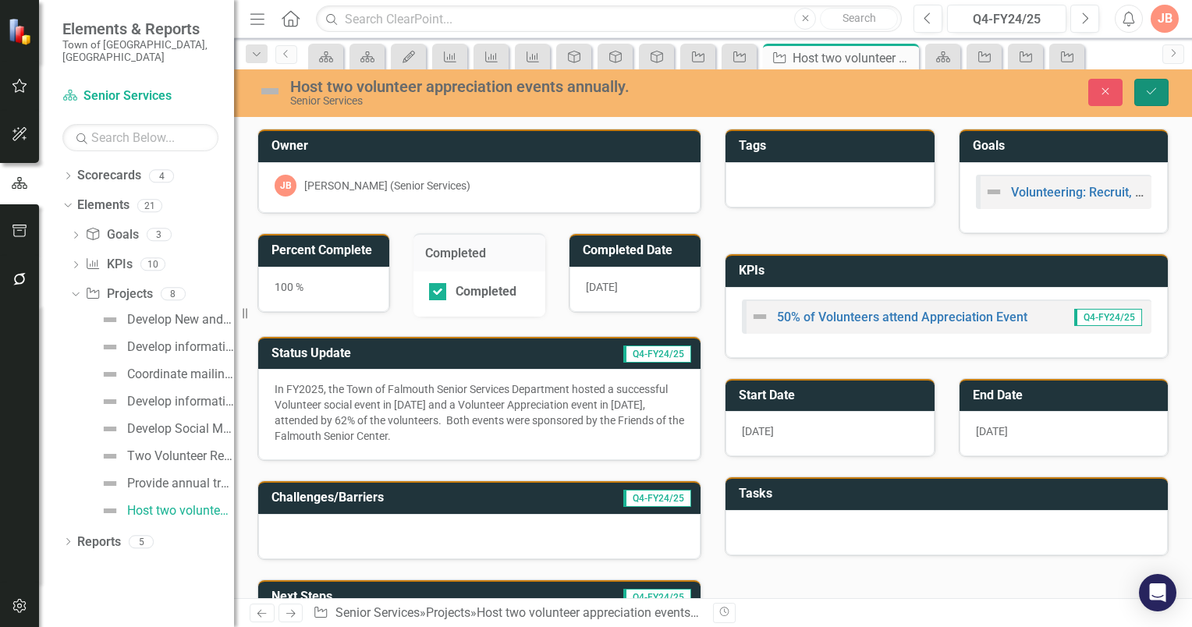
click at [1153, 91] on icon "submit" at bounding box center [1151, 91] width 9 height 6
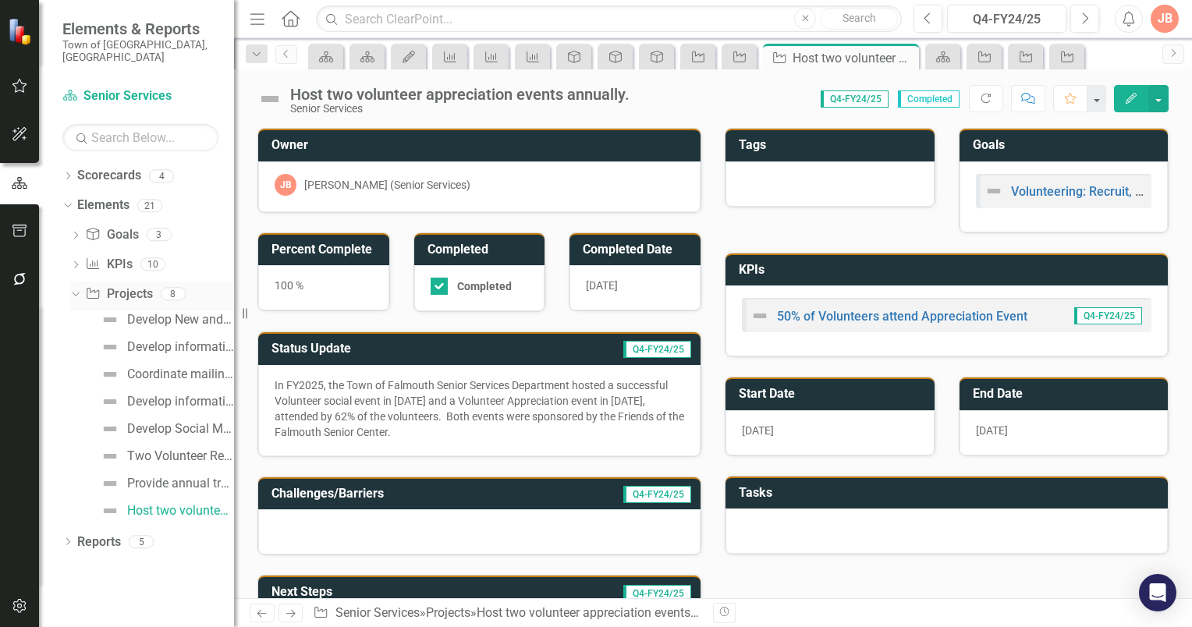
click at [77, 288] on icon "Dropdown" at bounding box center [73, 293] width 9 height 11
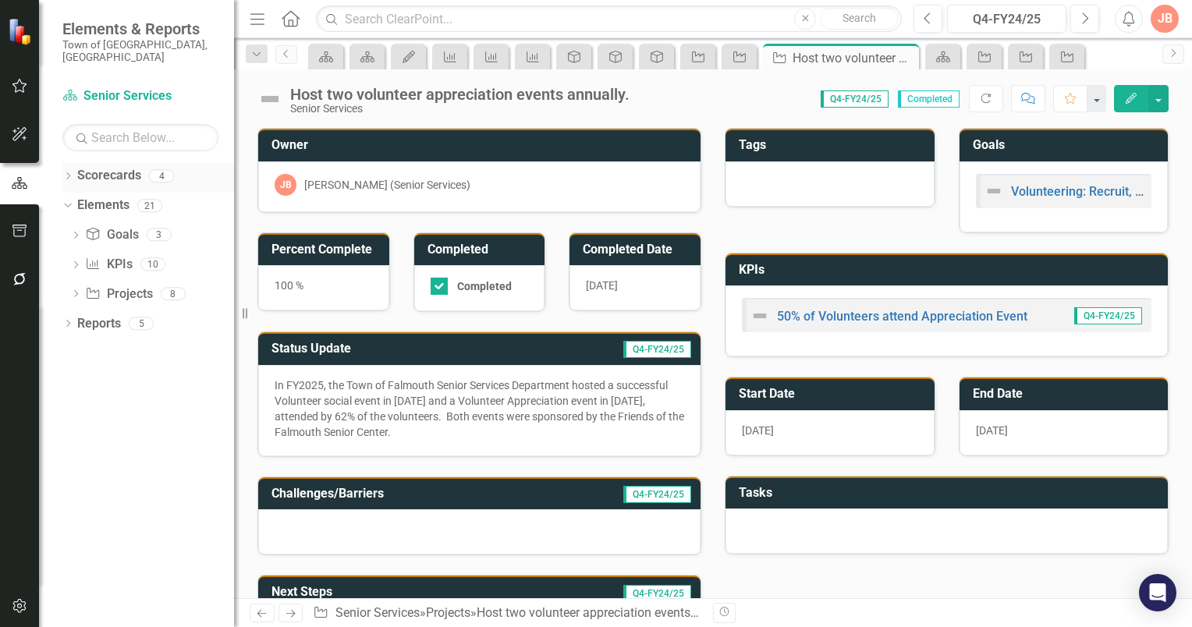
click at [69, 172] on icon at bounding box center [68, 175] width 4 height 7
click at [125, 197] on link "Town of [GEOGRAPHIC_DATA]" at bounding box center [160, 206] width 148 height 18
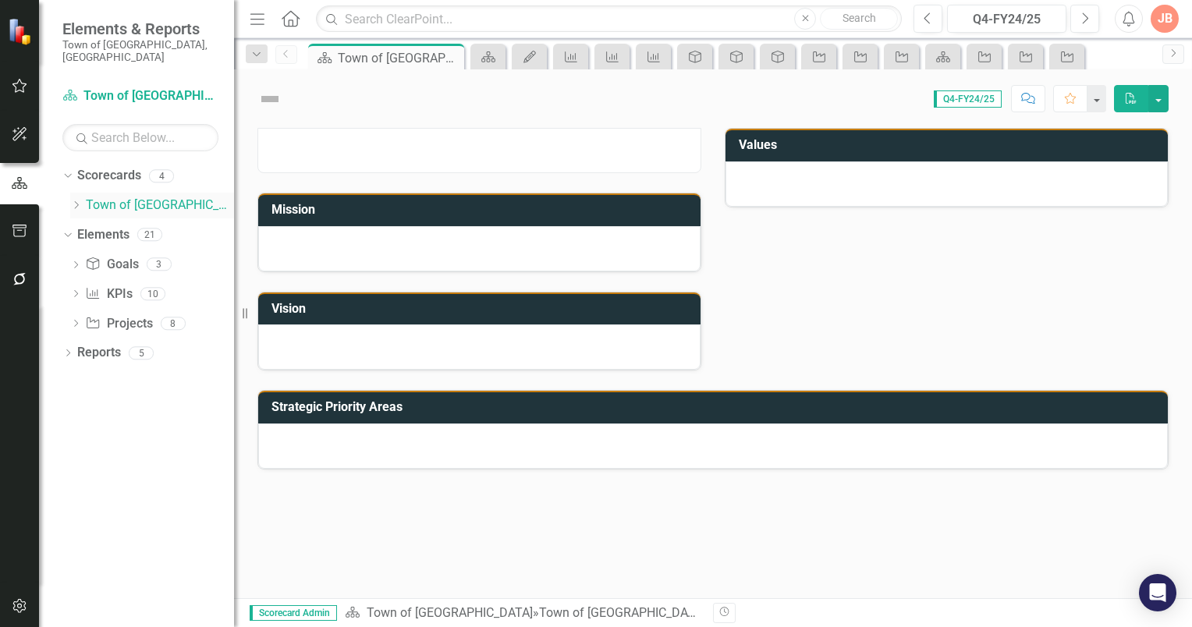
click at [78, 201] on icon at bounding box center [77, 205] width 4 height 8
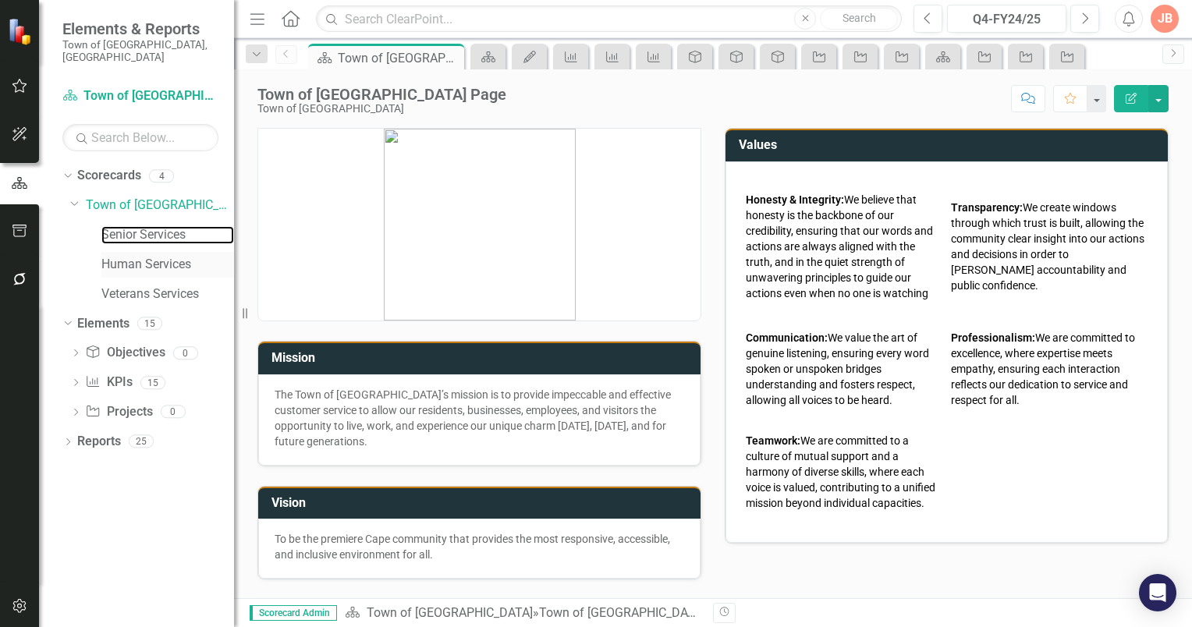
click at [125, 226] on link "Senior Services" at bounding box center [167, 235] width 133 height 18
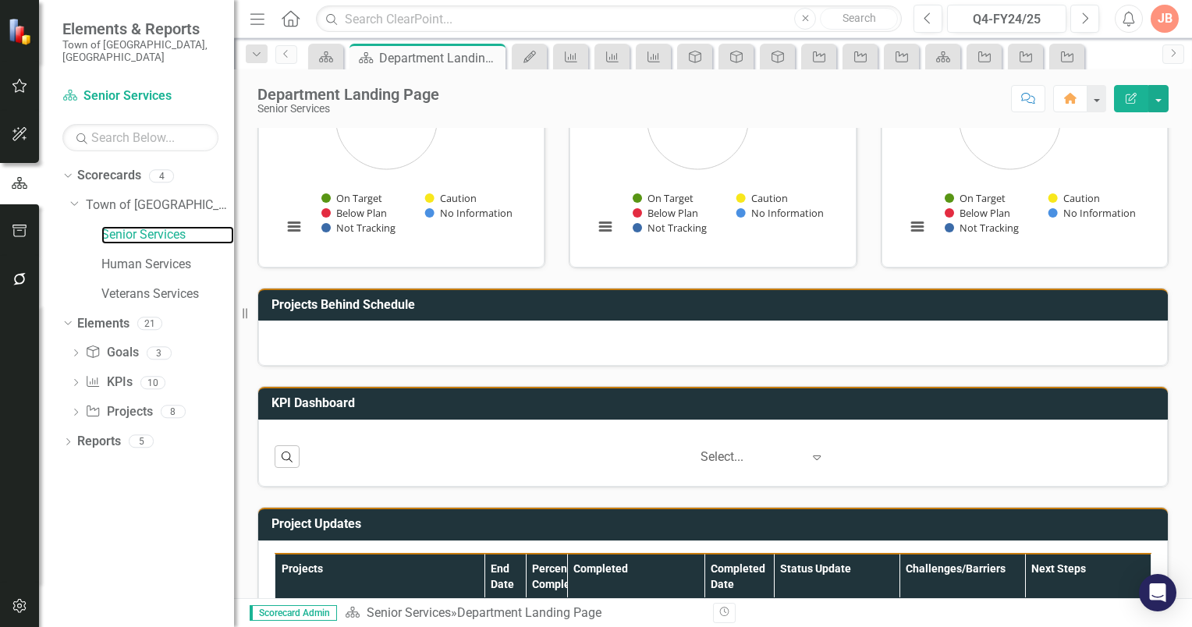
scroll to position [385, 0]
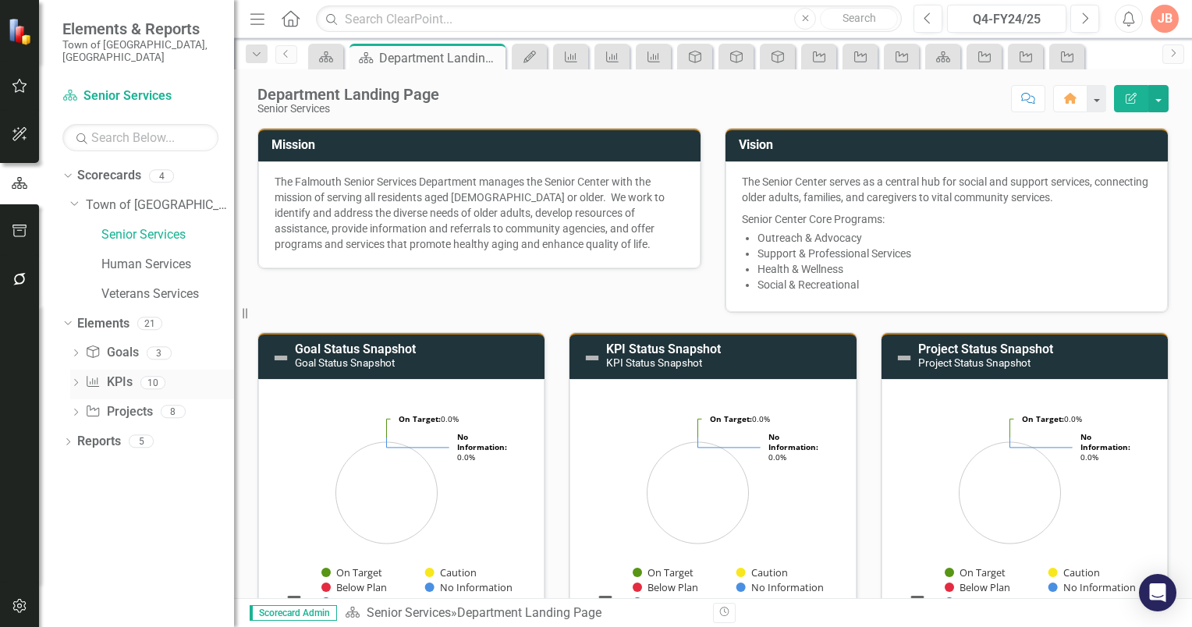
click at [123, 374] on link "KPI KPIs" at bounding box center [108, 383] width 47 height 18
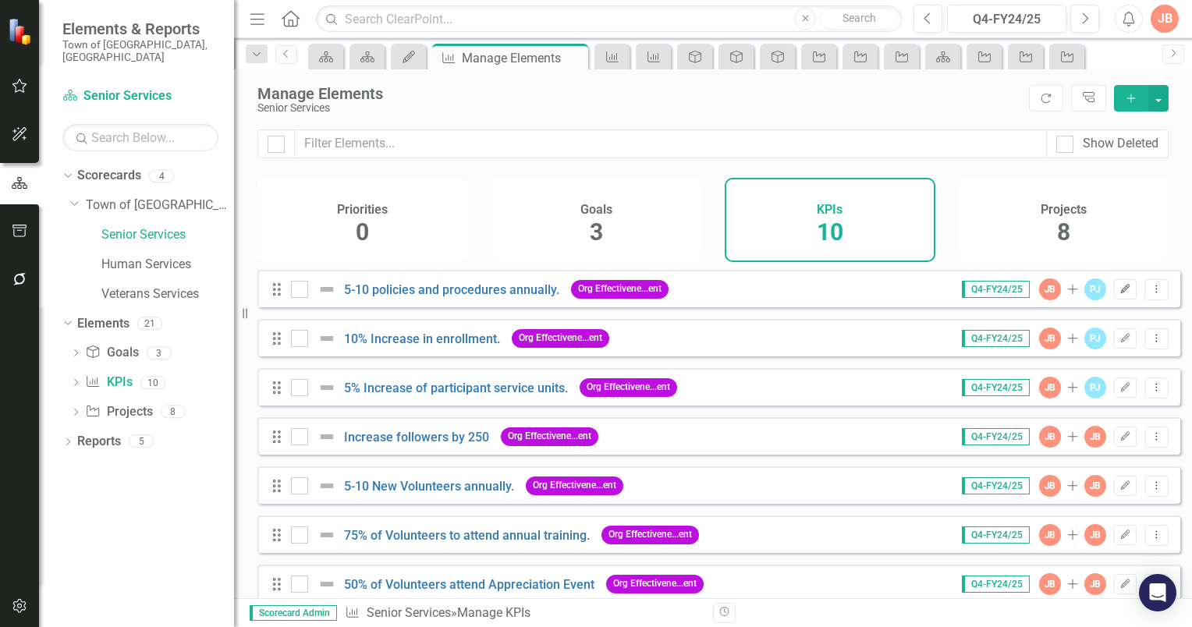
click at [1120, 294] on icon "Edit" at bounding box center [1126, 289] width 12 height 9
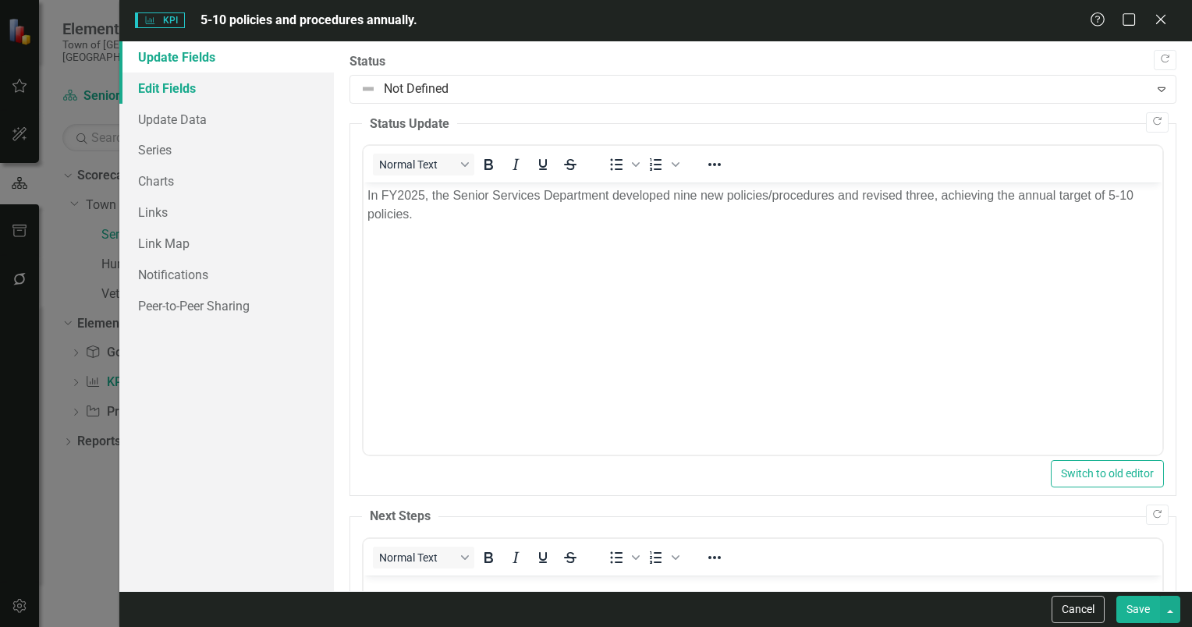
click at [179, 96] on link "Edit Fields" at bounding box center [226, 88] width 215 height 31
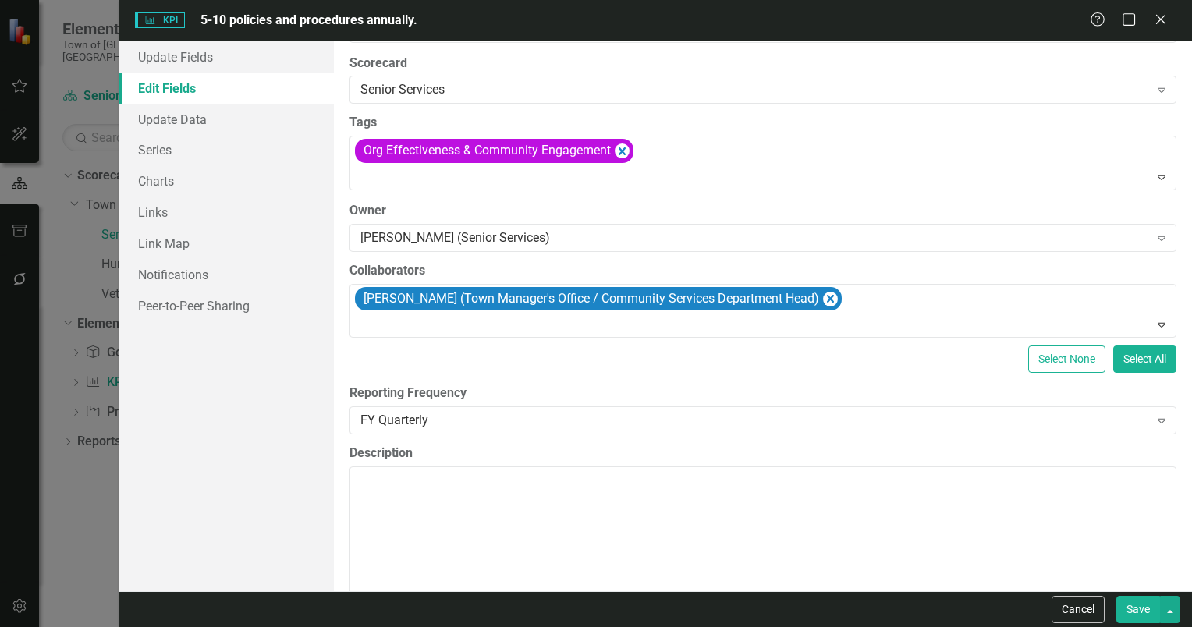
scroll to position [206, 0]
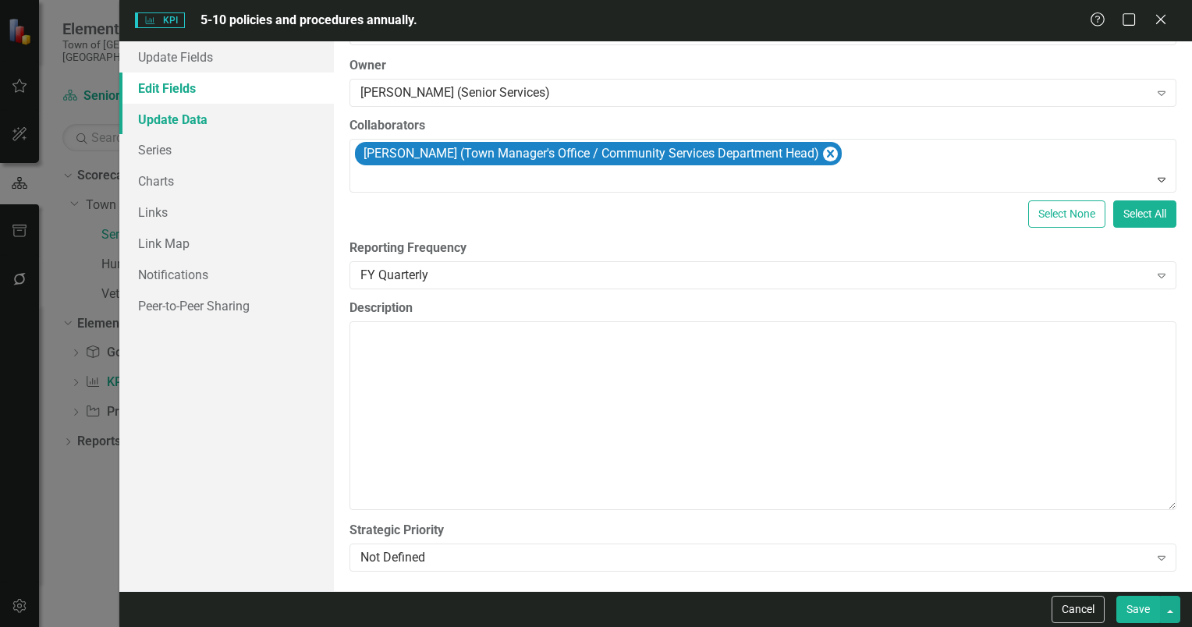
click at [156, 115] on link "Update Data" at bounding box center [226, 119] width 215 height 31
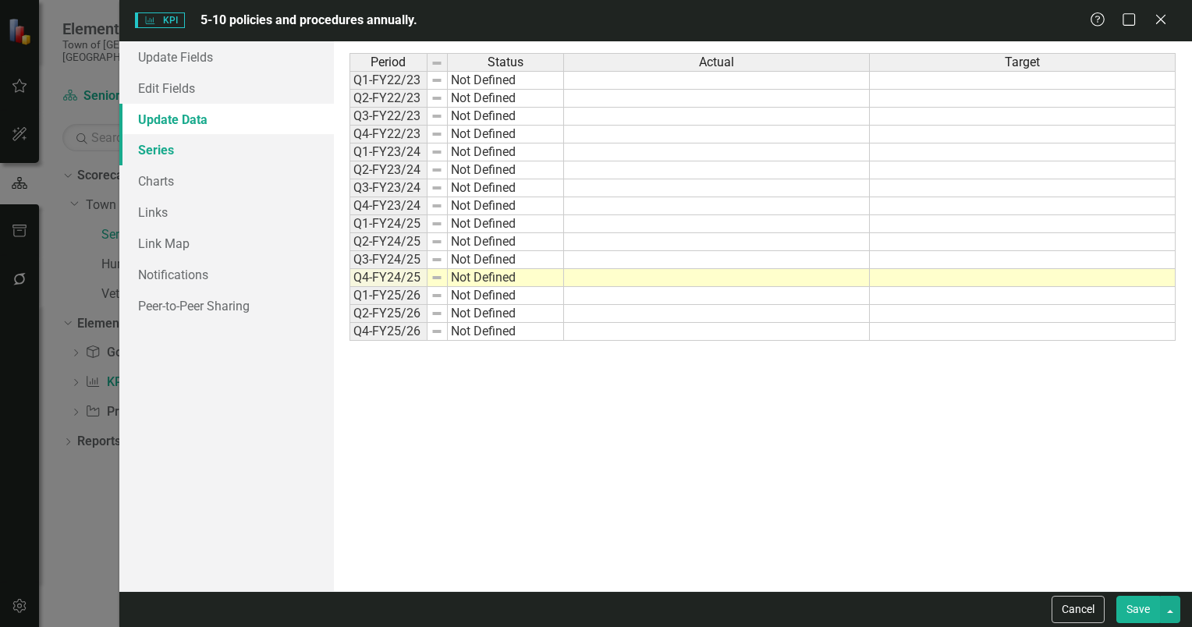
click at [153, 148] on link "Series" at bounding box center [226, 149] width 215 height 31
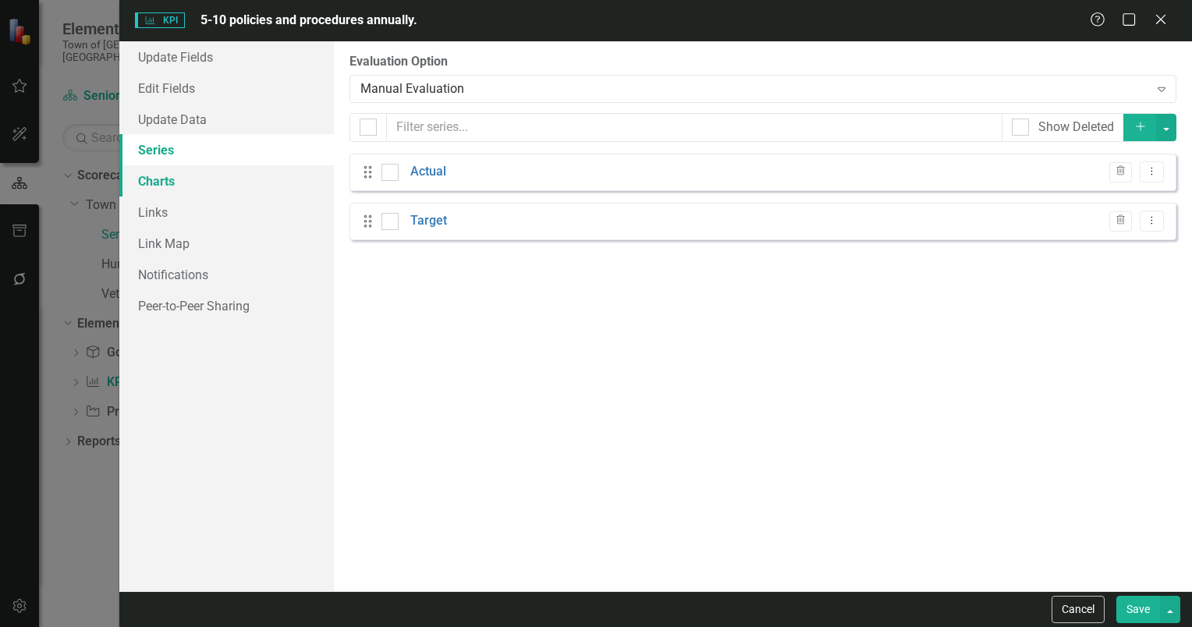
click at [156, 182] on link "Charts" at bounding box center [226, 180] width 215 height 31
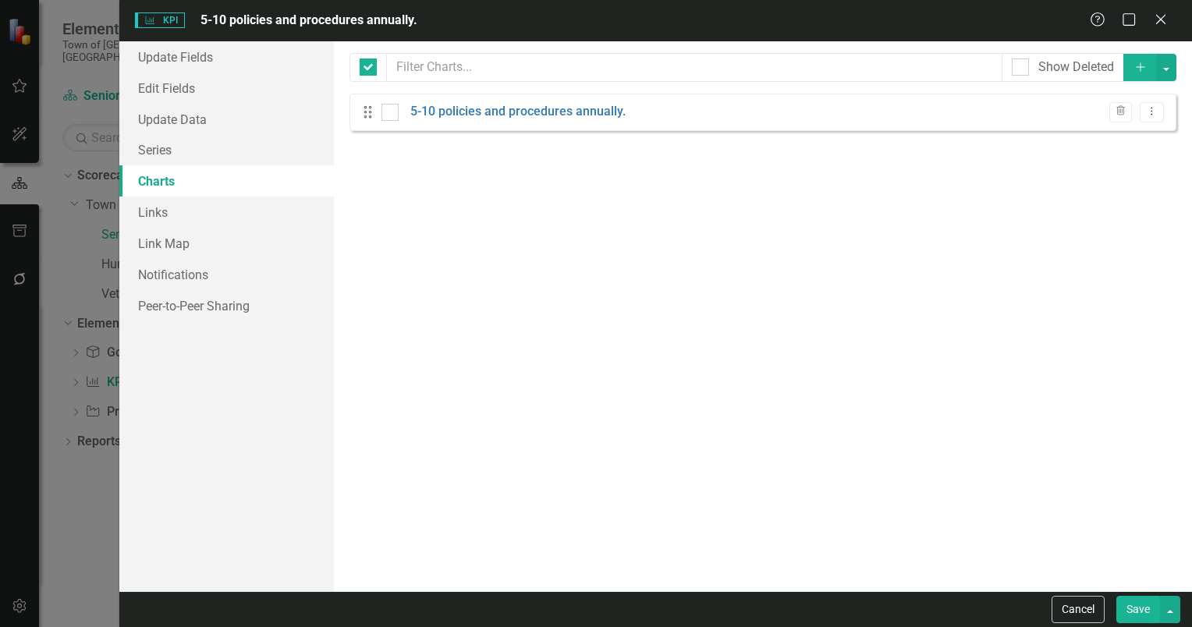
checkbox input "false"
click at [156, 247] on link "Link Map" at bounding box center [226, 243] width 215 height 31
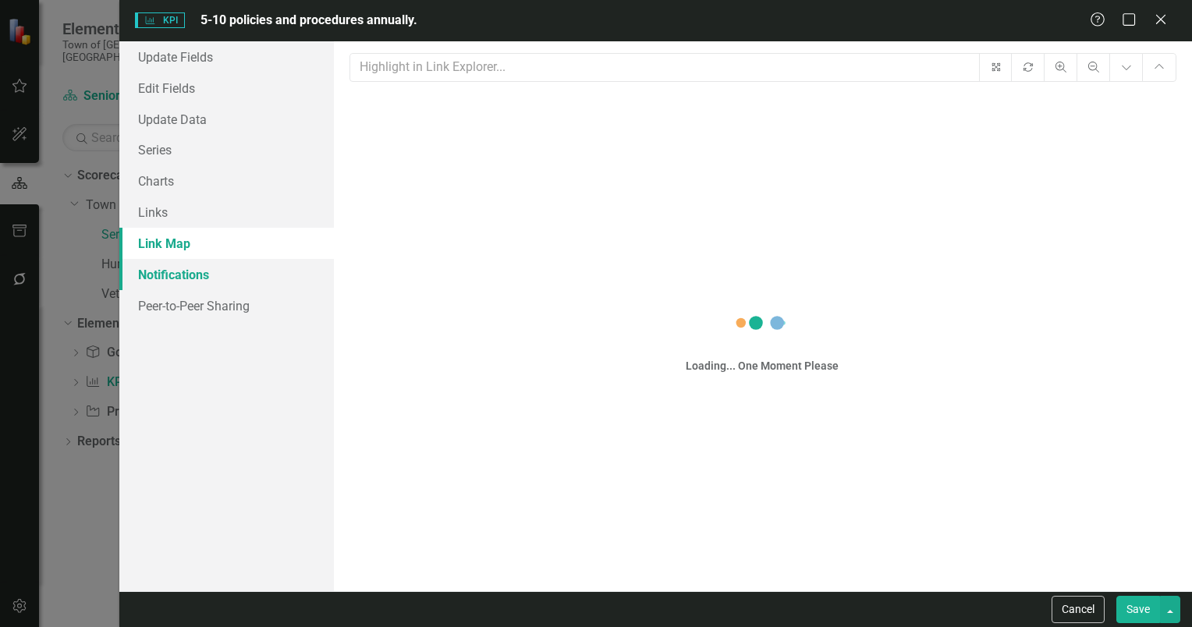
click at [161, 275] on link "Notifications" at bounding box center [226, 274] width 215 height 31
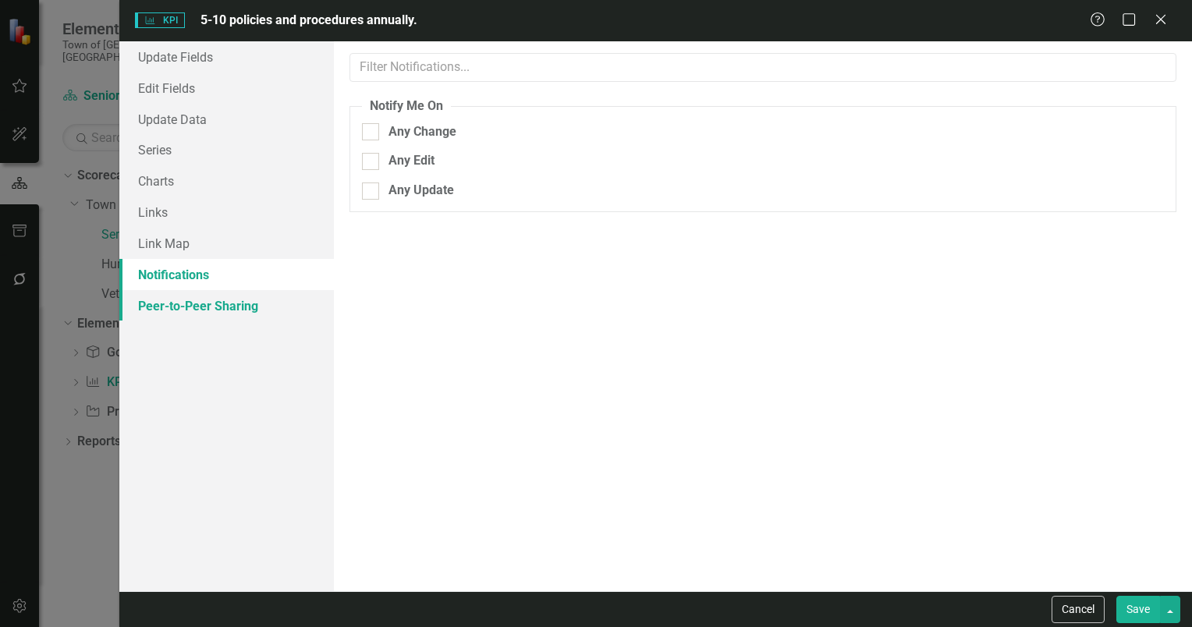
click at [175, 307] on link "Peer-to-Peer Sharing" at bounding box center [226, 305] width 215 height 31
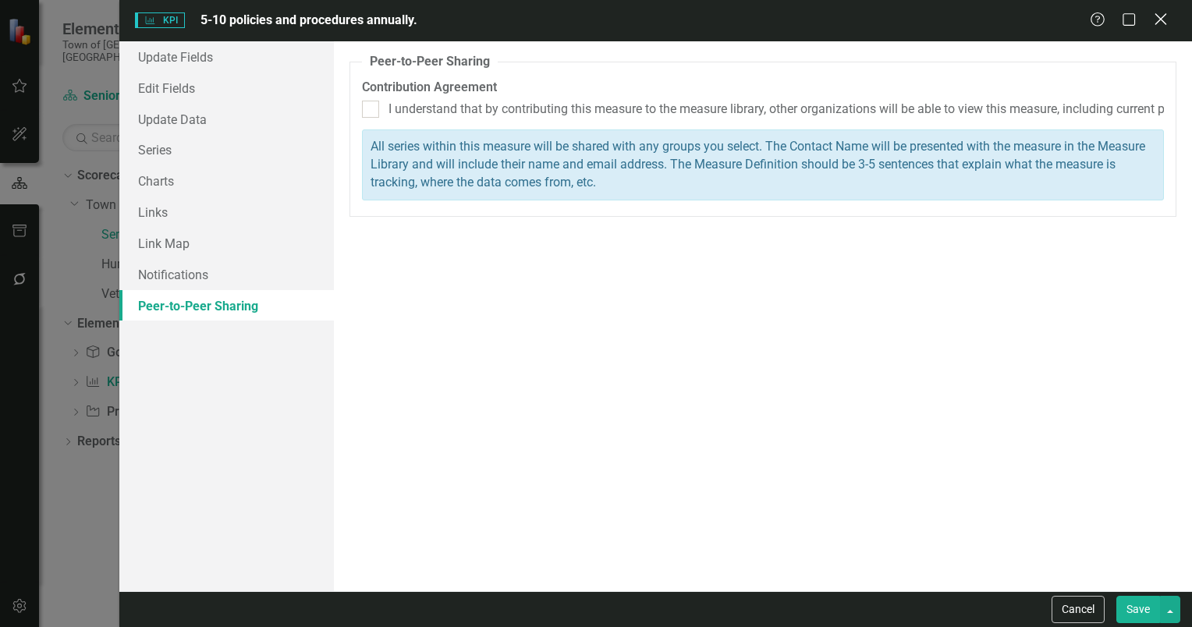
click at [1162, 17] on icon "Close" at bounding box center [1161, 19] width 20 height 15
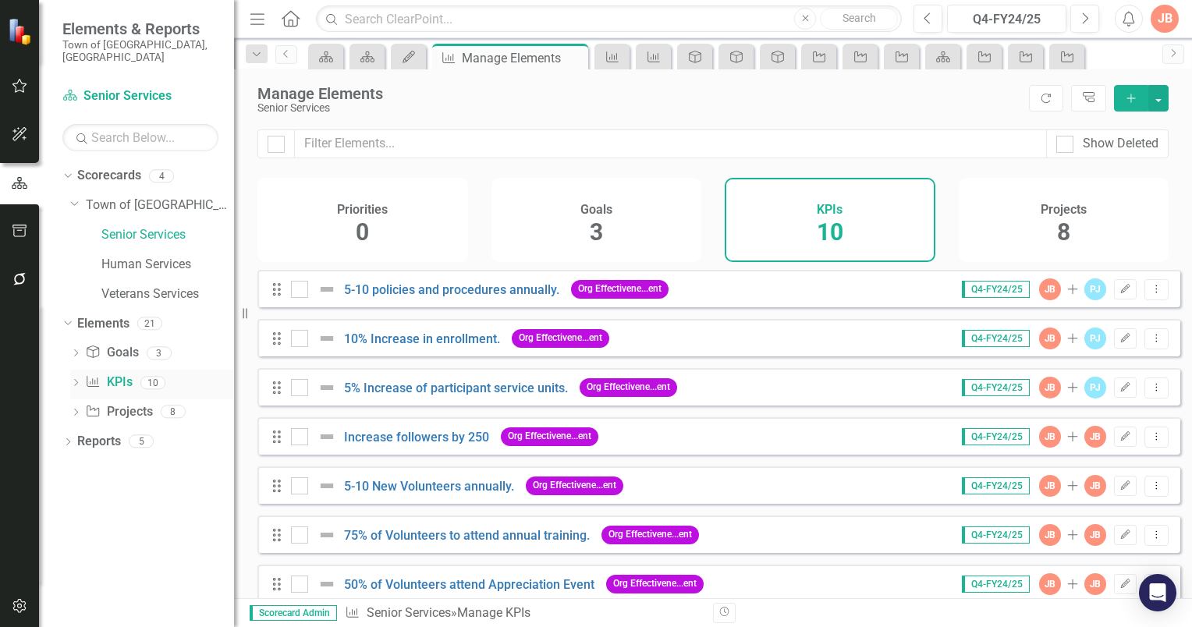
click at [78, 379] on icon at bounding box center [76, 382] width 4 height 7
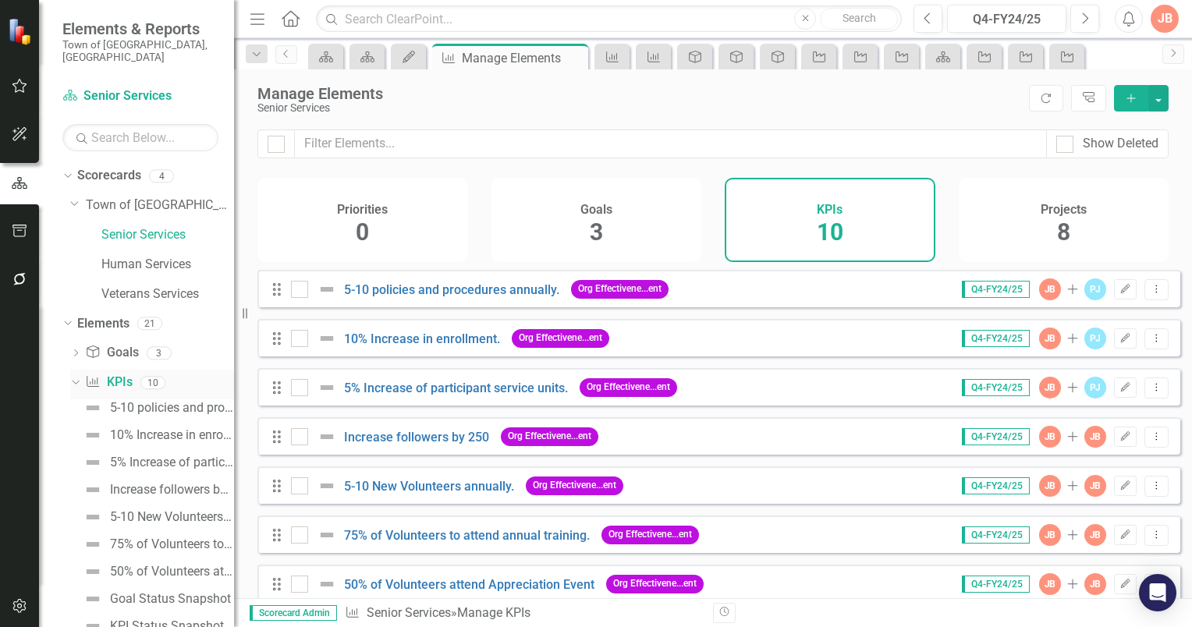
click at [91, 375] on icon "KPI" at bounding box center [93, 381] width 16 height 12
click at [143, 401] on div "5-10 policies and procedures annually." at bounding box center [172, 408] width 124 height 14
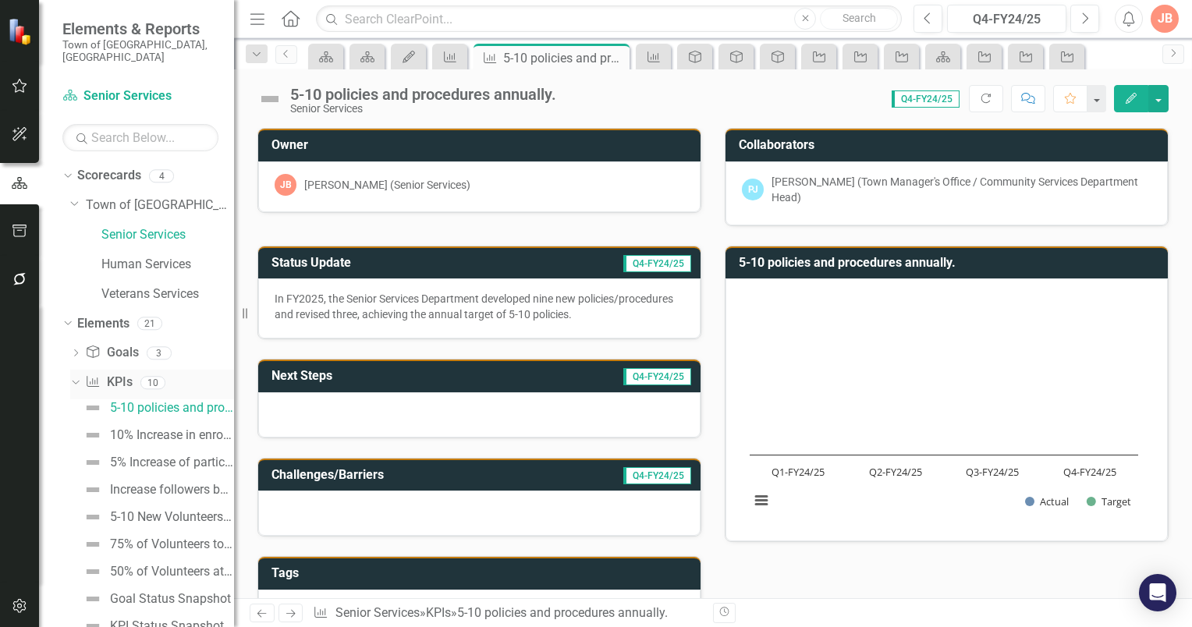
click at [76, 377] on icon "Dropdown" at bounding box center [73, 382] width 9 height 11
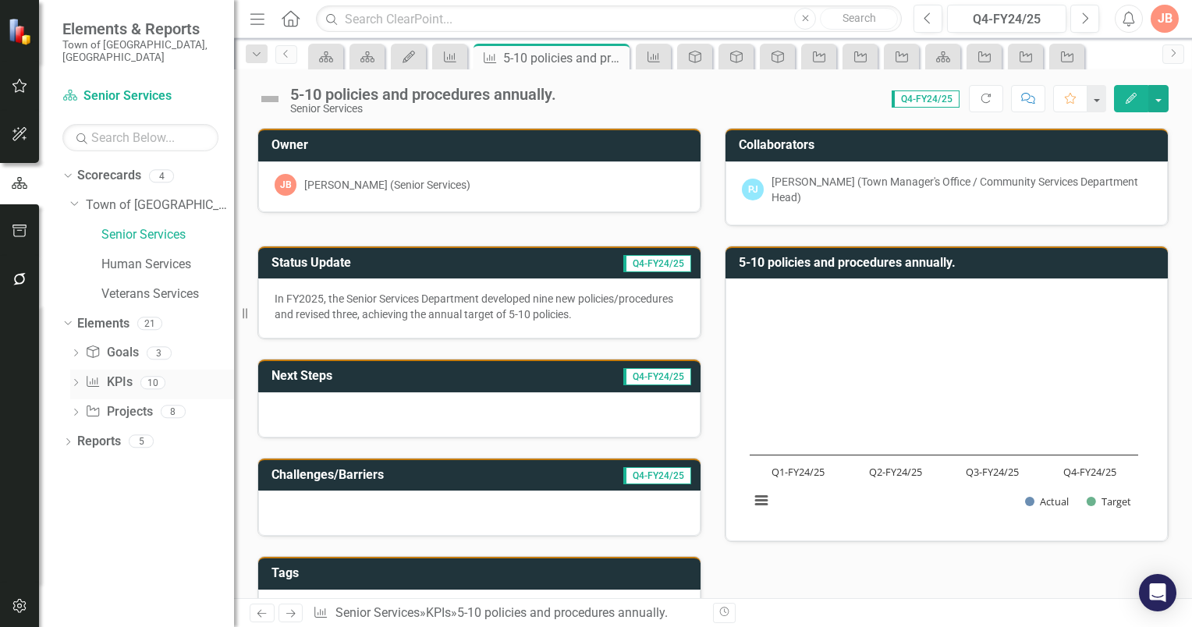
click at [115, 374] on link "KPI KPIs" at bounding box center [108, 383] width 47 height 18
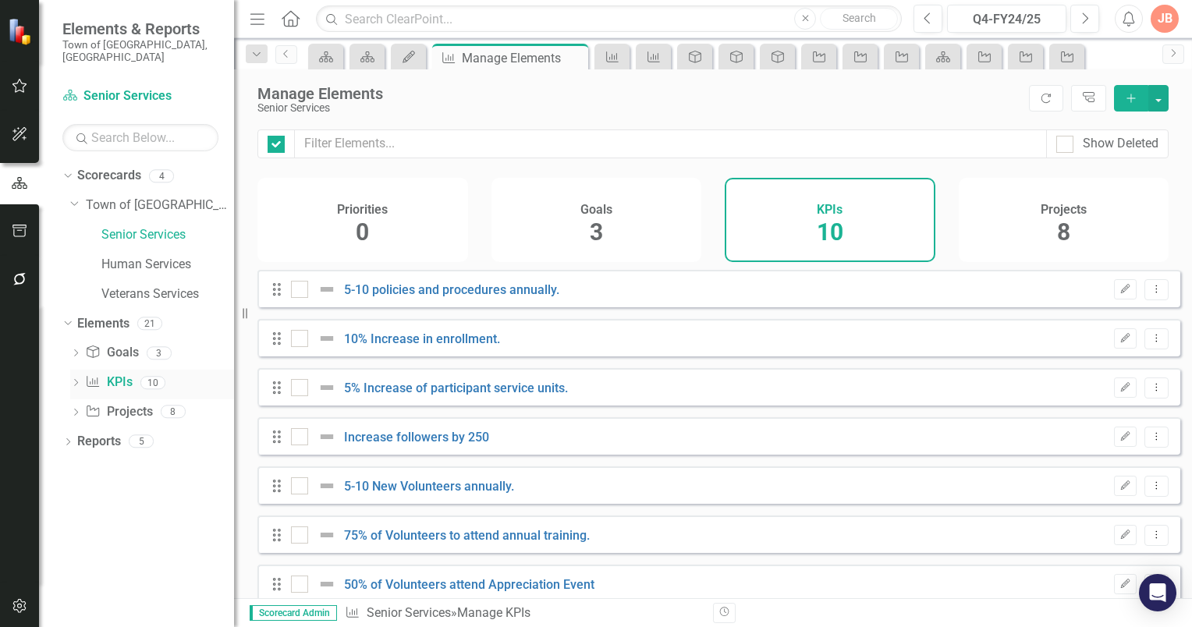
checkbox input "false"
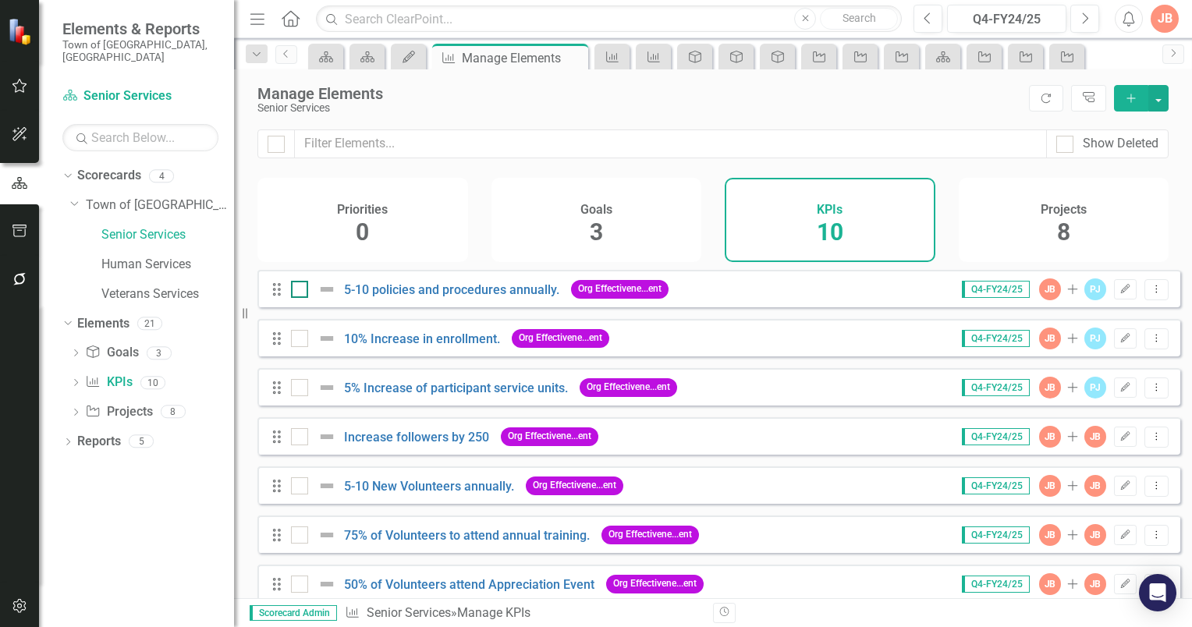
click at [300, 298] on div at bounding box center [299, 289] width 17 height 17
click at [300, 291] on input "checkbox" at bounding box center [296, 286] width 10 height 10
click at [297, 291] on input "checkbox" at bounding box center [296, 286] width 10 height 10
checkbox input "false"
click at [1157, 101] on button "button" at bounding box center [1159, 98] width 20 height 27
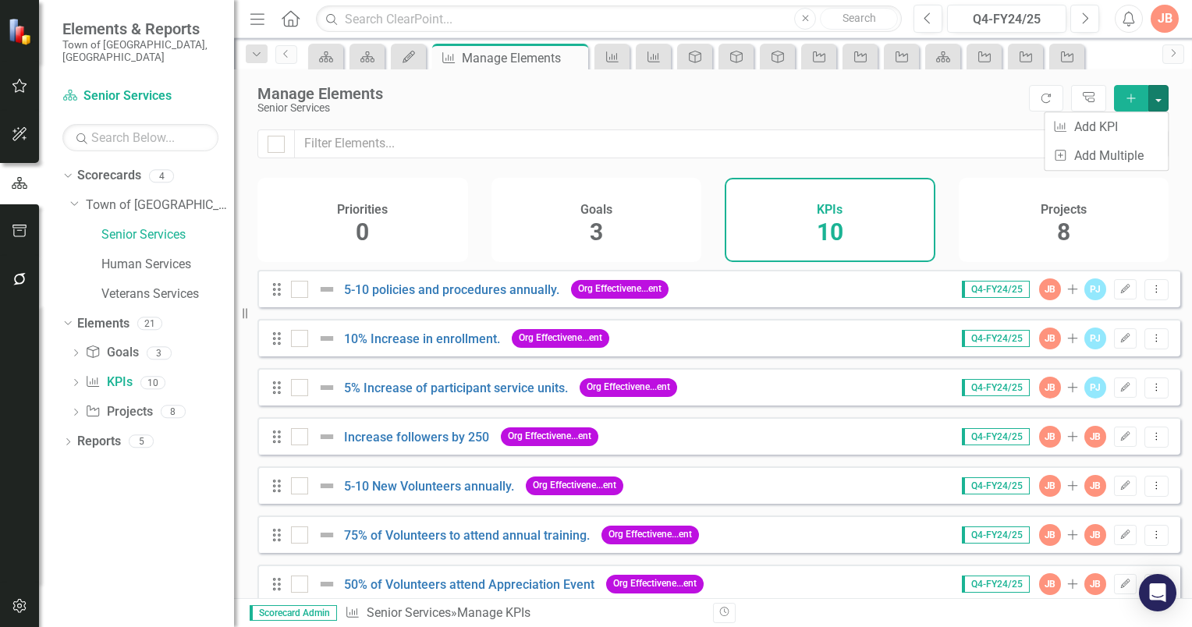
click at [966, 107] on div "Senior Services" at bounding box center [640, 108] width 764 height 12
click at [1120, 294] on icon "Edit" at bounding box center [1126, 289] width 12 height 9
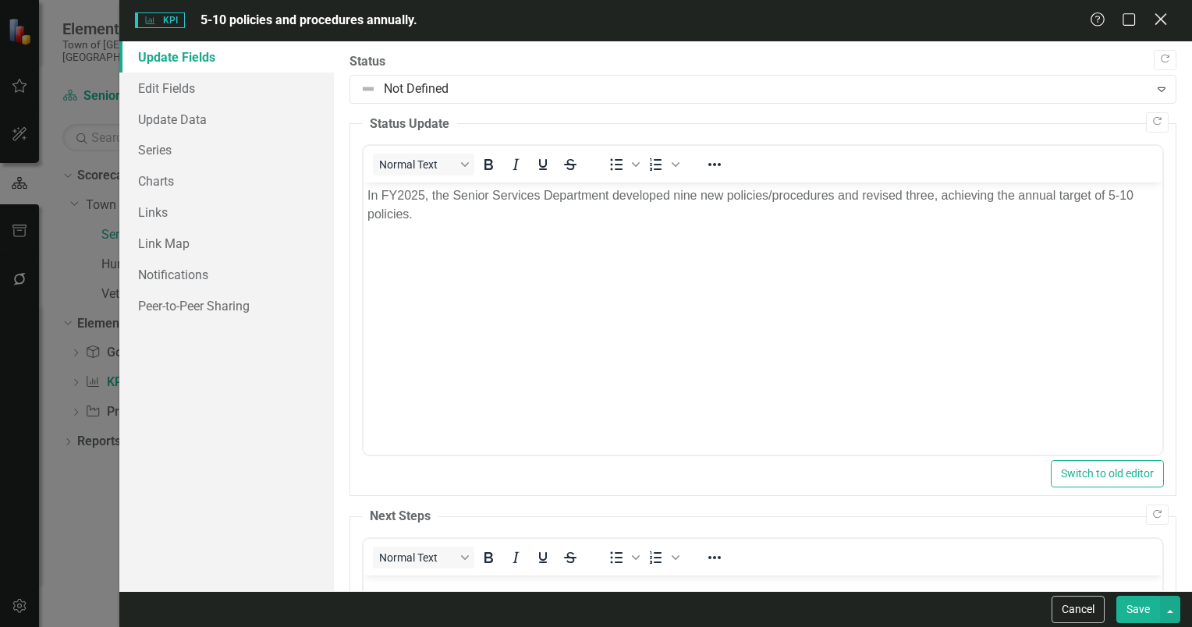
click at [1156, 20] on icon "Close" at bounding box center [1161, 19] width 20 height 15
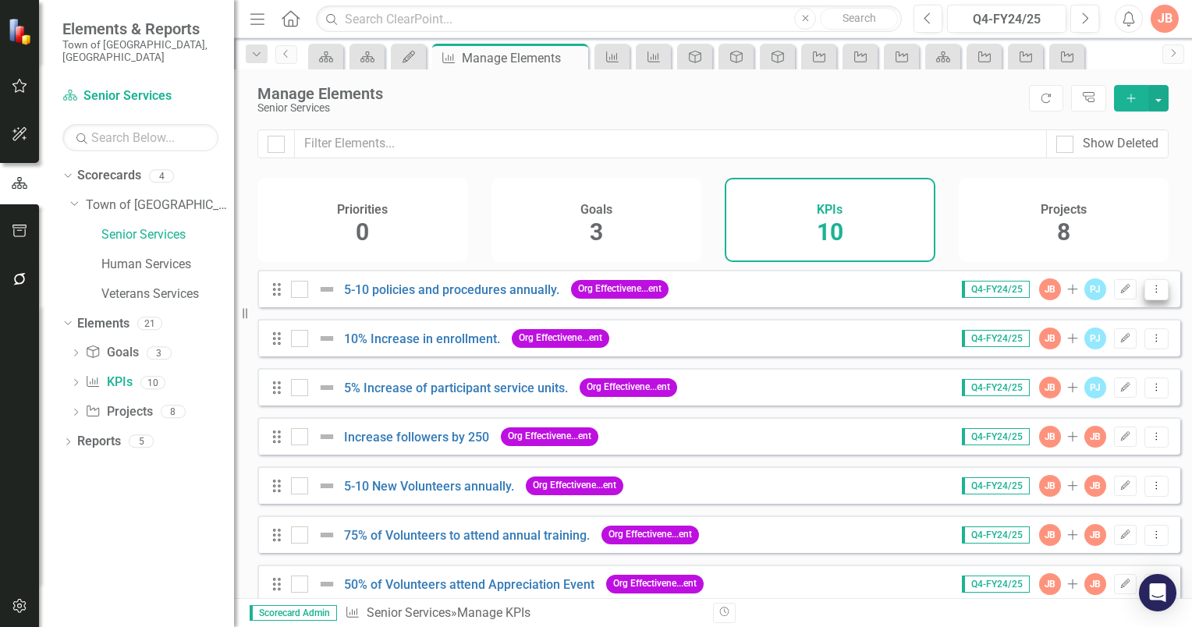
click at [1150, 294] on icon "Dropdown Menu" at bounding box center [1156, 289] width 13 height 10
click at [1114, 185] on div "Projects 8" at bounding box center [1064, 220] width 211 height 84
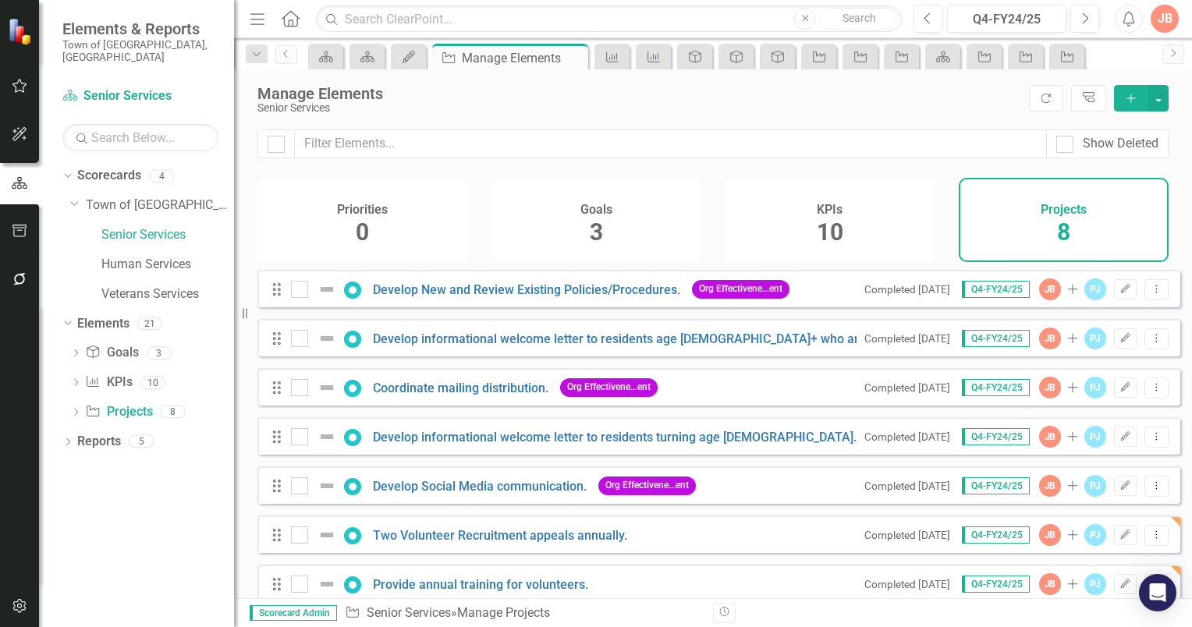
click at [596, 229] on span "3" at bounding box center [596, 231] width 13 height 27
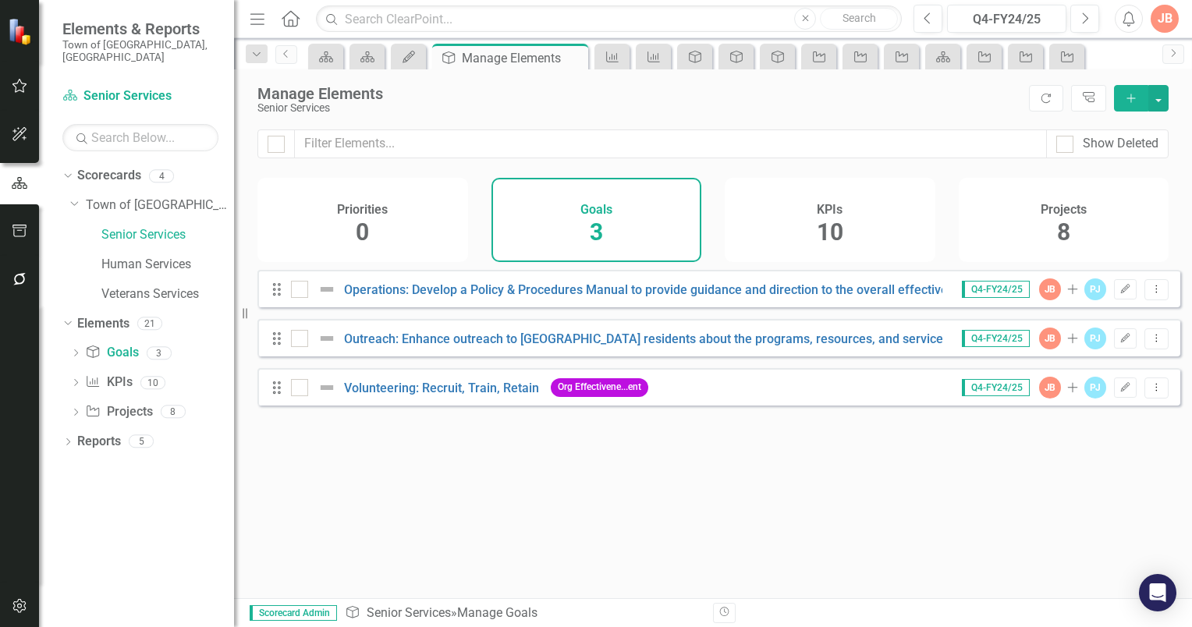
click at [836, 234] on span "10" at bounding box center [830, 231] width 27 height 27
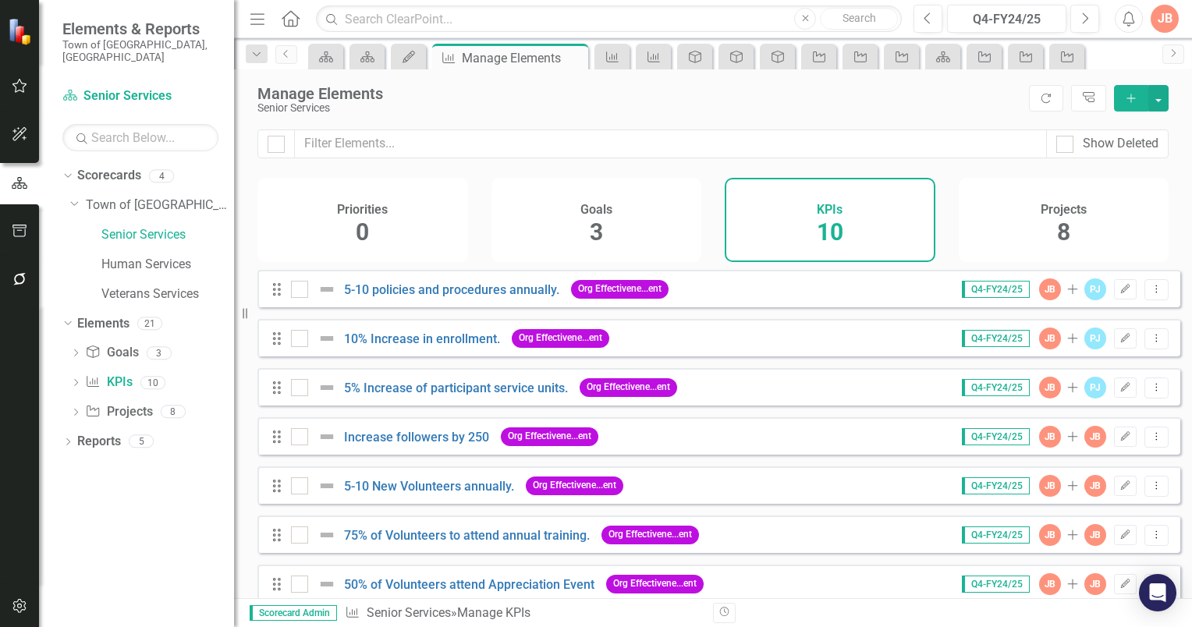
click at [1072, 219] on div "Projects 8" at bounding box center [1064, 220] width 211 height 84
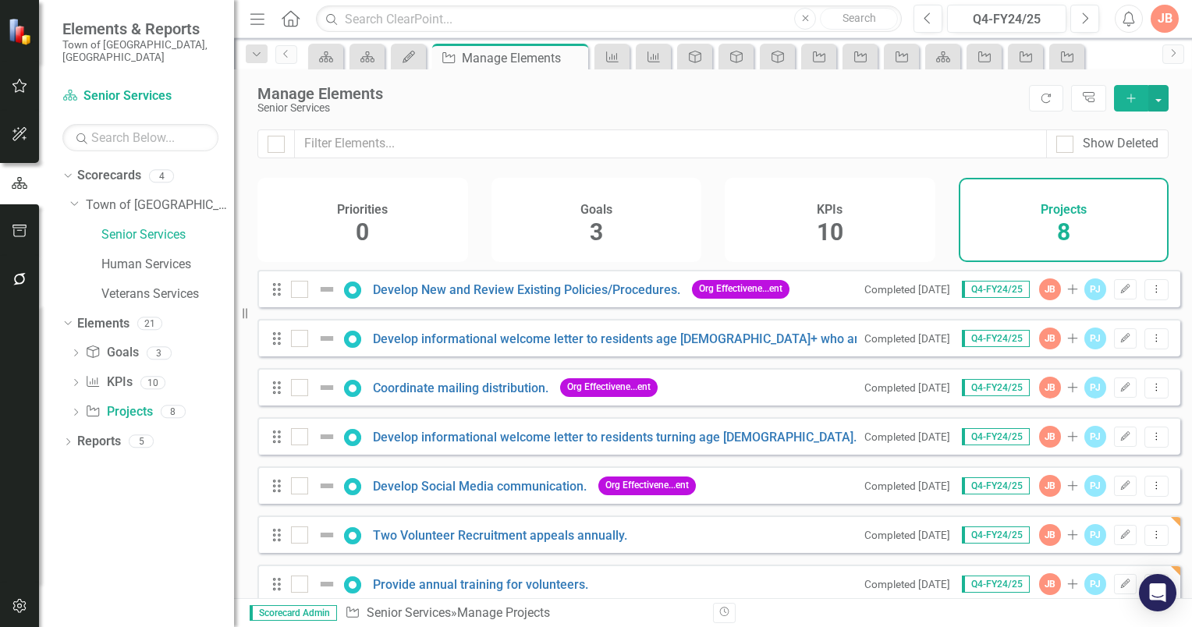
click at [601, 233] on span "3" at bounding box center [596, 231] width 13 height 27
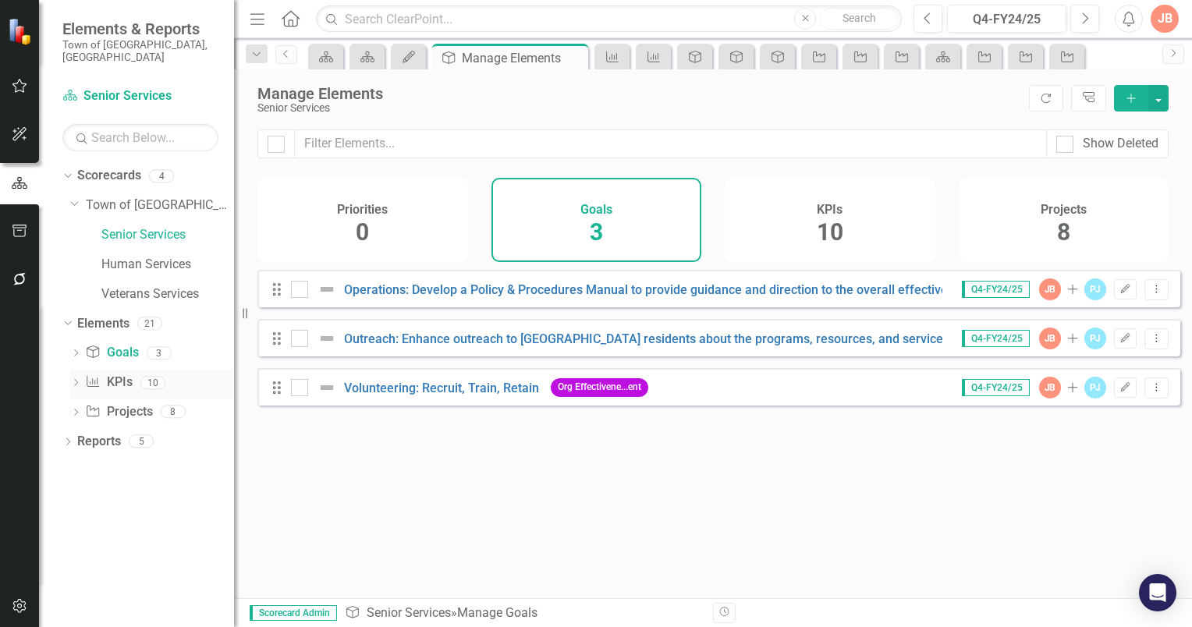
click at [75, 380] on icon "Dropdown" at bounding box center [75, 384] width 11 height 9
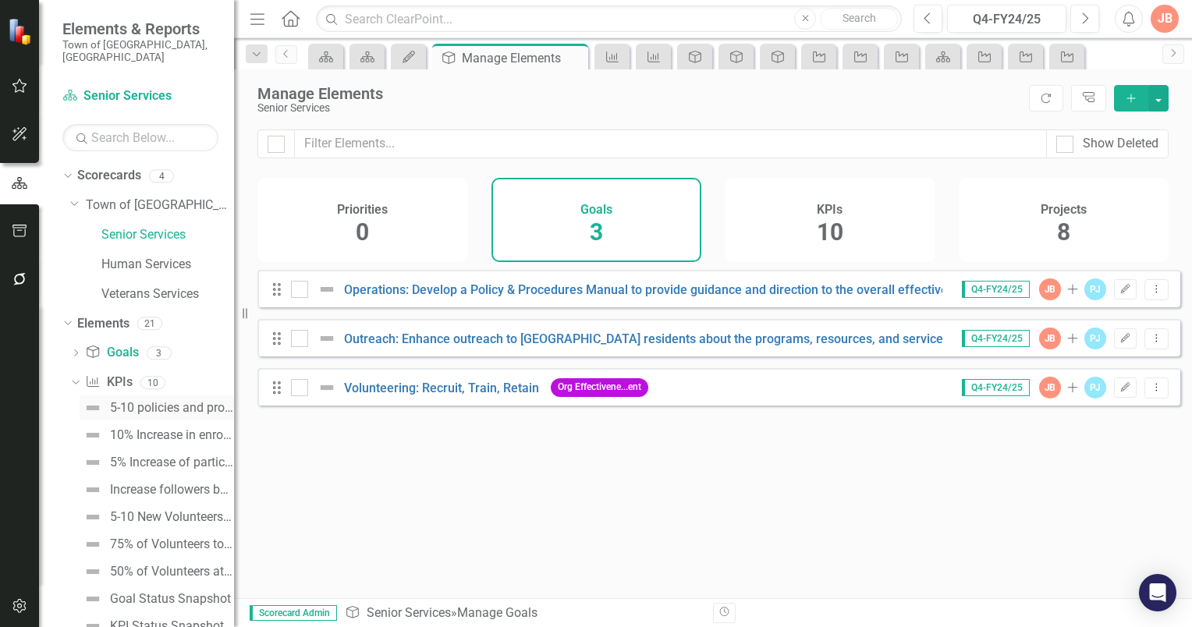
click at [167, 401] on div "5-10 policies and procedures annually." at bounding box center [172, 408] width 124 height 14
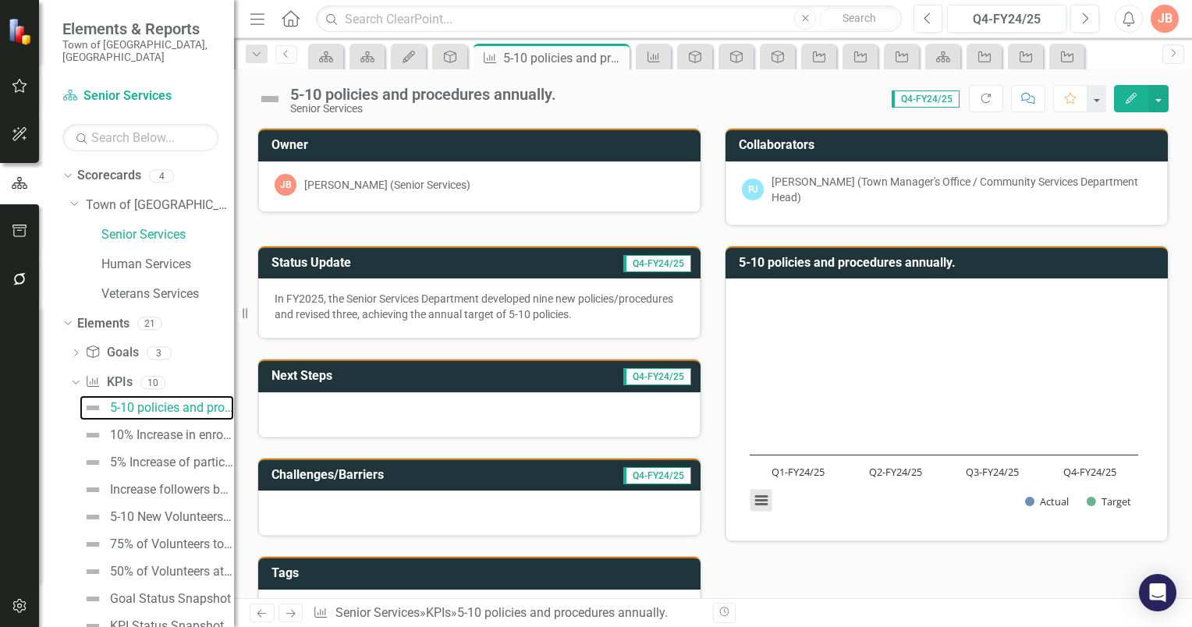
click at [752, 503] on button "View chart menu, Chart" at bounding box center [762, 501] width 22 height 22
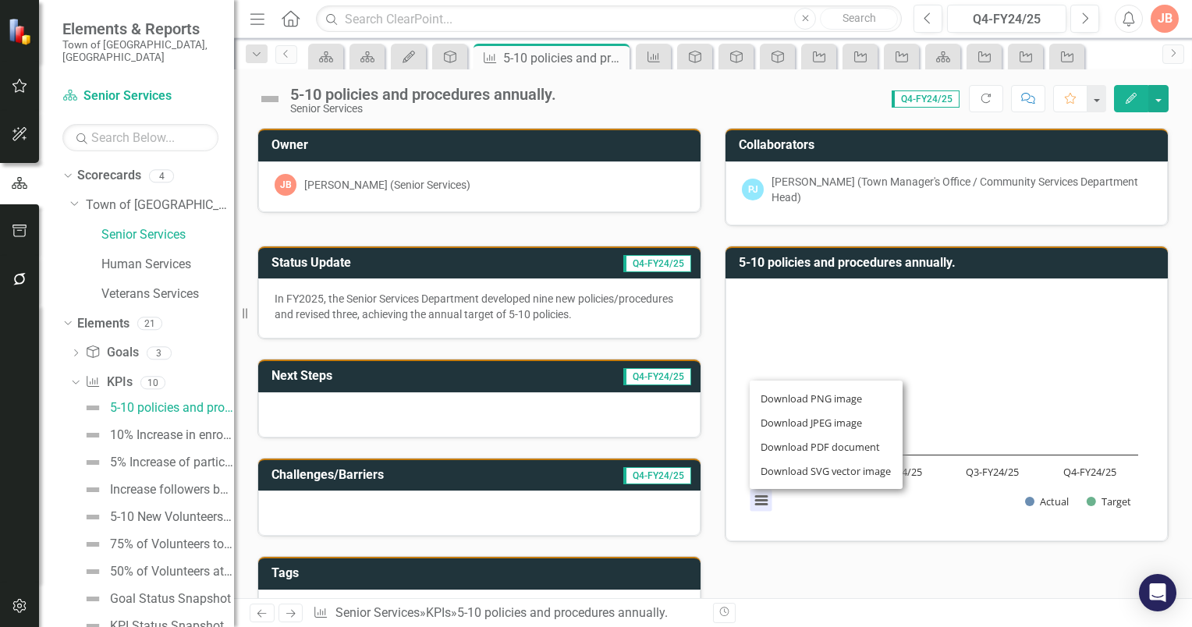
click at [1017, 262] on h3 "5-10 policies and procedures annually." at bounding box center [949, 263] width 421 height 14
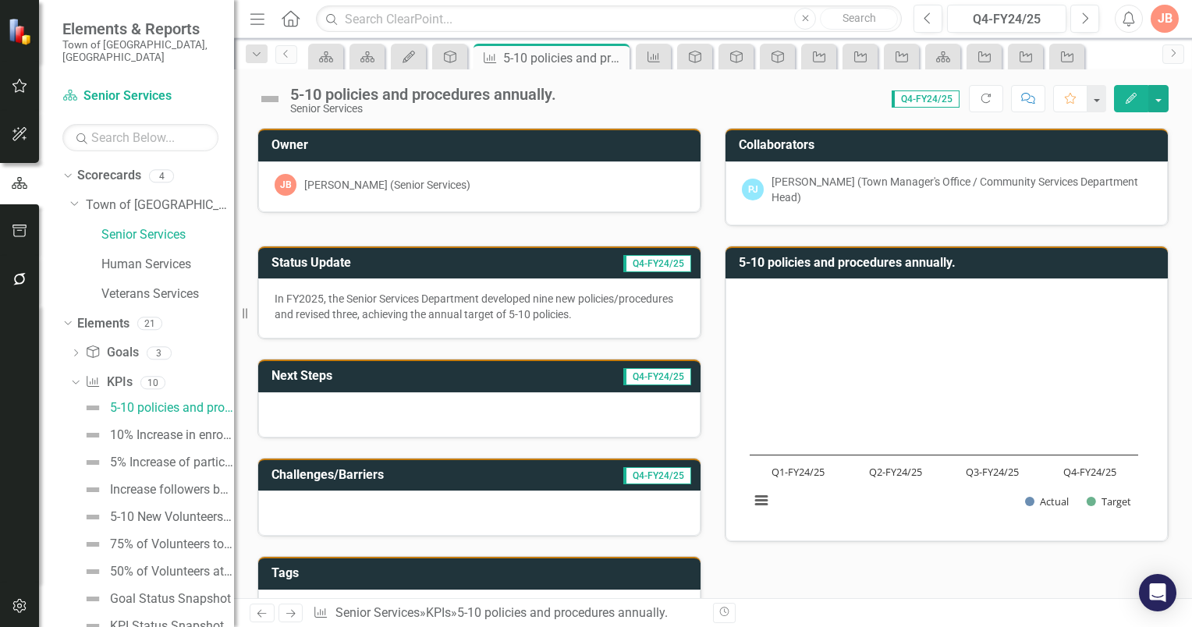
click at [1017, 262] on h3 "5-10 policies and procedures annually." at bounding box center [949, 263] width 421 height 14
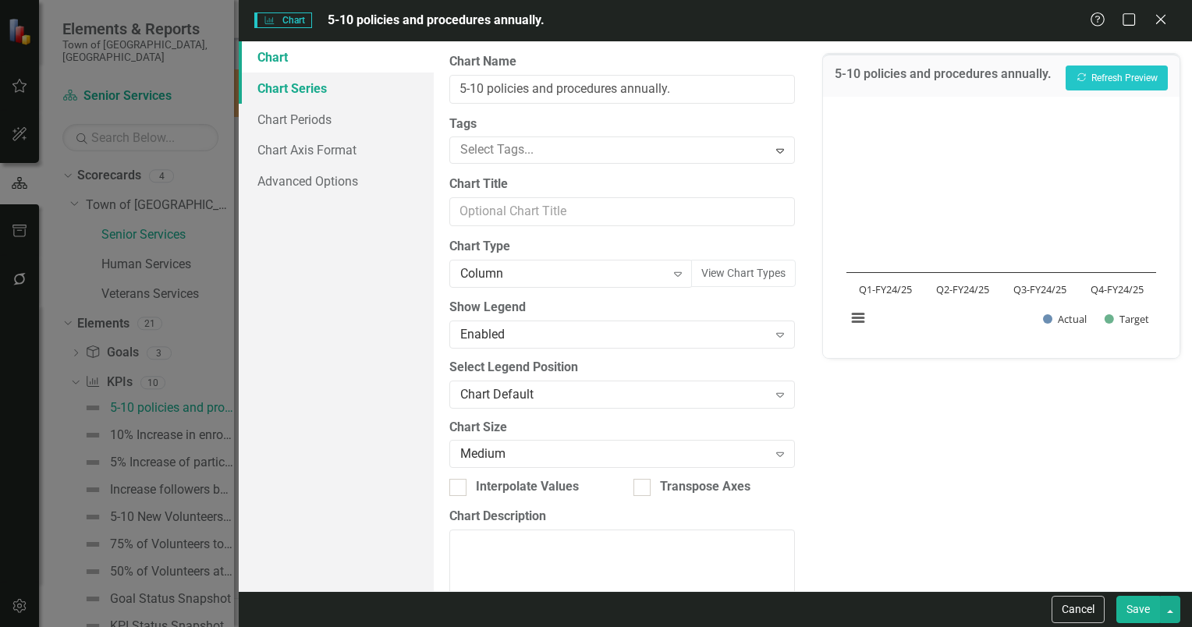
click at [290, 88] on link "Chart Series" at bounding box center [336, 88] width 195 height 31
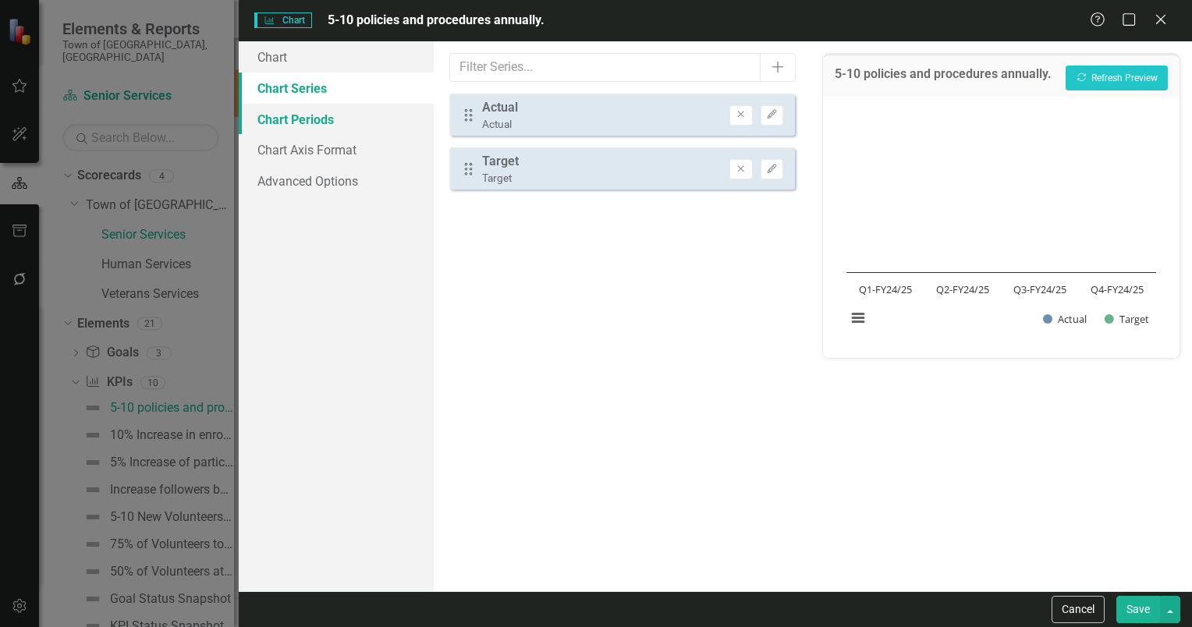
click at [303, 121] on link "Chart Periods" at bounding box center [336, 119] width 195 height 31
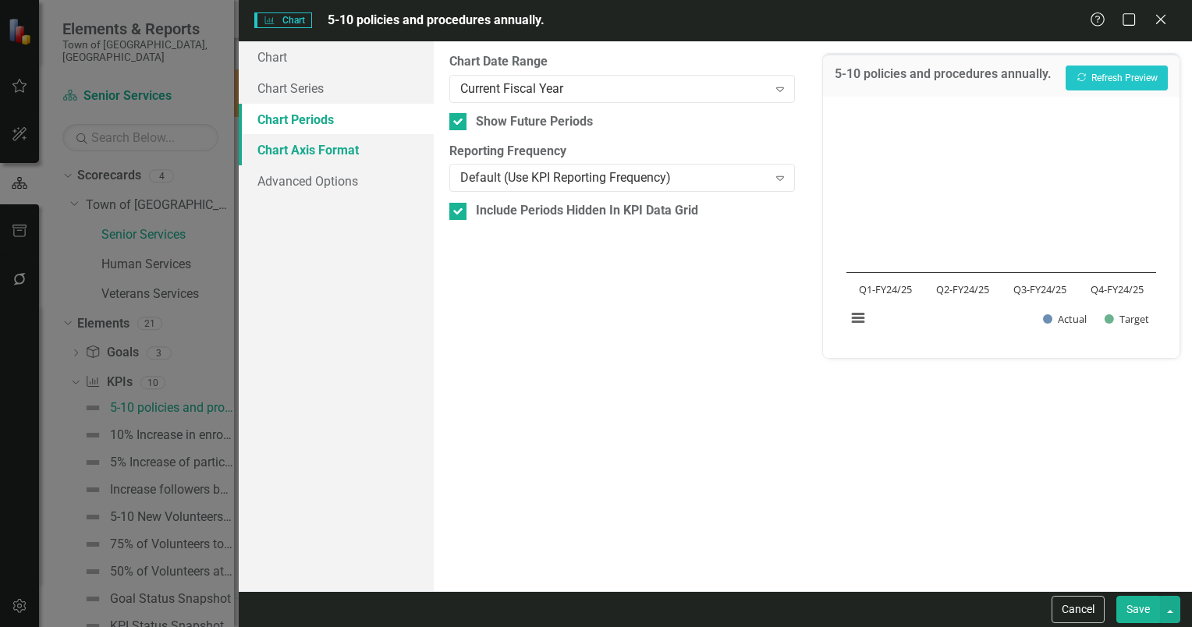
click at [297, 156] on link "Chart Axis Format" at bounding box center [336, 149] width 195 height 31
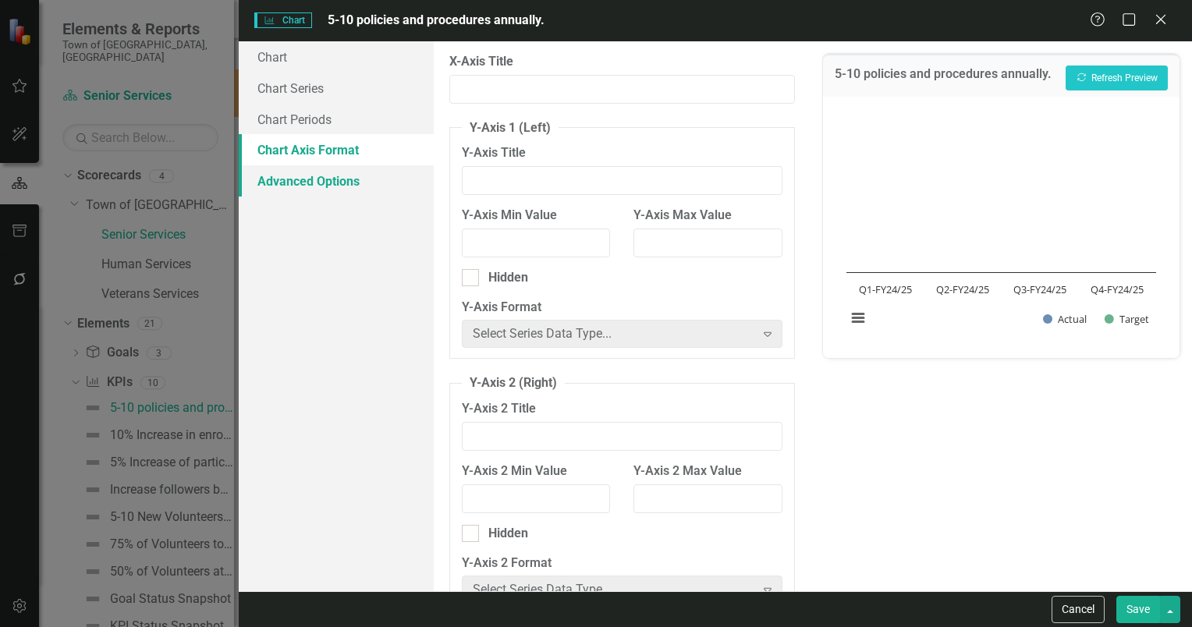
click at [297, 191] on link "Advanced Options" at bounding box center [336, 180] width 195 height 31
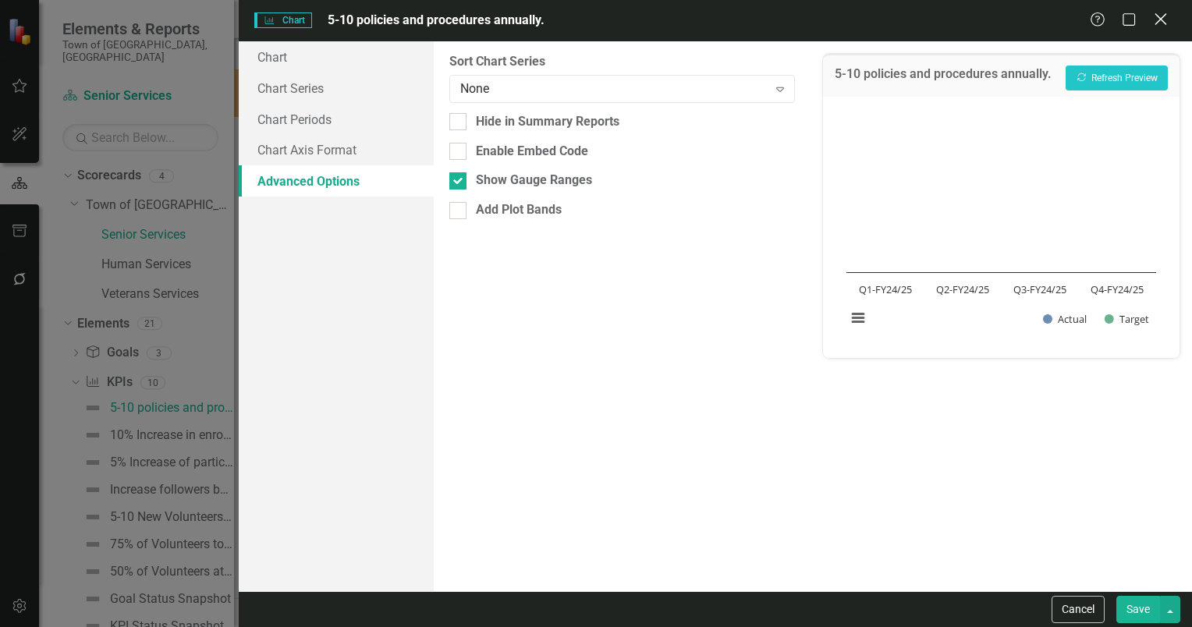
click at [1161, 14] on icon "Close" at bounding box center [1161, 19] width 20 height 15
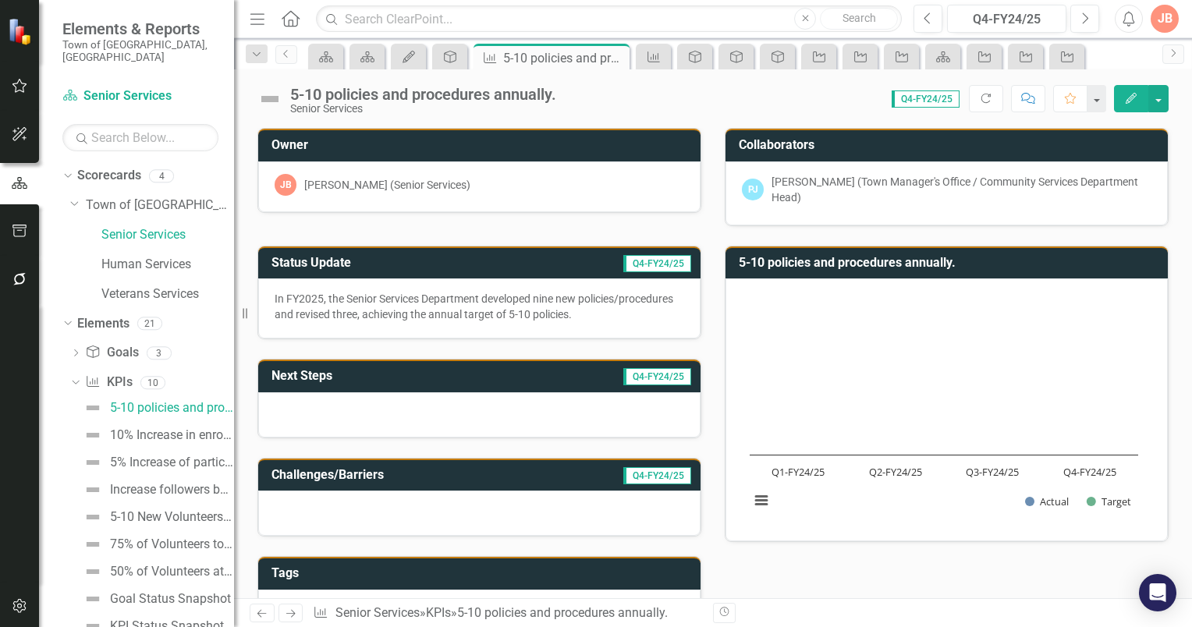
click at [16, 86] on icon "button" at bounding box center [20, 86] width 16 height 12
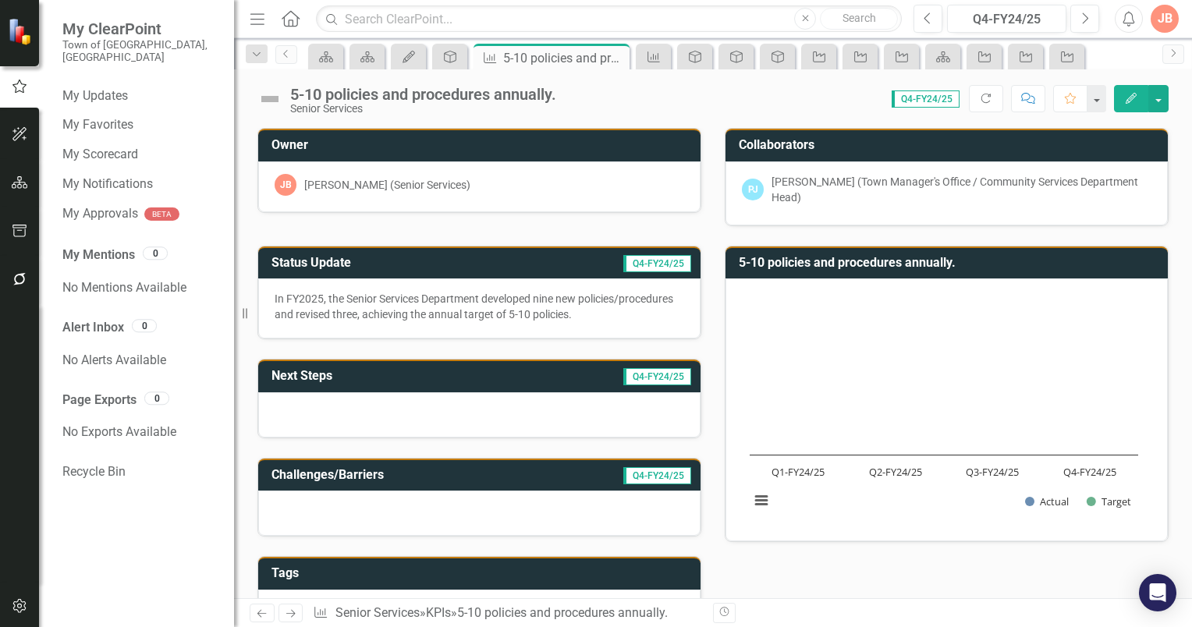
click at [23, 35] on img at bounding box center [21, 31] width 30 height 30
click at [17, 31] on img at bounding box center [21, 31] width 30 height 30
click at [101, 87] on link "My Updates" at bounding box center [140, 96] width 156 height 18
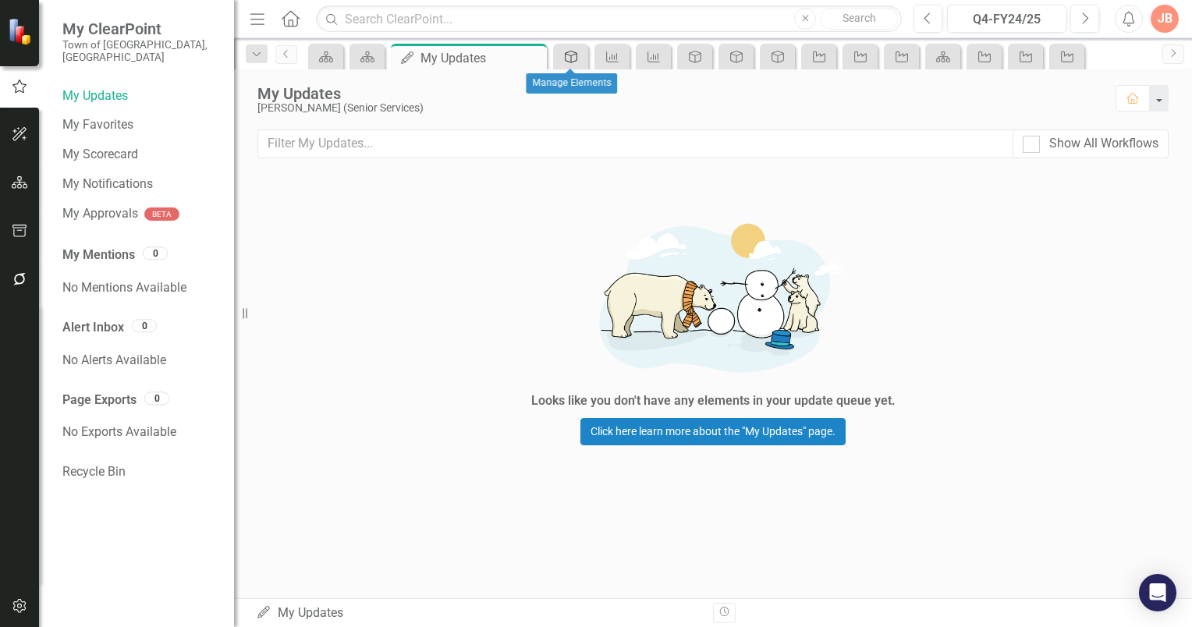
click at [571, 59] on icon "Goal" at bounding box center [571, 57] width 16 height 12
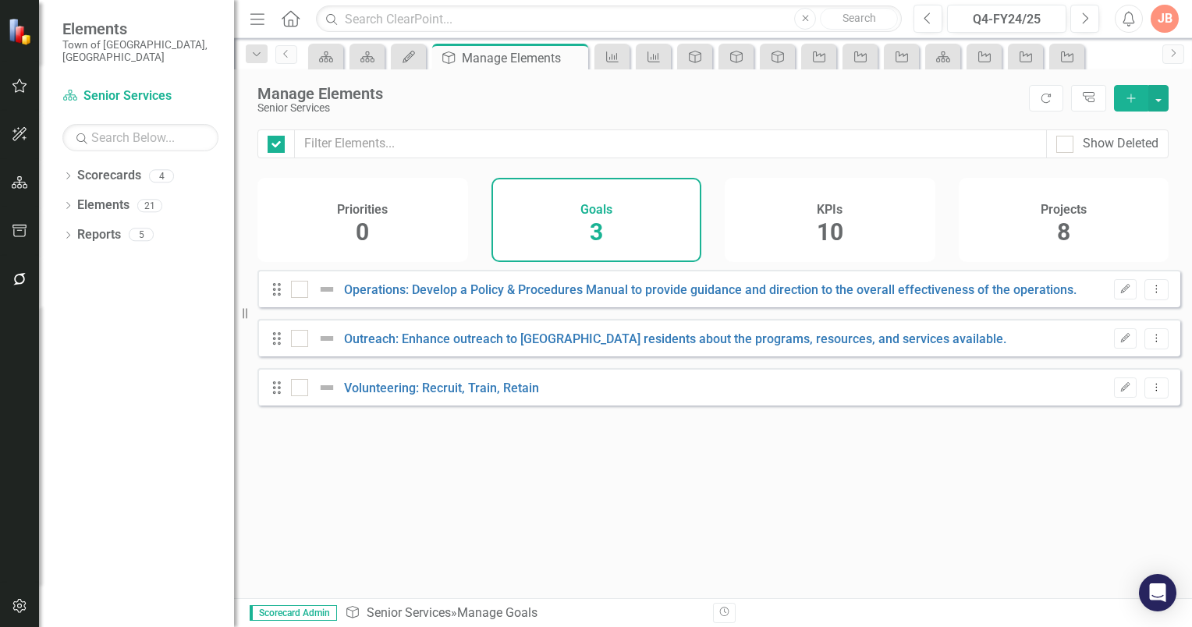
checkbox input "false"
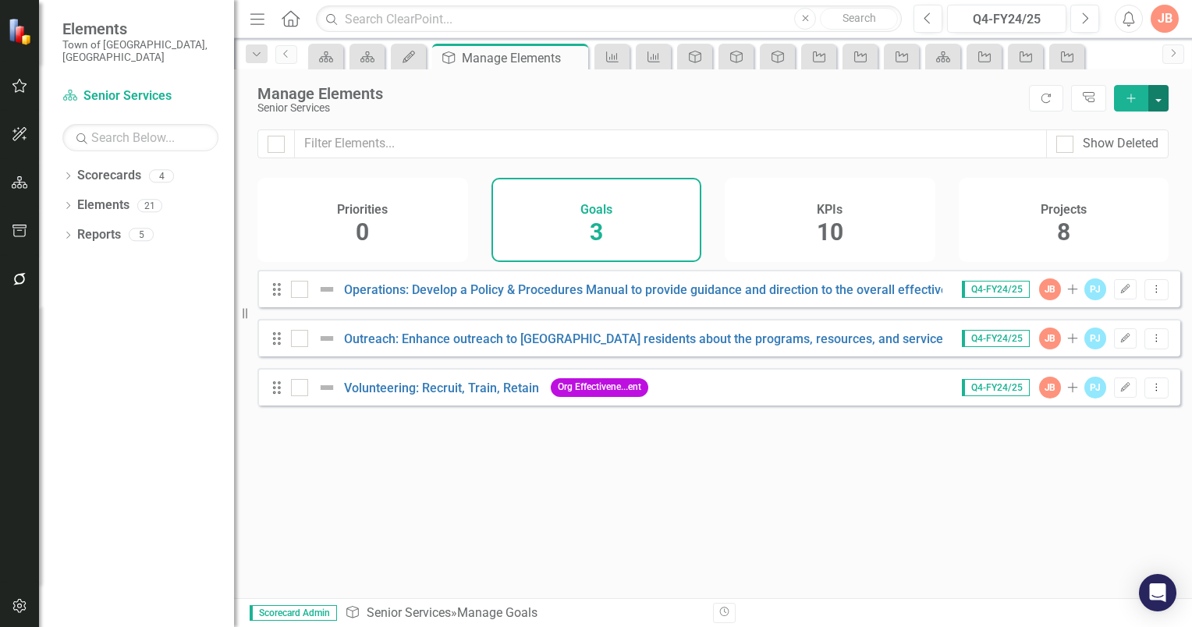
click at [1164, 100] on button "button" at bounding box center [1159, 98] width 20 height 27
click at [932, 93] on div "Manage Elements" at bounding box center [640, 93] width 764 height 17
click at [16, 89] on icon "button" at bounding box center [20, 86] width 16 height 12
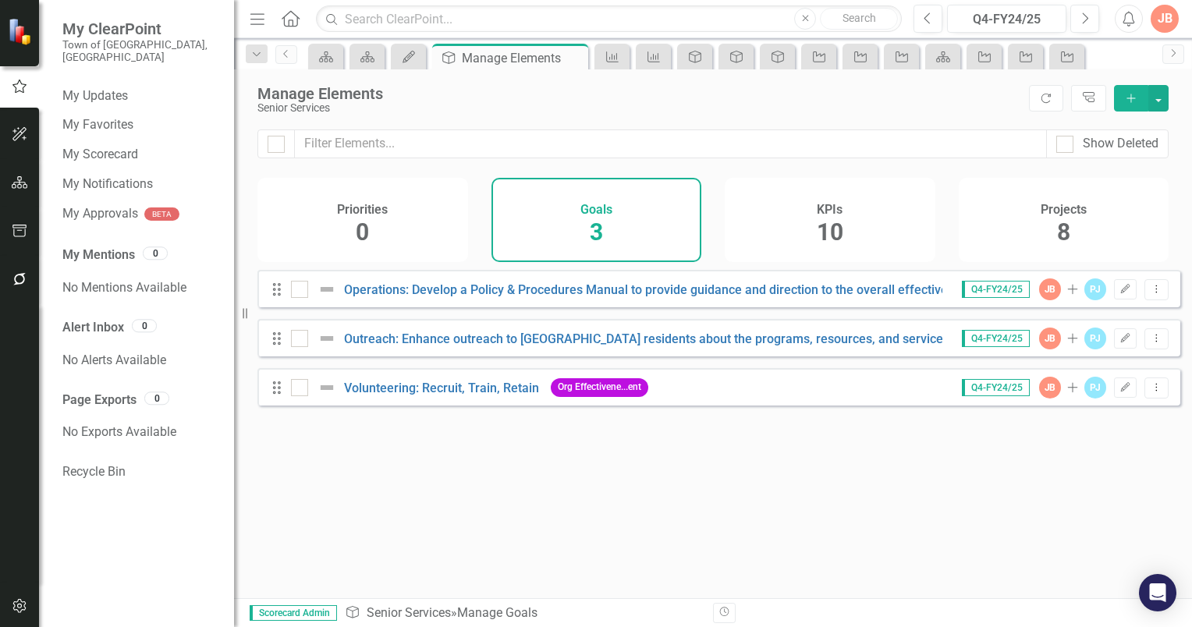
click at [261, 16] on icon "Menu" at bounding box center [257, 18] width 20 height 16
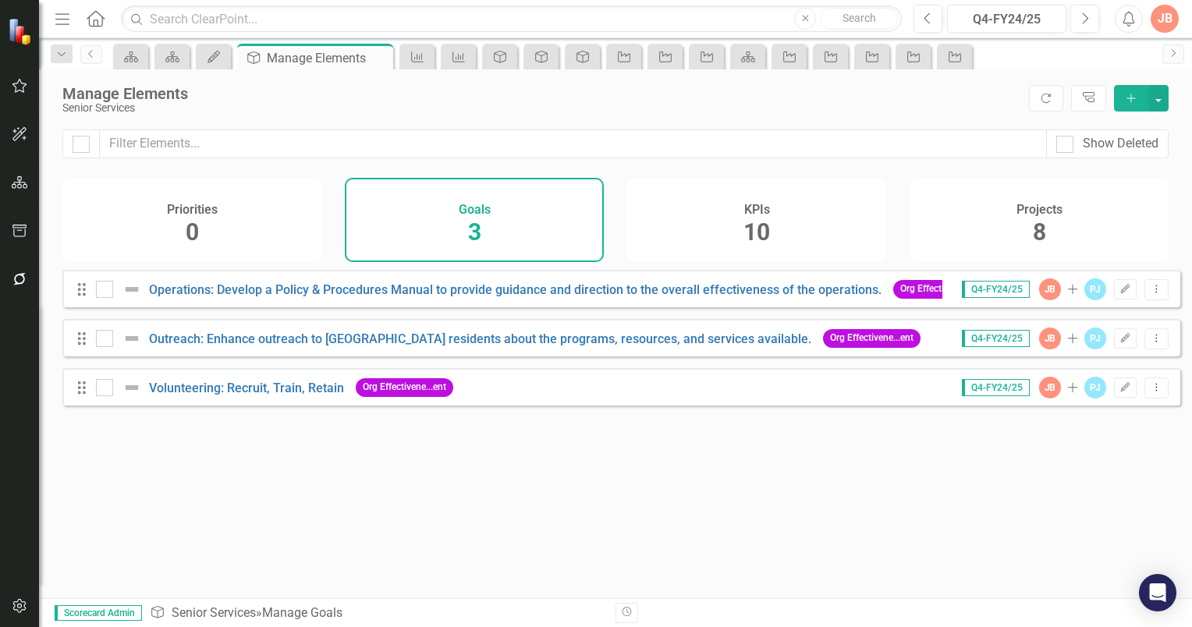
click at [98, 16] on icon "Home" at bounding box center [95, 18] width 20 height 16
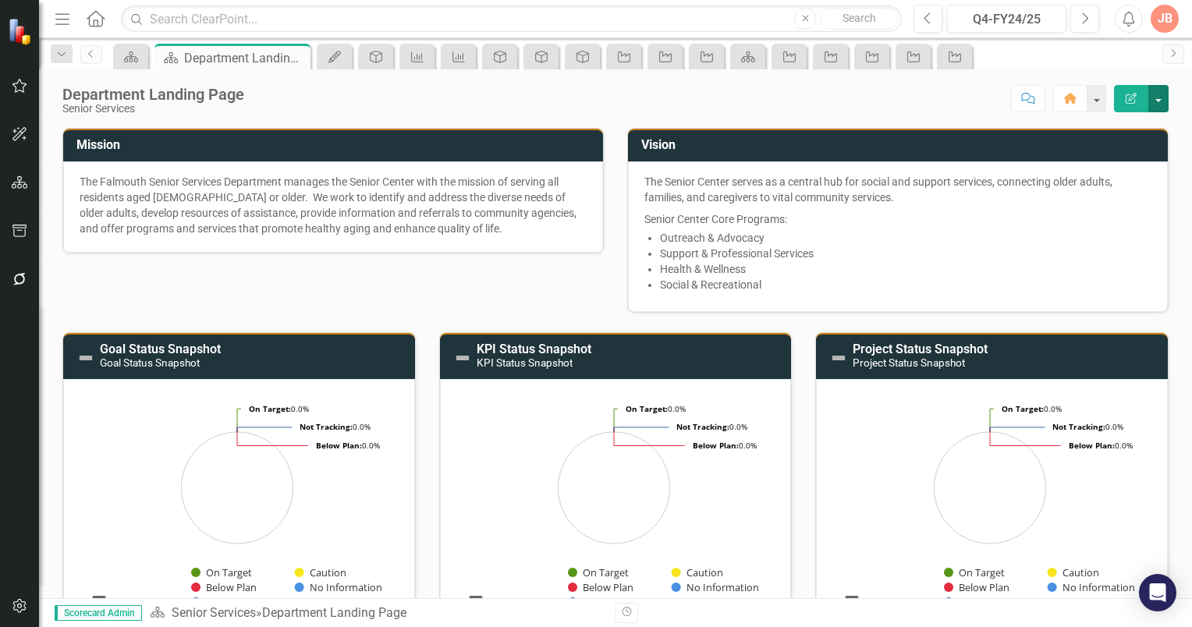
click at [1158, 98] on button "button" at bounding box center [1159, 98] width 20 height 27
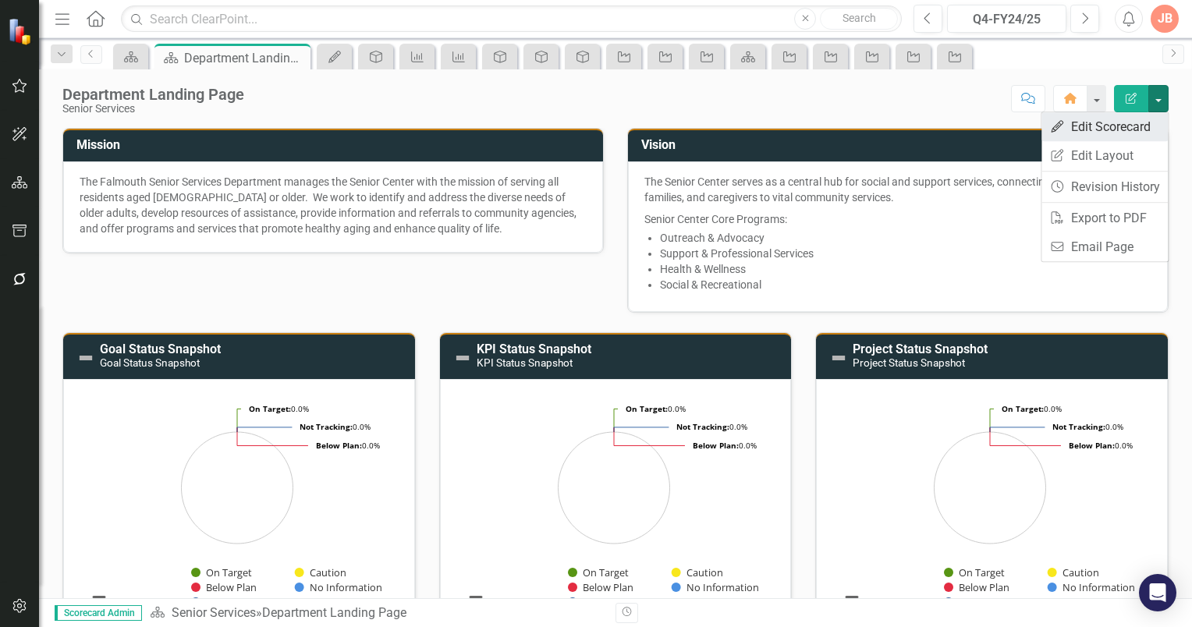
click at [1118, 123] on link "Edit Edit Scorecard" at bounding box center [1105, 126] width 126 height 29
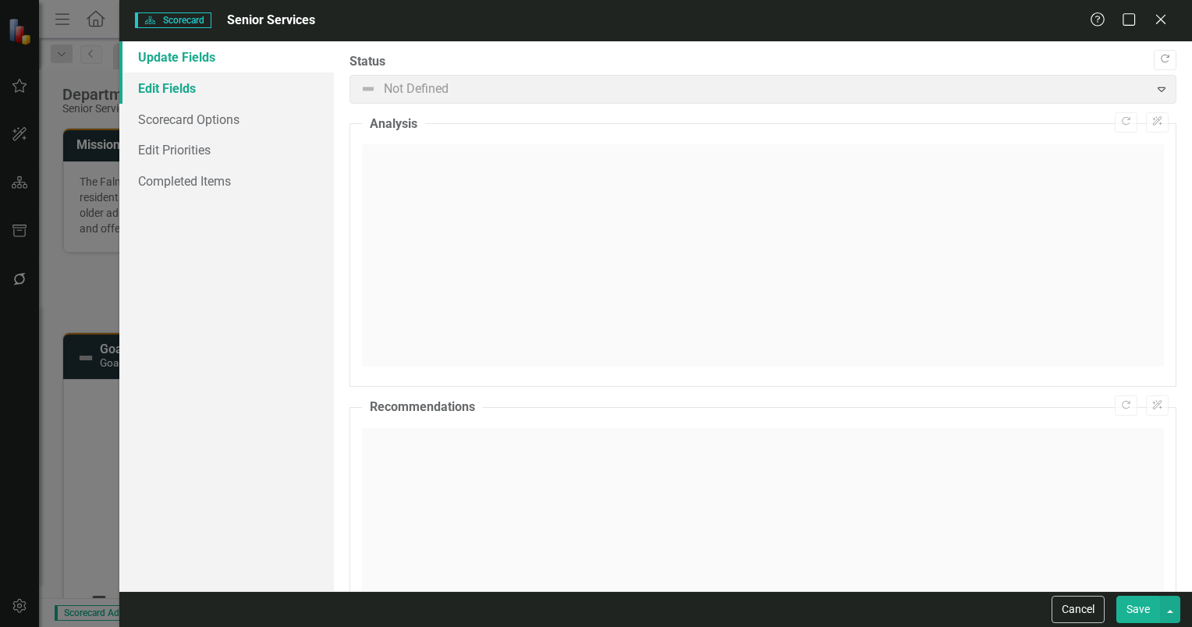
click at [155, 88] on link "Edit Fields" at bounding box center [226, 88] width 215 height 31
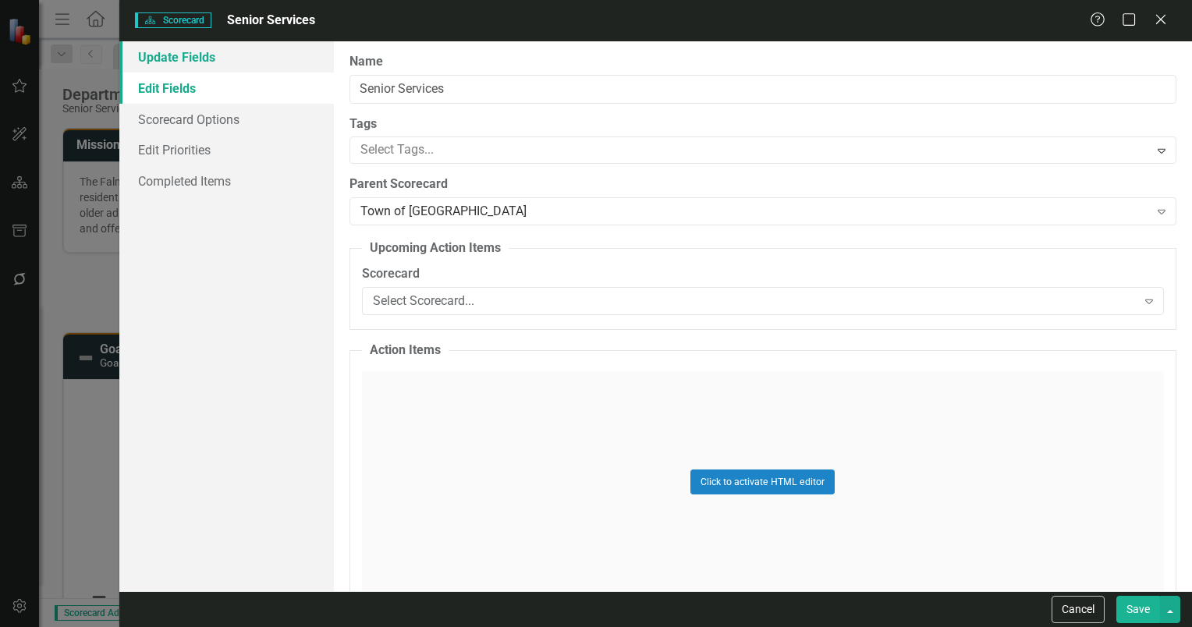
click at [169, 55] on link "Update Fields" at bounding box center [226, 56] width 215 height 31
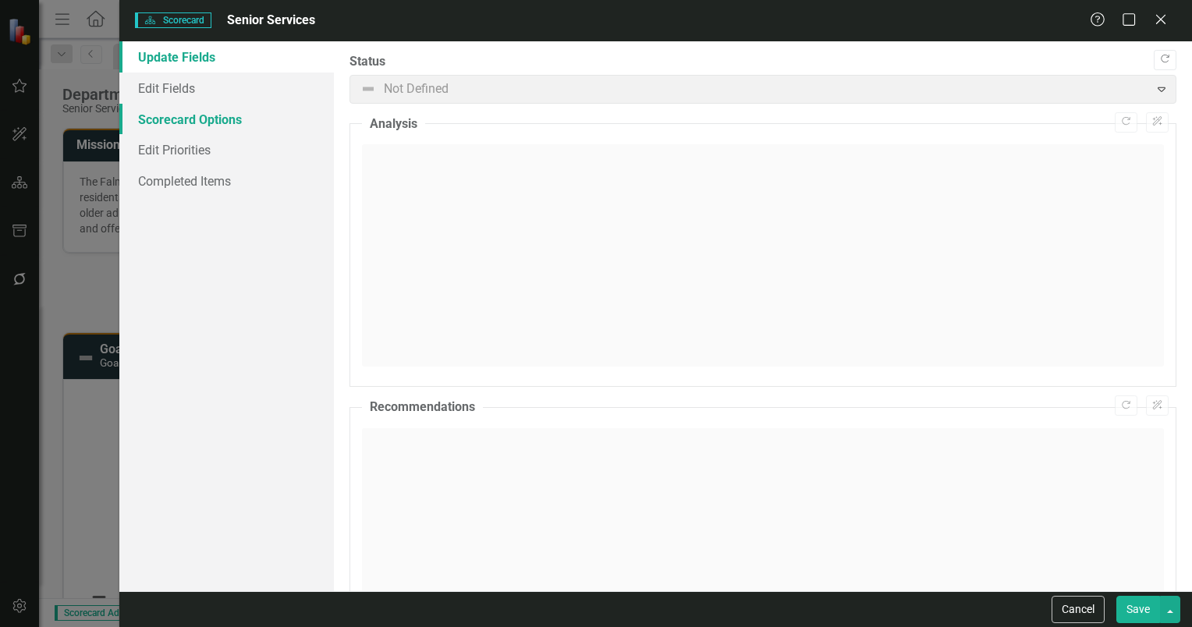
click at [203, 121] on link "Scorecard Options" at bounding box center [226, 119] width 215 height 31
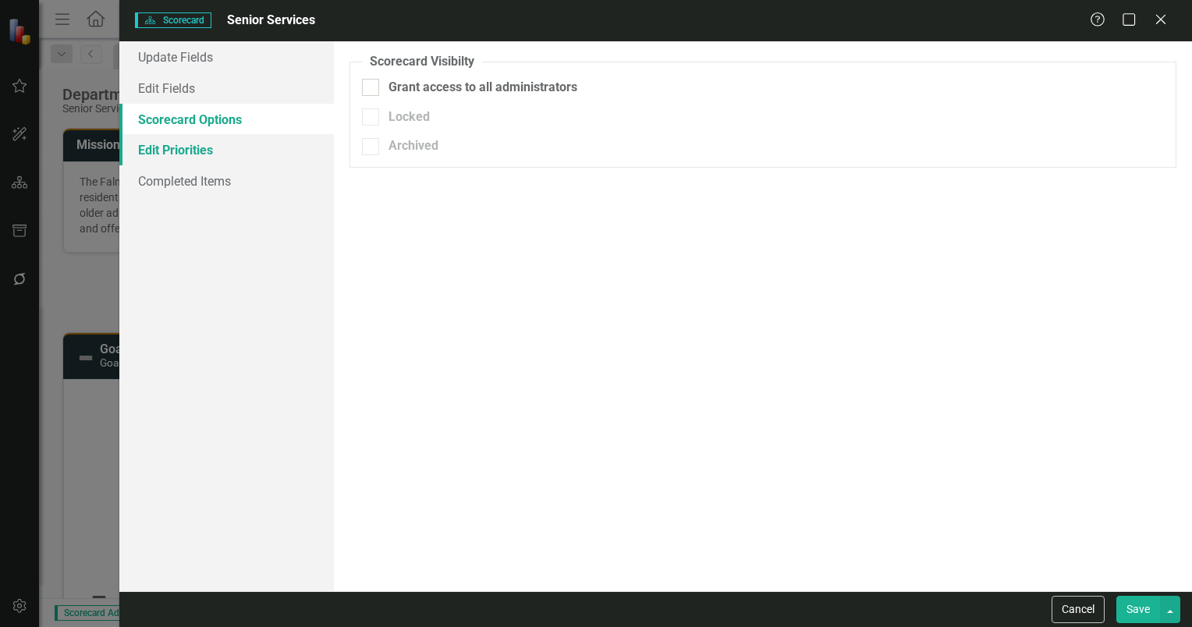
click at [188, 150] on link "Edit Priorities" at bounding box center [226, 149] width 215 height 31
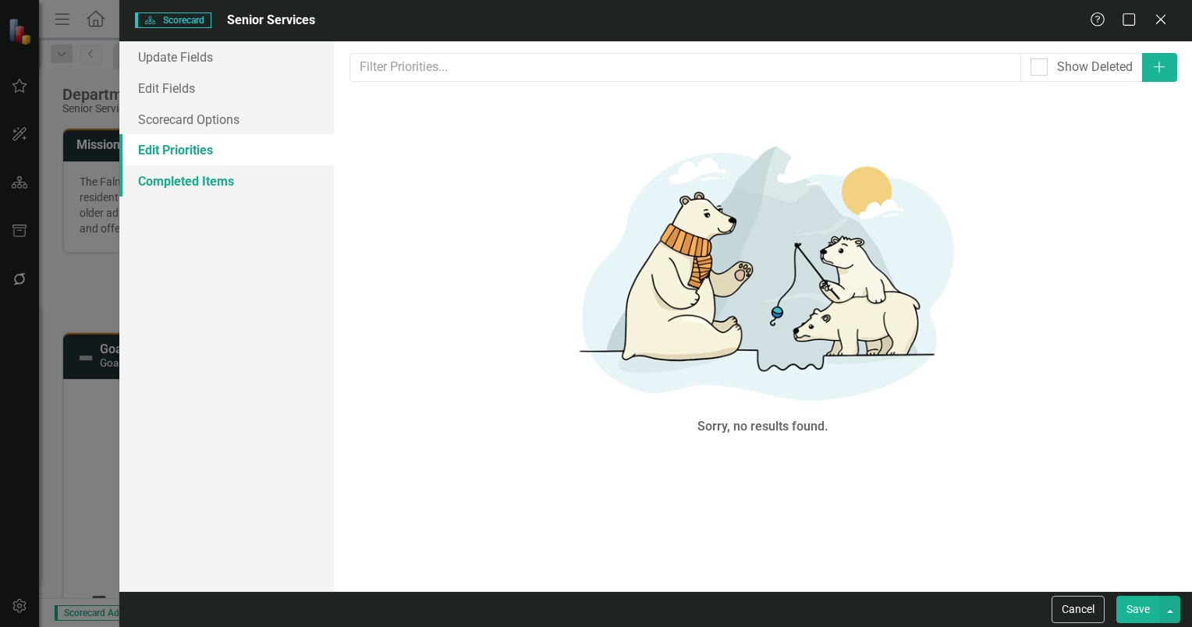
click at [179, 178] on link "Completed Items" at bounding box center [226, 180] width 215 height 31
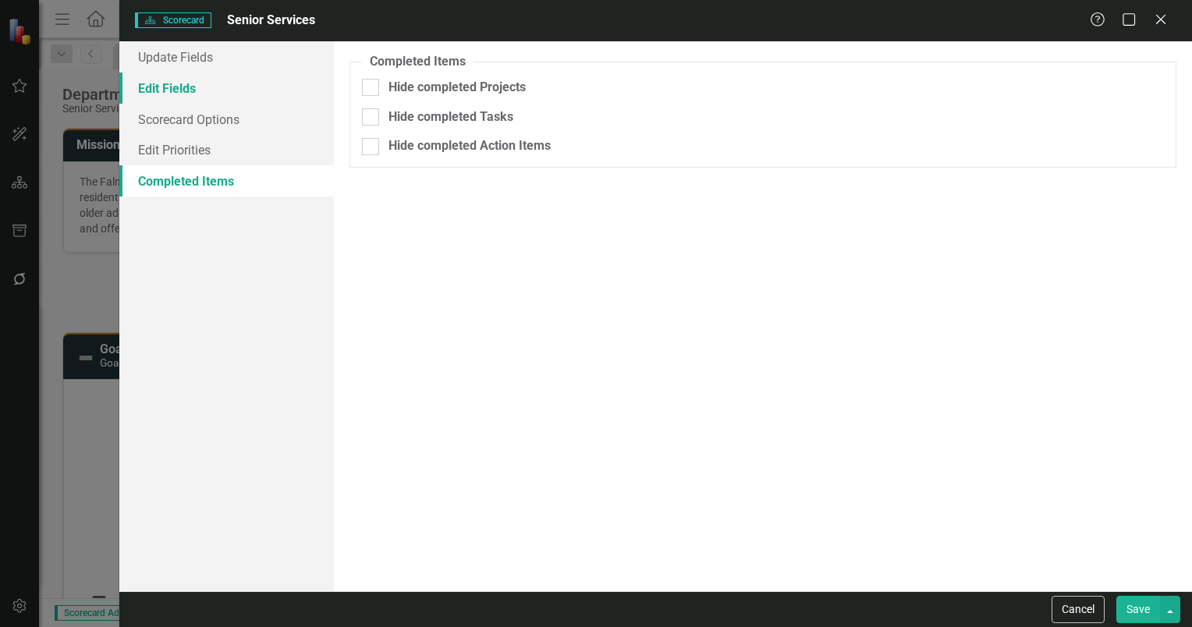
click at [172, 91] on link "Edit Fields" at bounding box center [226, 88] width 215 height 31
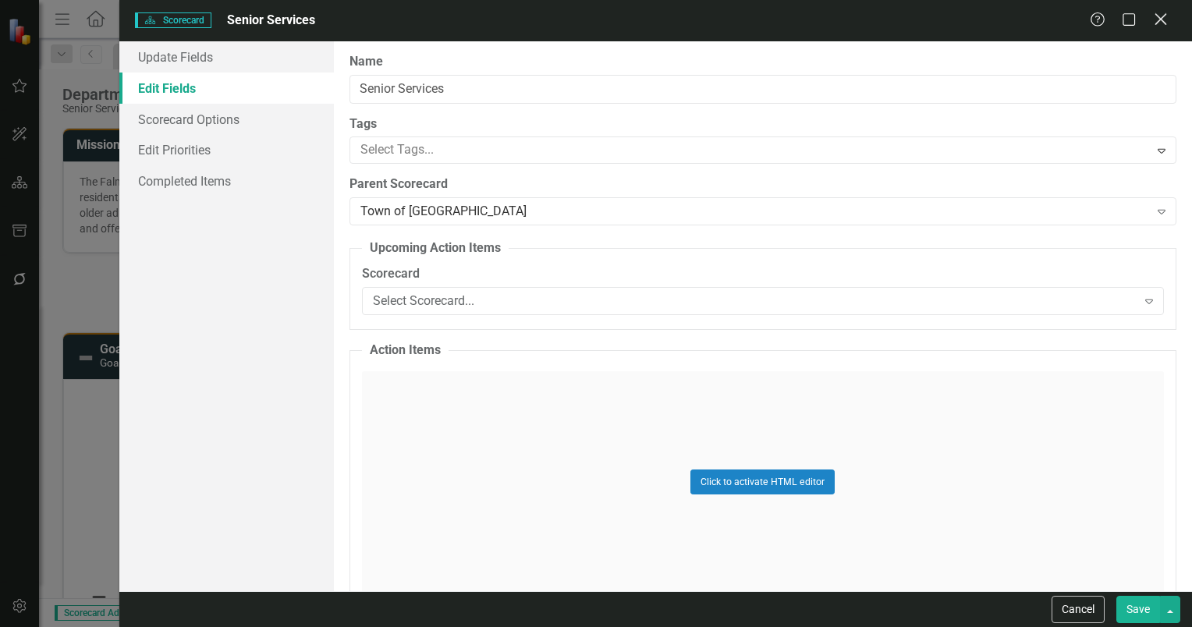
click at [1161, 23] on icon "Close" at bounding box center [1161, 19] width 20 height 15
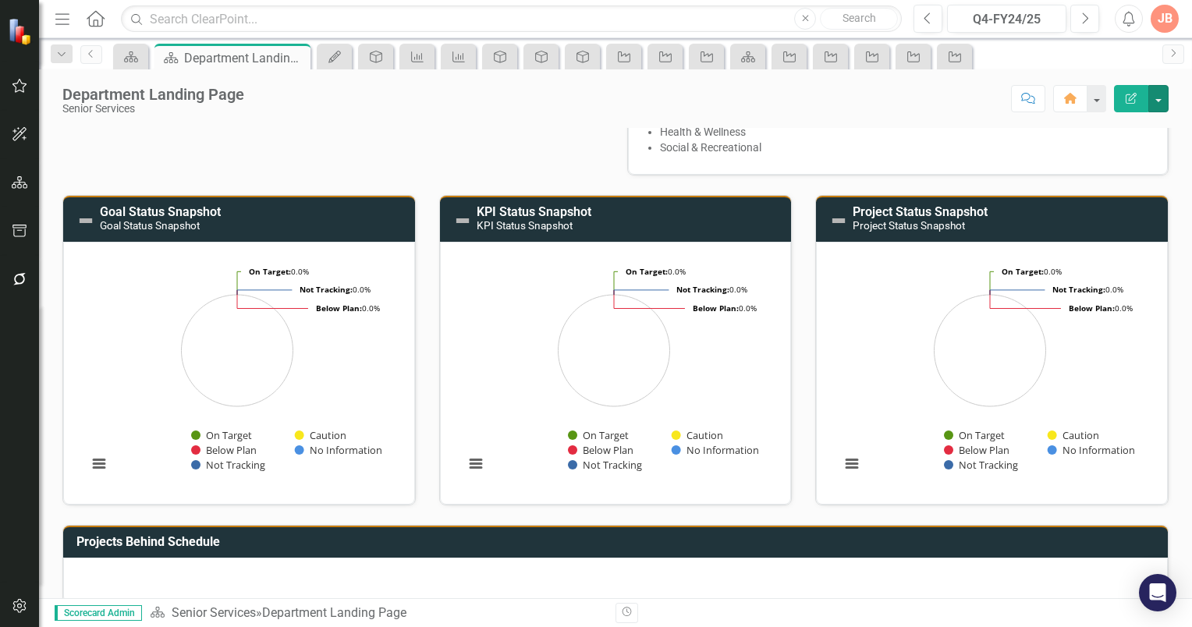
scroll to position [156, 0]
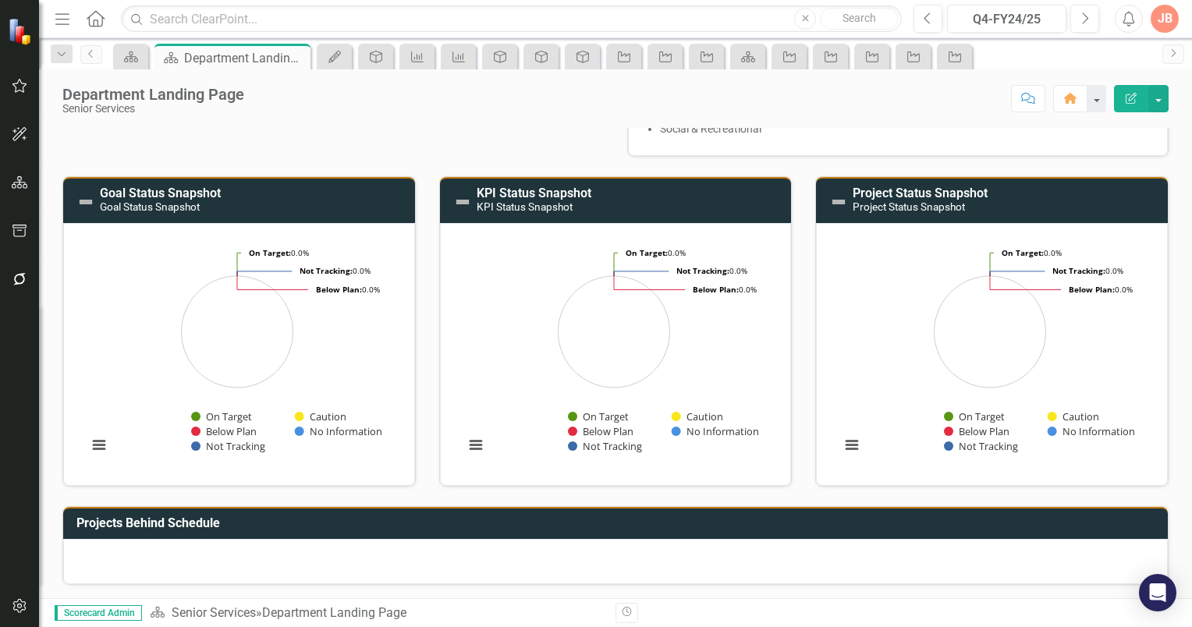
click at [670, 206] on h3 "KPI Status Snapshot KPI Status Snapshot" at bounding box center [630, 199] width 307 height 27
click at [668, 206] on h3 "KPI Status Snapshot KPI Status Snapshot" at bounding box center [630, 199] width 307 height 27
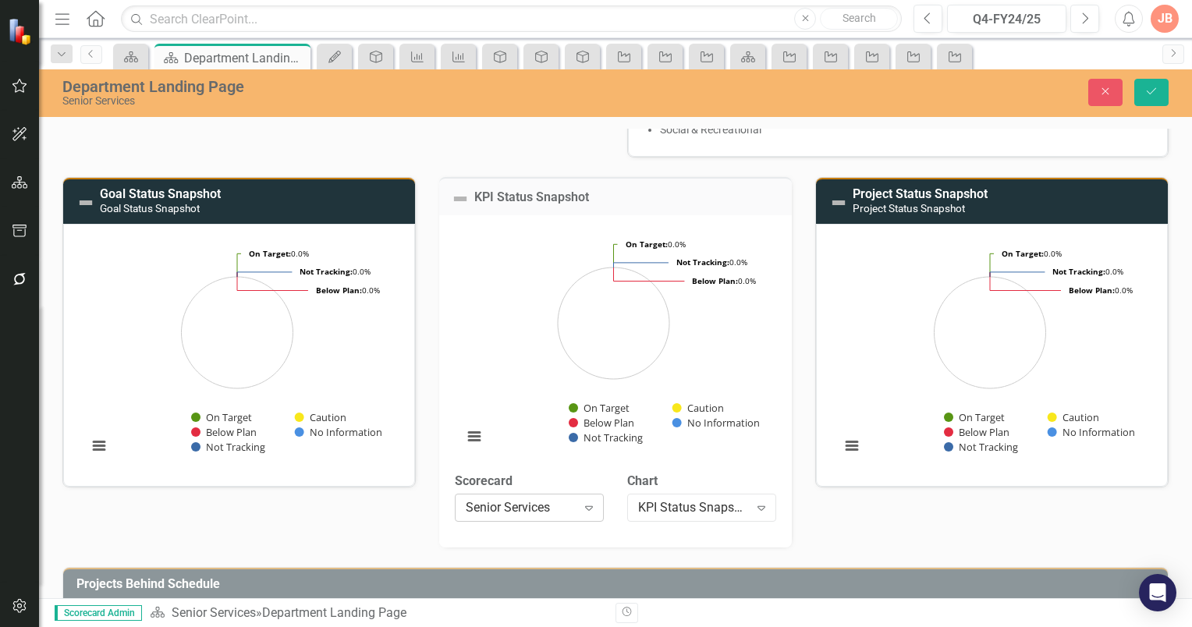
click at [586, 507] on icon at bounding box center [589, 508] width 8 height 5
click at [754, 506] on icon "Expand" at bounding box center [762, 508] width 16 height 12
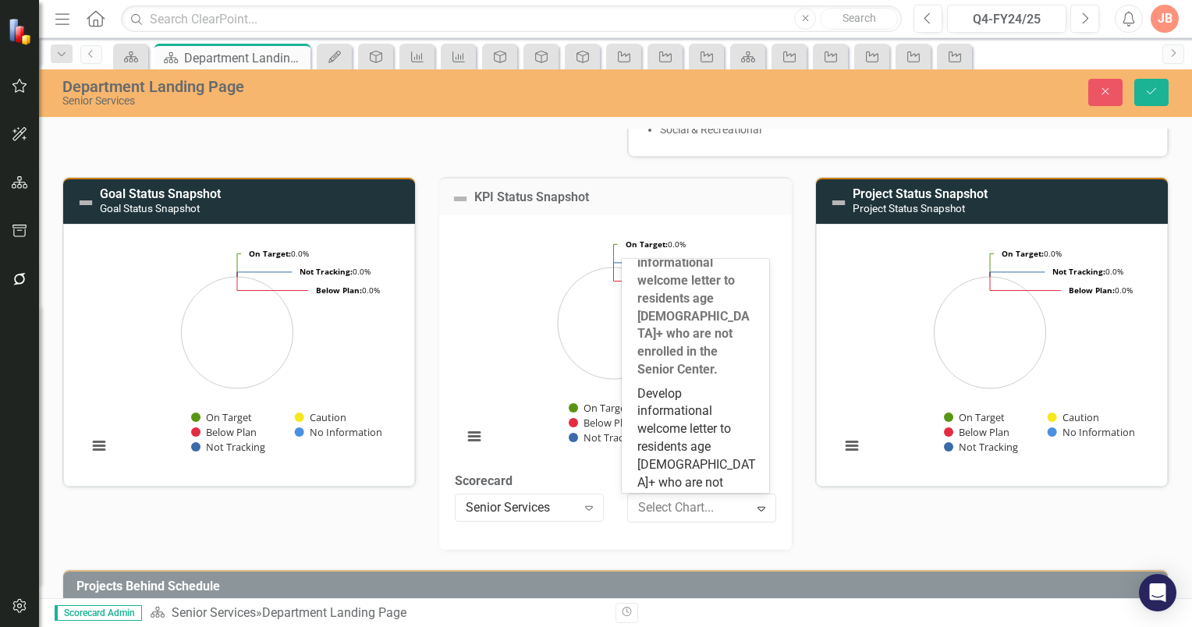
scroll to position [0, 0]
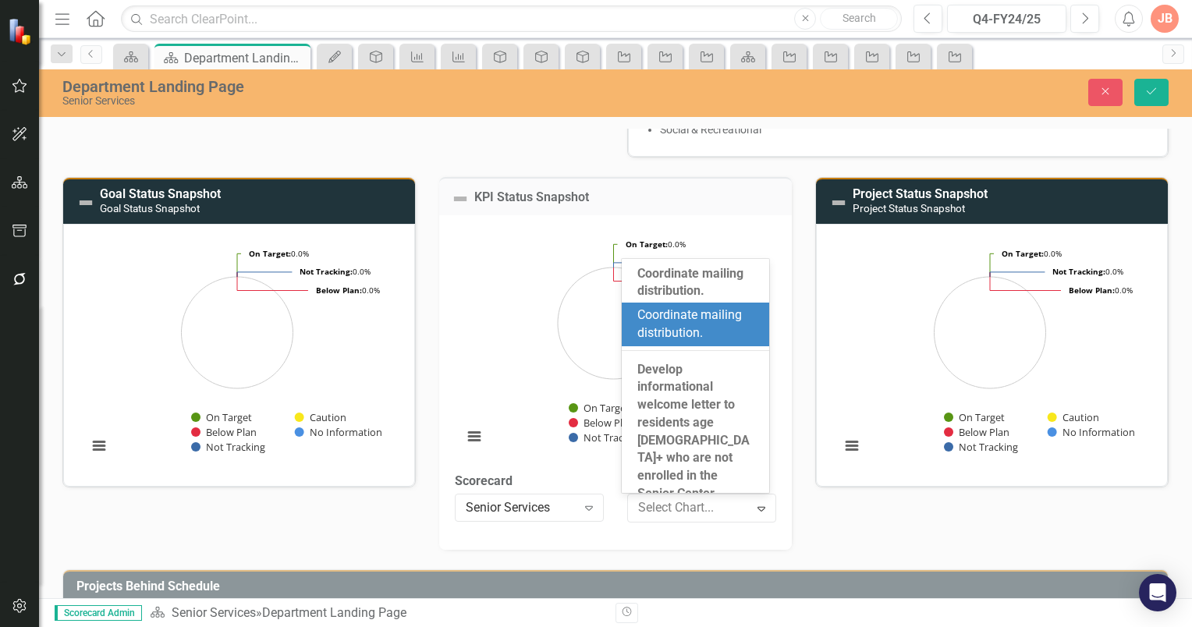
click at [468, 303] on rect "Interactive chart" at bounding box center [614, 344] width 318 height 234
click at [844, 528] on div "Mission The Falmouth Senior Services Department manages the Senior Center with …" at bounding box center [616, 251] width 1130 height 597
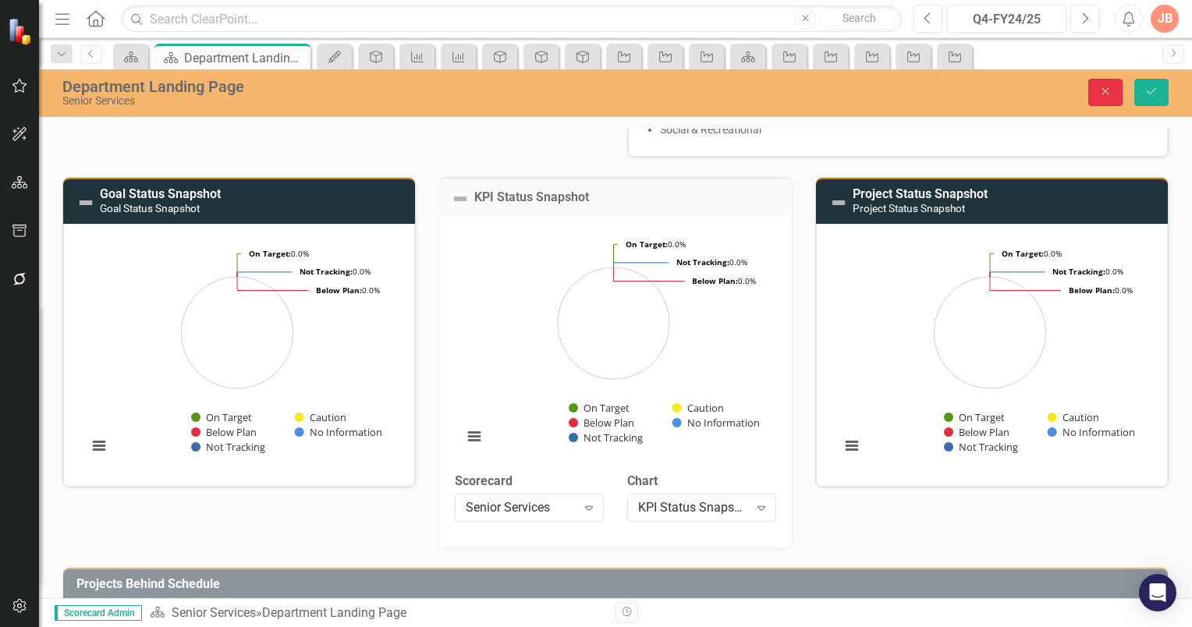
click at [1099, 87] on button "Close" at bounding box center [1106, 92] width 34 height 27
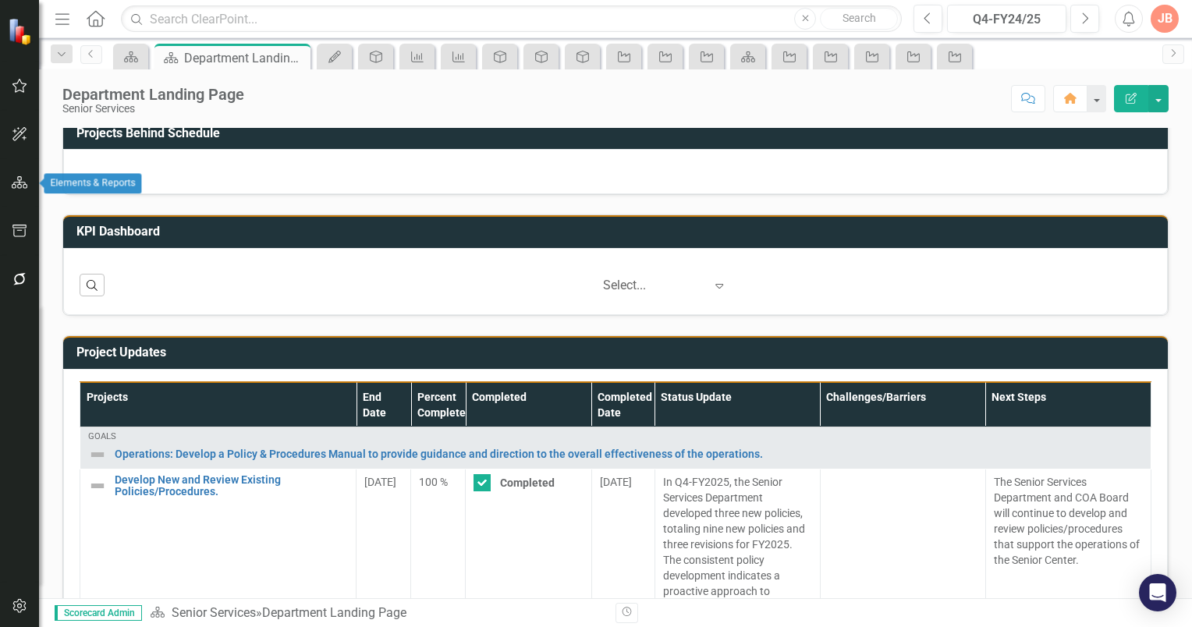
drag, startPoint x: 16, startPoint y: 184, endPoint x: 59, endPoint y: 218, distance: 55.6
click at [16, 184] on icon "button" at bounding box center [20, 182] width 16 height 12
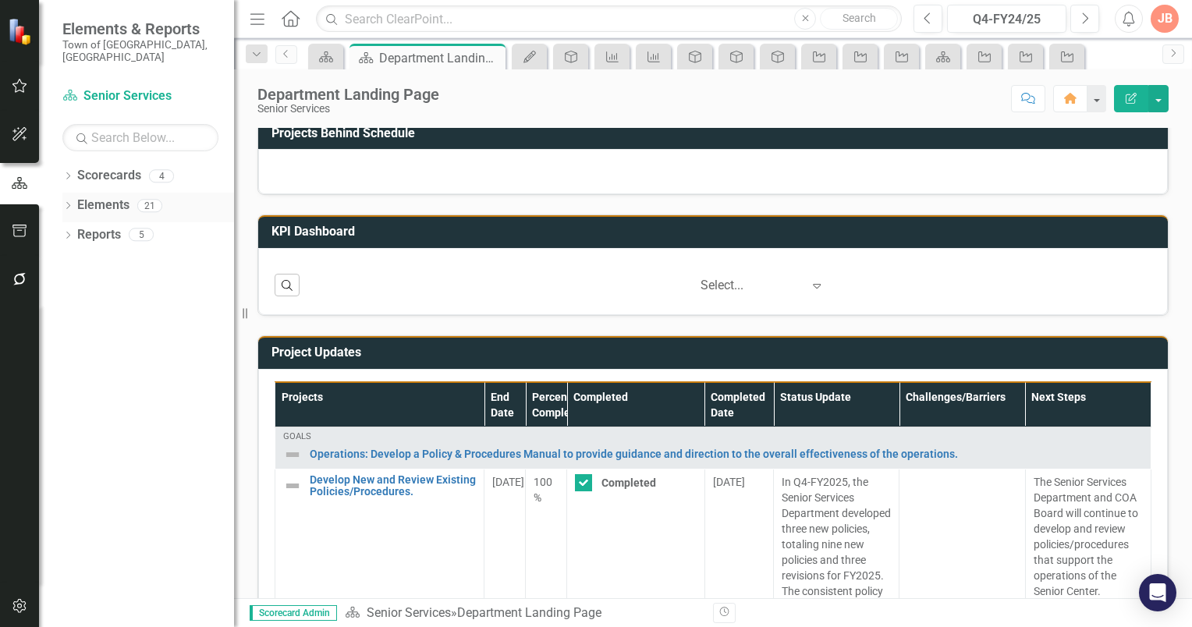
click at [70, 203] on icon "Dropdown" at bounding box center [67, 207] width 11 height 9
click at [102, 197] on link "Elements" at bounding box center [103, 206] width 52 height 18
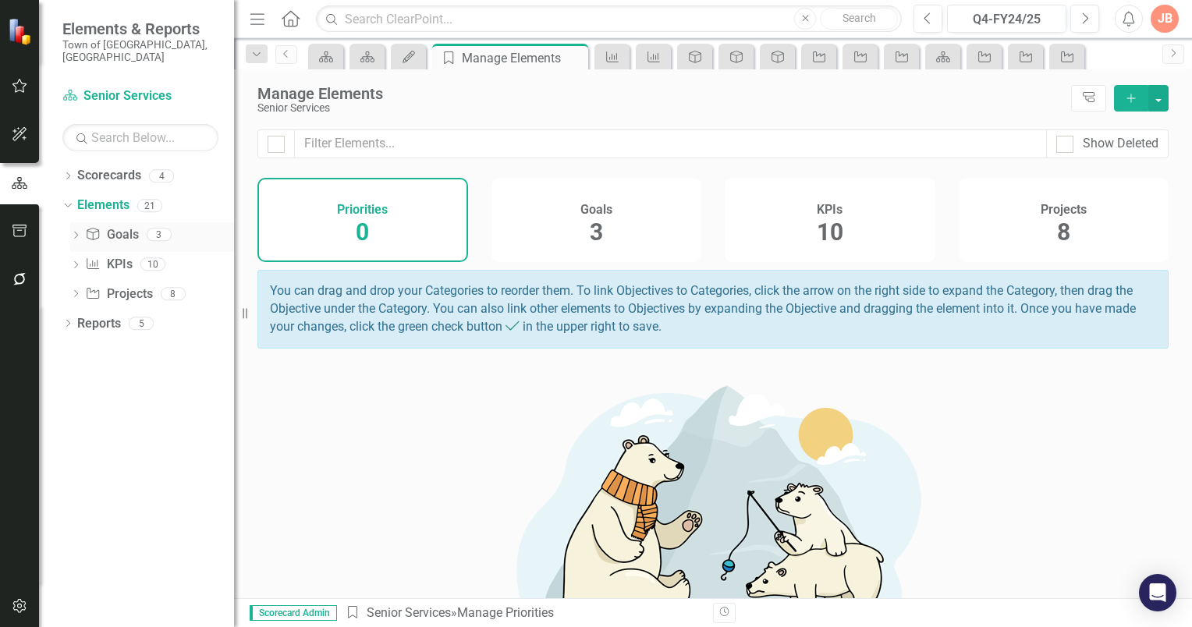
click at [117, 226] on link "Goal Goals" at bounding box center [111, 235] width 53 height 18
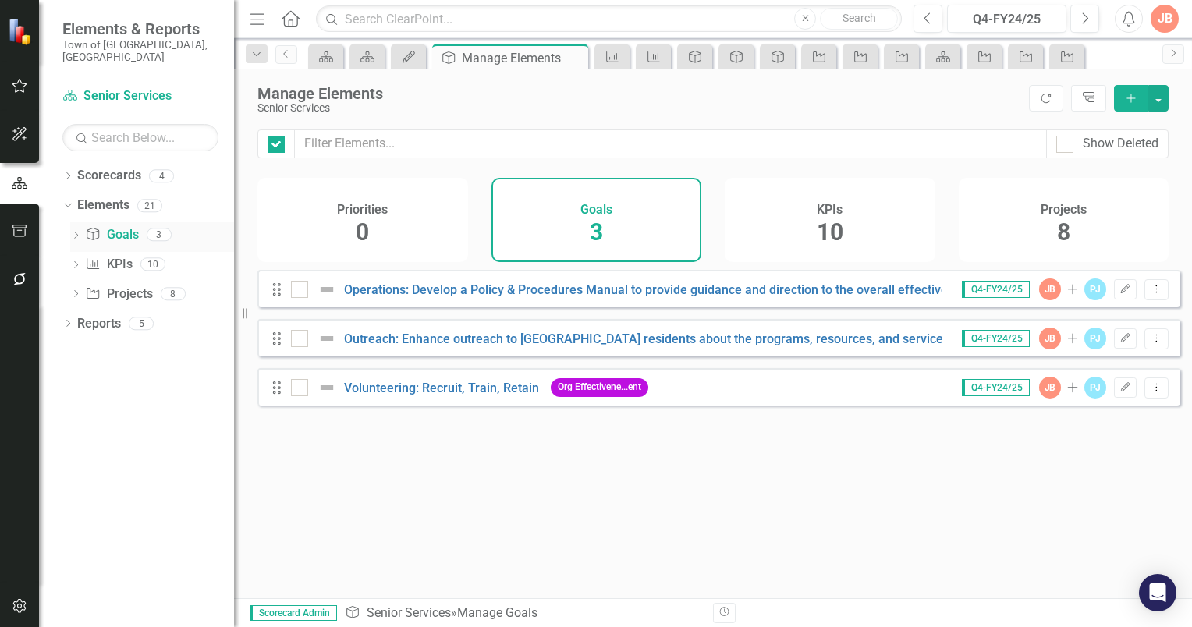
checkbox input "false"
click at [278, 297] on icon "Drag" at bounding box center [277, 290] width 20 height 16
click at [1150, 294] on icon "Dropdown Menu" at bounding box center [1156, 289] width 13 height 10
click at [1121, 293] on icon "button" at bounding box center [1125, 288] width 9 height 9
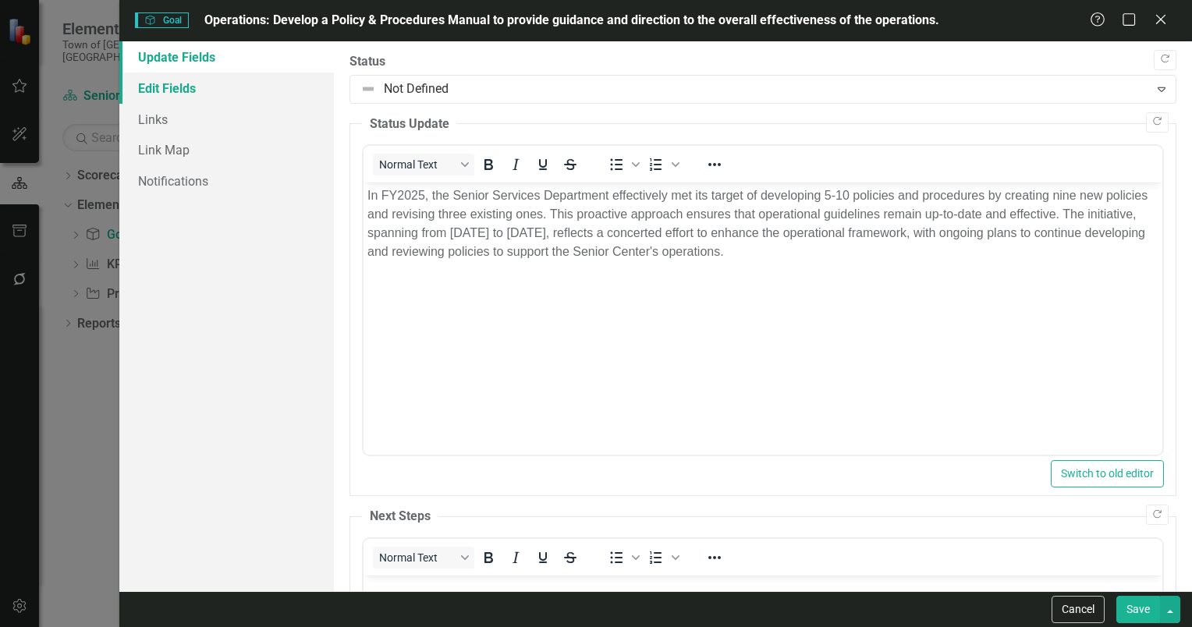
click at [171, 90] on link "Edit Fields" at bounding box center [226, 88] width 215 height 31
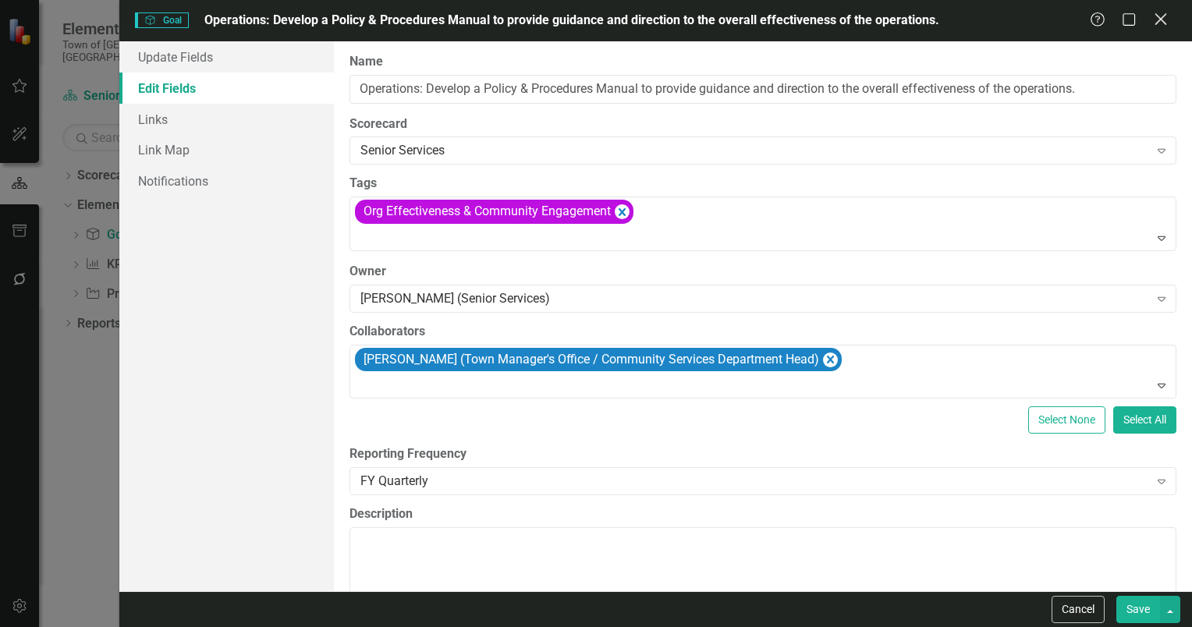
click at [1153, 25] on icon "Close" at bounding box center [1161, 19] width 20 height 15
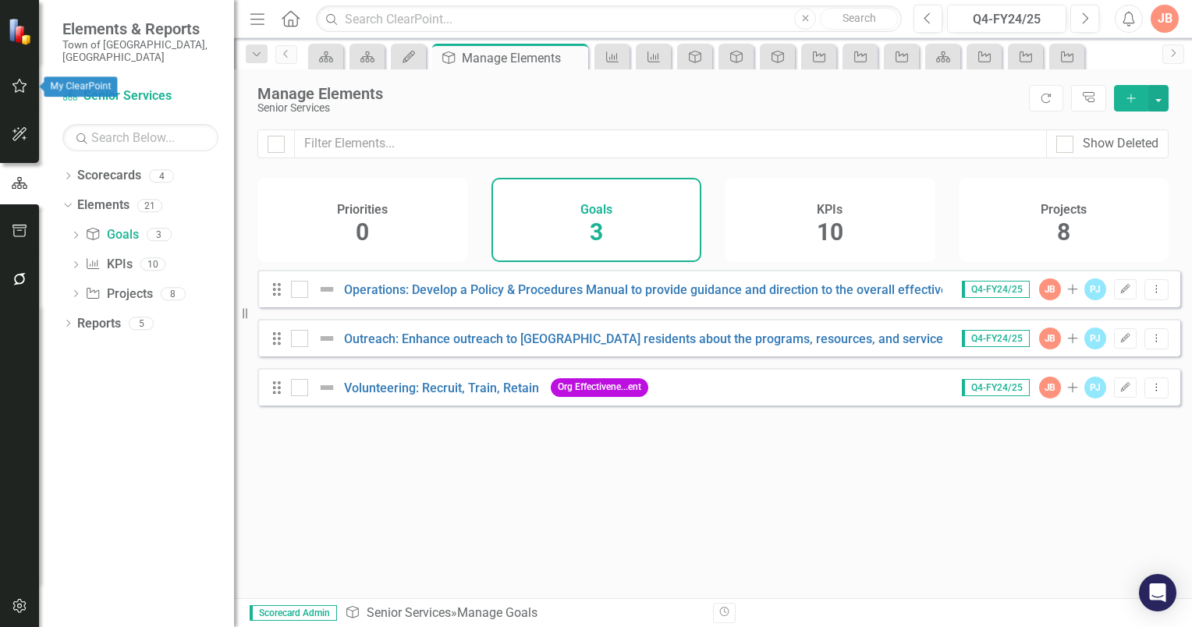
click at [18, 84] on icon "button" at bounding box center [20, 86] width 16 height 12
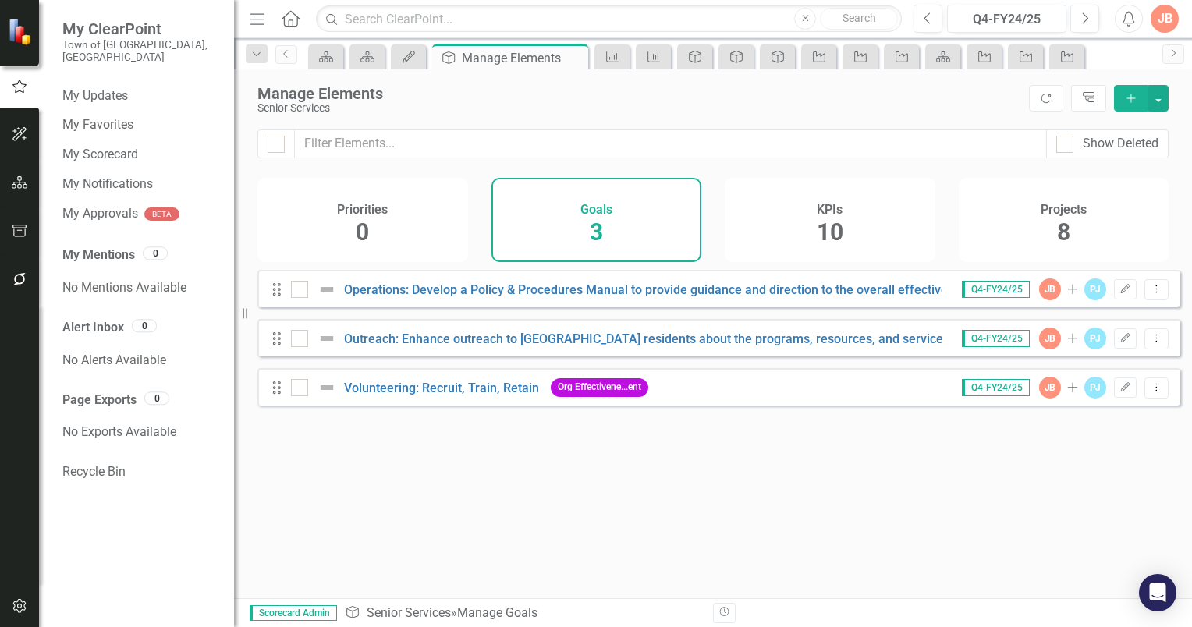
click at [1130, 22] on icon "Alerts" at bounding box center [1129, 19] width 16 height 16
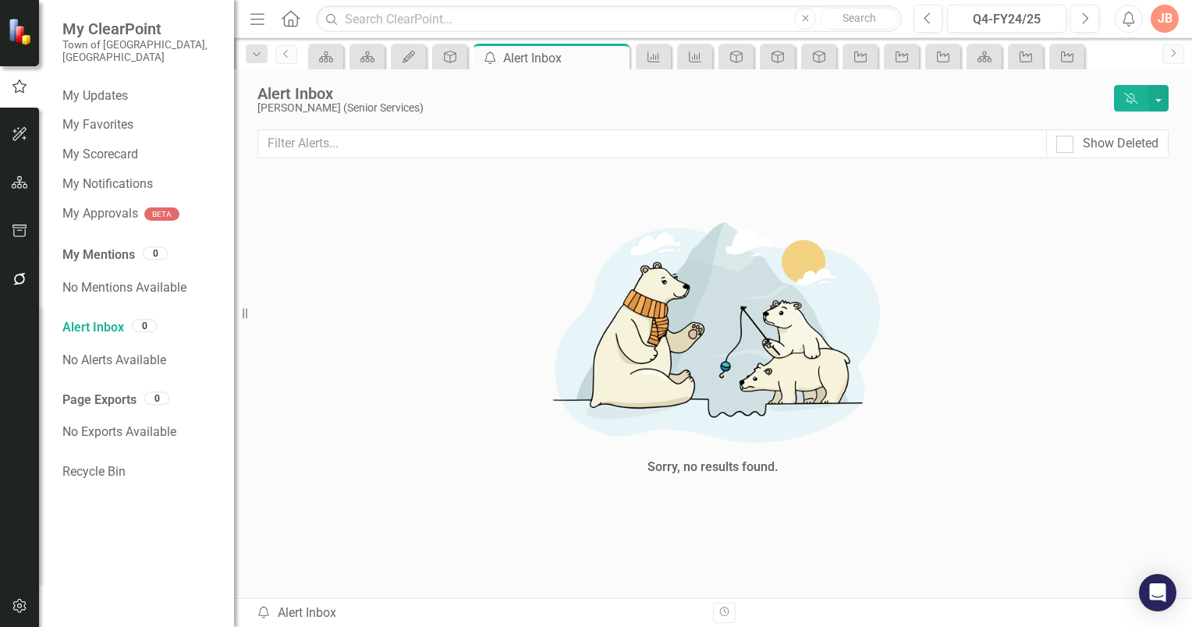
click at [256, 20] on icon "Menu" at bounding box center [257, 18] width 20 height 16
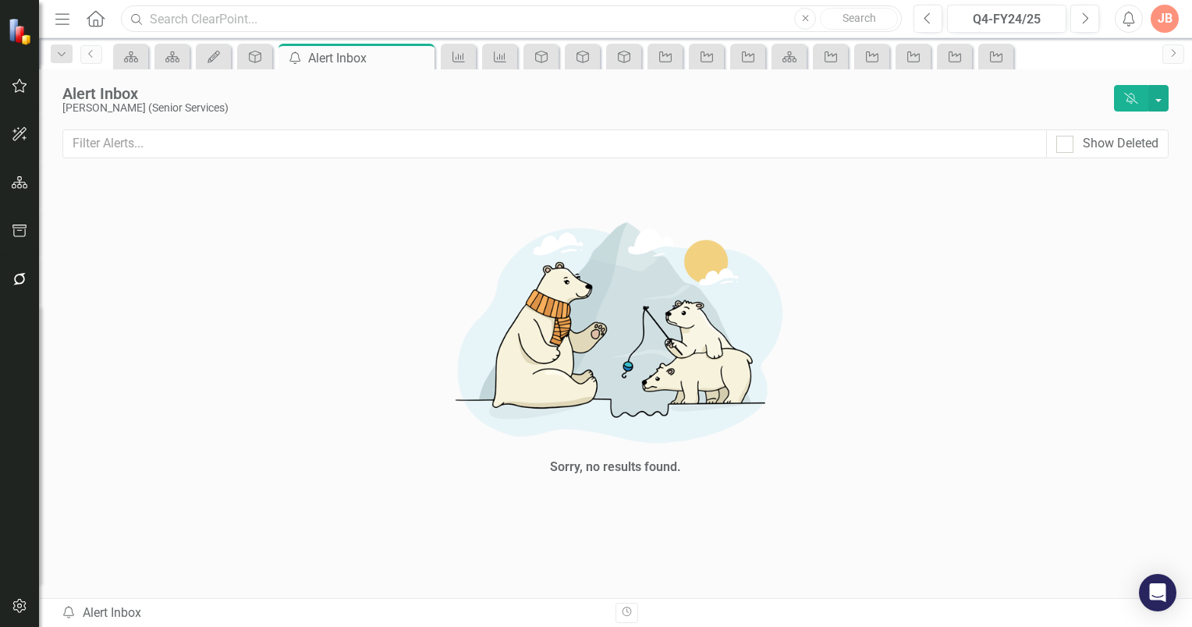
click at [256, 20] on input "text" at bounding box center [511, 18] width 781 height 27
click at [100, 16] on icon "Home" at bounding box center [95, 18] width 20 height 16
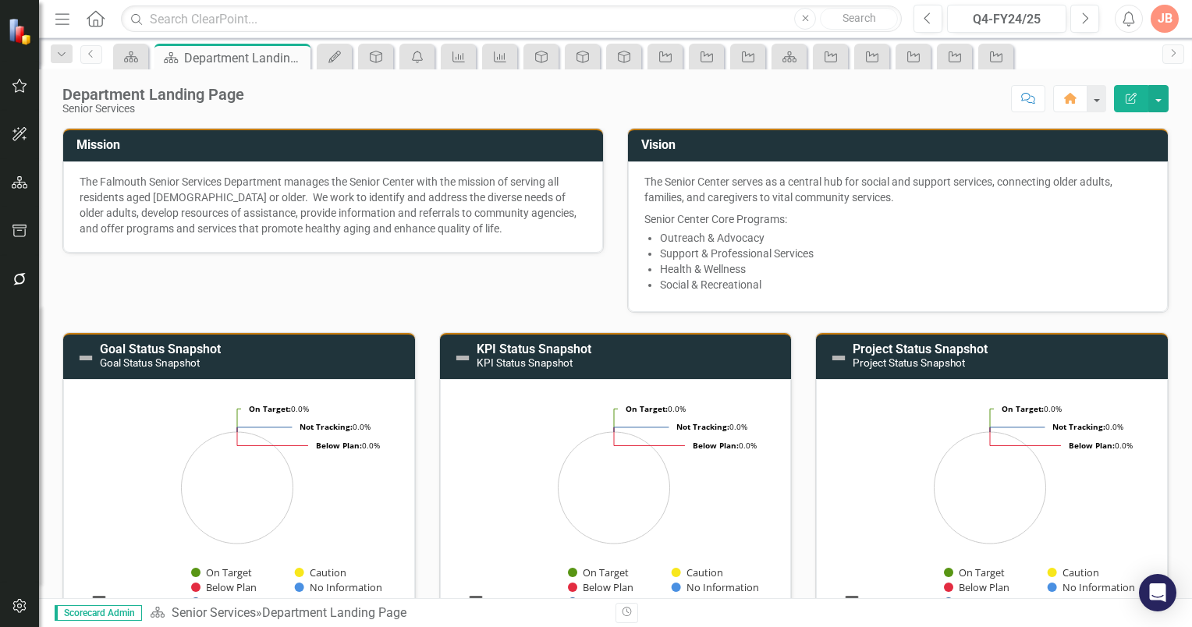
click at [1025, 97] on icon "Comment" at bounding box center [1028, 98] width 14 height 11
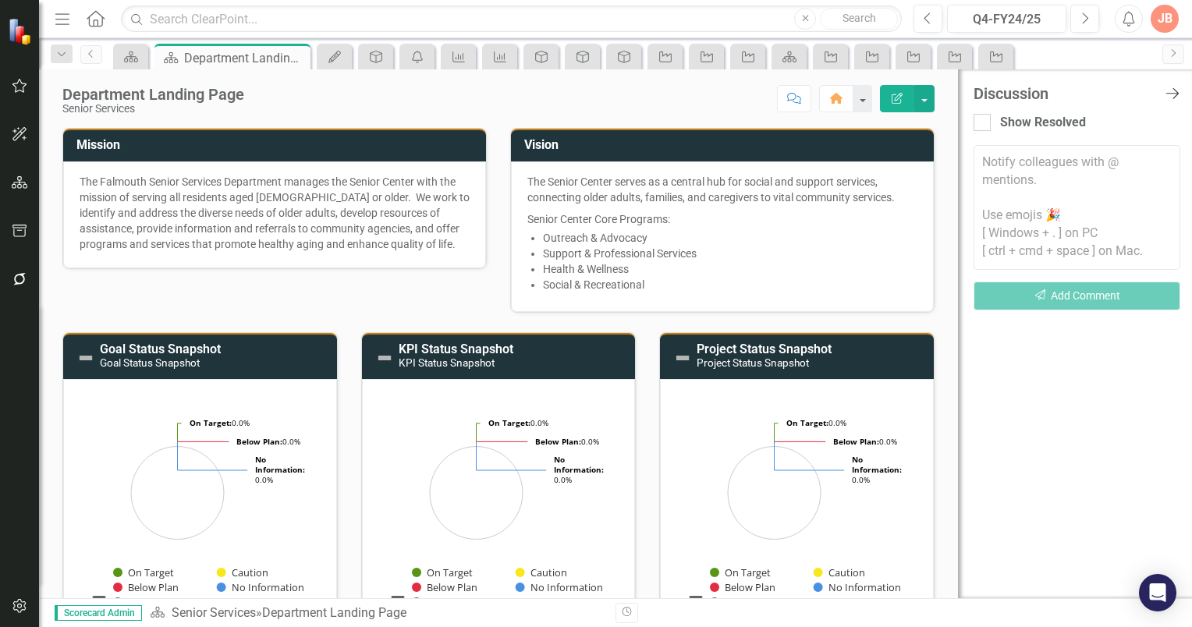
click at [1177, 92] on icon at bounding box center [1172, 93] width 13 height 11
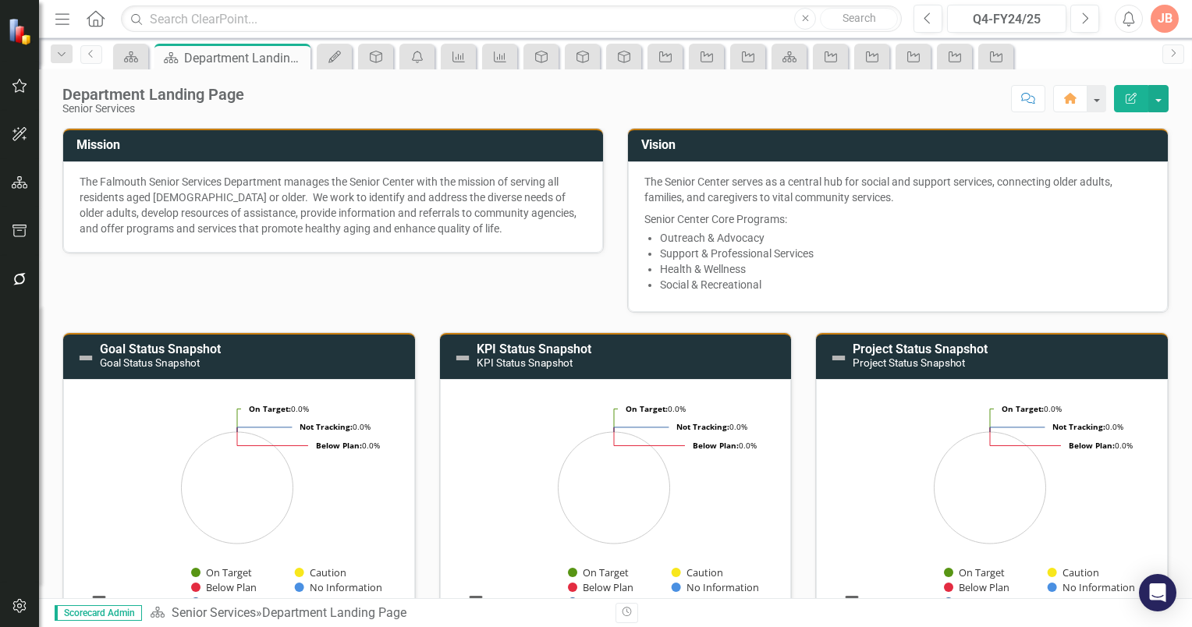
click at [1165, 19] on div "JB" at bounding box center [1165, 19] width 28 height 28
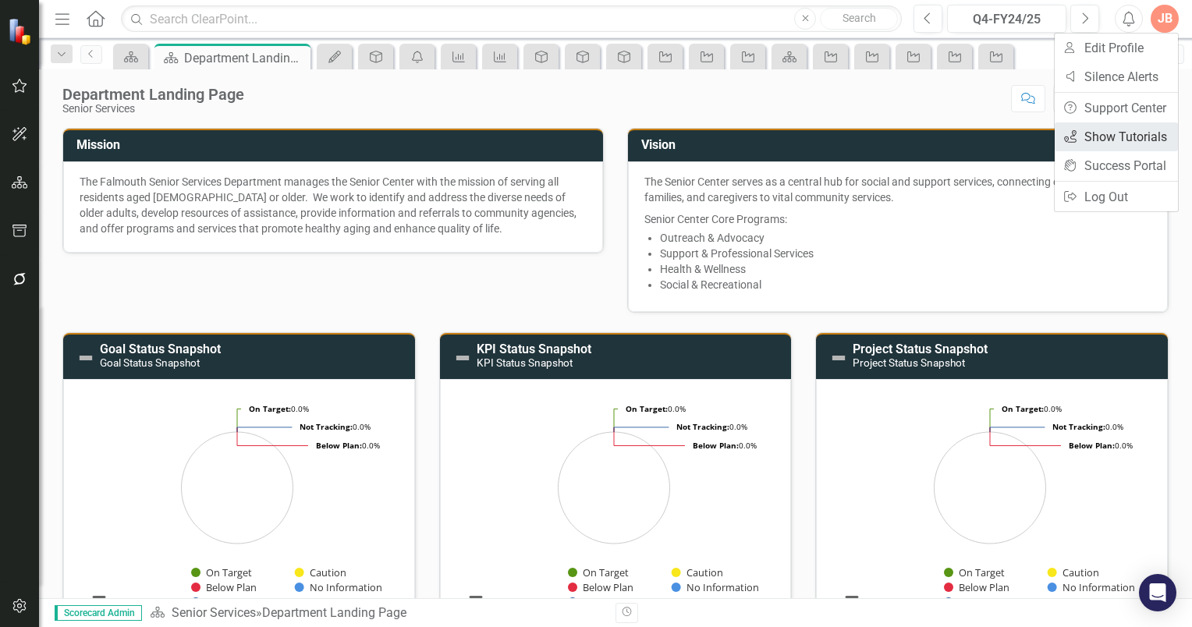
click at [1110, 134] on link "icon.tutorial Show Tutorials" at bounding box center [1116, 137] width 123 height 29
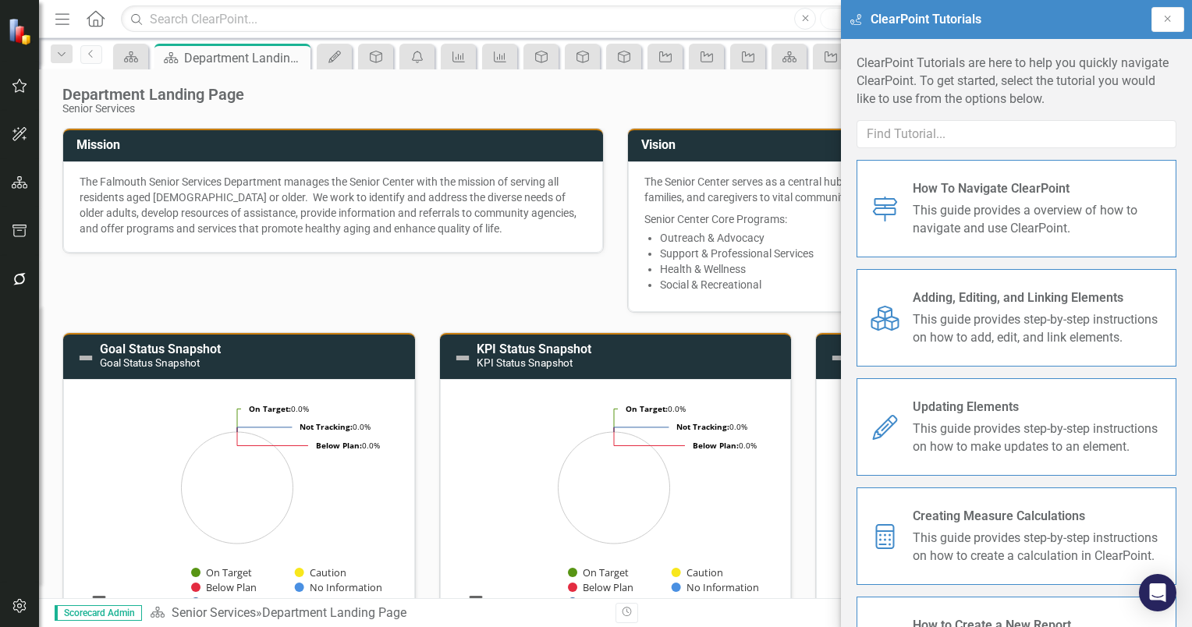
drag, startPoint x: 1167, startPoint y: 22, endPoint x: 1192, endPoint y: 34, distance: 27.9
click at [1167, 22] on icon "Close" at bounding box center [1168, 18] width 12 height 9
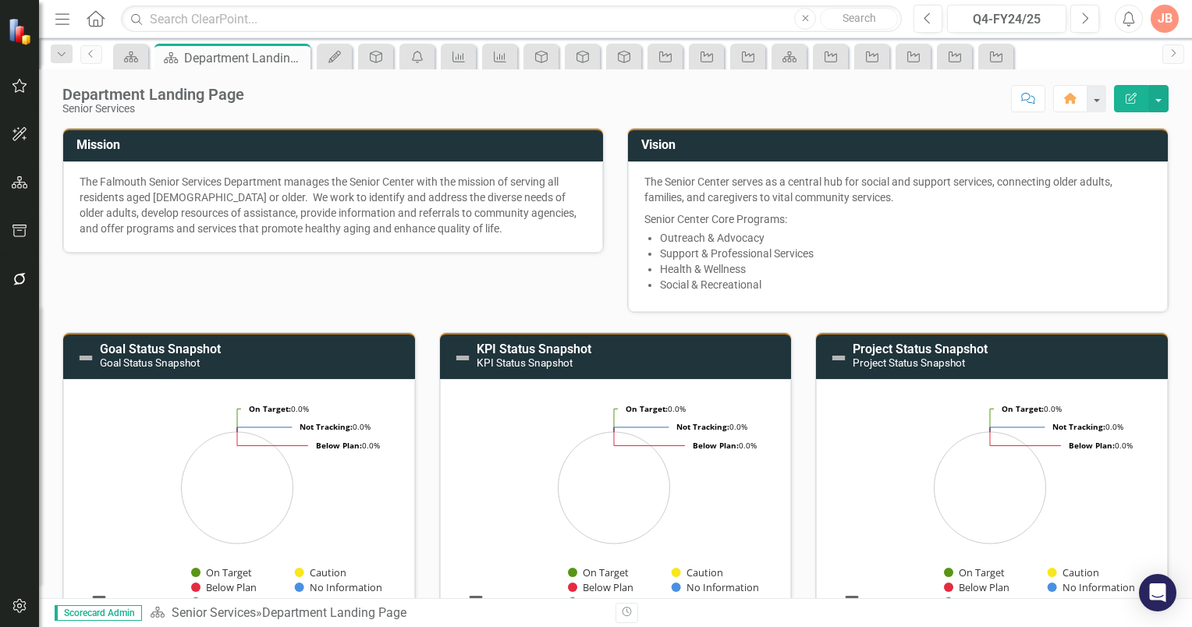
click at [1163, 19] on div "JB" at bounding box center [1165, 19] width 28 height 28
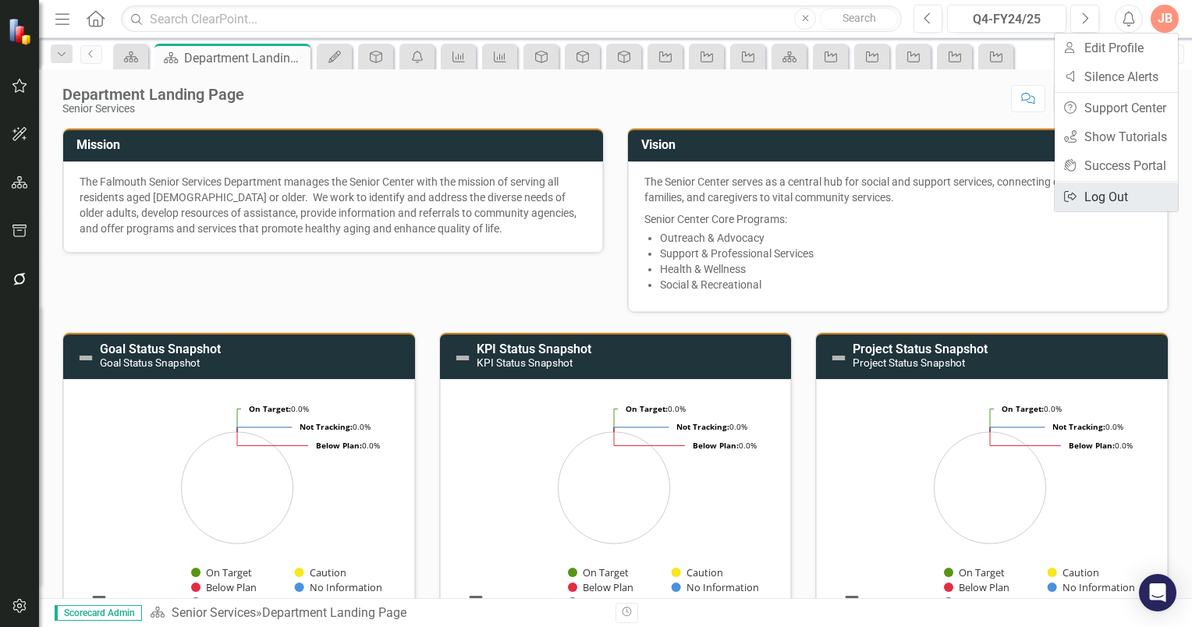
click at [1092, 194] on link "Logout Log Out" at bounding box center [1116, 197] width 123 height 29
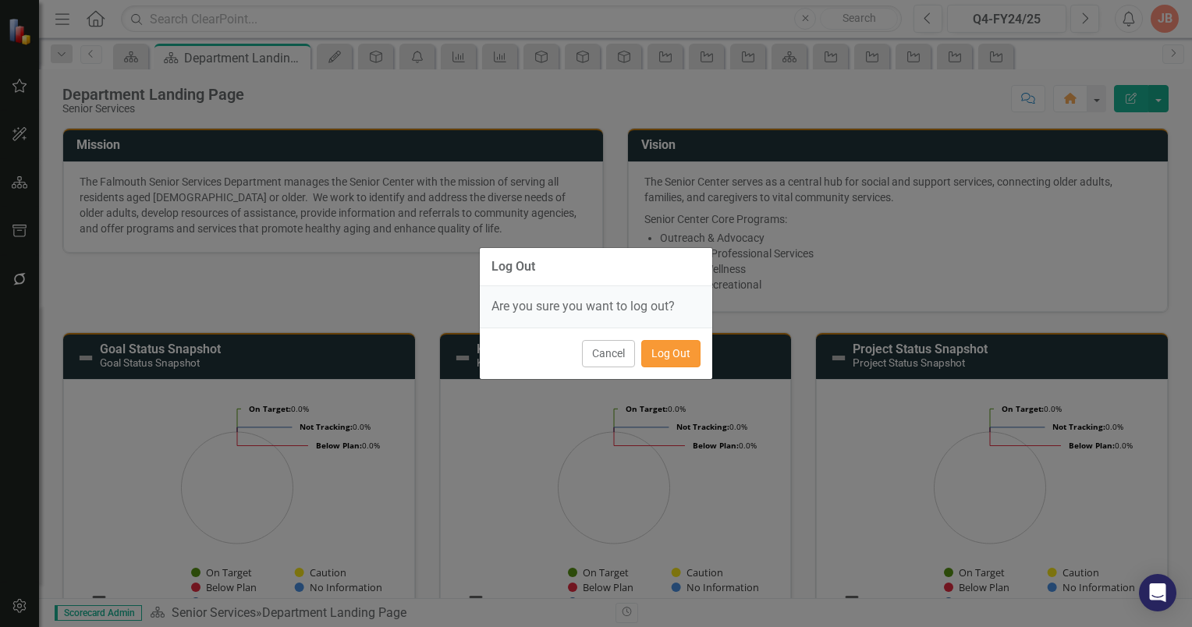
click at [671, 346] on button "Log Out" at bounding box center [670, 353] width 59 height 27
